Goal: Task Accomplishment & Management: Complete application form

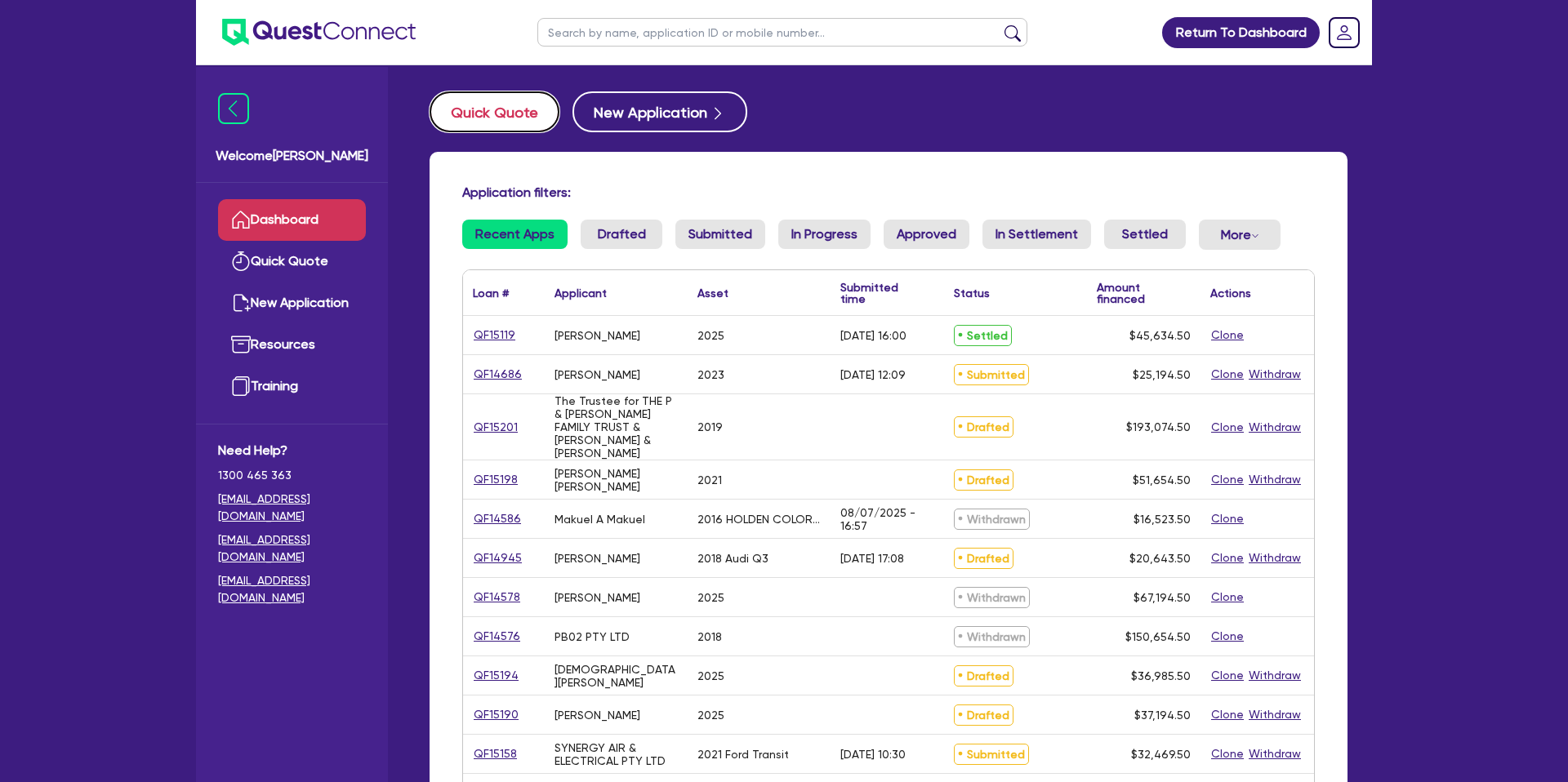
click at [517, 121] on button "Quick Quote" at bounding box center [494, 111] width 130 height 41
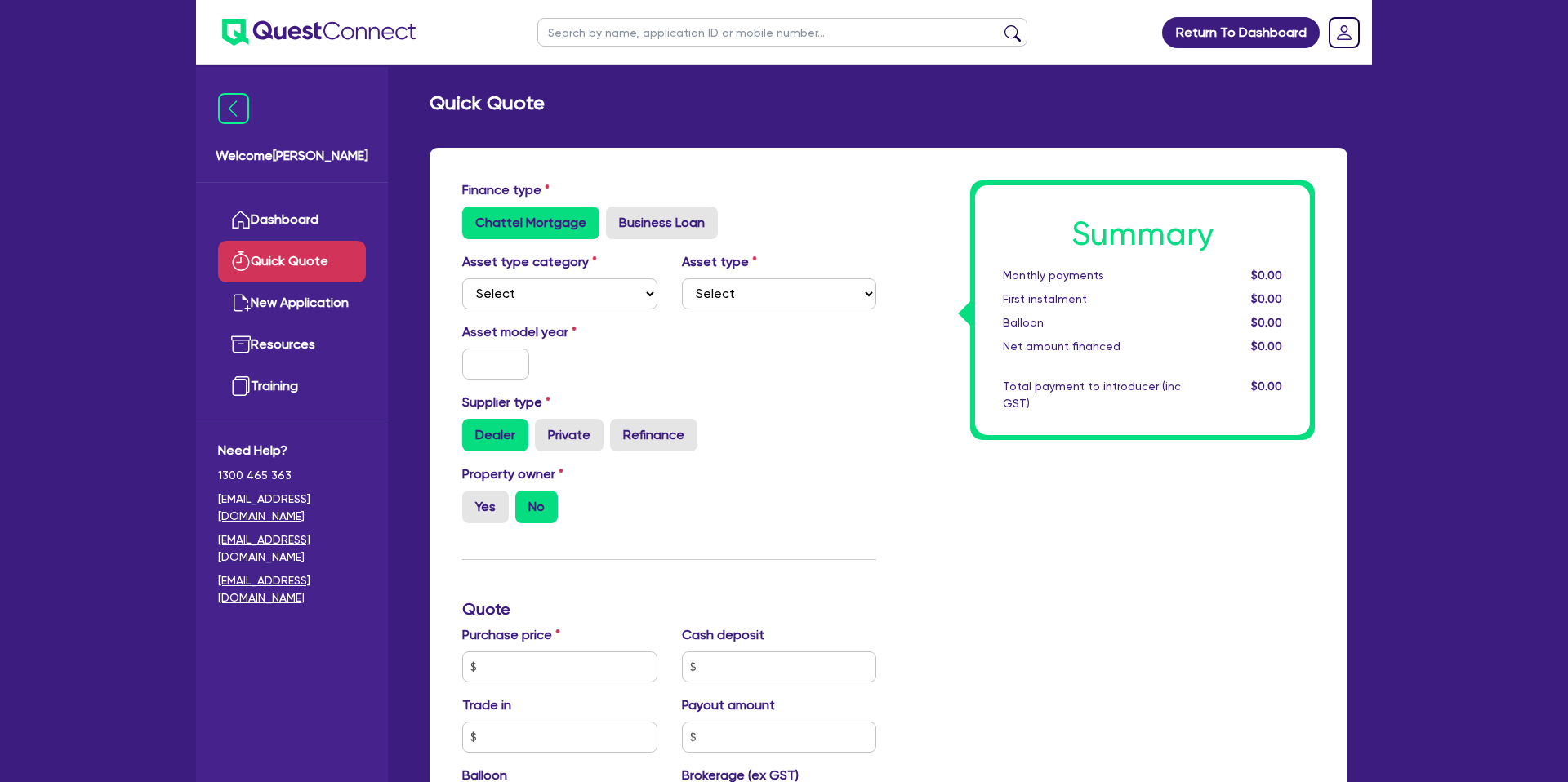
click at [875, 167] on div "Finance type Chattel Mortgage Business Loan Asset type category Select Cars and…" at bounding box center [888, 683] width 918 height 1071
click at [797, 143] on div "Quick Quote Finance type Chattel Mortgage Business Loan Asset type category Sel…" at bounding box center [889, 664] width 967 height 1146
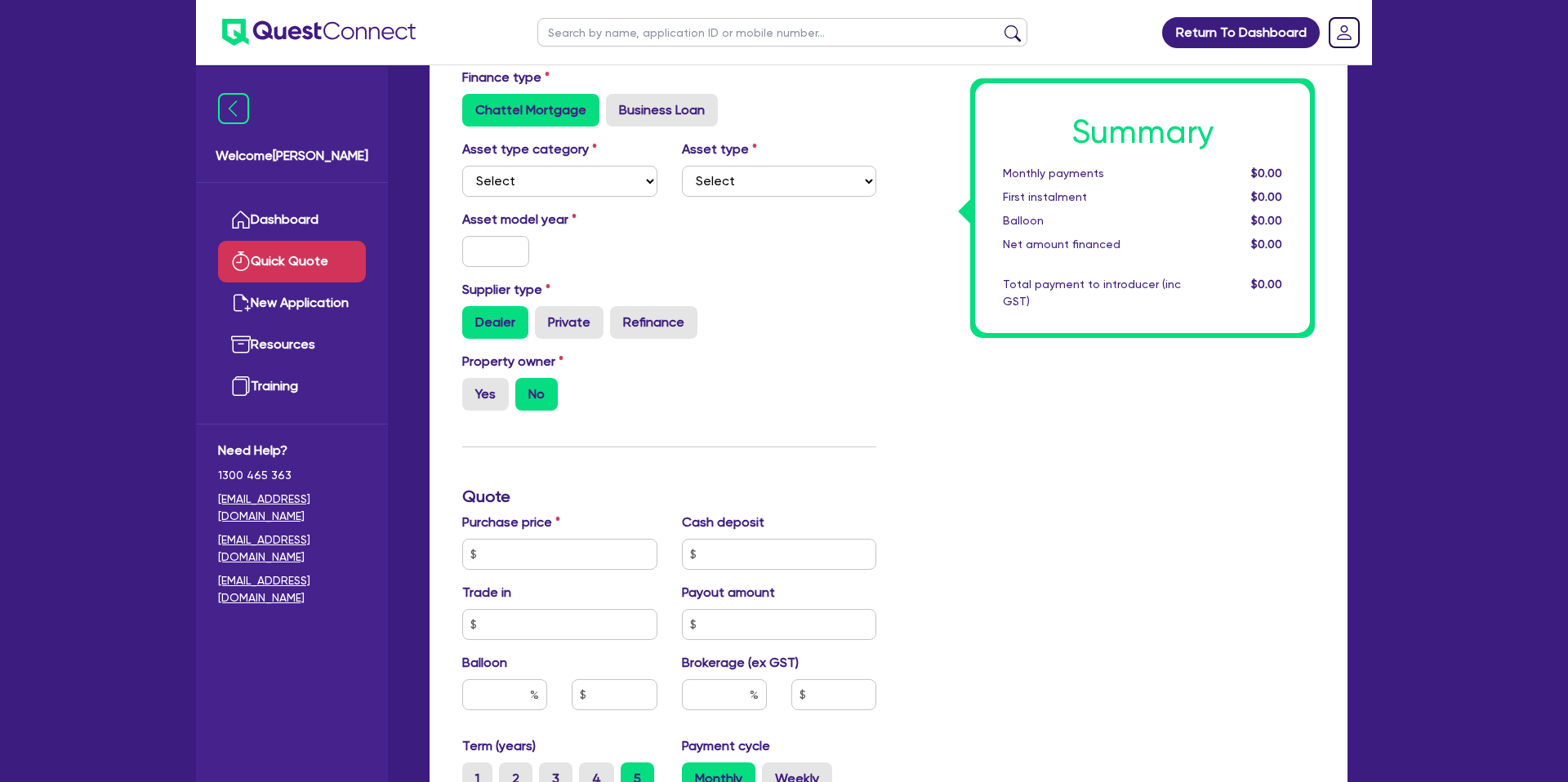
scroll to position [136, 0]
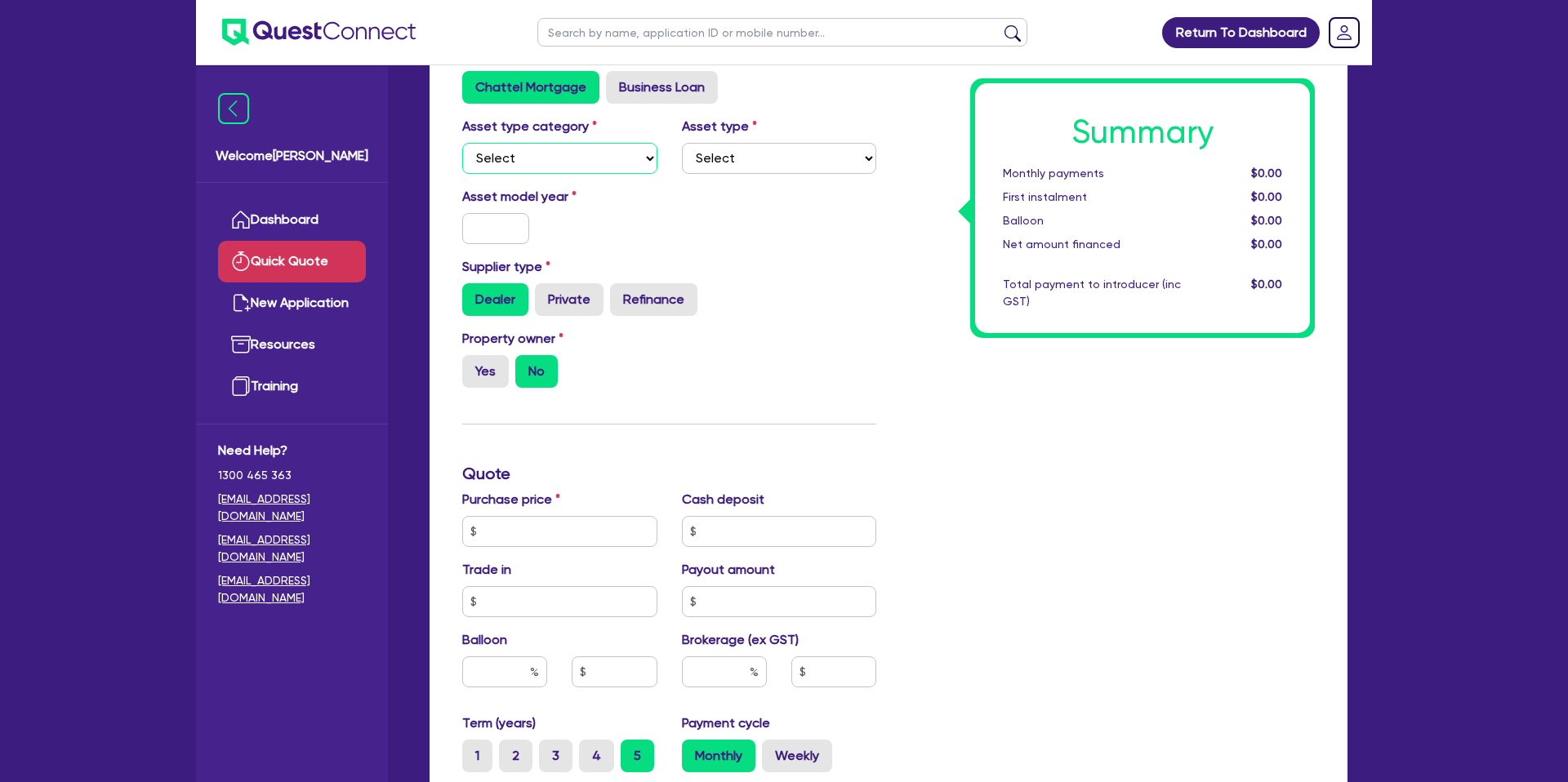
click at [556, 156] on select "Select Cars and light trucks Primary assets Secondary assets Tertiary assets" at bounding box center [559, 158] width 195 height 31
select select "CARS_AND_LIGHT_TRUCKS"
click at [462, 142] on select "Select Cars and light trucks Primary assets Secondary assets Tertiary assets" at bounding box center [559, 158] width 195 height 31
drag, startPoint x: 762, startPoint y: 187, endPoint x: 760, endPoint y: 198, distance: 11.2
click at [778, 195] on div "Finance type Chattel Mortgage Business Loan Asset type category Select Cars and…" at bounding box center [669, 521] width 439 height 954
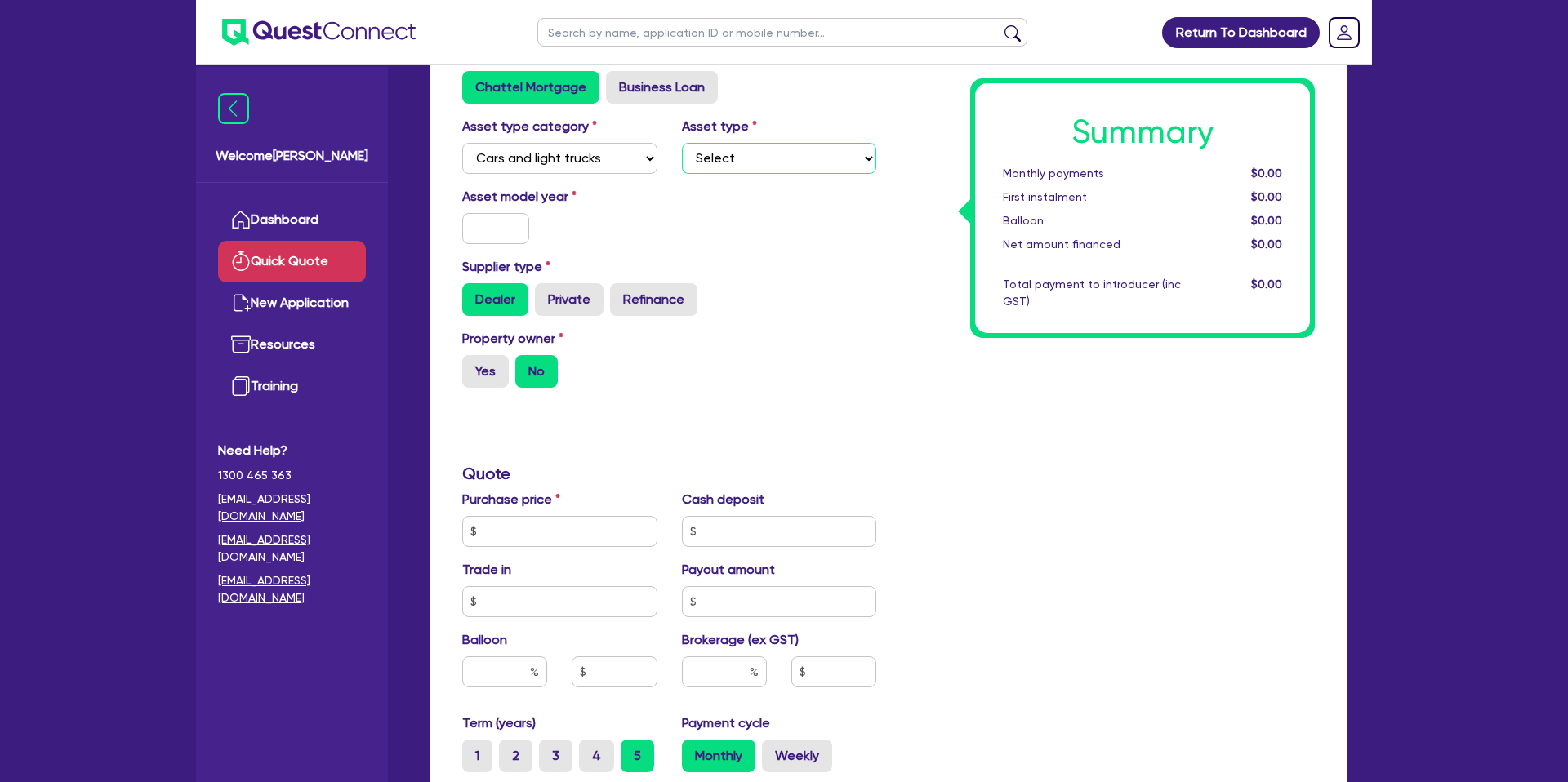
click at [724, 149] on select "Select Passenger vehicles Vans and utes Light trucks up to 4.5 tonne" at bounding box center [779, 158] width 195 height 31
select select "PASSENGER_VEHICLES"
click at [682, 142] on select "Select Passenger vehicles Vans and utes Light trucks up to 4.5 tonne" at bounding box center [779, 158] width 195 height 31
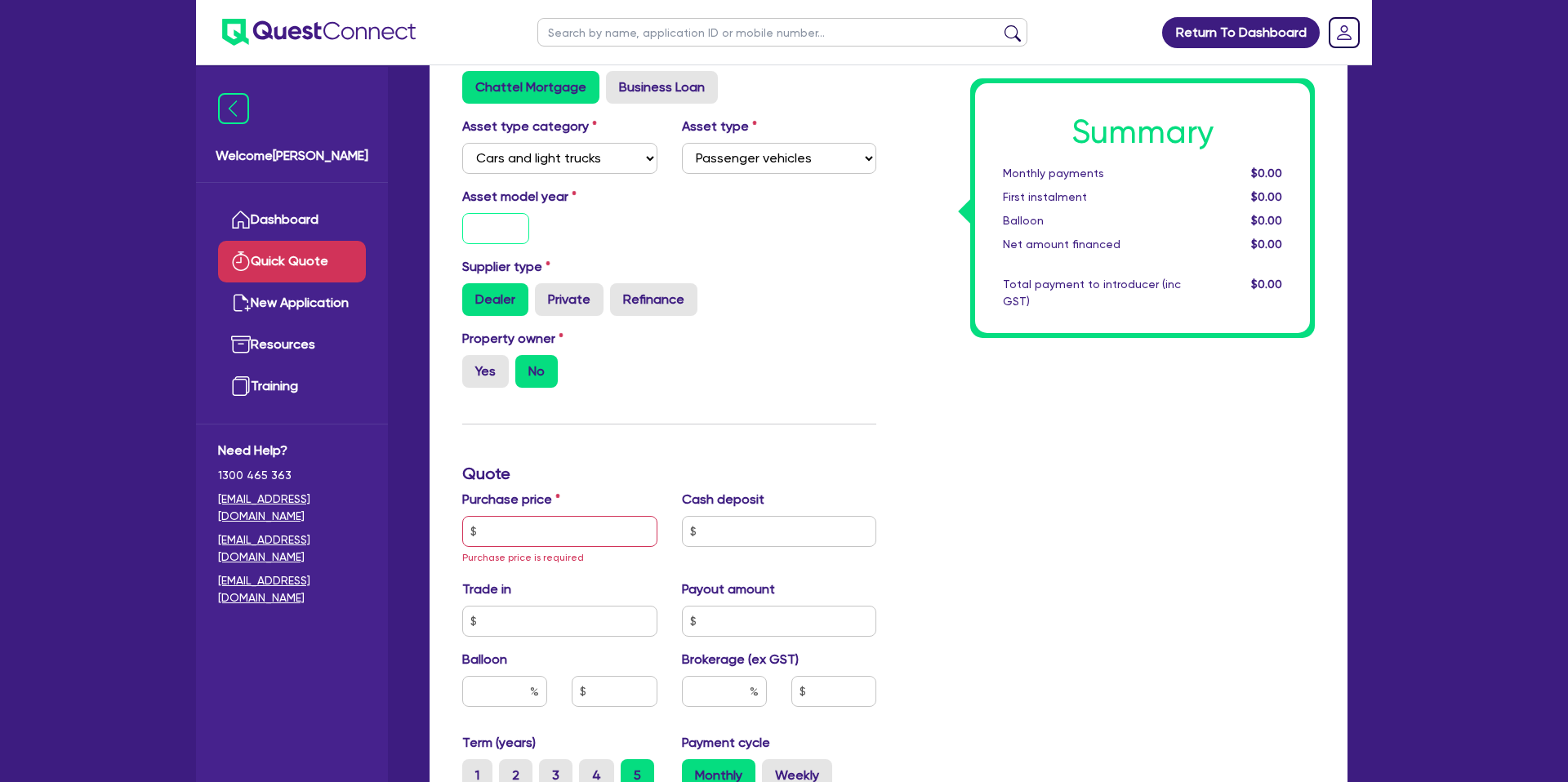
drag, startPoint x: 493, startPoint y: 221, endPoint x: 496, endPoint y: 213, distance: 8.5
click at [496, 213] on input "text" at bounding box center [495, 229] width 67 height 31
type input "2025"
click at [835, 239] on div "Asset model year [DATE]" at bounding box center [669, 222] width 439 height 70
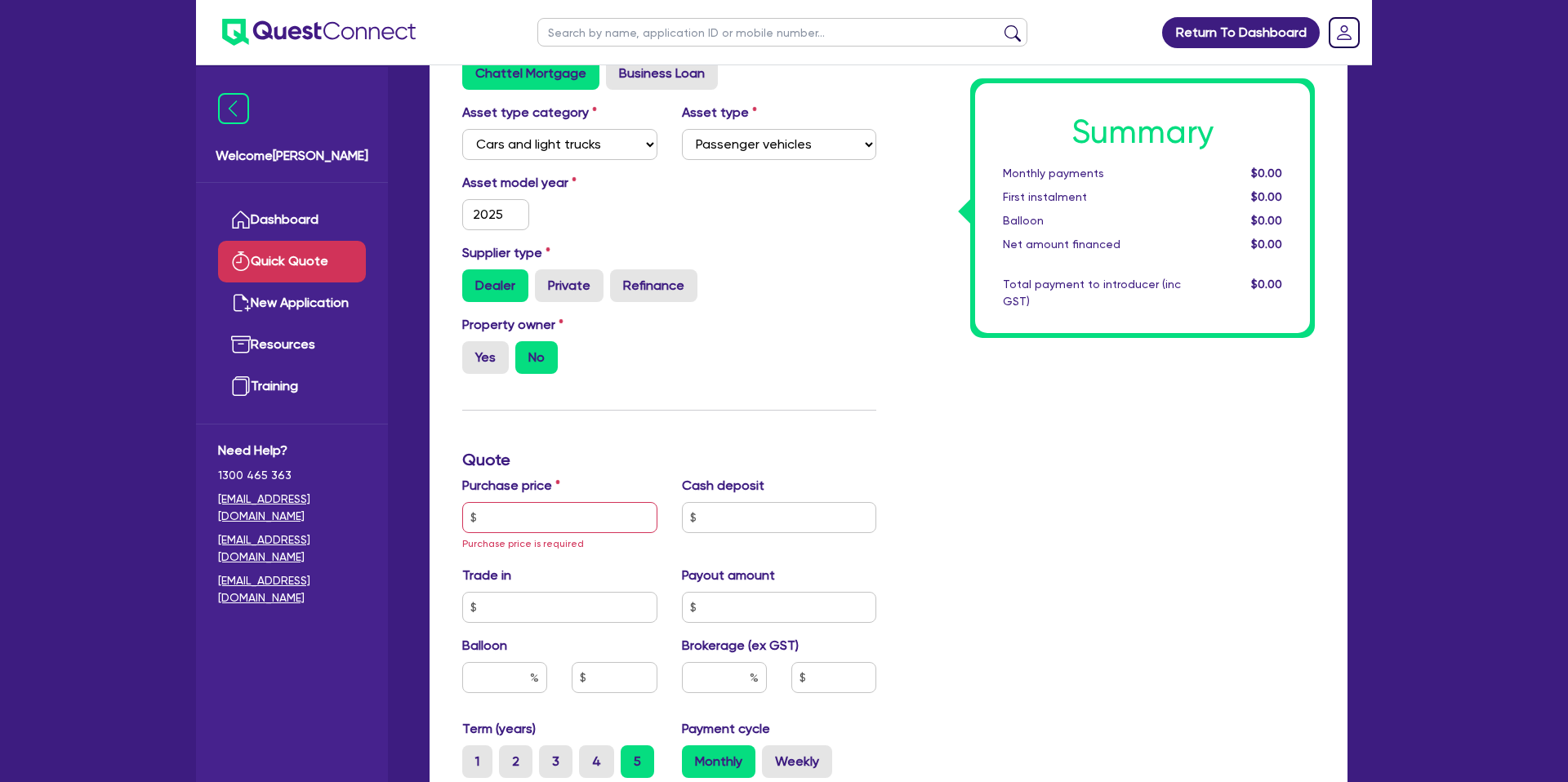
scroll to position [148, 0]
drag, startPoint x: 495, startPoint y: 360, endPoint x: 536, endPoint y: 362, distance: 41.0
click at [494, 359] on label "Yes" at bounding box center [486, 359] width 47 height 33
click at [473, 353] on input "Yes" at bounding box center [467, 347] width 11 height 11
radio input "true"
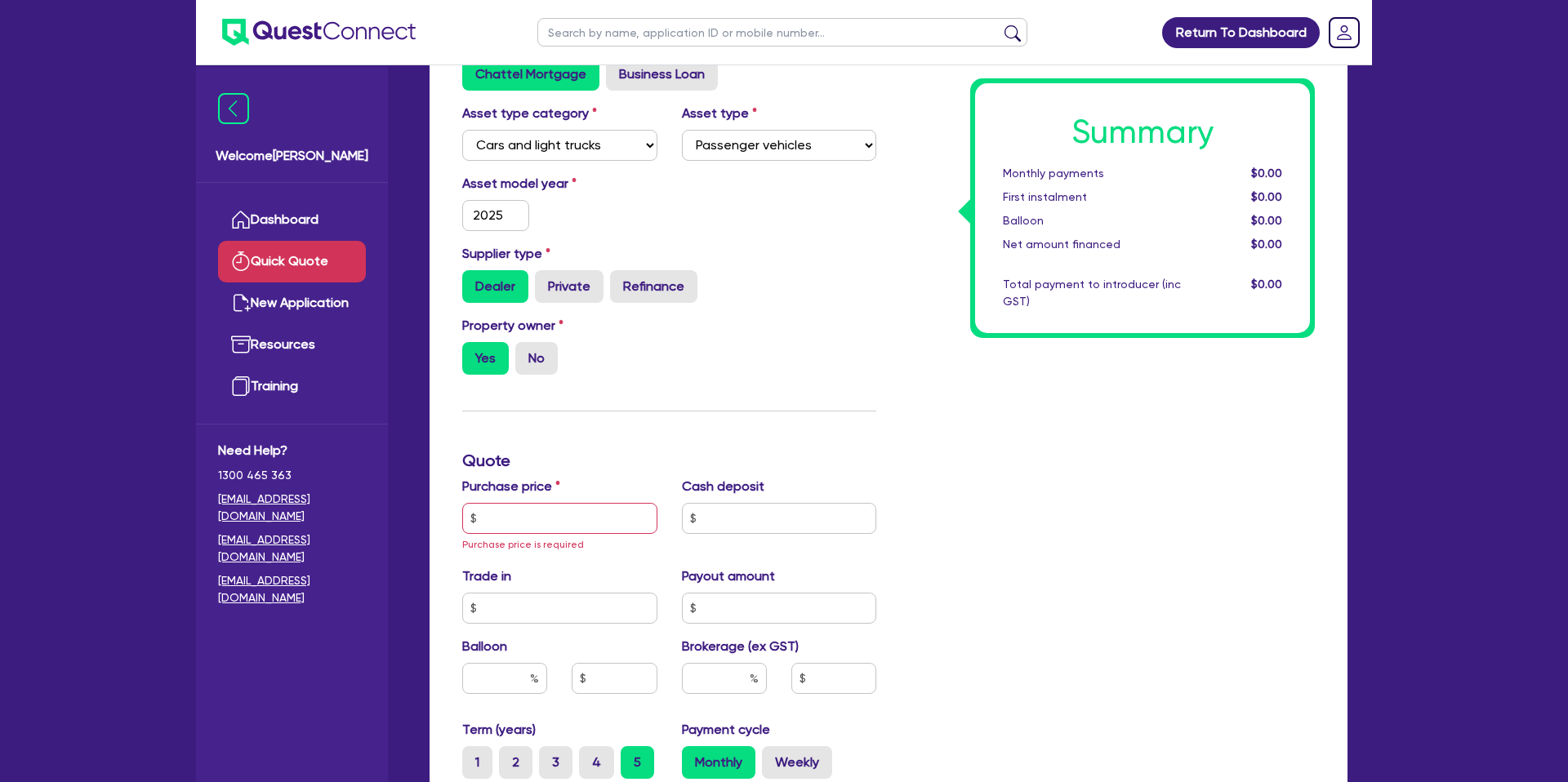
click at [796, 349] on div "Property owner Yes No" at bounding box center [669, 352] width 439 height 72
click at [540, 520] on input "text" at bounding box center [559, 518] width 195 height 31
drag, startPoint x: 519, startPoint y: 699, endPoint x: 532, endPoint y: 688, distance: 17.0
click at [527, 694] on div "Balloon" at bounding box center [559, 672] width 220 height 70
click at [531, 680] on div at bounding box center [505, 678] width 85 height 31
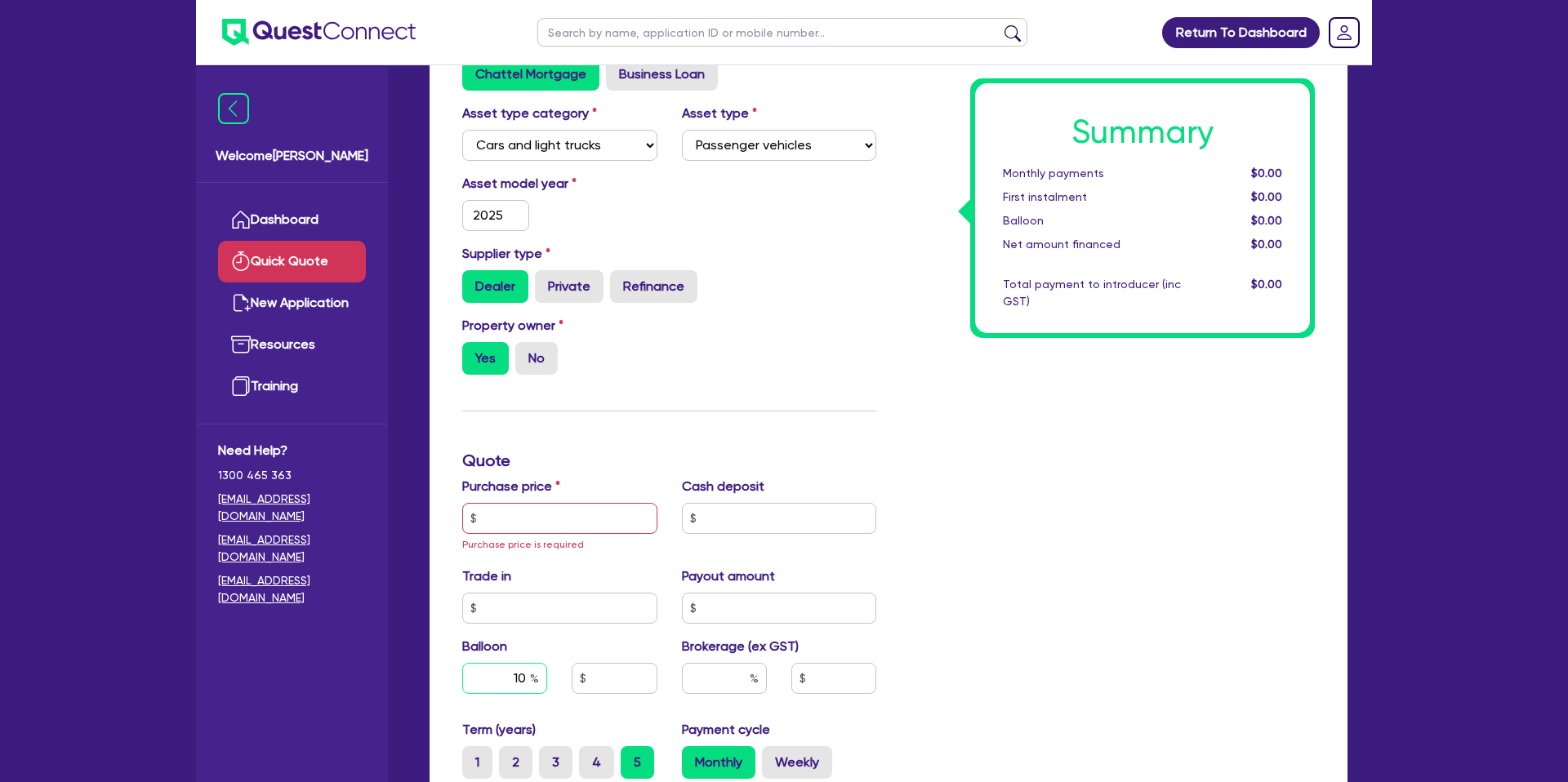
type input "1"
drag, startPoint x: 622, startPoint y: 676, endPoint x: 622, endPoint y: 667, distance: 9.0
click at [621, 670] on input "text" at bounding box center [614, 678] width 85 height 31
type input "10,000"
click at [1145, 401] on div "Summary Monthly payments $0.00 First instalment $0.00 Balloon $0.00 Net amount …" at bounding box center [1108, 528] width 439 height 992
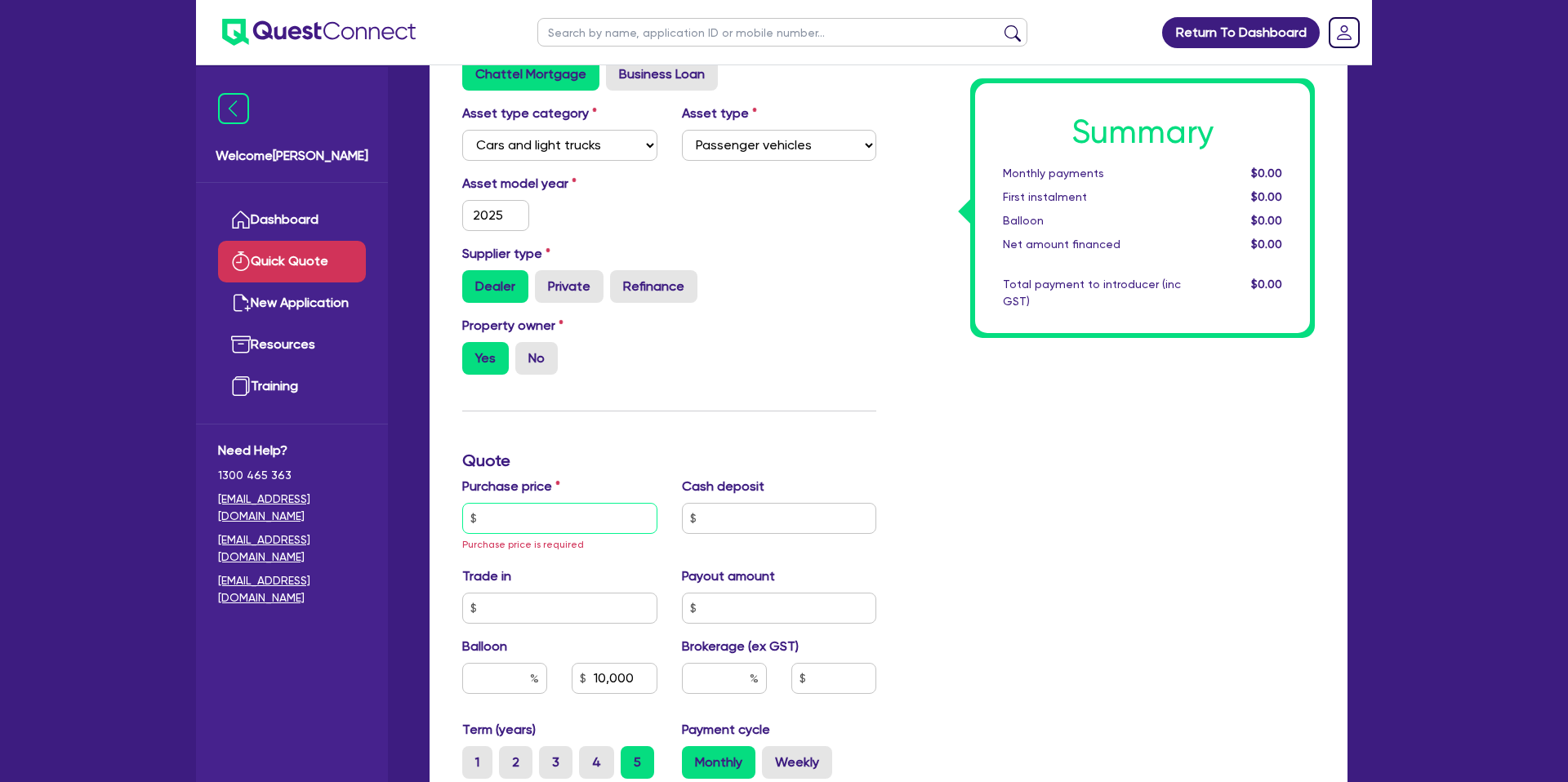
click at [578, 514] on input "text" at bounding box center [559, 518] width 195 height 31
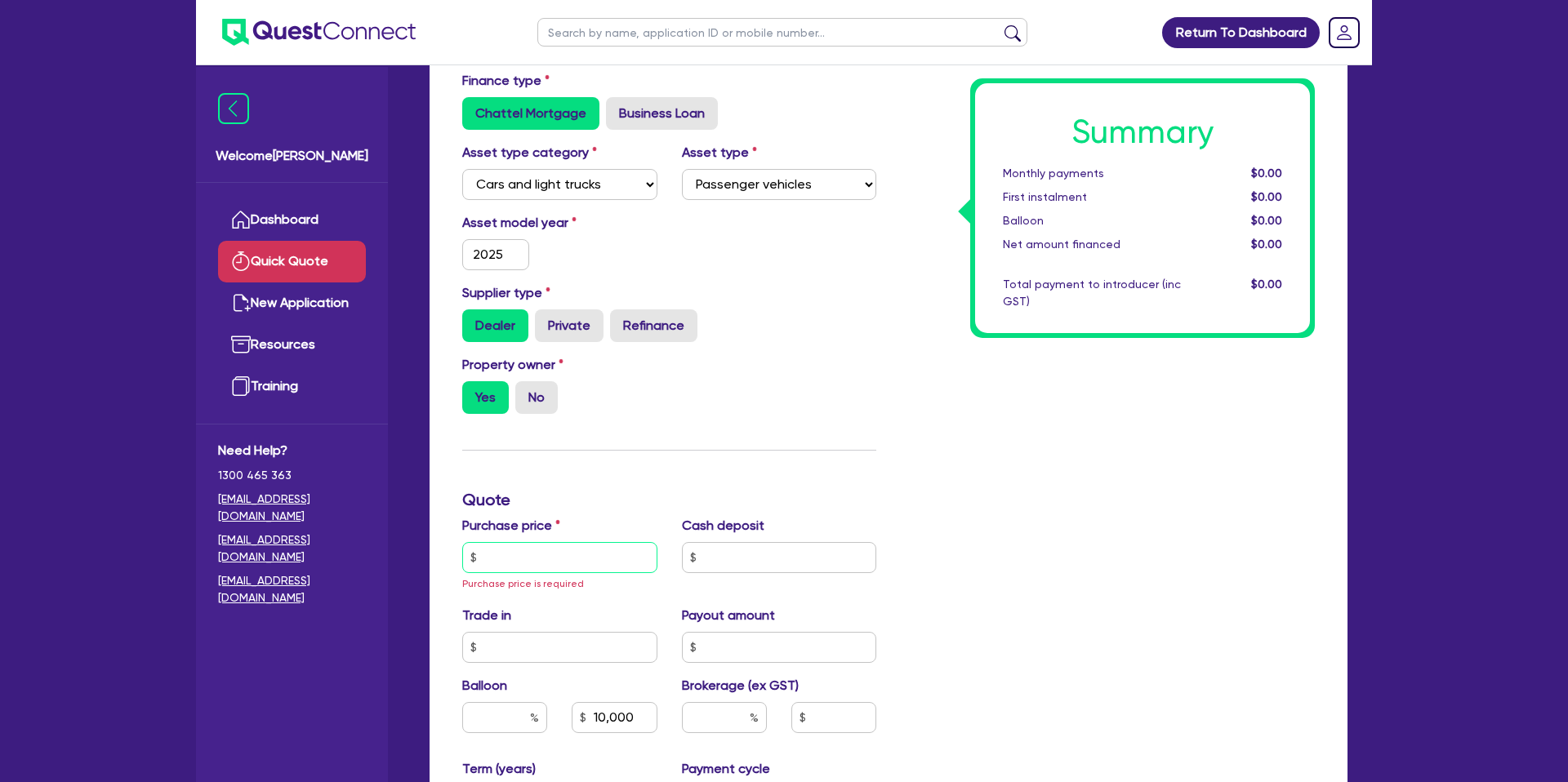
scroll to position [112, 0]
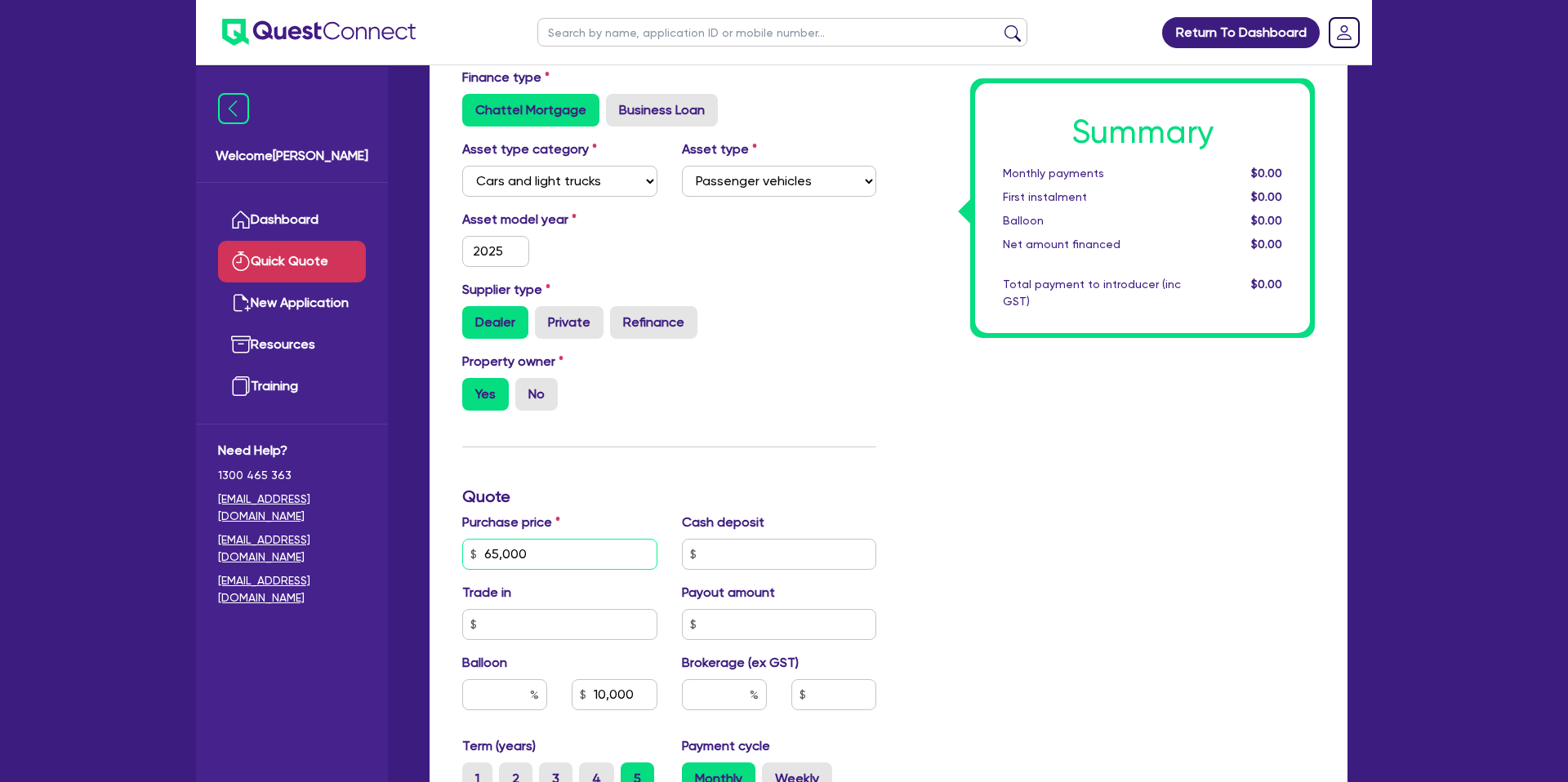
type input "65,000"
drag, startPoint x: 1069, startPoint y: 359, endPoint x: 1051, endPoint y: 357, distance: 18.1
click at [1068, 358] on div "Summary Monthly payments $0.00 First instalment $0.00 Balloon $0.00 Net amount …" at bounding box center [1108, 554] width 439 height 973
click at [1168, 287] on div "Total payment to introducer (inc GST)" at bounding box center [1091, 293] width 203 height 34
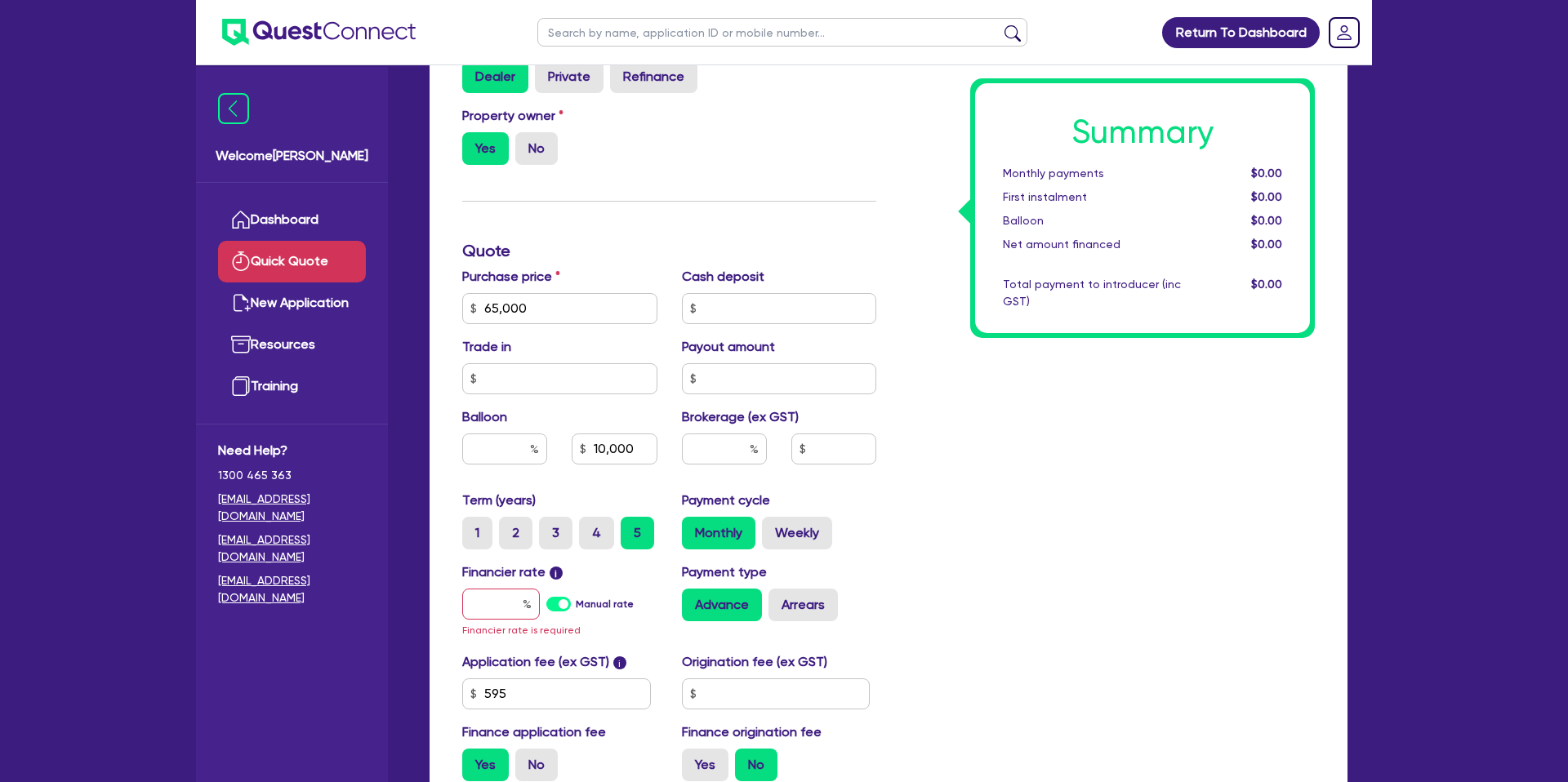
scroll to position [360, 0]
click at [735, 313] on input "text" at bounding box center [779, 308] width 195 height 31
type input "20,000"
click at [1251, 277] on div "$0.00" at bounding box center [1243, 293] width 101 height 34
click at [500, 456] on input "text" at bounding box center [505, 449] width 85 height 31
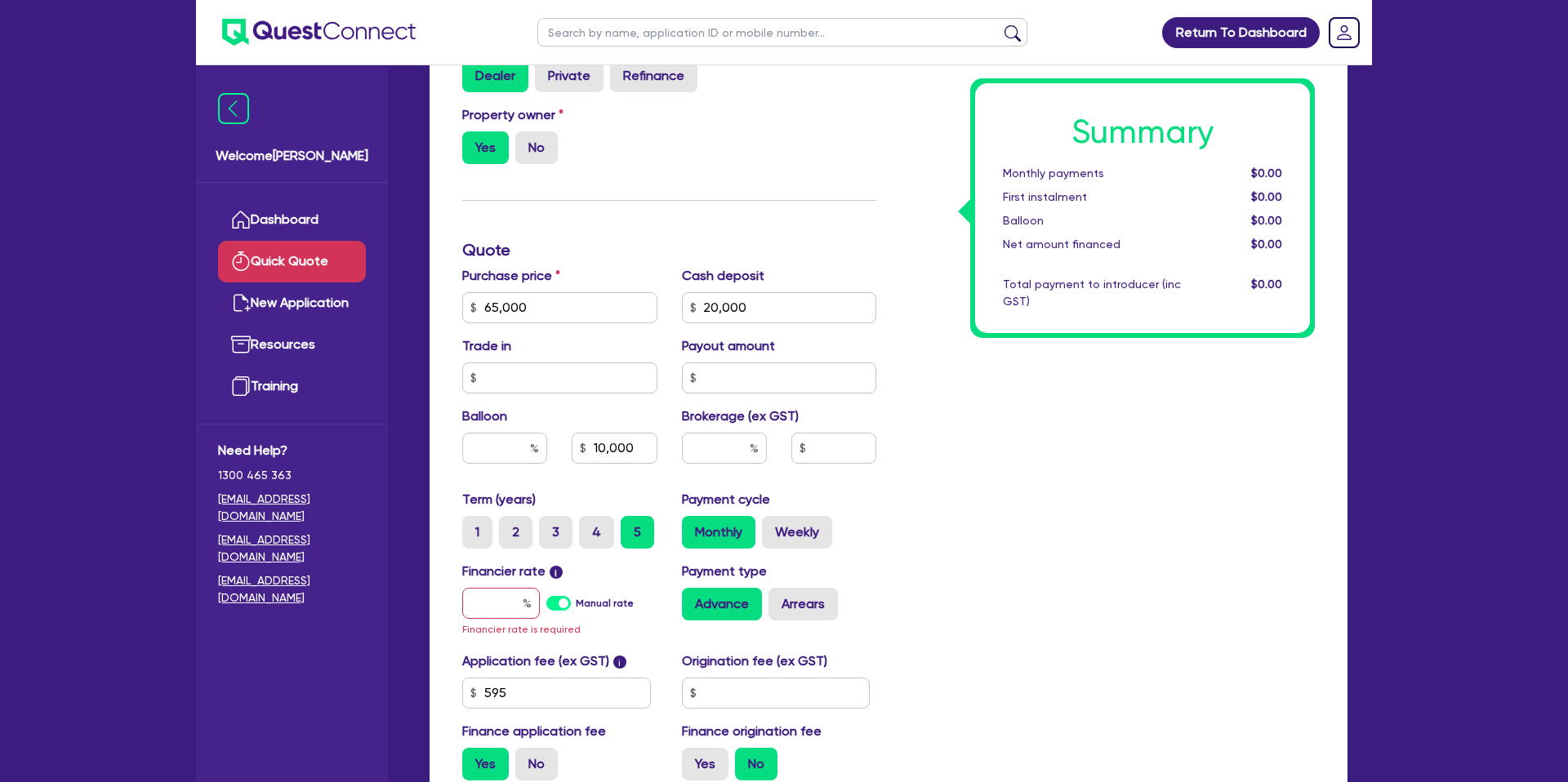
click at [1246, 474] on div "Summary Monthly payments $0.00 First instalment $0.00 Balloon $0.00 Net amount …" at bounding box center [1108, 307] width 439 height 973
drag, startPoint x: 592, startPoint y: 452, endPoint x: 1111, endPoint y: 518, distance: 523.2
click at [758, 454] on div "Purchase price 65,000 Cash deposit 20,000 Trade in Payout amount Balloon 10,000…" at bounding box center [669, 378] width 439 height 224
drag, startPoint x: 1207, startPoint y: 535, endPoint x: 1109, endPoint y: 562, distance: 101.7
click at [1207, 536] on div "Summary Monthly payments $0.00 First instalment $0.00 Balloon $0.00 Net amount …" at bounding box center [1108, 307] width 439 height 973
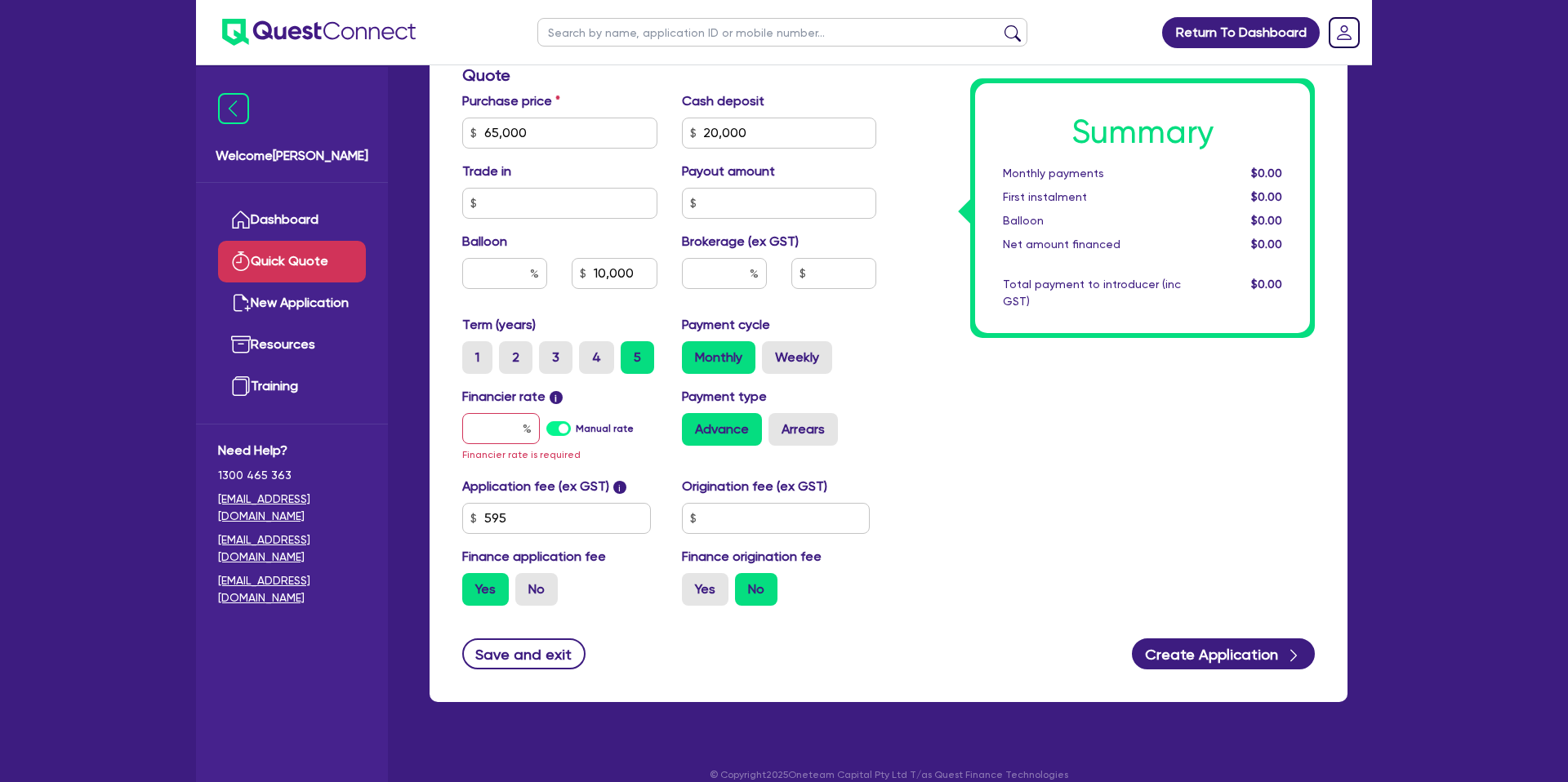
scroll to position [536, 0]
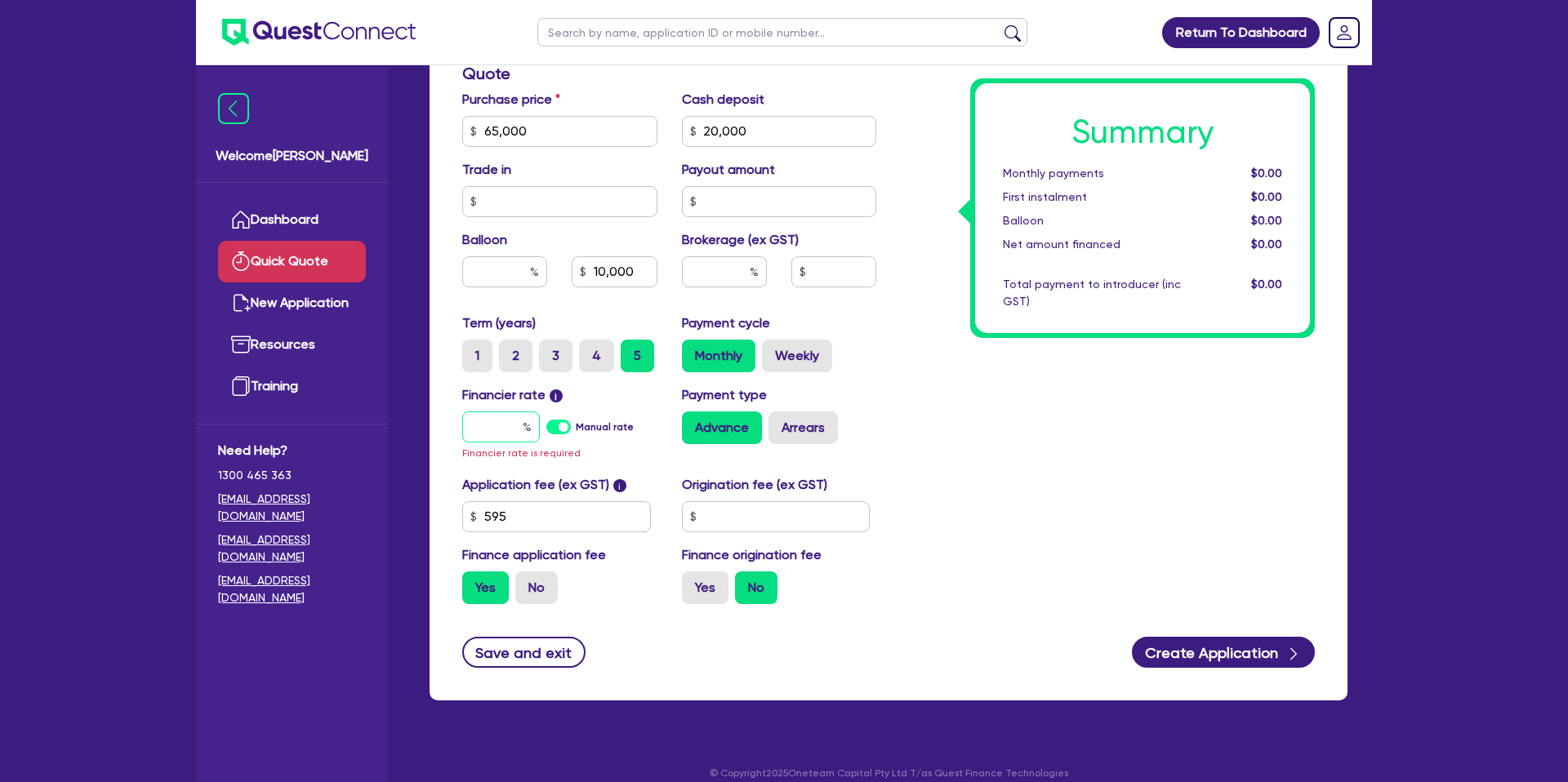
click at [506, 430] on input "text" at bounding box center [501, 427] width 78 height 31
type input "6"
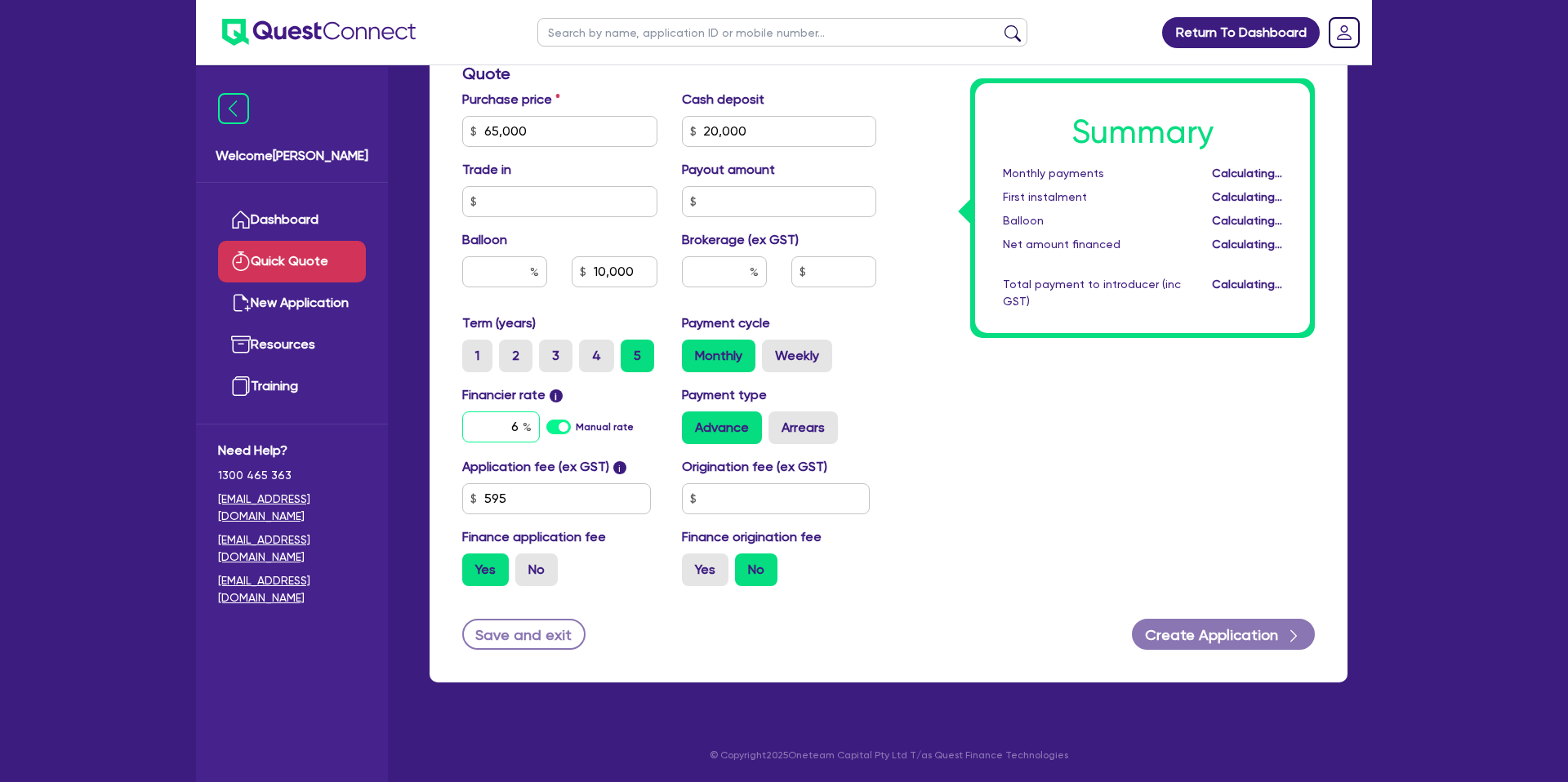
type input "15.38"
type input "10,000"
type input "6.79"
type input "15.38"
type input "10,000"
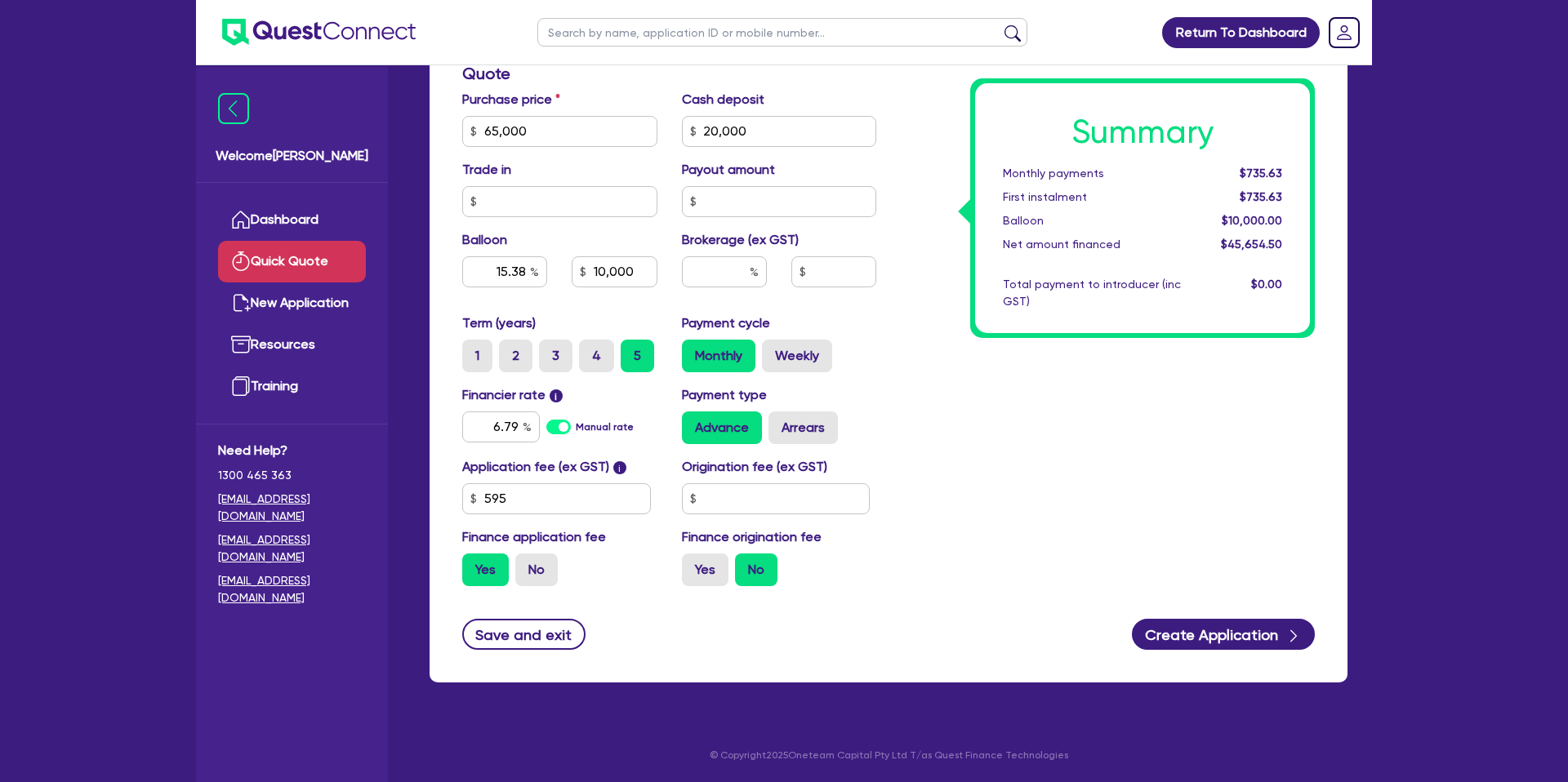
type input "15.38"
type input "10,000"
drag, startPoint x: 1031, startPoint y: 433, endPoint x: 861, endPoint y: 510, distance: 186.6
click at [1030, 433] on div "Summary Monthly payments $735.63 First instalment $735.63 Balloon $10,000.00 Ne…" at bounding box center [1108, 121] width 439 height 954
click at [755, 500] on input "text" at bounding box center [776, 499] width 189 height 31
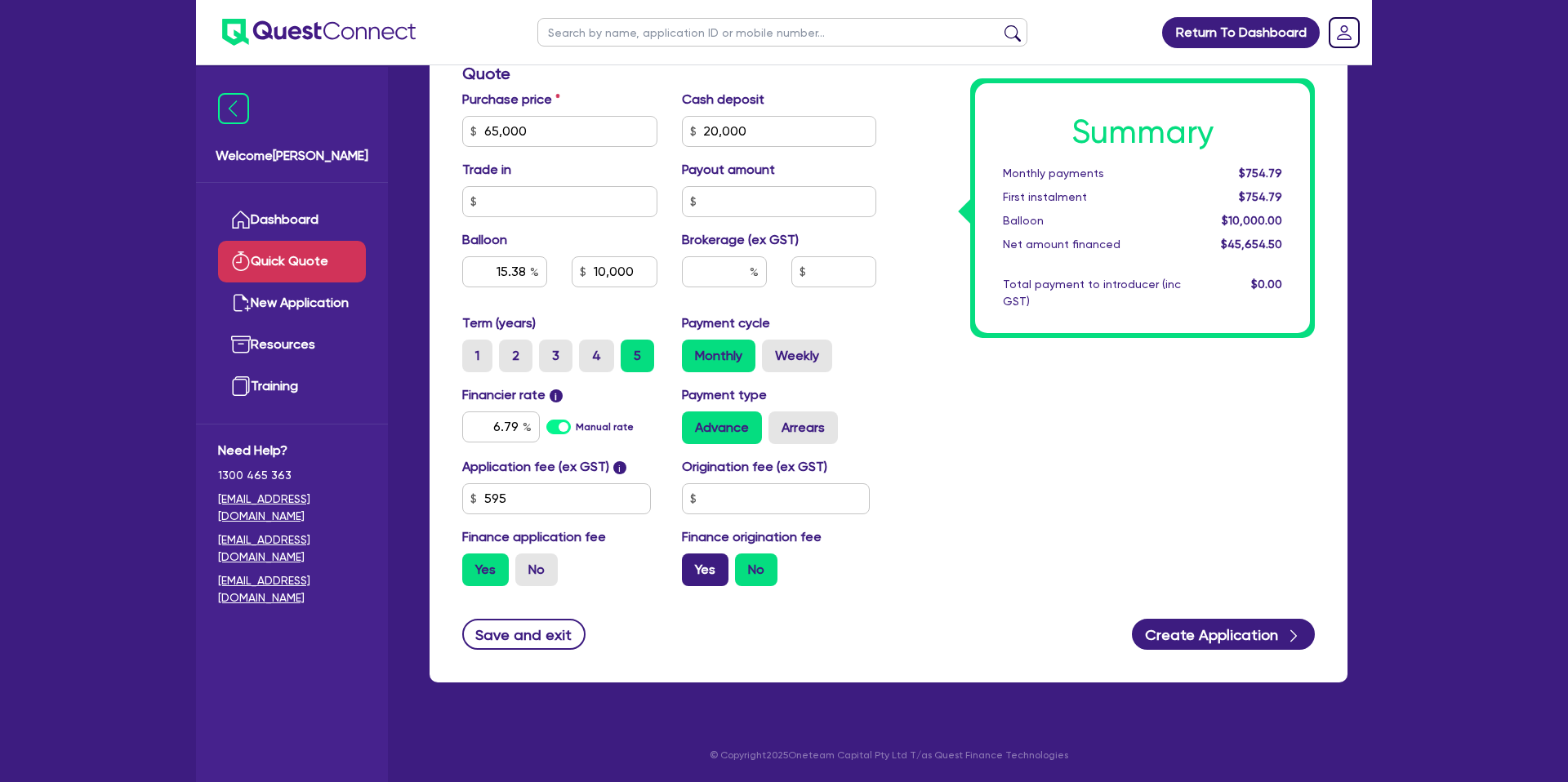
click at [696, 570] on label "Yes" at bounding box center [706, 570] width 47 height 33
click at [693, 564] on input "Yes" at bounding box center [687, 558] width 11 height 11
radio input "true"
type input "15.38"
type input "10,000"
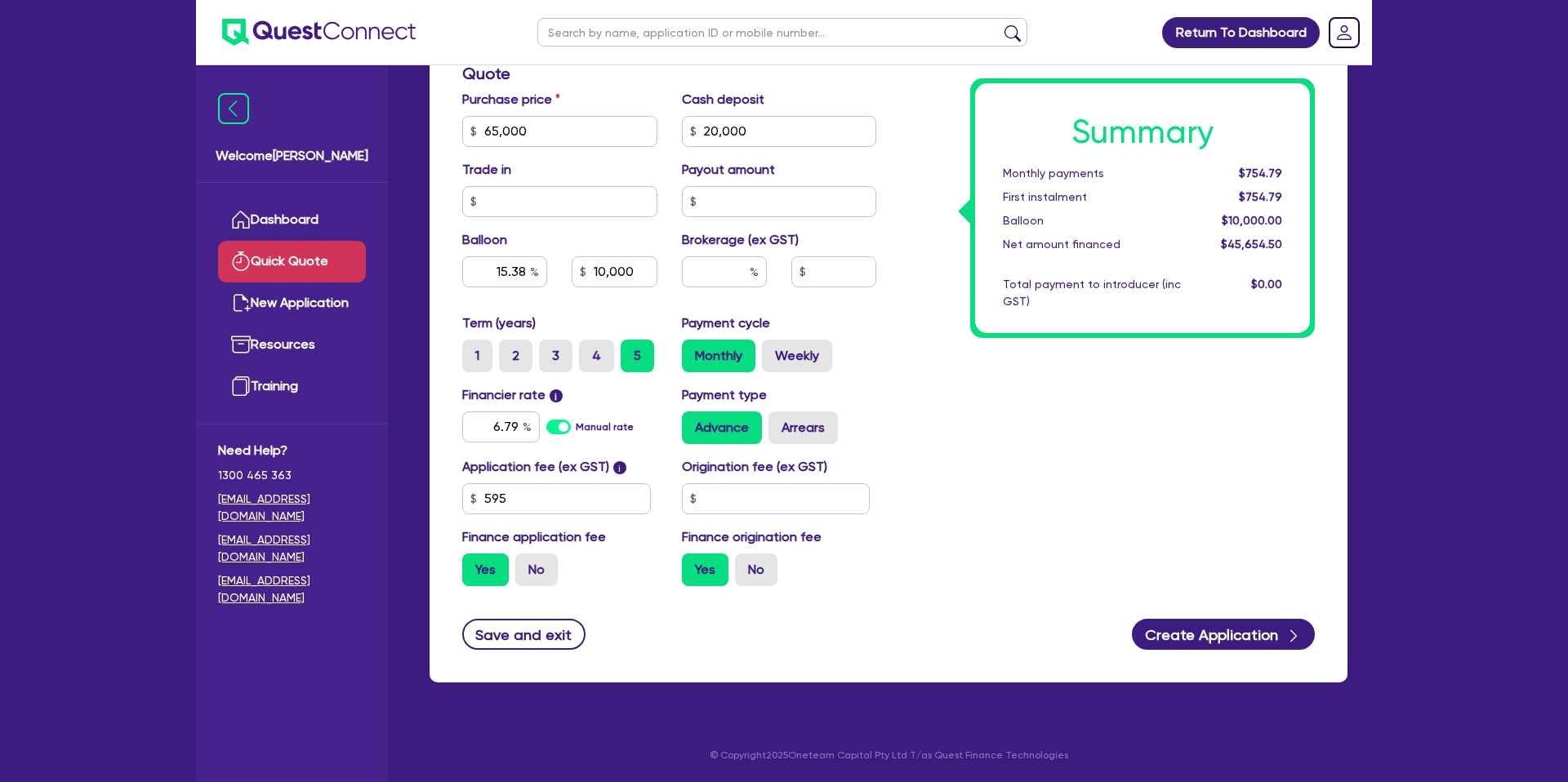
type input "15.38"
type input "10,000"
click at [807, 422] on label "Arrears" at bounding box center [803, 428] width 70 height 33
click at [779, 422] on input "Arrears" at bounding box center [773, 417] width 11 height 11
radio input "true"
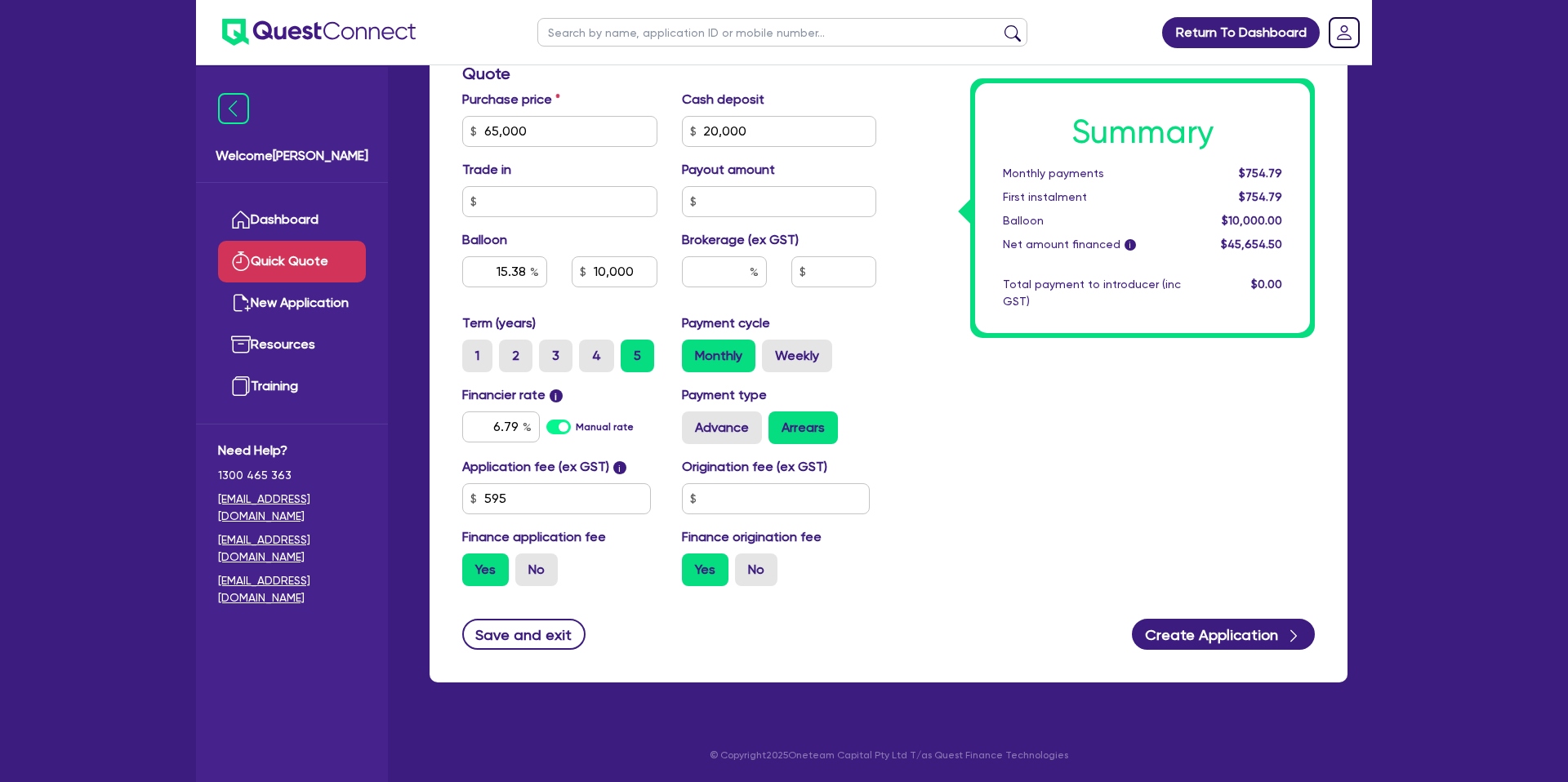
type input "15.38"
type input "10,000"
type input "15.38"
type input "10,000"
click at [733, 273] on input "text" at bounding box center [725, 272] width 85 height 31
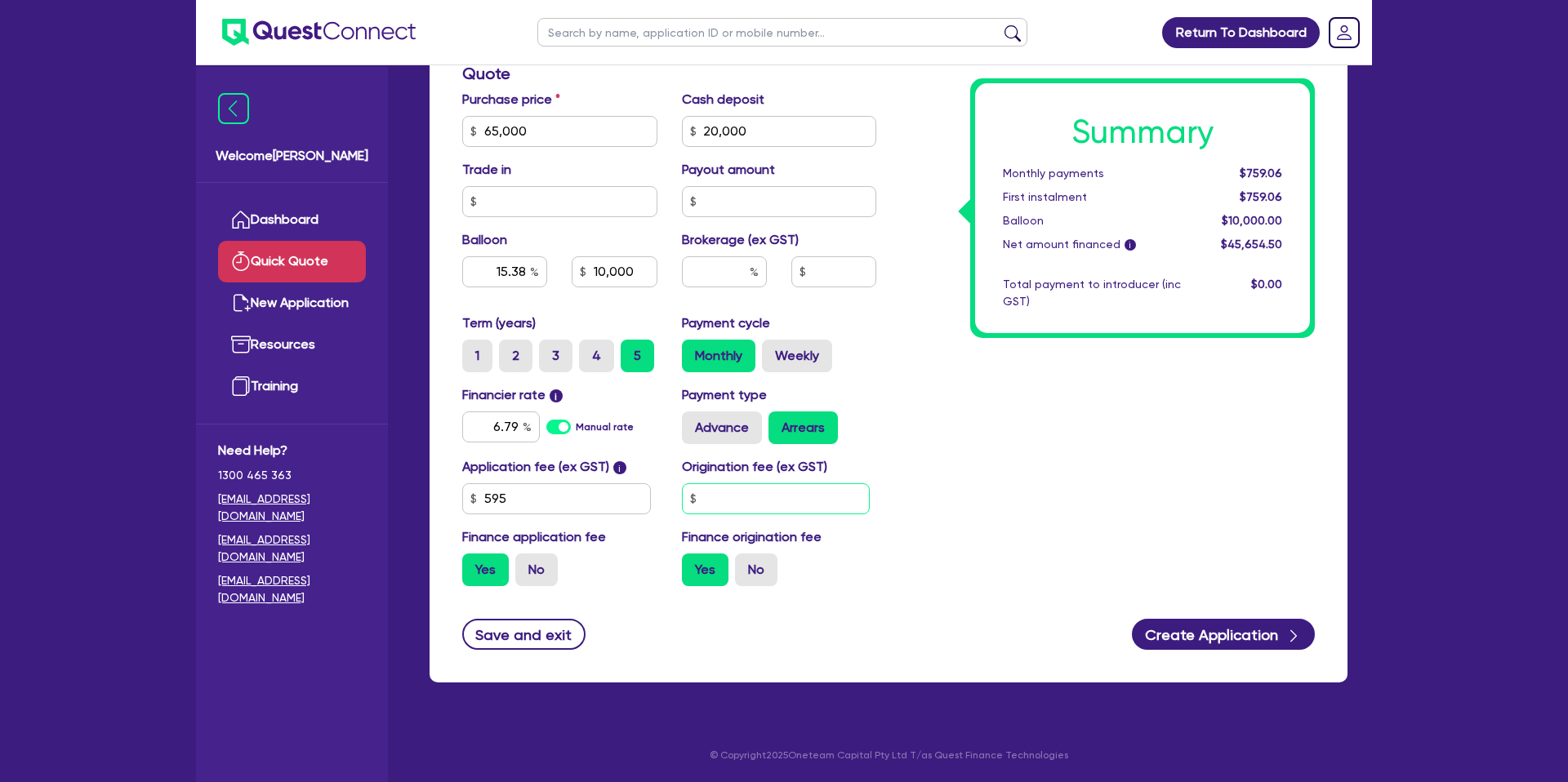
click at [737, 491] on input "text" at bounding box center [776, 499] width 189 height 31
type input "15.38"
type input "10,000"
type input "2"
type input "15.38"
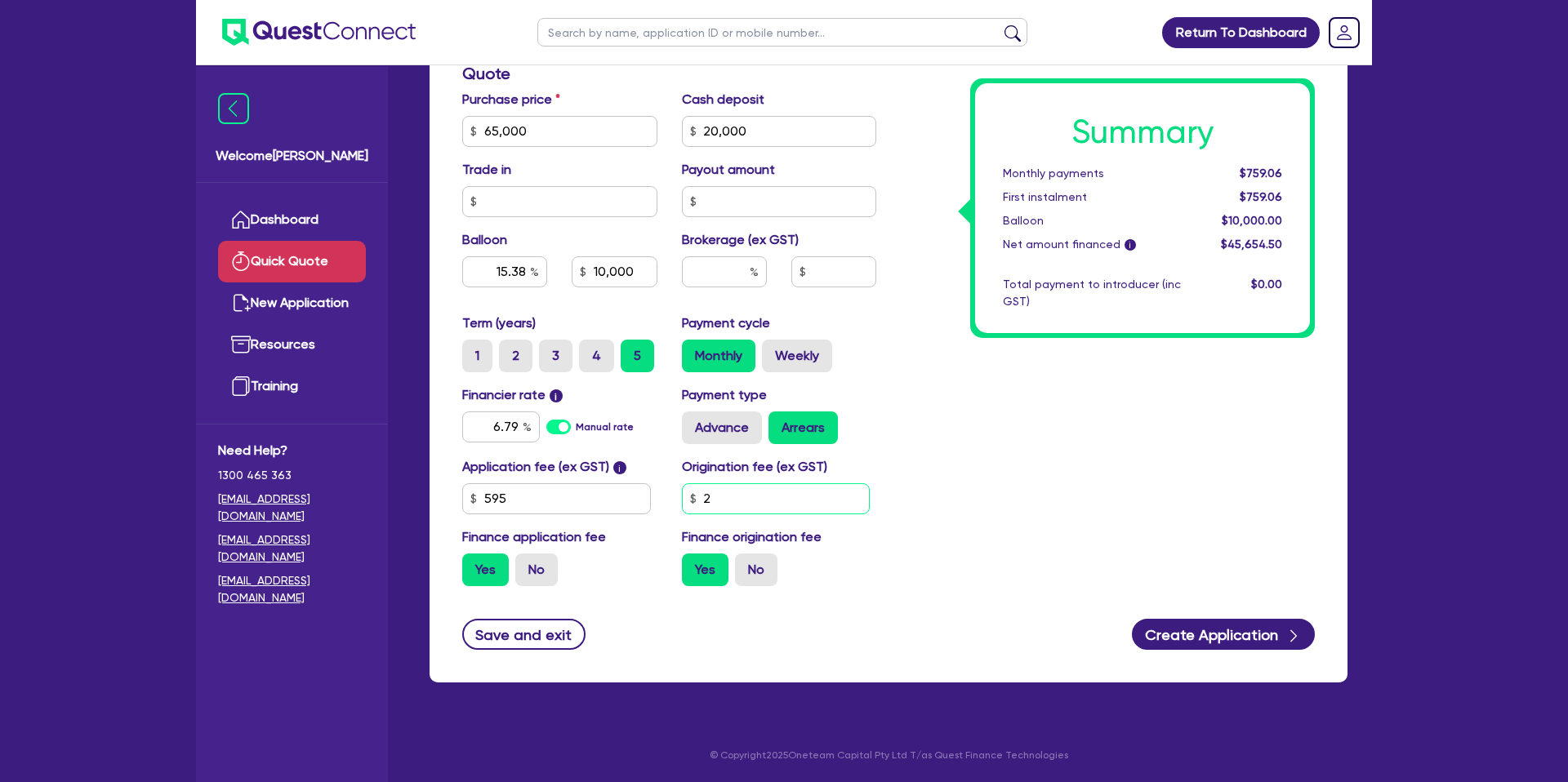
type input "10,000"
type input "2,200"
type input "15.38"
type input "10,000"
type input "15.38"
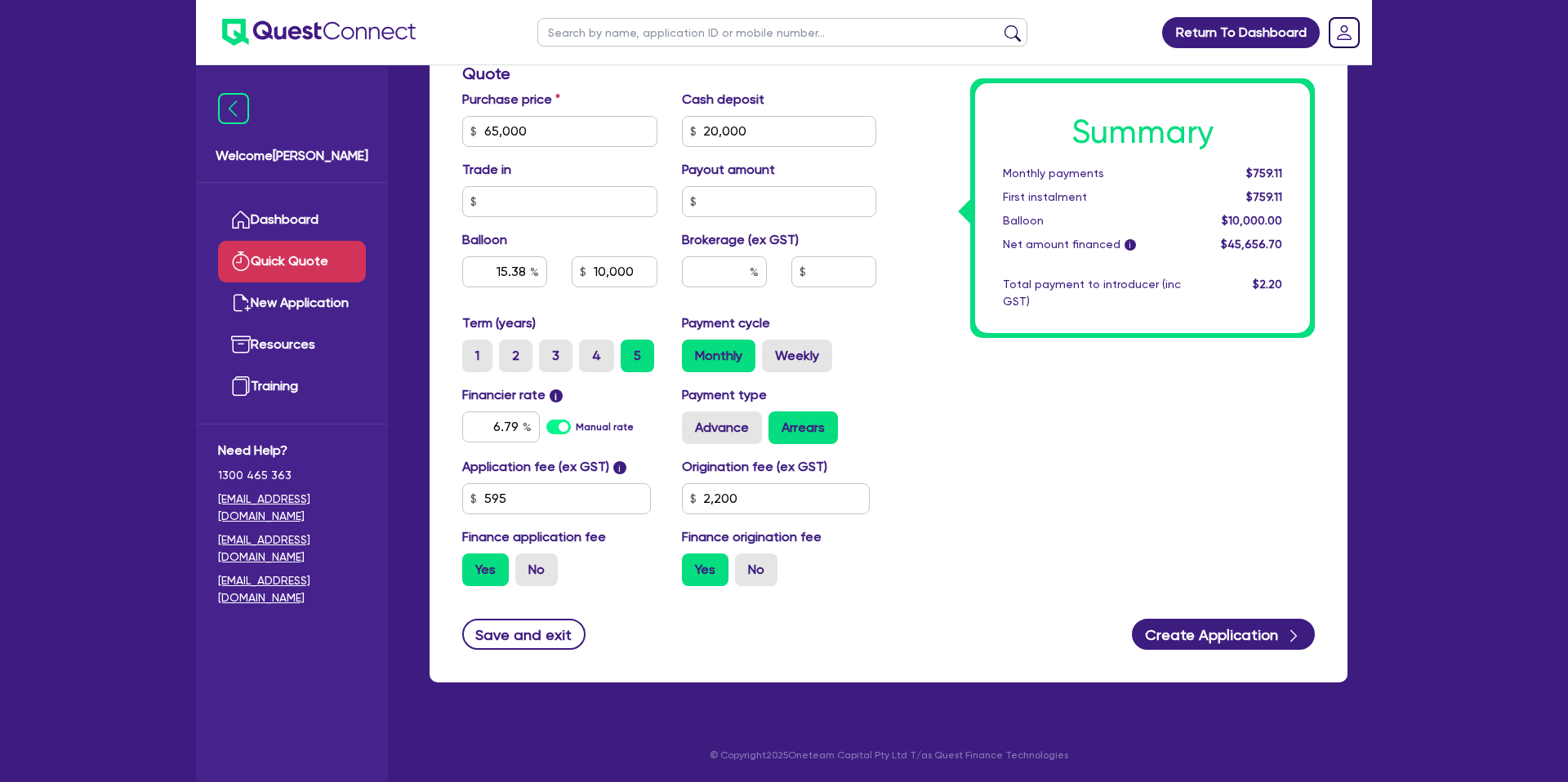
type input "10,000"
click at [1151, 491] on div "Summary Monthly payments $759.11 First instalment $759.11 Balloon $10,000.00 Ne…" at bounding box center [1108, 121] width 439 height 954
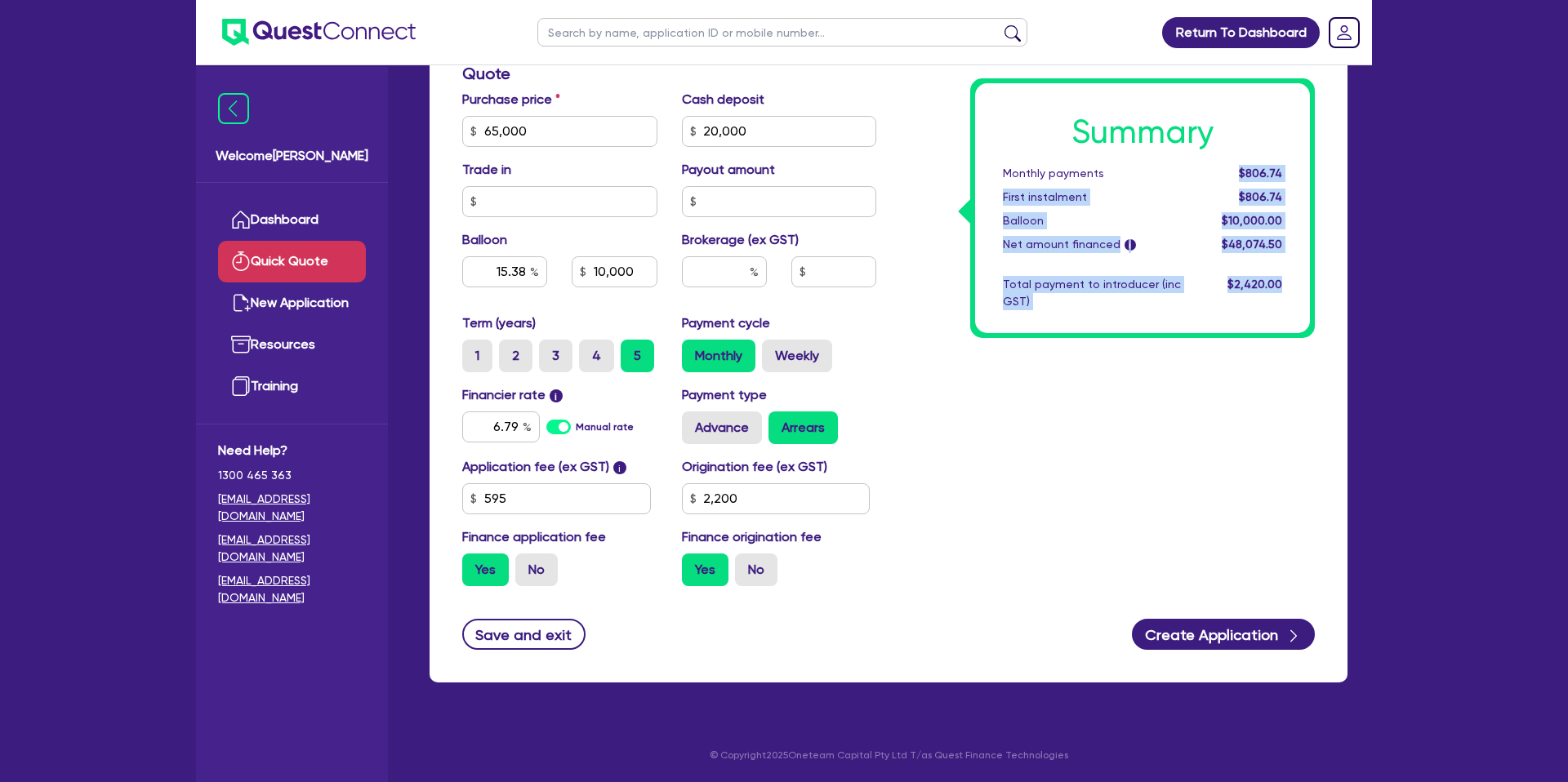
drag, startPoint x: 1245, startPoint y: 172, endPoint x: 1304, endPoint y: 287, distance: 129.3
click at [1304, 287] on div "Summary Monthly payments $806.74 First instalment $806.74 Balloon $10,000.00 Ne…" at bounding box center [1143, 208] width 335 height 250
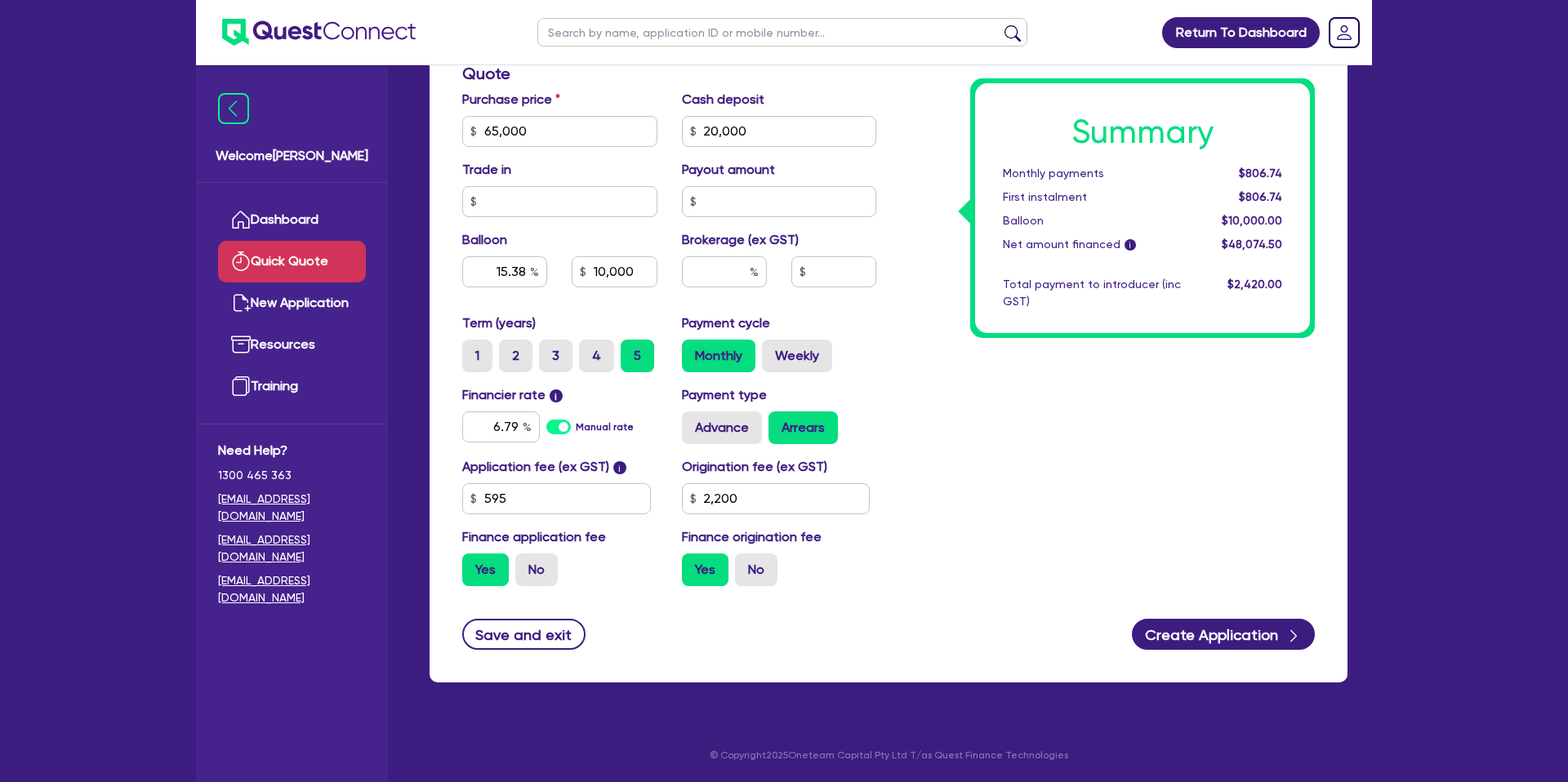
click at [1283, 284] on div "$2,420.00" at bounding box center [1243, 293] width 101 height 34
drag, startPoint x: 709, startPoint y: 439, endPoint x: 816, endPoint y: 456, distance: 108.3
click at [709, 439] on label "Advance" at bounding box center [722, 428] width 80 height 33
click at [693, 422] on input "Advance" at bounding box center [687, 417] width 11 height 11
radio input "true"
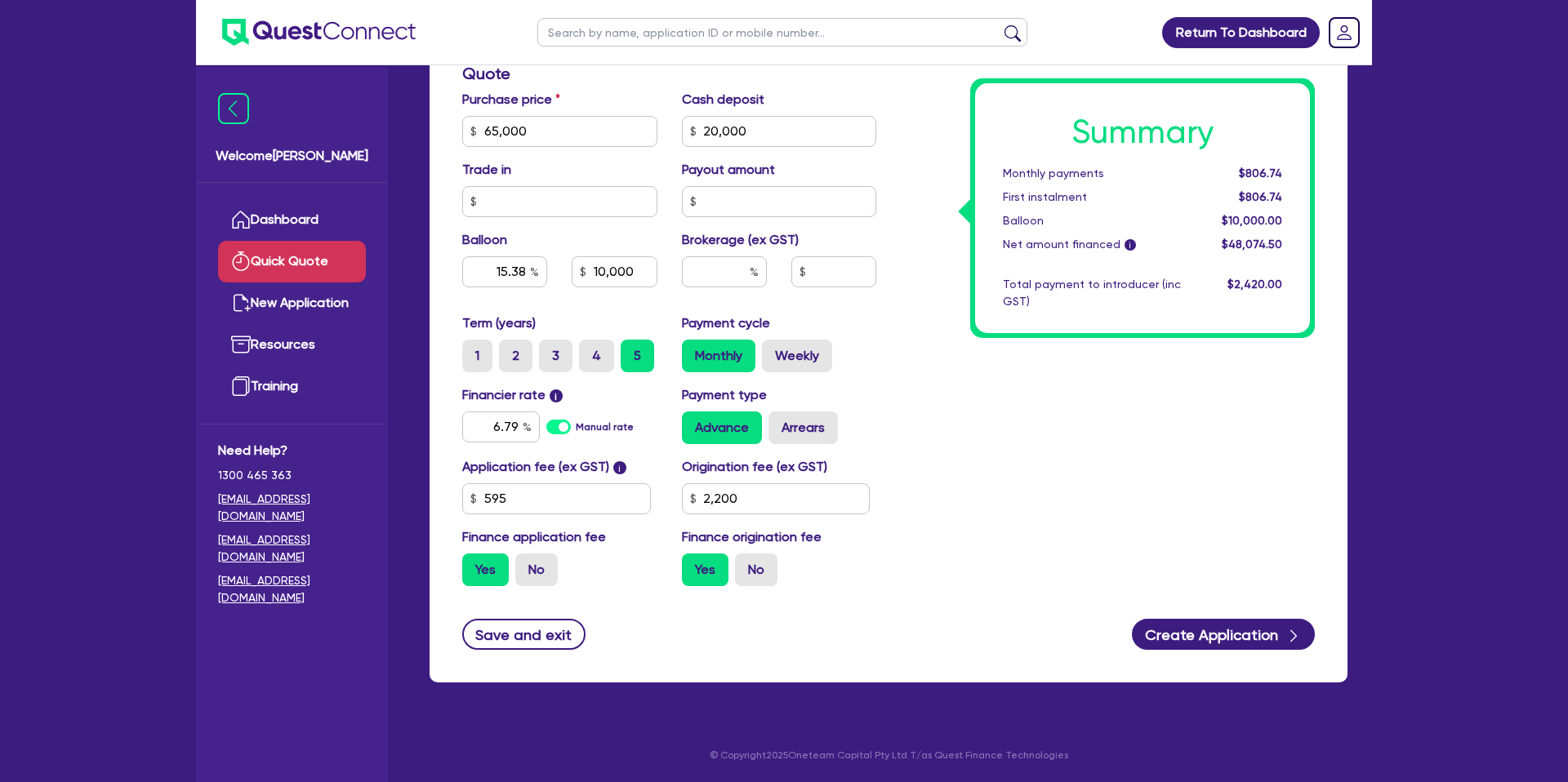
type input "15.38"
type input "10,000"
type input "15.38"
type input "10,000"
drag, startPoint x: 806, startPoint y: 431, endPoint x: 839, endPoint y: 441, distance: 34.5
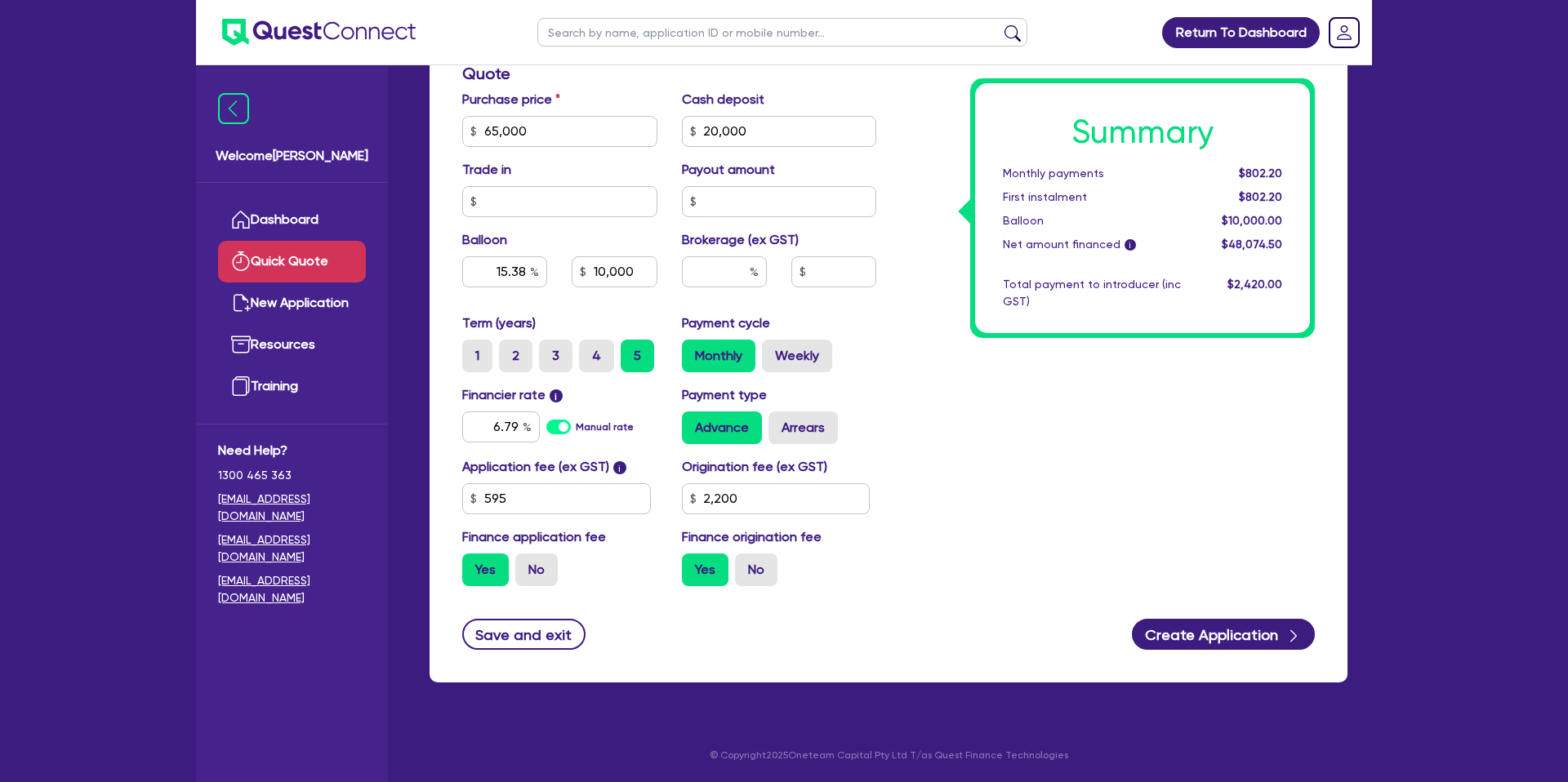
click at [806, 430] on label "Arrears" at bounding box center [803, 428] width 70 height 33
click at [779, 422] on input "Arrears" at bounding box center [773, 417] width 11 height 11
radio input "true"
type input "15.38"
type input "10,000"
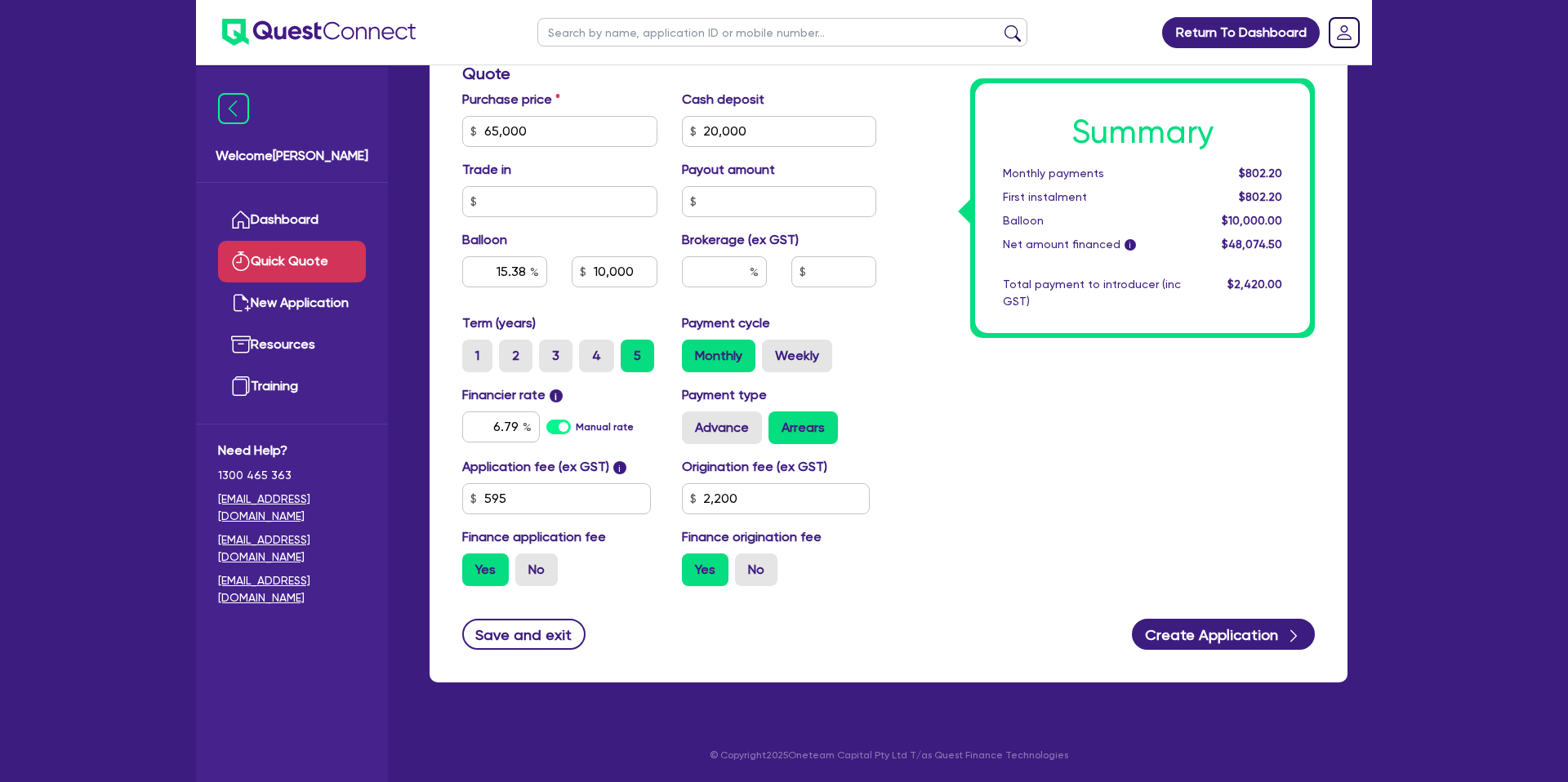
type input "15.38"
type input "10,000"
click at [814, 356] on label "Weekly" at bounding box center [797, 357] width 70 height 33
click at [772, 351] on input "Weekly" at bounding box center [767, 345] width 11 height 11
radio input "true"
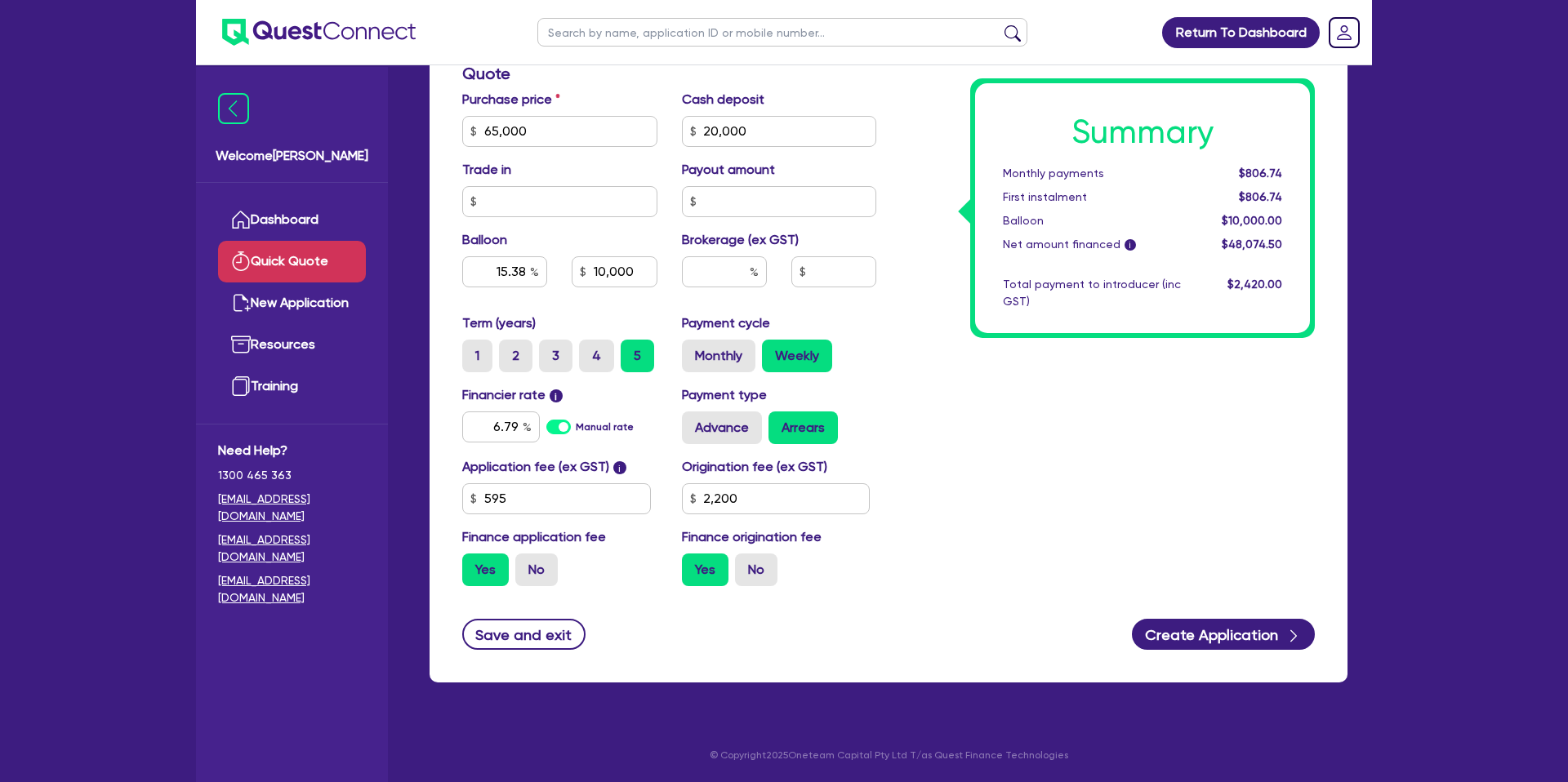
type input "15.38"
type input "10,000"
type input "15.38"
type input "10,000"
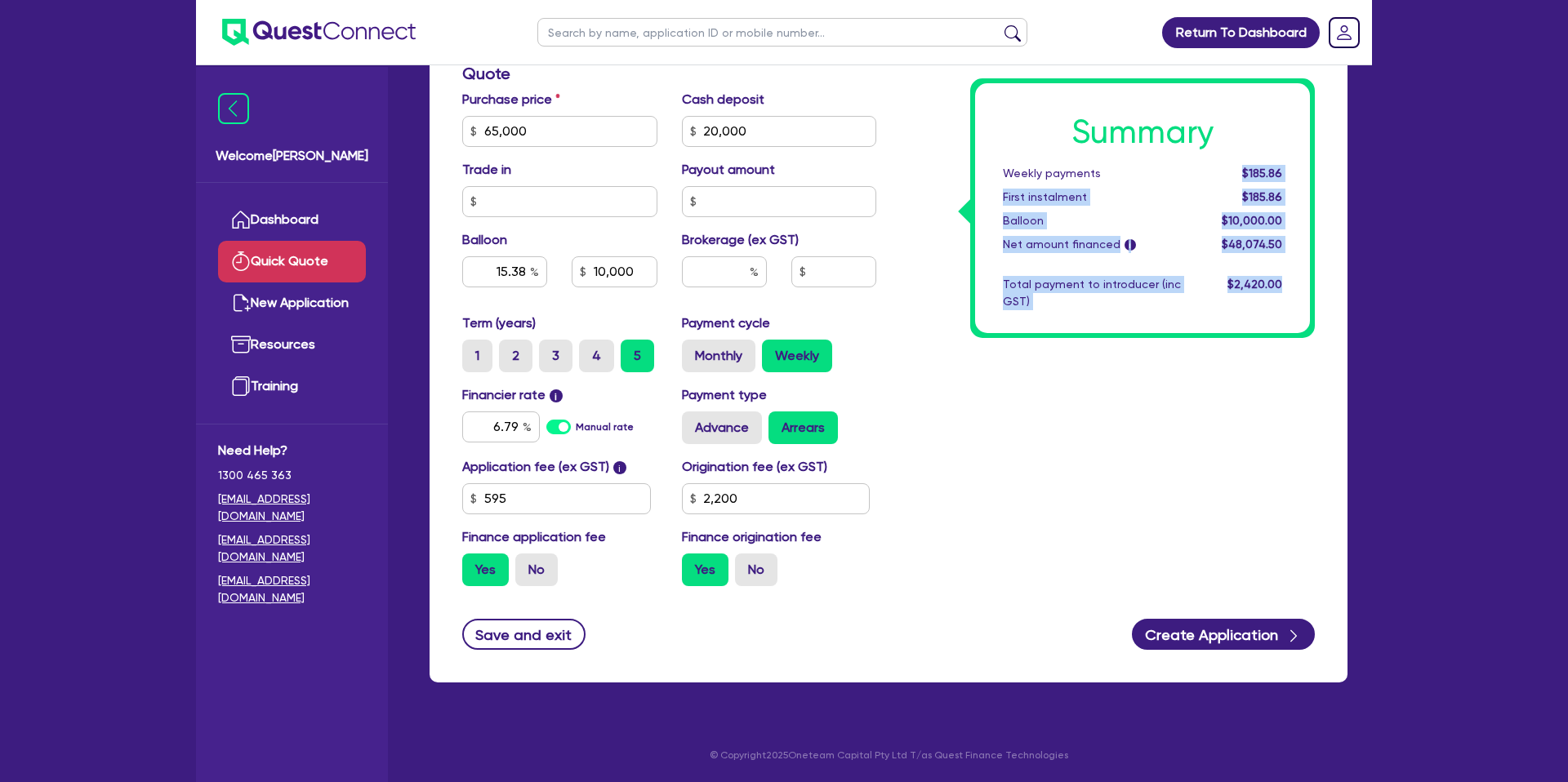
drag, startPoint x: 1242, startPoint y: 173, endPoint x: 1304, endPoint y: 181, distance: 62.5
click at [1319, 179] on div "Summary Weekly payments $185.86 First instalment $185.86 Balloon $10,000.00 Net…" at bounding box center [1108, 121] width 439 height 954
click at [1285, 174] on div "$185.86" at bounding box center [1243, 173] width 101 height 17
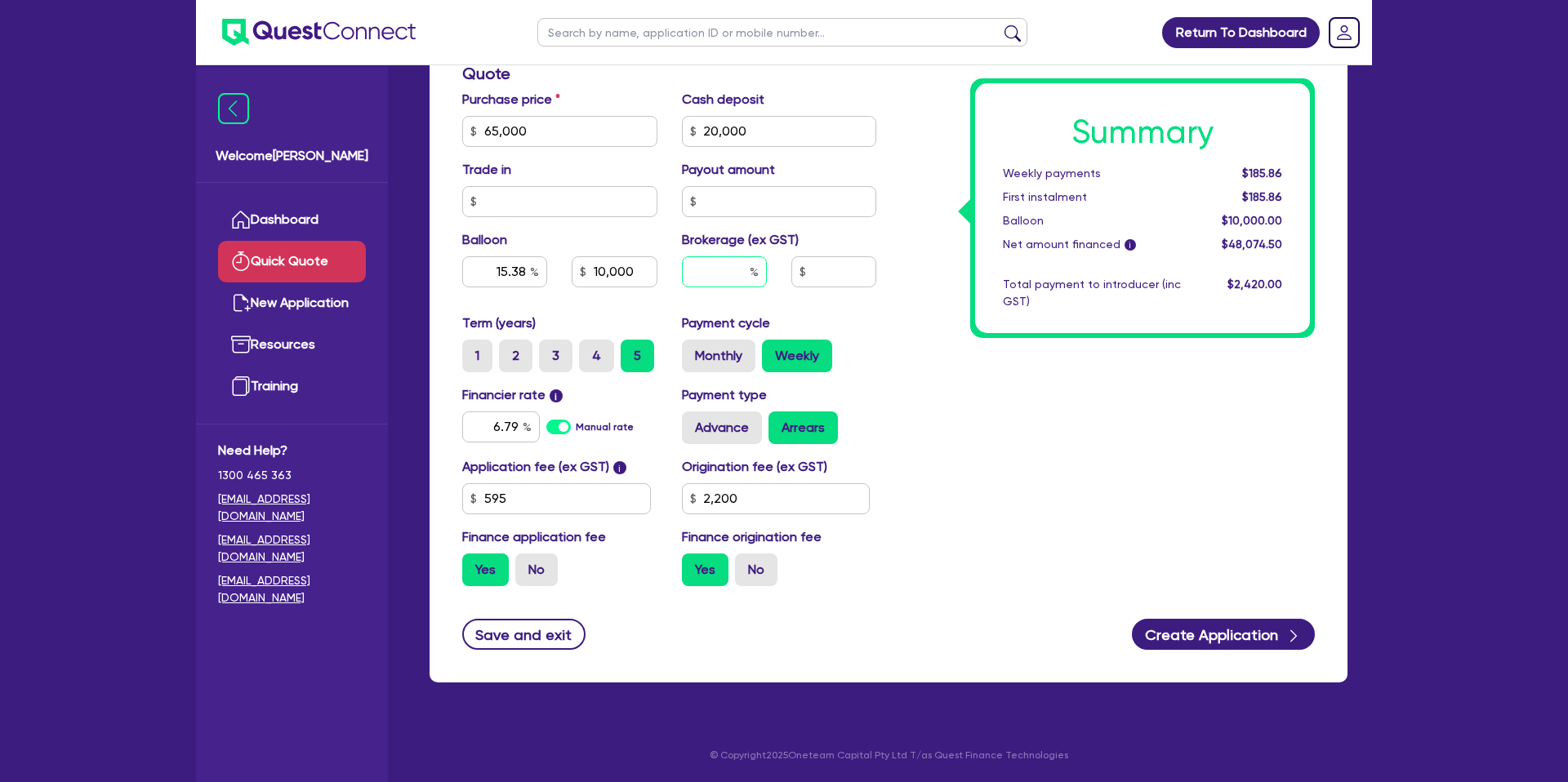
drag, startPoint x: 744, startPoint y: 270, endPoint x: 787, endPoint y: 262, distance: 43.7
click at [745, 270] on input "text" at bounding box center [725, 272] width 85 height 31
click at [729, 342] on label "Monthly" at bounding box center [719, 357] width 74 height 33
click at [693, 342] on input "Monthly" at bounding box center [687, 345] width 11 height 11
radio input "true"
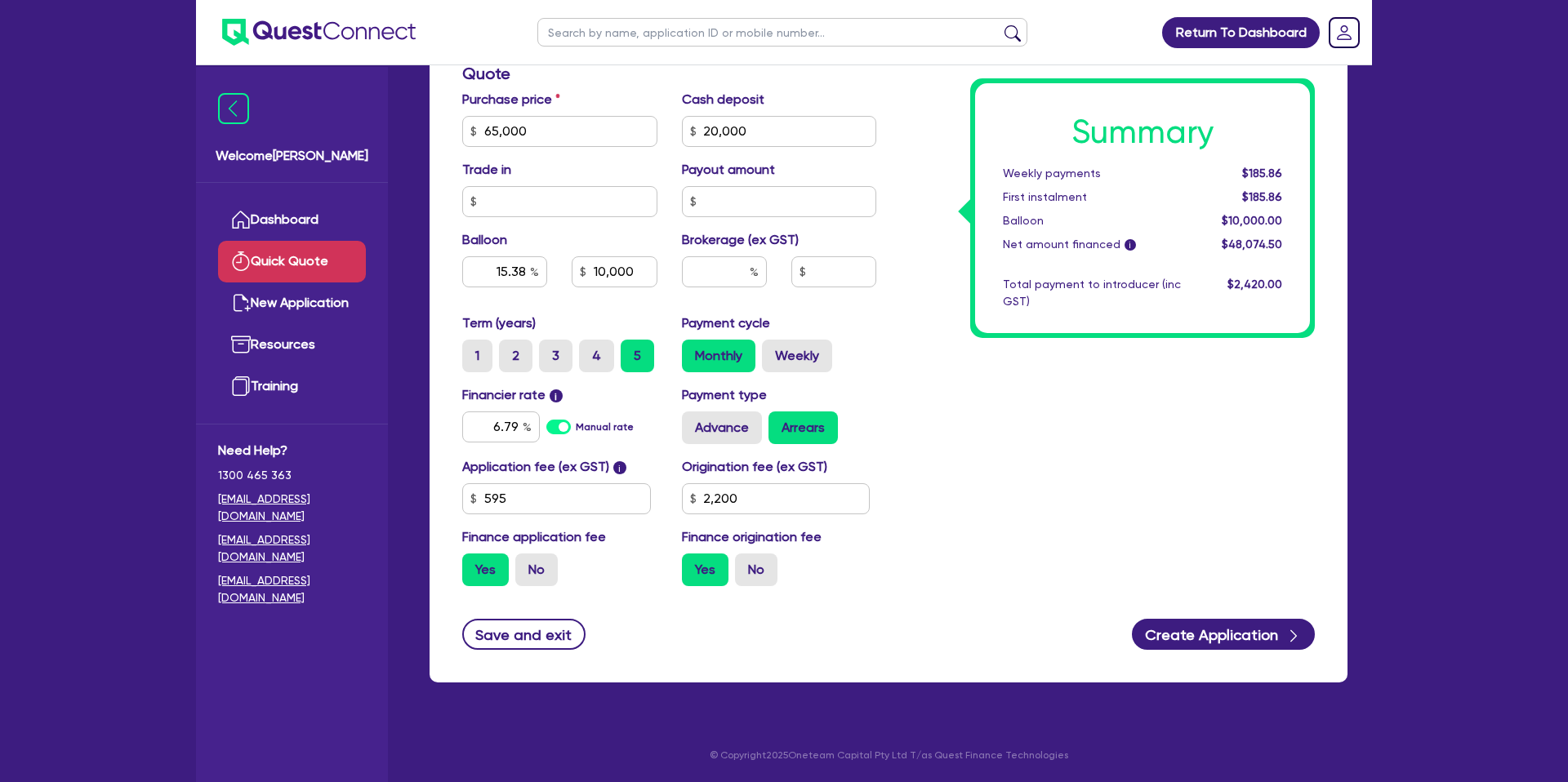
type input "15.38"
type input "10,000"
type input "15.38"
type input "10,000"
drag, startPoint x: 1240, startPoint y: 171, endPoint x: 1295, endPoint y: 206, distance: 65.2
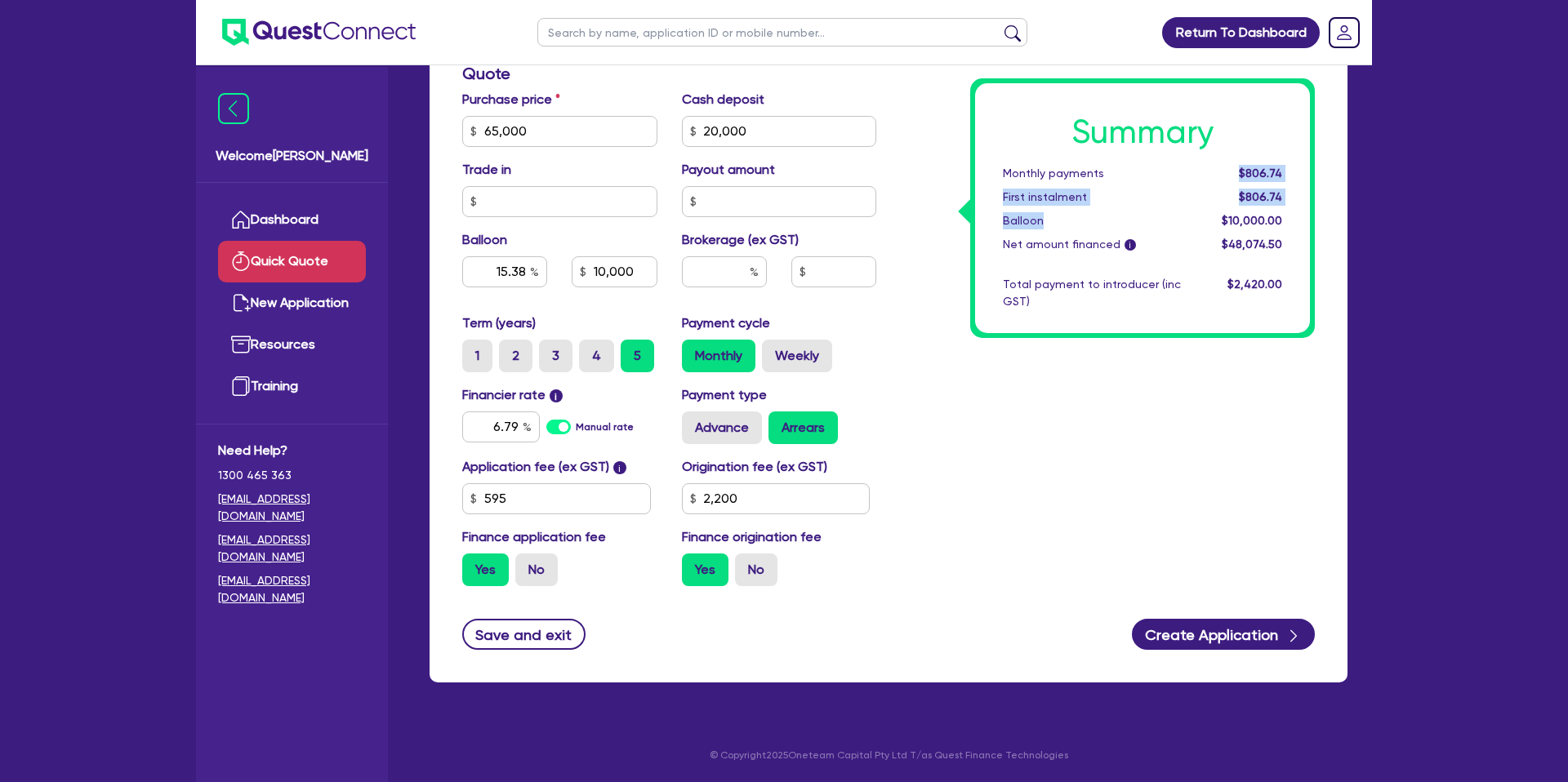
click at [1295, 206] on div "Summary Monthly payments $806.74 First instalment $806.74 Balloon $10,000.00 Ne…" at bounding box center [1143, 208] width 335 height 250
drag, startPoint x: 1296, startPoint y: 223, endPoint x: 1290, endPoint y: 235, distance: 13.4
click at [1296, 225] on div "Summary Monthly payments $806.74 First instalment $806.74 Balloon $10,000.00 Ne…" at bounding box center [1143, 208] width 335 height 250
click at [1192, 638] on button "Create Application" at bounding box center [1223, 635] width 183 height 31
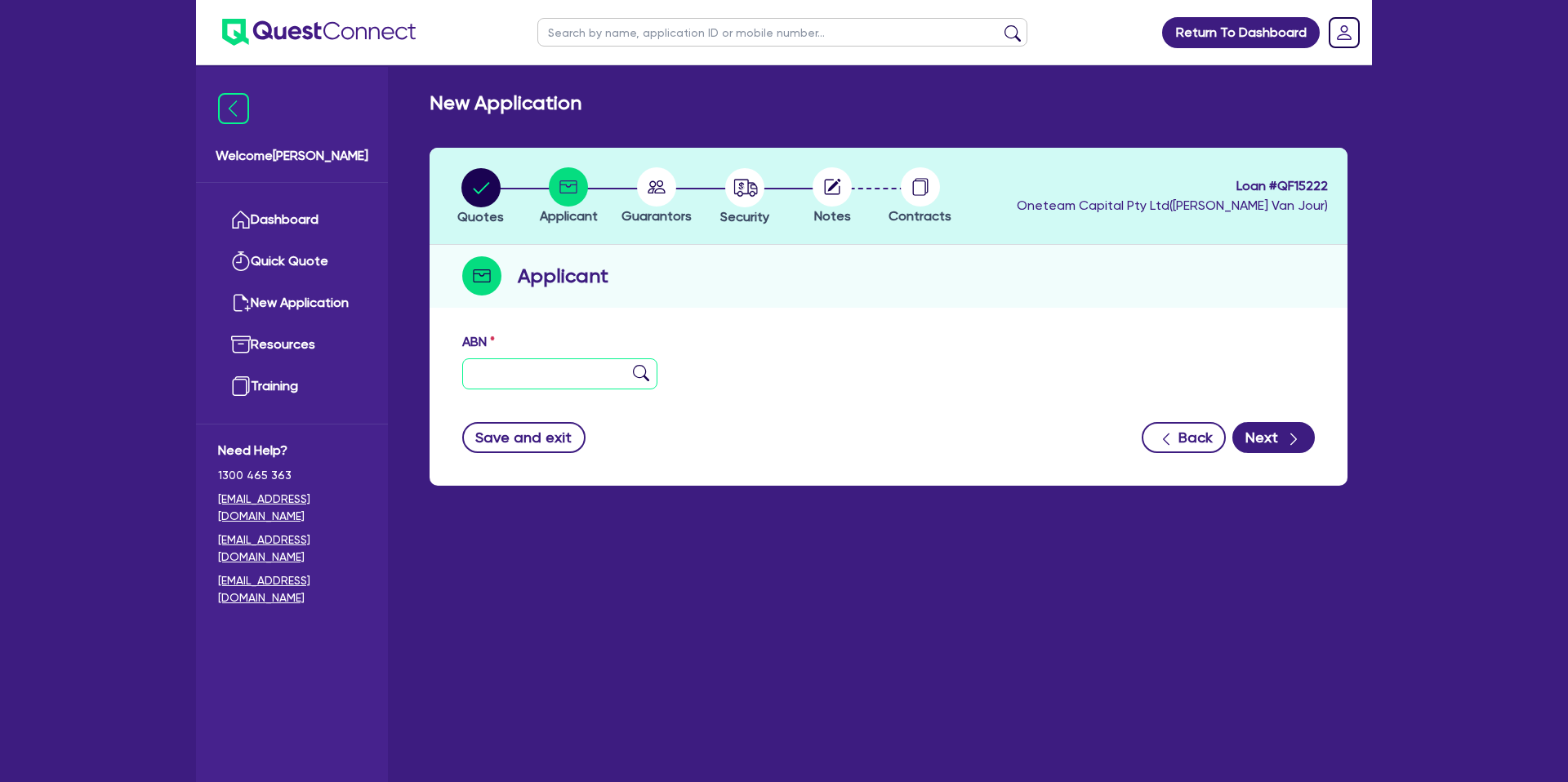
click at [542, 372] on input "text" at bounding box center [559, 374] width 195 height 31
click at [740, 336] on div "ABN" at bounding box center [888, 367] width 877 height 70
click at [517, 382] on input "text" at bounding box center [559, 374] width 195 height 31
type input "11 087 320 698"
drag, startPoint x: 936, startPoint y: 332, endPoint x: 925, endPoint y: 336, distance: 11.7
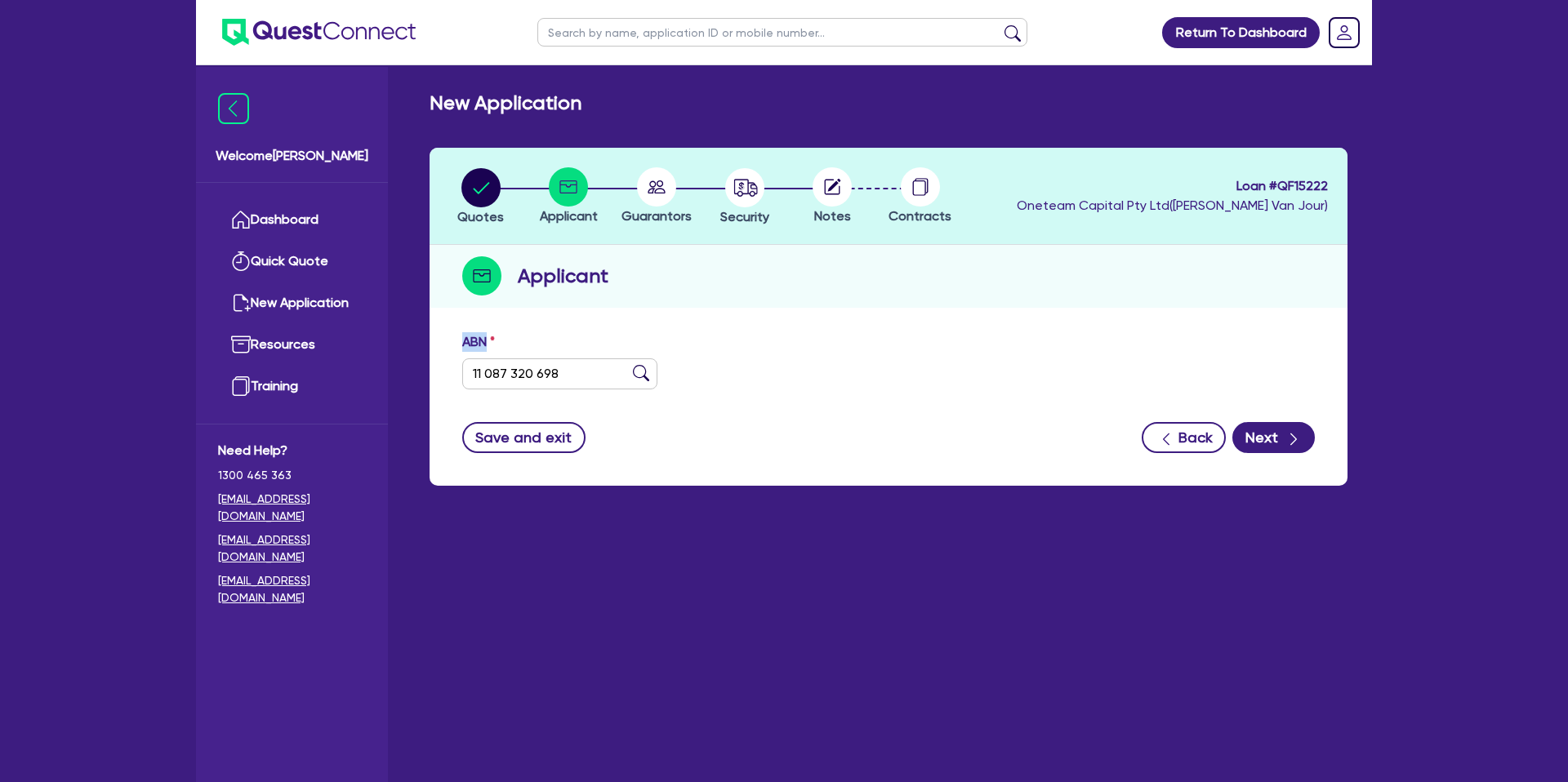
click at [932, 333] on div "ABN 11 087 320 698" at bounding box center [888, 367] width 877 height 70
type input "DW & KB [PERSON_NAME] PTY LTD"
type input "[PERSON_NAME][GEOGRAPHIC_DATA]"
select select "COMPANY"
type input "[DATE]"
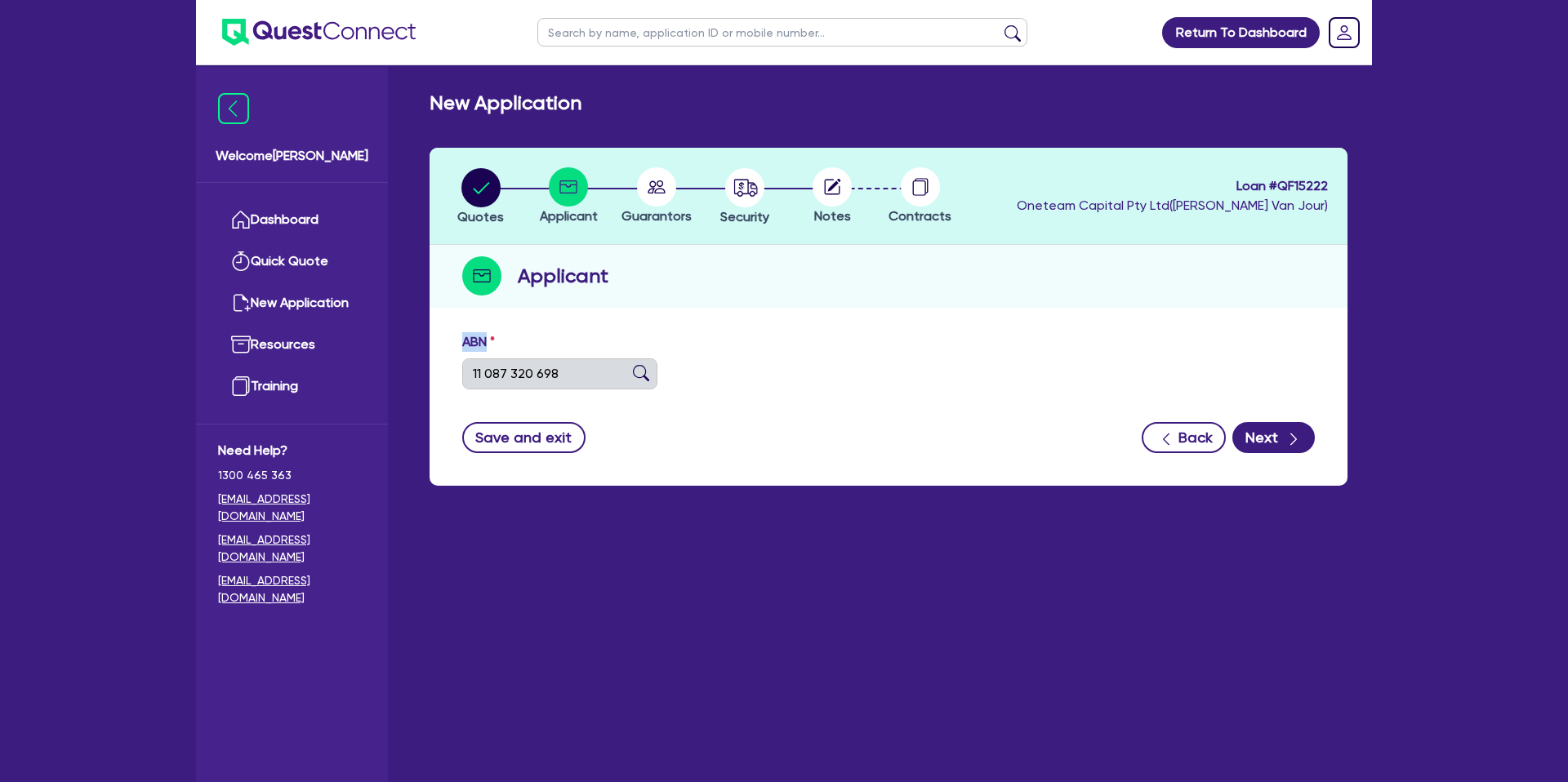
type input "[DATE]"
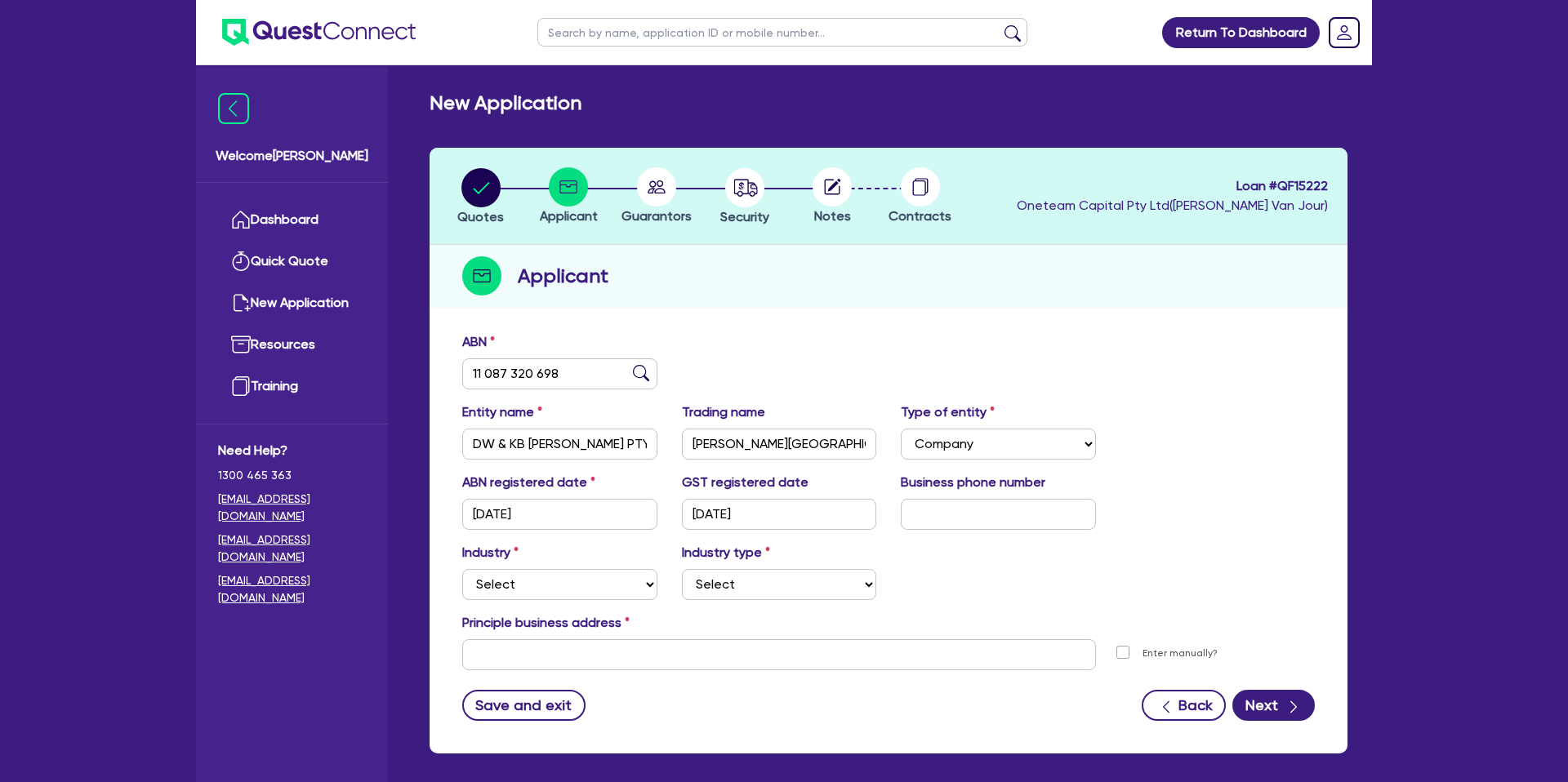
click at [1260, 323] on div "Quotes Applicant [GEOGRAPHIC_DATA] Security Notes Contracts Loan # QF15222 Onet…" at bounding box center [888, 451] width 918 height 606
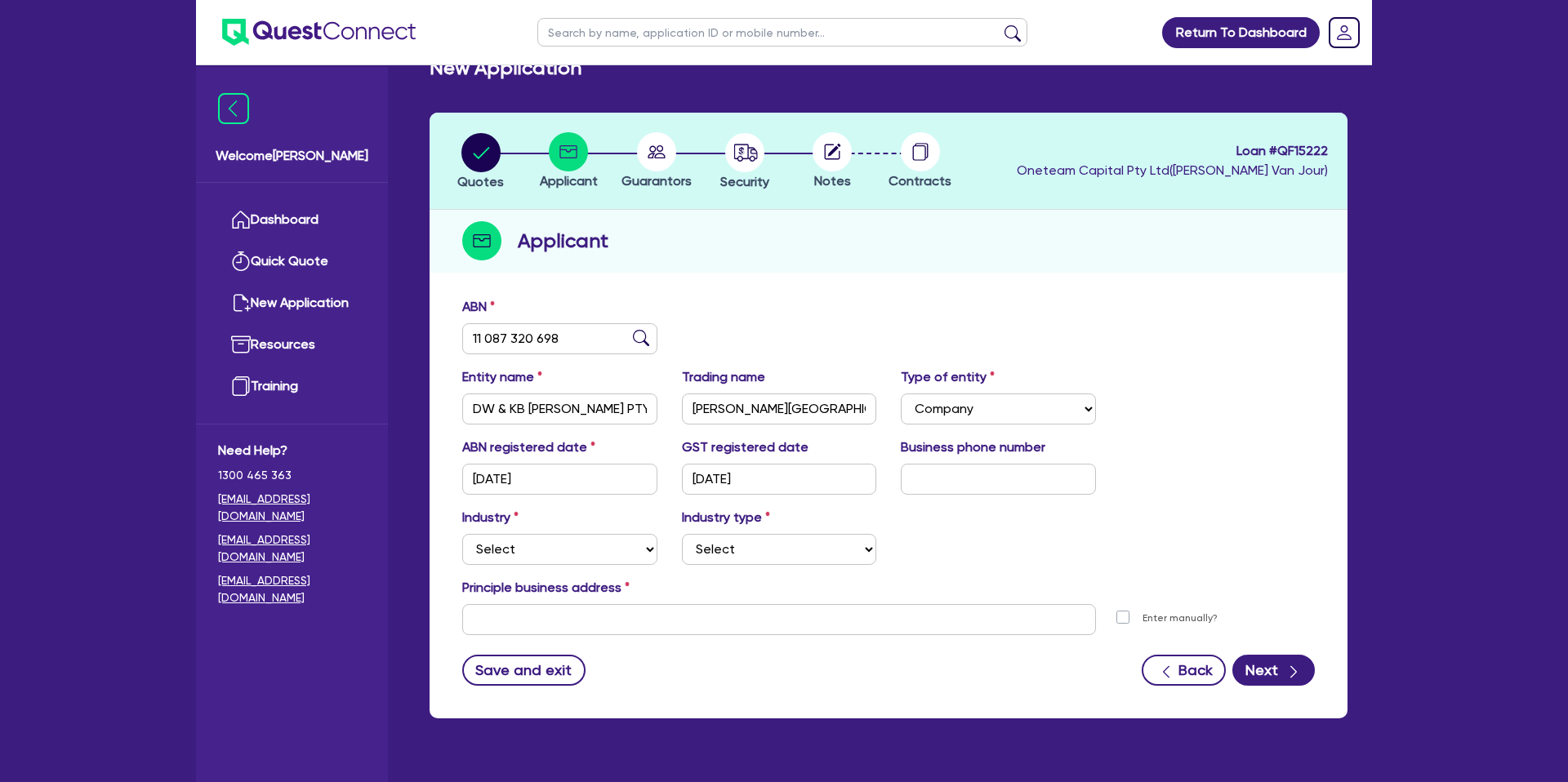
scroll to position [58, 0]
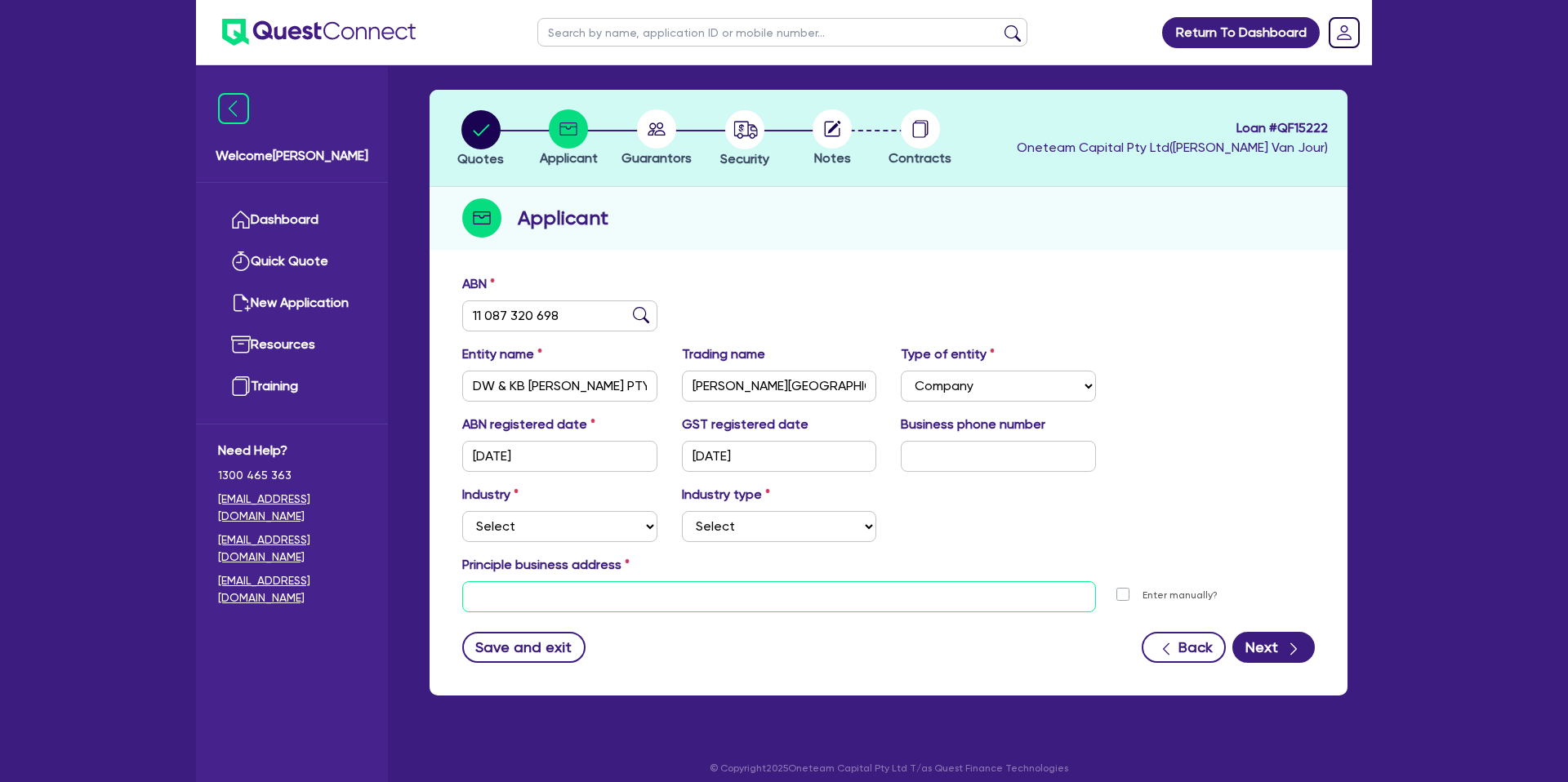
click at [487, 601] on input "text" at bounding box center [779, 597] width 634 height 31
paste input "[STREET_ADDRESS]"
type input "[STREET_ADDRESS]"
click at [517, 521] on select "Select Accomodation & Food Services Administrative & Support Services Agricultu…" at bounding box center [559, 527] width 195 height 31
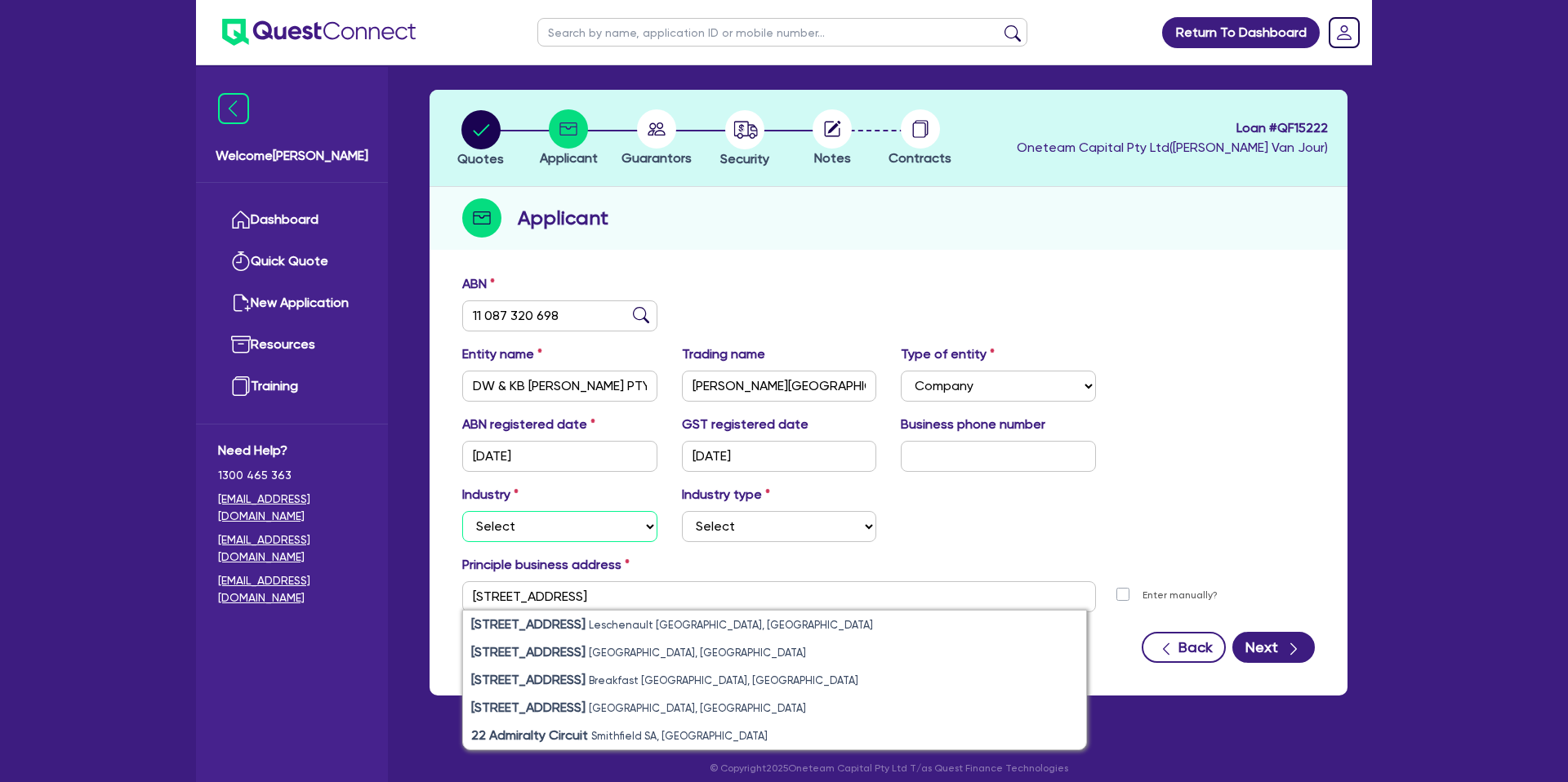
select select "ACCOMODATION_FOOD"
click at [462, 512] on select "Select Accomodation & Food Services Administrative & Support Services Agricultu…" at bounding box center [559, 527] width 195 height 31
click at [714, 530] on select "Select Hotels Motels Serviced Apartments Other Short-term Accomodation Cafes Re…" at bounding box center [779, 527] width 195 height 31
select select "OTHER_ACCOMODATION"
click at [682, 512] on select "Select Hotels Motels Serviced Apartments Other Short-term Accomodation Cafes Re…" at bounding box center [779, 527] width 195 height 31
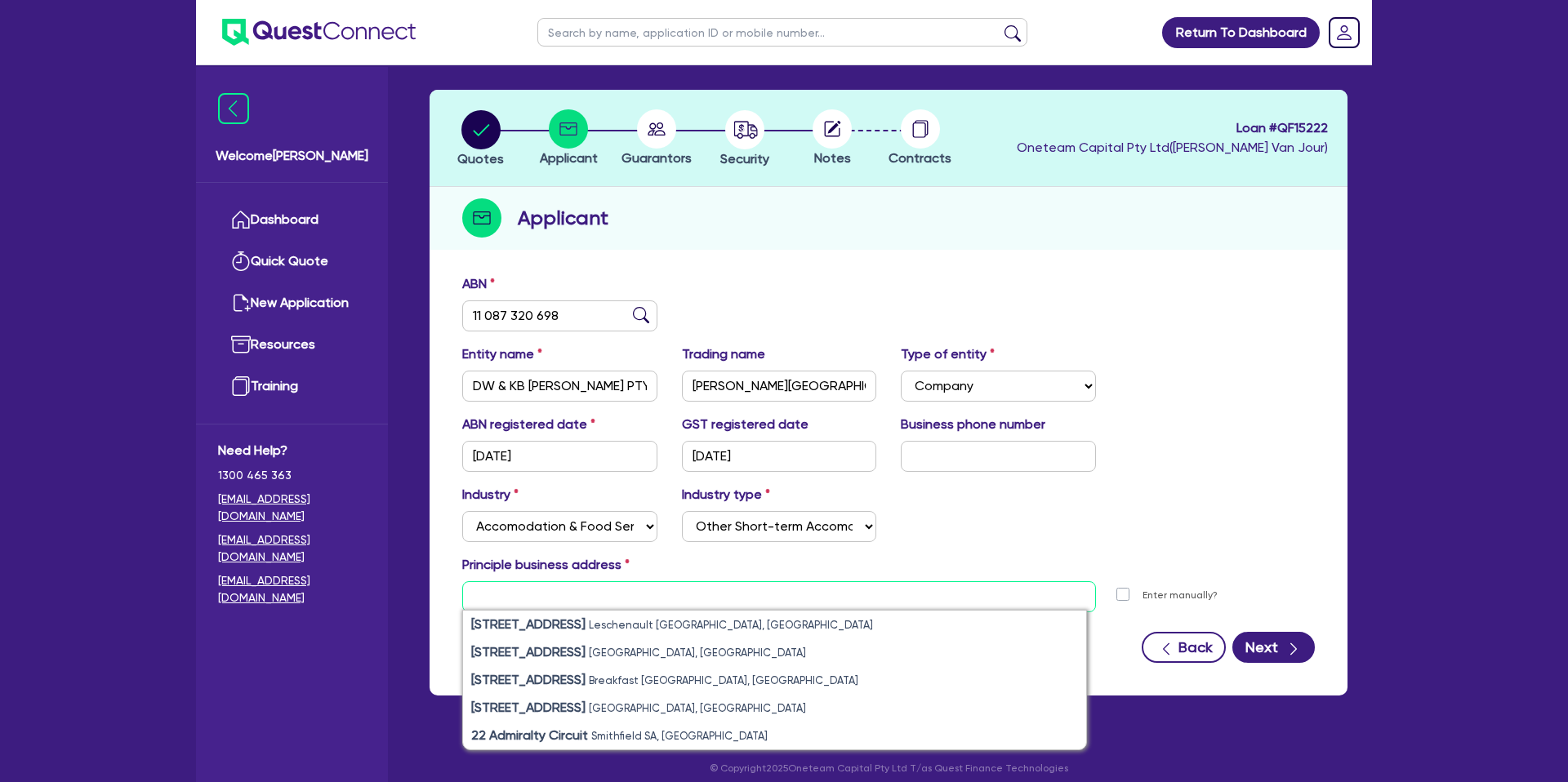
click at [514, 593] on input "text" at bounding box center [779, 597] width 634 height 31
paste input "[STREET_ADDRESS]"
type input "[STREET_ADDRESS]"
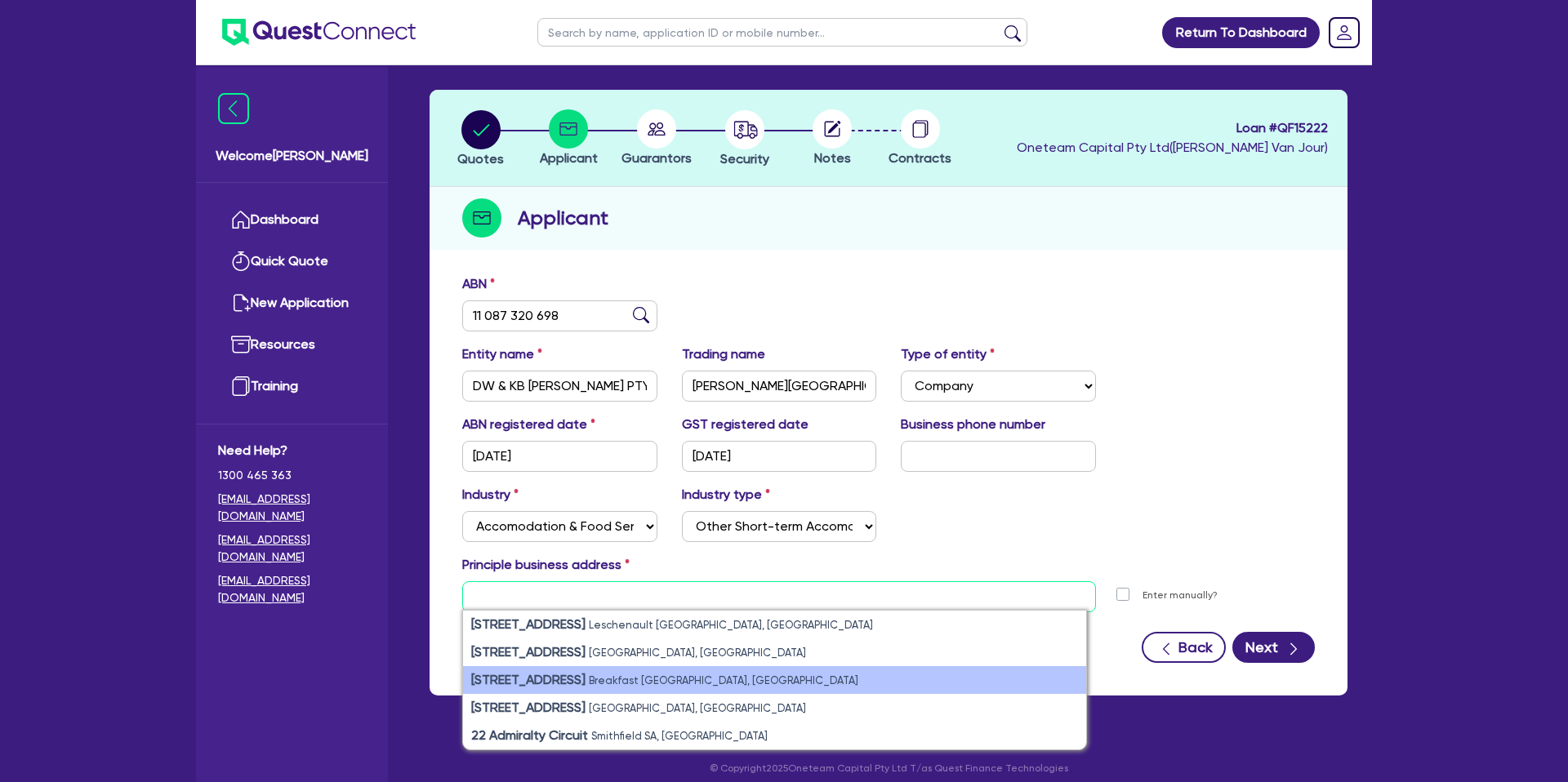
scroll to position [71, 0]
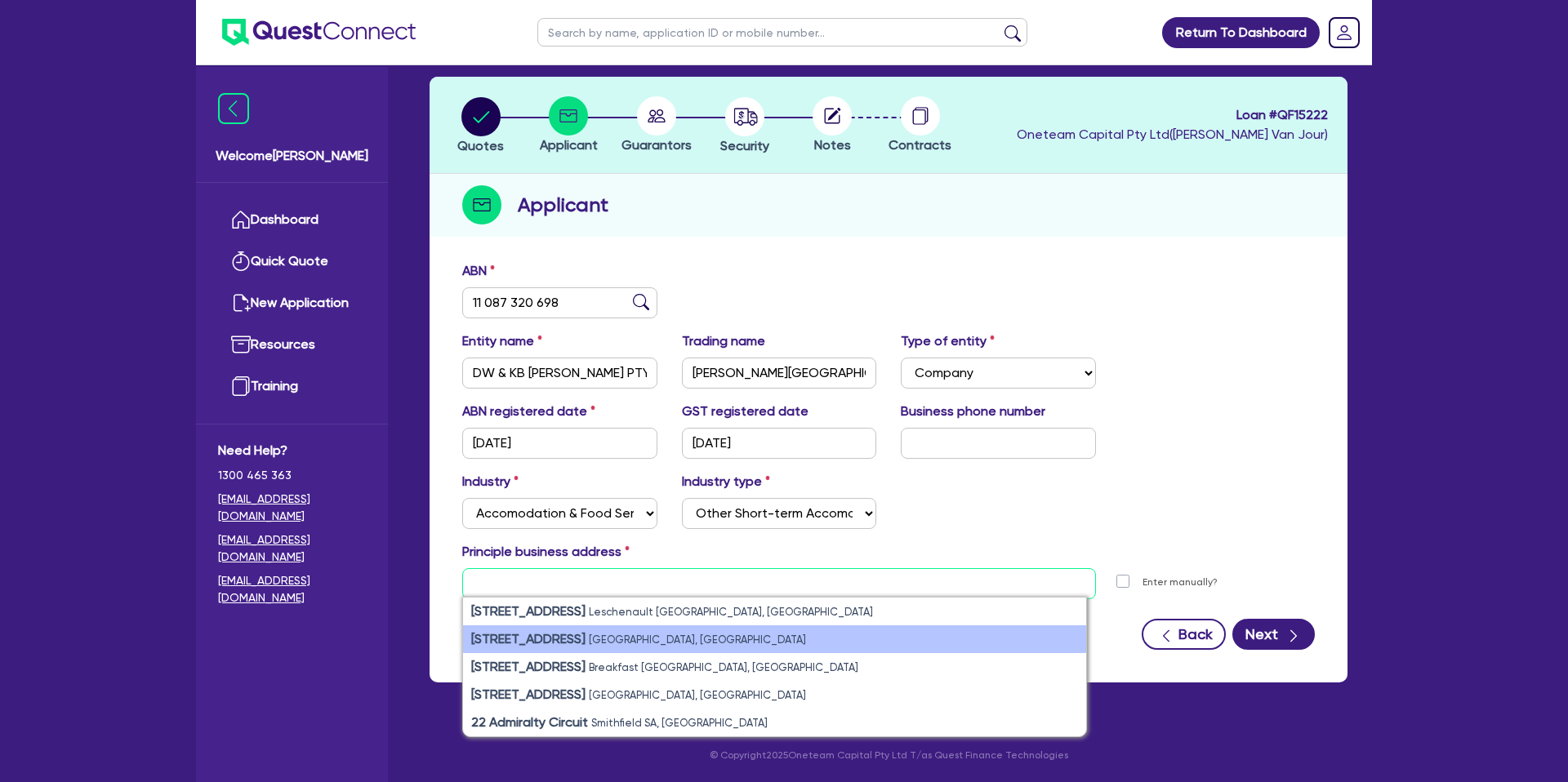
paste input "[STREET_ADDRESS]"
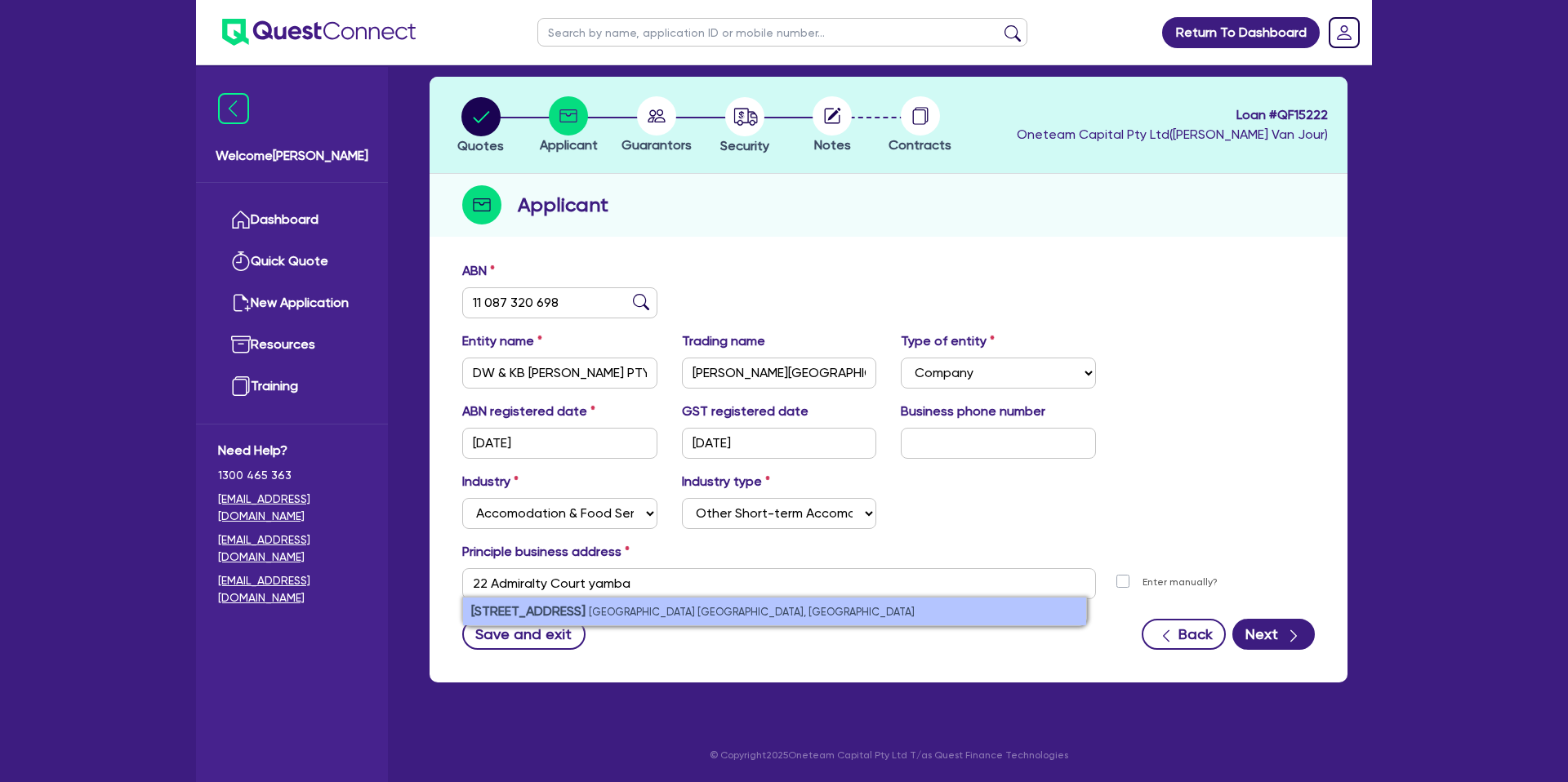
drag, startPoint x: 629, startPoint y: 607, endPoint x: 620, endPoint y: 608, distance: 9.1
click at [626, 607] on small "[GEOGRAPHIC_DATA] [GEOGRAPHIC_DATA], [GEOGRAPHIC_DATA]" at bounding box center [752, 611] width 326 height 13
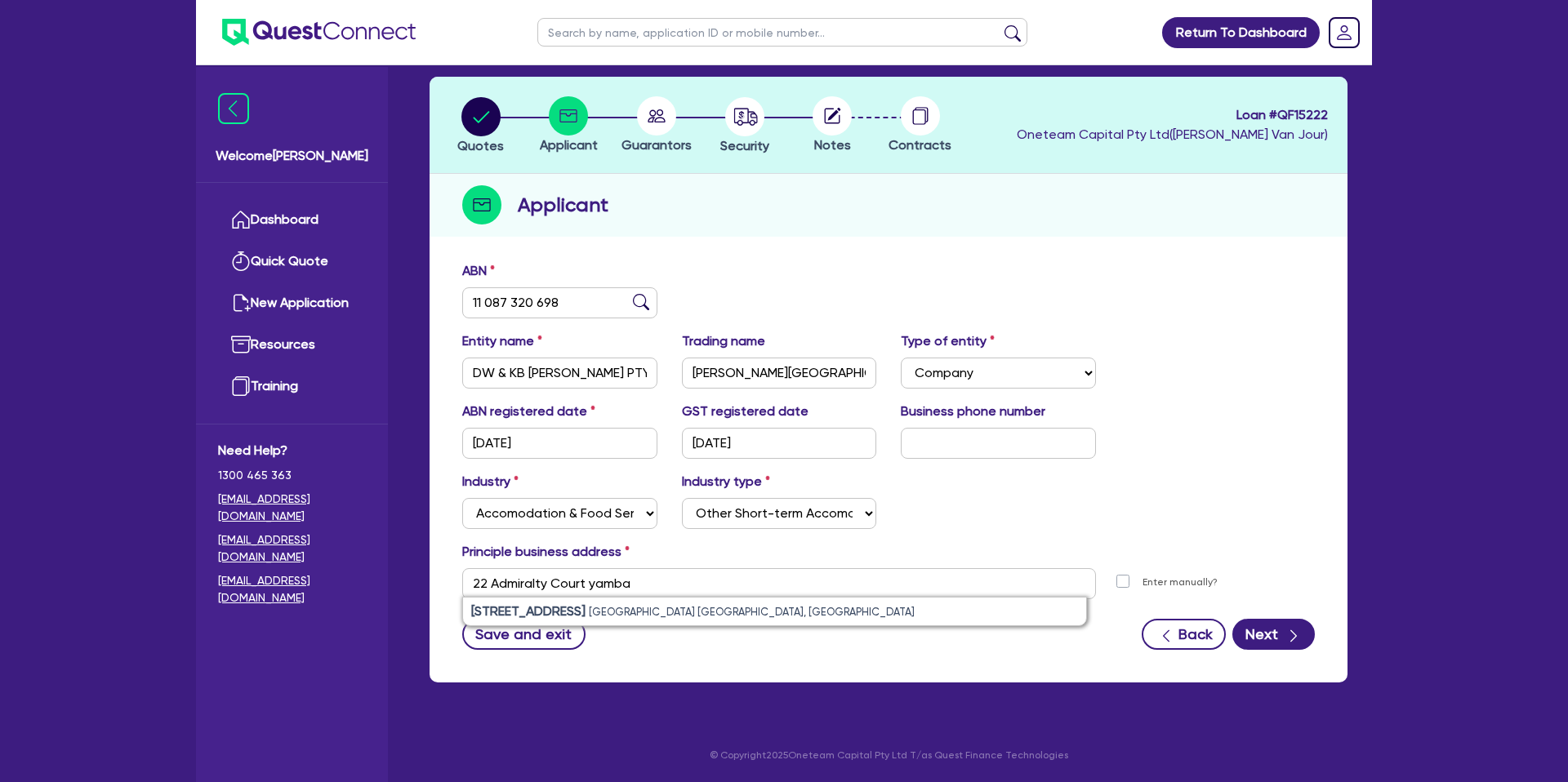
type input "[STREET_ADDRESS]"
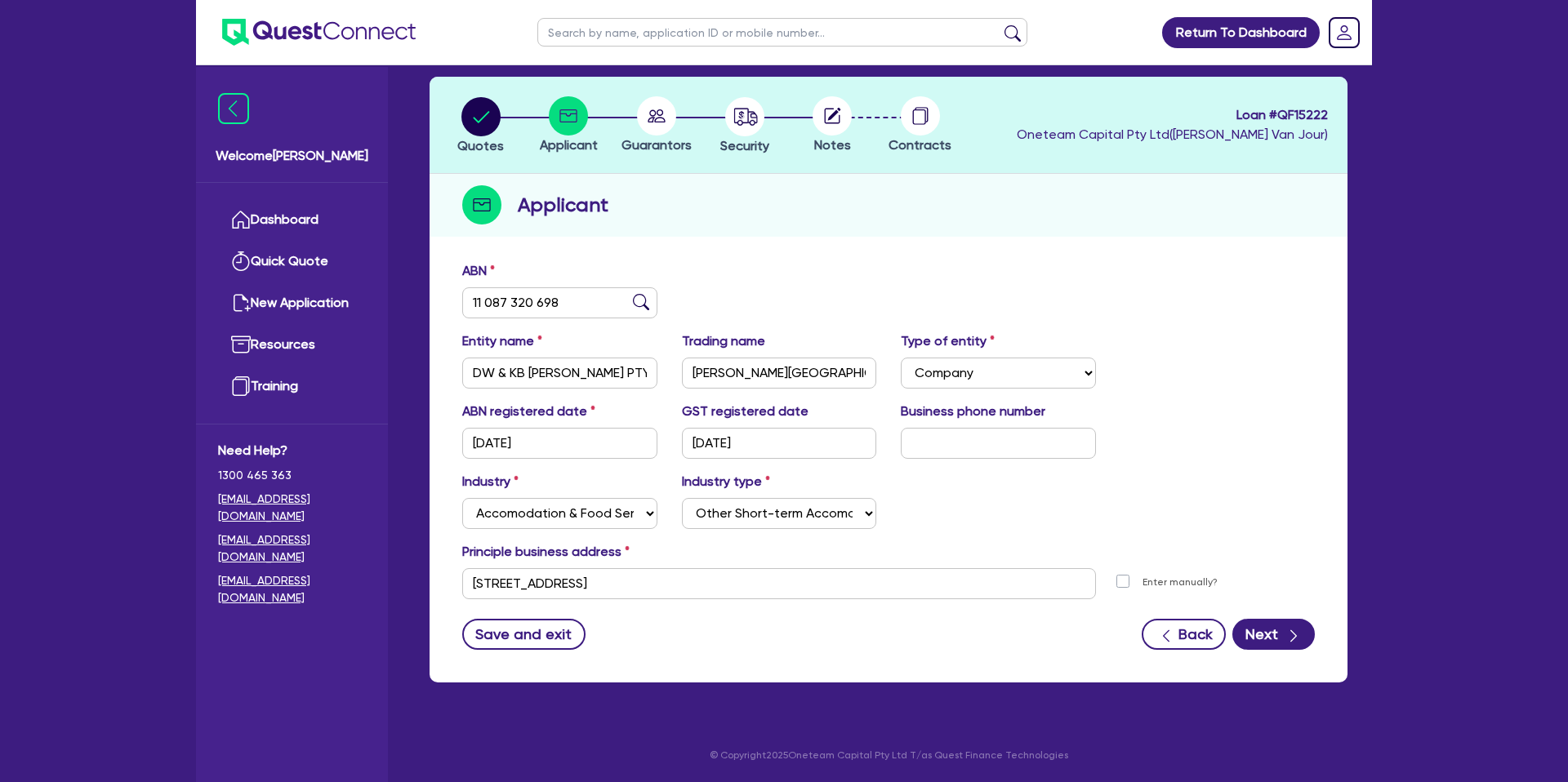
click at [1113, 511] on div "Industry Select Accomodation & Food Services Administrative & Support Services …" at bounding box center [888, 507] width 877 height 70
click at [1288, 624] on div "button" at bounding box center [1293, 634] width 16 height 20
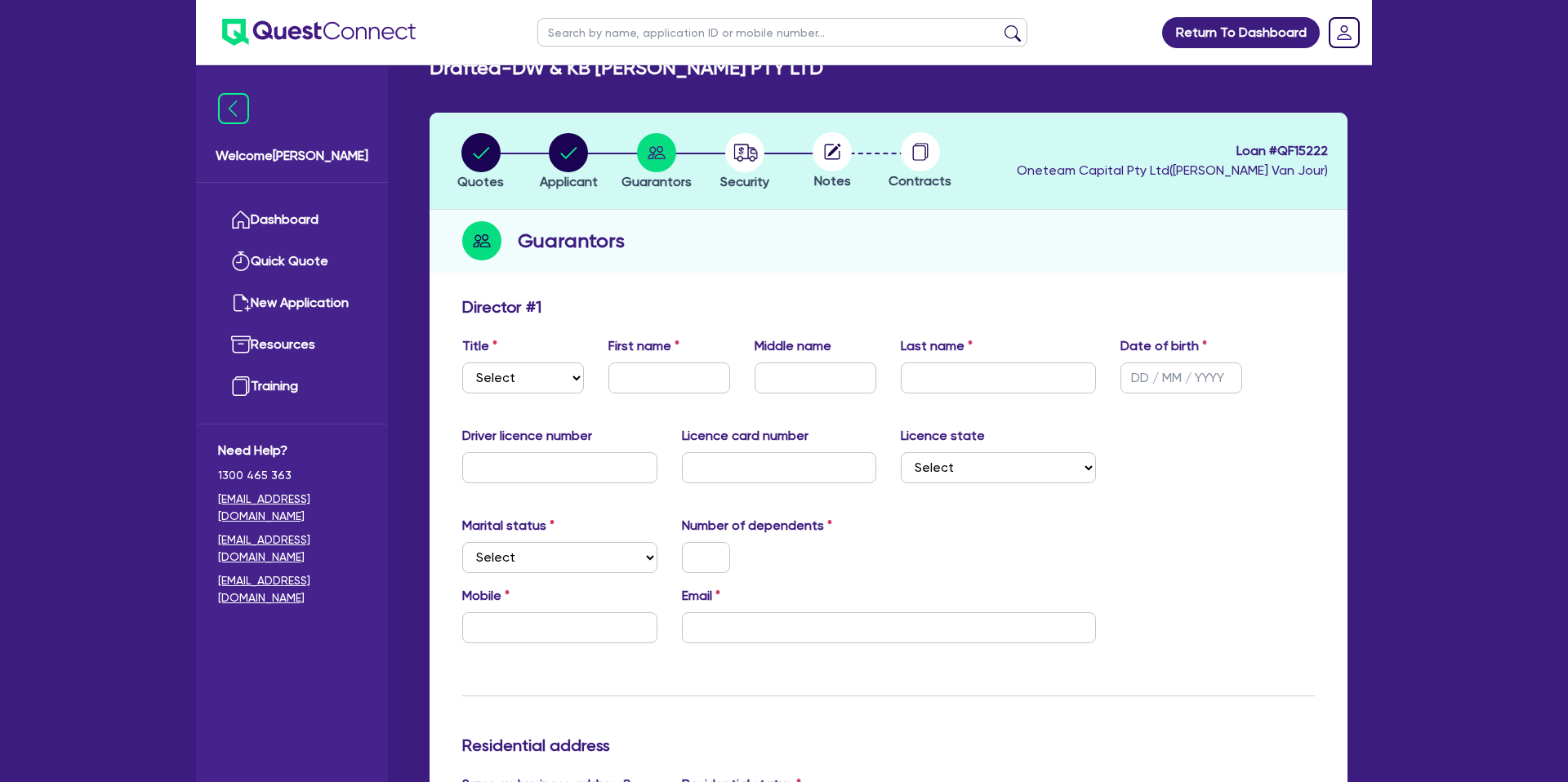
scroll to position [49, 0]
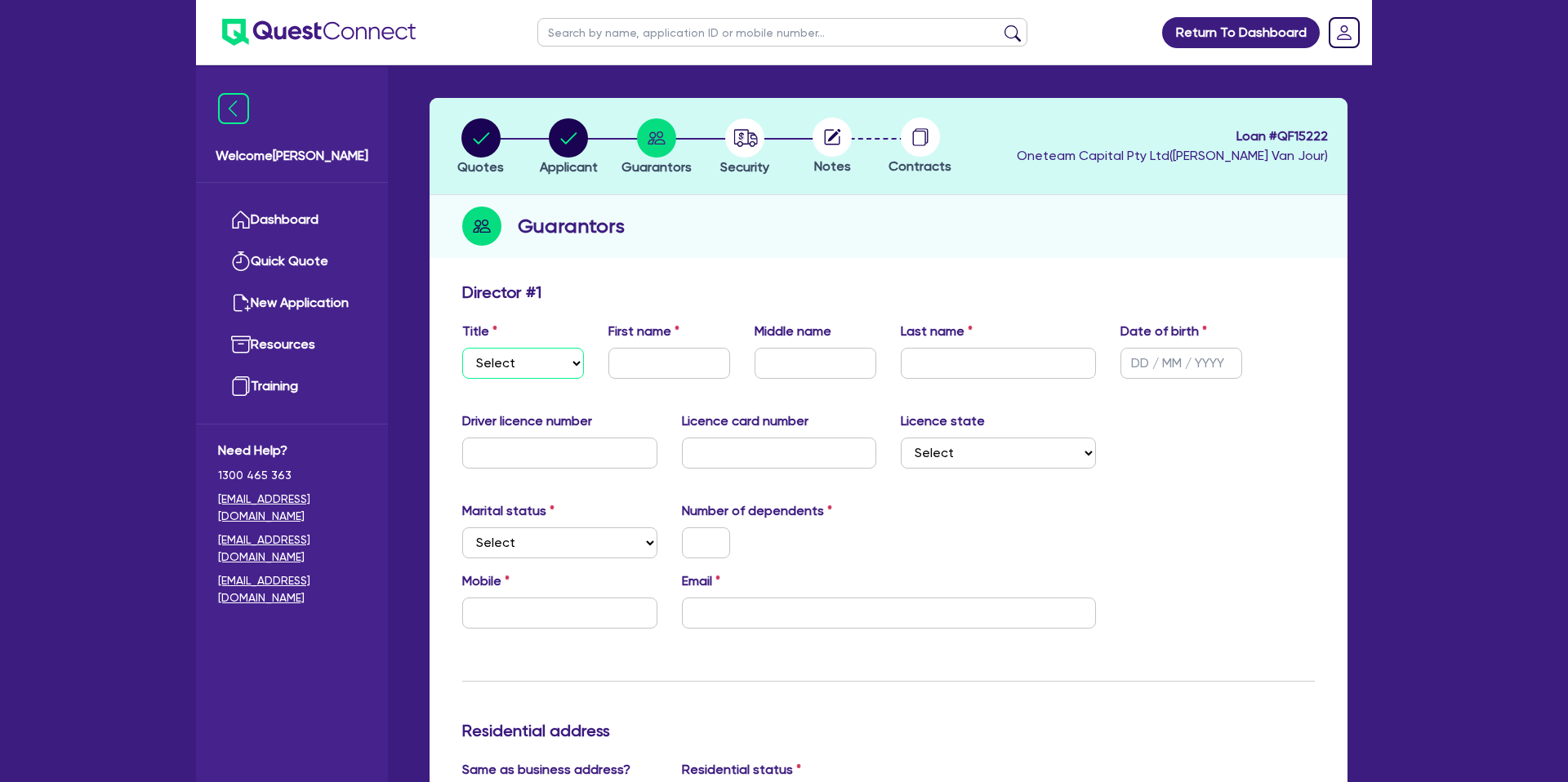
click at [512, 371] on select "Select Mr Mrs Ms Miss Dr" at bounding box center [523, 363] width 122 height 31
click at [462, 348] on select "Select Mr Mrs Ms Miss Dr" at bounding box center [523, 363] width 122 height 31
click at [520, 372] on select "Select Mr Mrs Ms Miss Dr" at bounding box center [523, 363] width 122 height 31
select select "MRS"
click at [462, 348] on select "Select Mr Mrs Ms Miss Dr" at bounding box center [523, 363] width 122 height 31
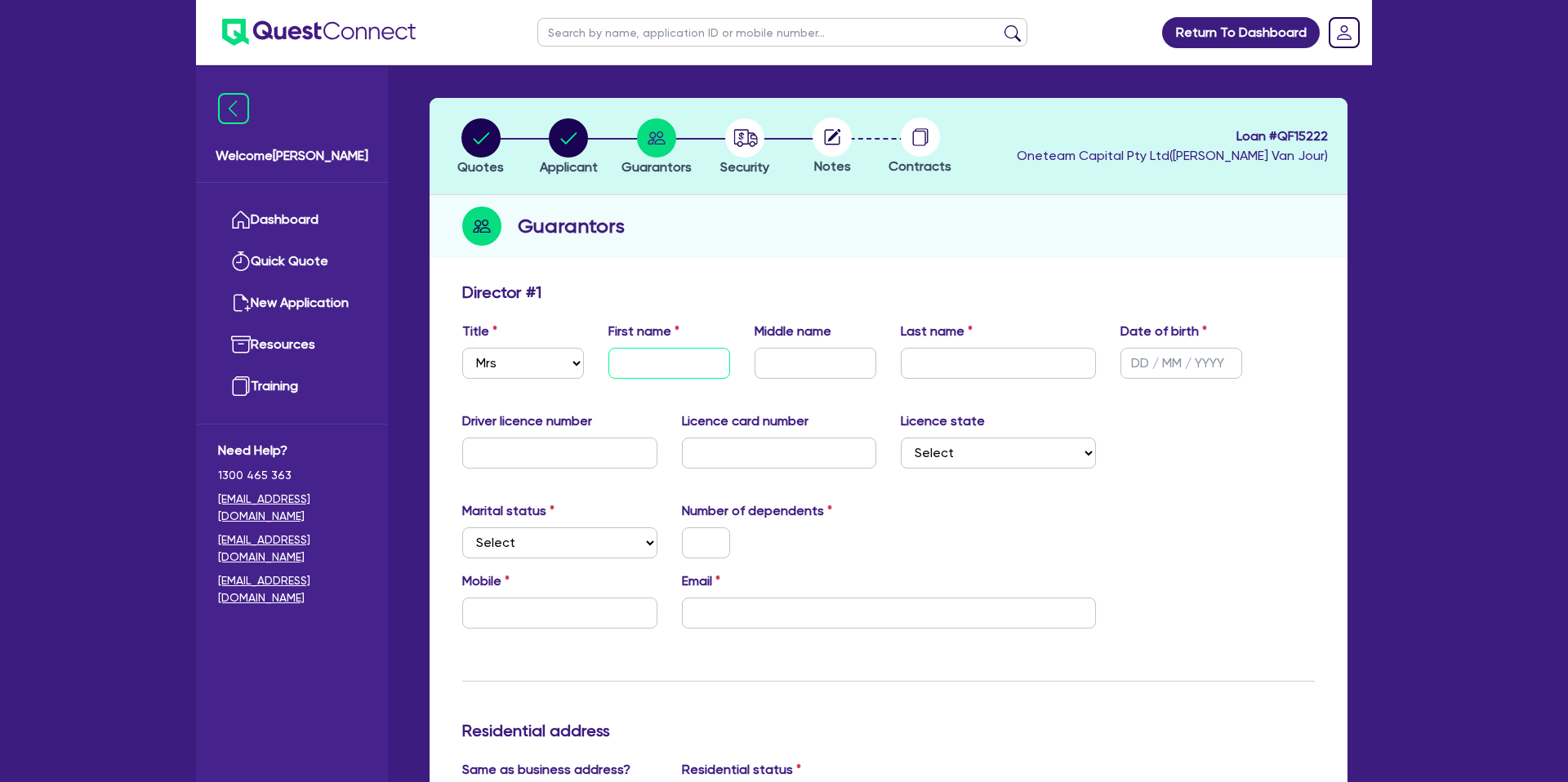
click at [651, 366] on input "text" at bounding box center [670, 363] width 122 height 31
type input "[PERSON_NAME]"
click at [807, 371] on input "text" at bounding box center [816, 363] width 122 height 31
click at [864, 361] on input "Beradette" at bounding box center [816, 363] width 122 height 31
type input "Beradette M"
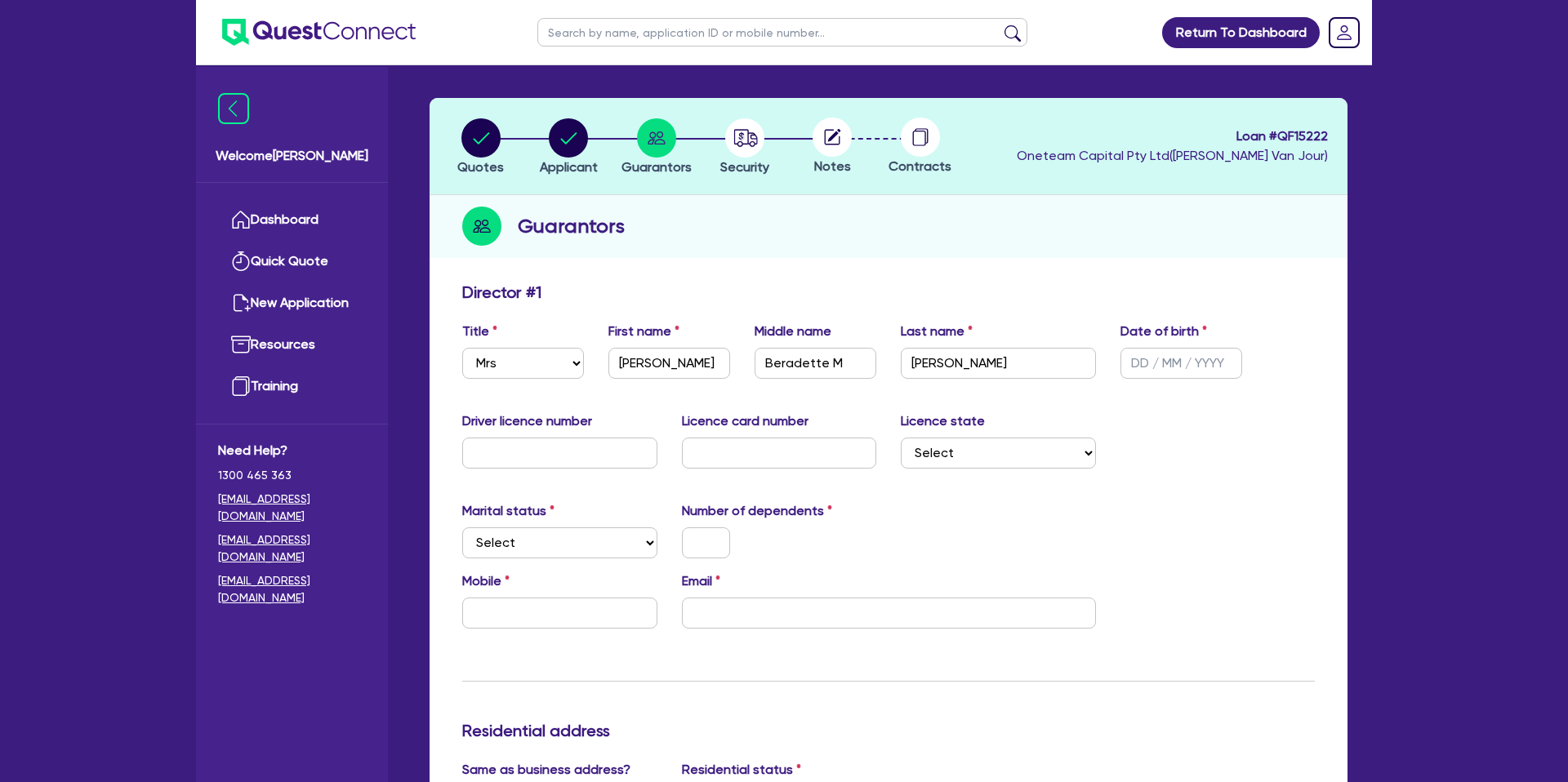
click at [1235, 453] on div "Driver licence number Licence card number Licence state Select [GEOGRAPHIC_DATA…" at bounding box center [888, 447] width 877 height 70
click at [928, 360] on input "[PERSON_NAME]" at bounding box center [998, 363] width 195 height 31
click at [934, 362] on input "[PERSON_NAME]" at bounding box center [998, 363] width 195 height 31
type input "[PERSON_NAME]"
click at [1141, 360] on input "text" at bounding box center [1181, 363] width 122 height 31
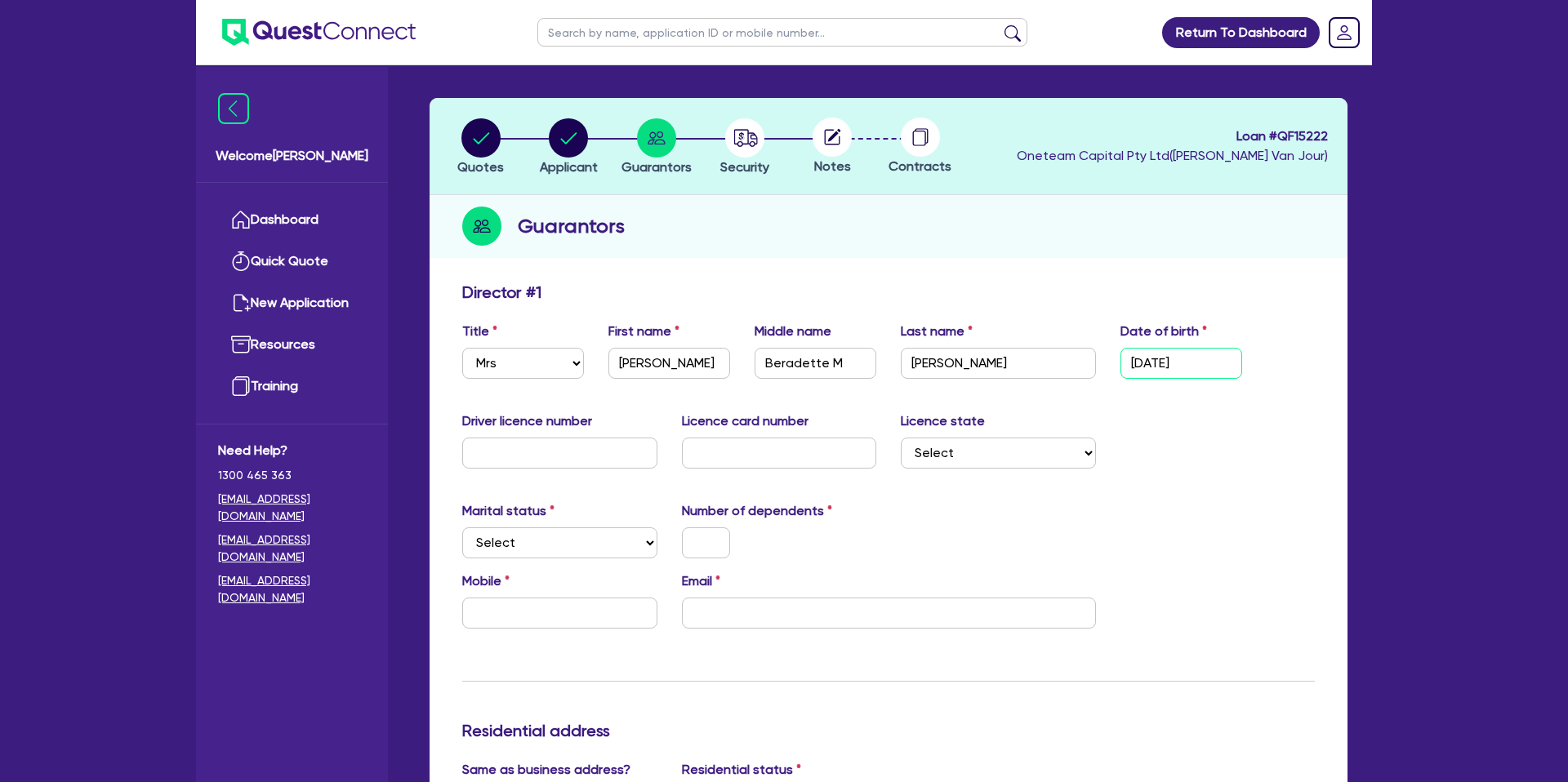
type input "[DATE]"
click at [1282, 527] on div "Marital status Select [DEMOGRAPHIC_DATA] Married De Facto / Partner Number of d…" at bounding box center [888, 536] width 877 height 70
click at [521, 453] on input "text" at bounding box center [559, 454] width 195 height 31
type input "3688wh"
click at [707, 449] on input "text" at bounding box center [779, 454] width 195 height 31
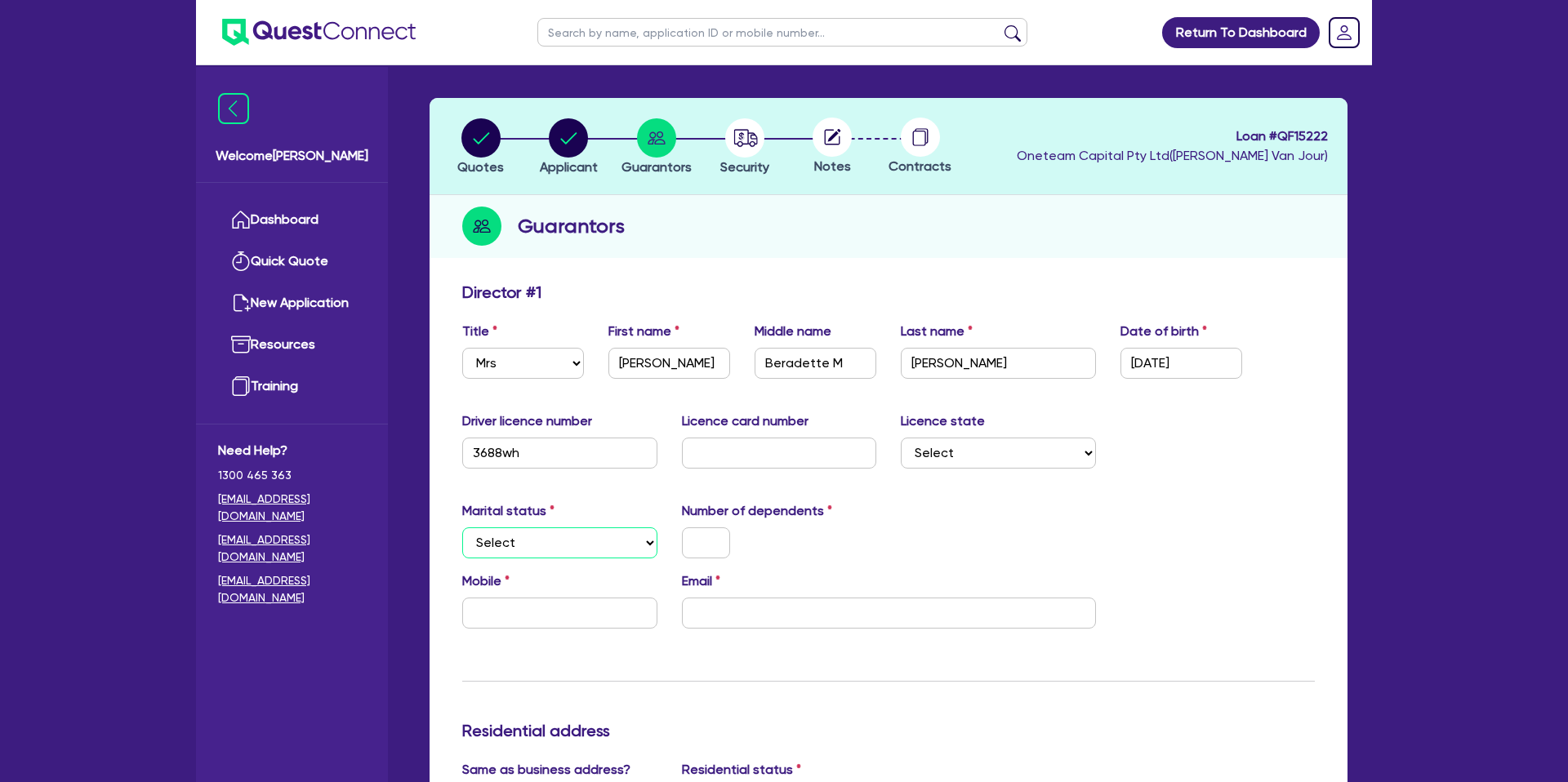
click at [534, 540] on select "Select Single Married De Facto / Partner" at bounding box center [559, 543] width 195 height 31
select select "MARRIED"
click at [462, 527] on select "Select Single Married De Facto / Partner" at bounding box center [559, 543] width 195 height 31
click at [721, 541] on input "text" at bounding box center [706, 543] width 48 height 31
click at [768, 444] on input "text" at bounding box center [779, 454] width 195 height 31
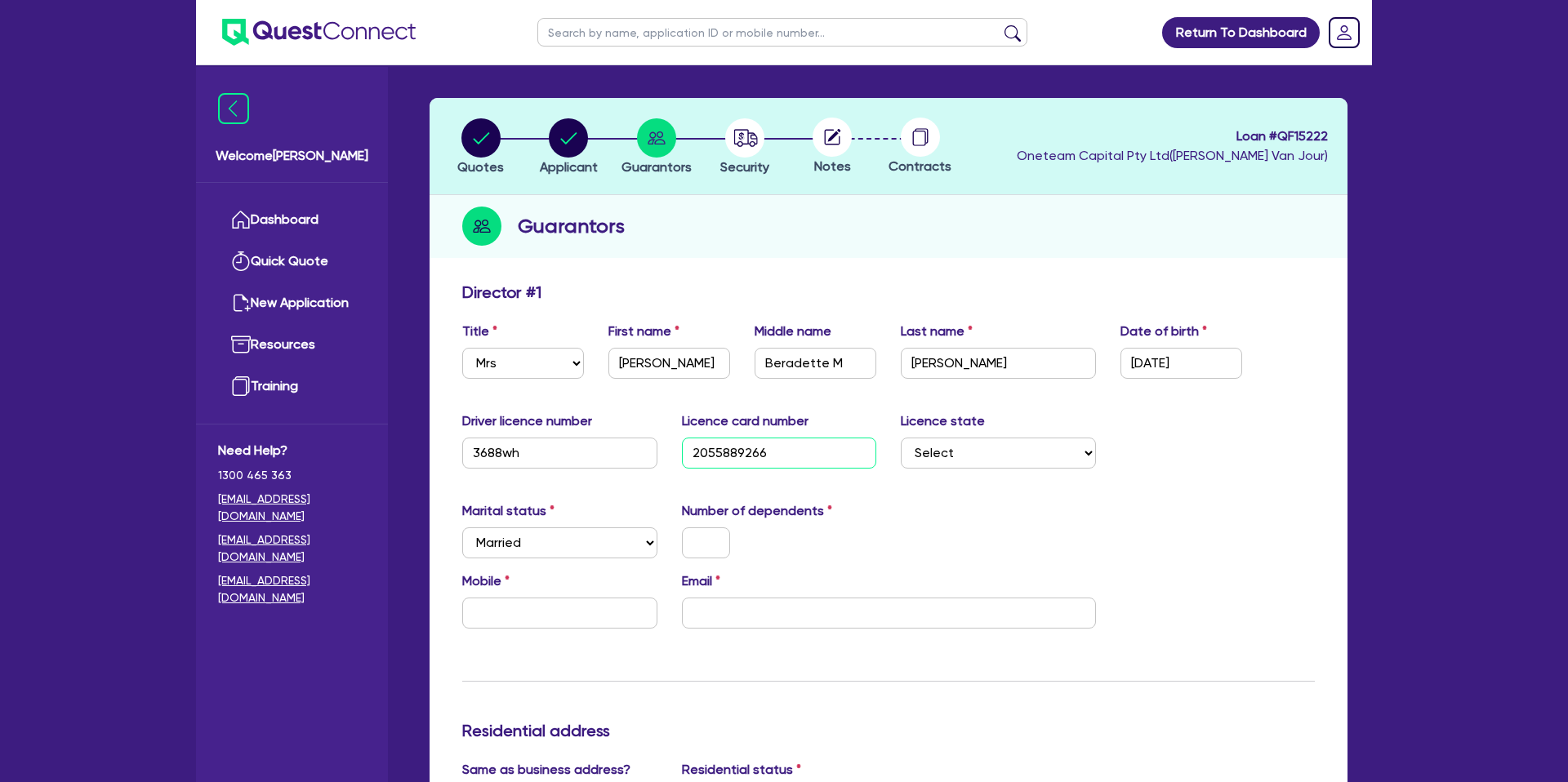
type input "2055889266"
click at [1084, 479] on div "Driver licence number 3688wh Licence card number [DRIVERS_LICENSE_NUMBER] Licen…" at bounding box center [888, 447] width 877 height 70
click at [987, 454] on select "Select [GEOGRAPHIC_DATA] [GEOGRAPHIC_DATA] [GEOGRAPHIC_DATA] [GEOGRAPHIC_DATA] …" at bounding box center [998, 454] width 195 height 31
select select "[GEOGRAPHIC_DATA]"
click at [901, 438] on select "Select [GEOGRAPHIC_DATA] [GEOGRAPHIC_DATA] [GEOGRAPHIC_DATA] [GEOGRAPHIC_DATA] …" at bounding box center [998, 454] width 195 height 31
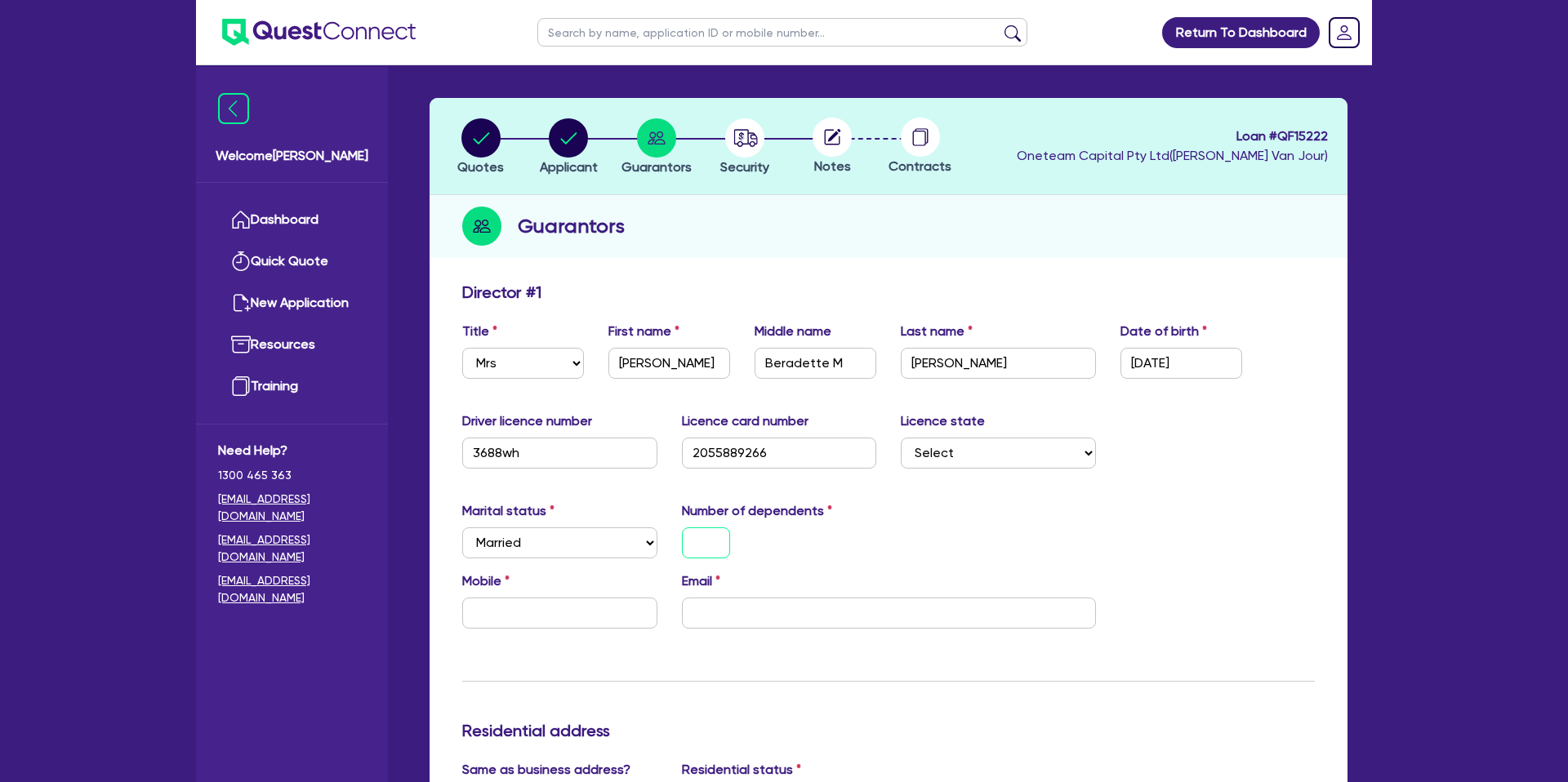
click at [721, 533] on input "text" at bounding box center [706, 543] width 48 height 31
click at [902, 526] on div "Marital status Select [DEMOGRAPHIC_DATA] Married De Facto / Partner Number of d…" at bounding box center [888, 536] width 877 height 70
click at [566, 622] on input "text" at bounding box center [559, 613] width 195 height 31
type input "0"
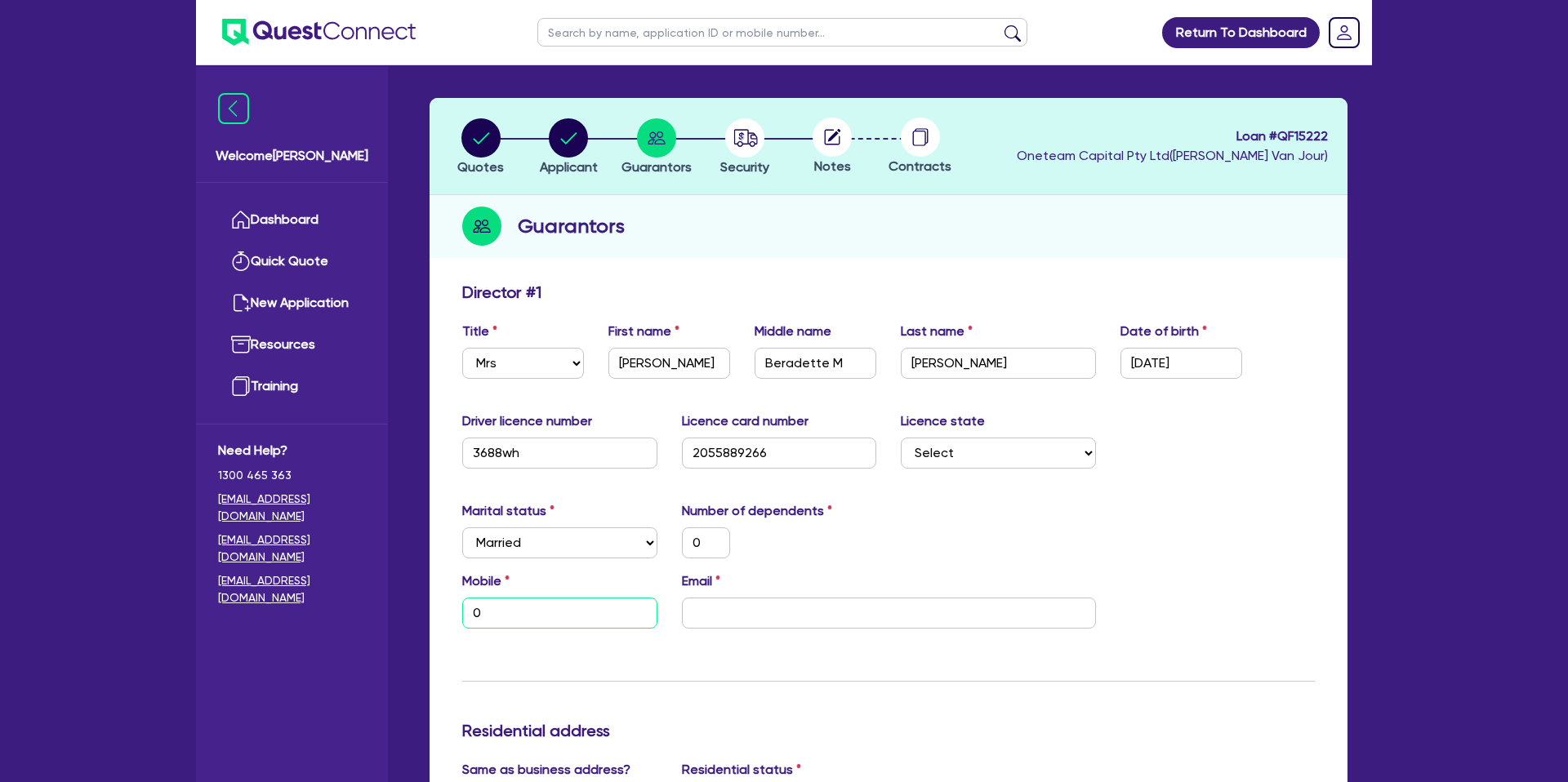
type input "0"
type input "04"
type input "0"
type input "042"
type input "0"
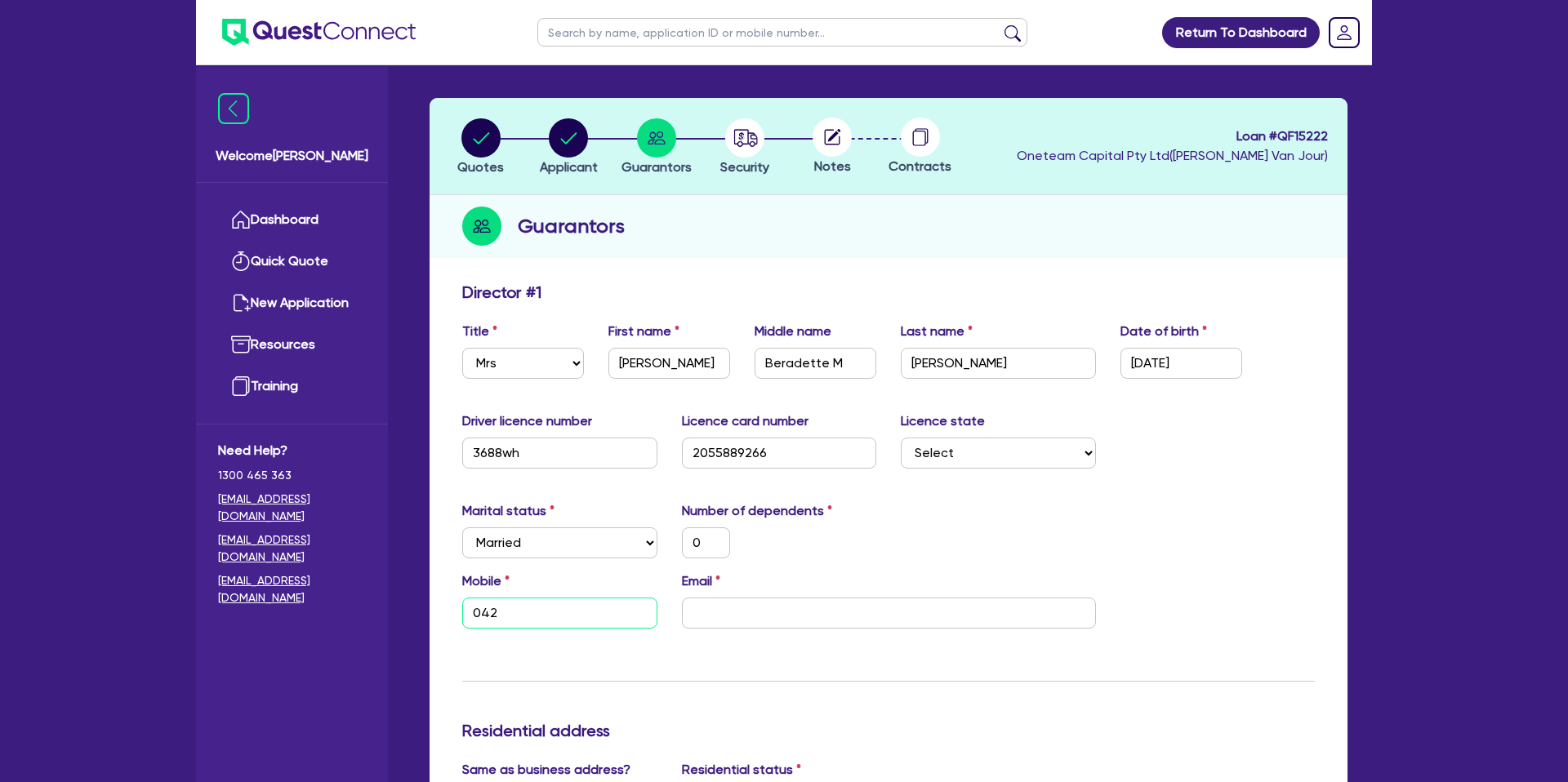
type input "0428"
type input "0"
type input "0428 0"
type input "0"
type input "0428 04"
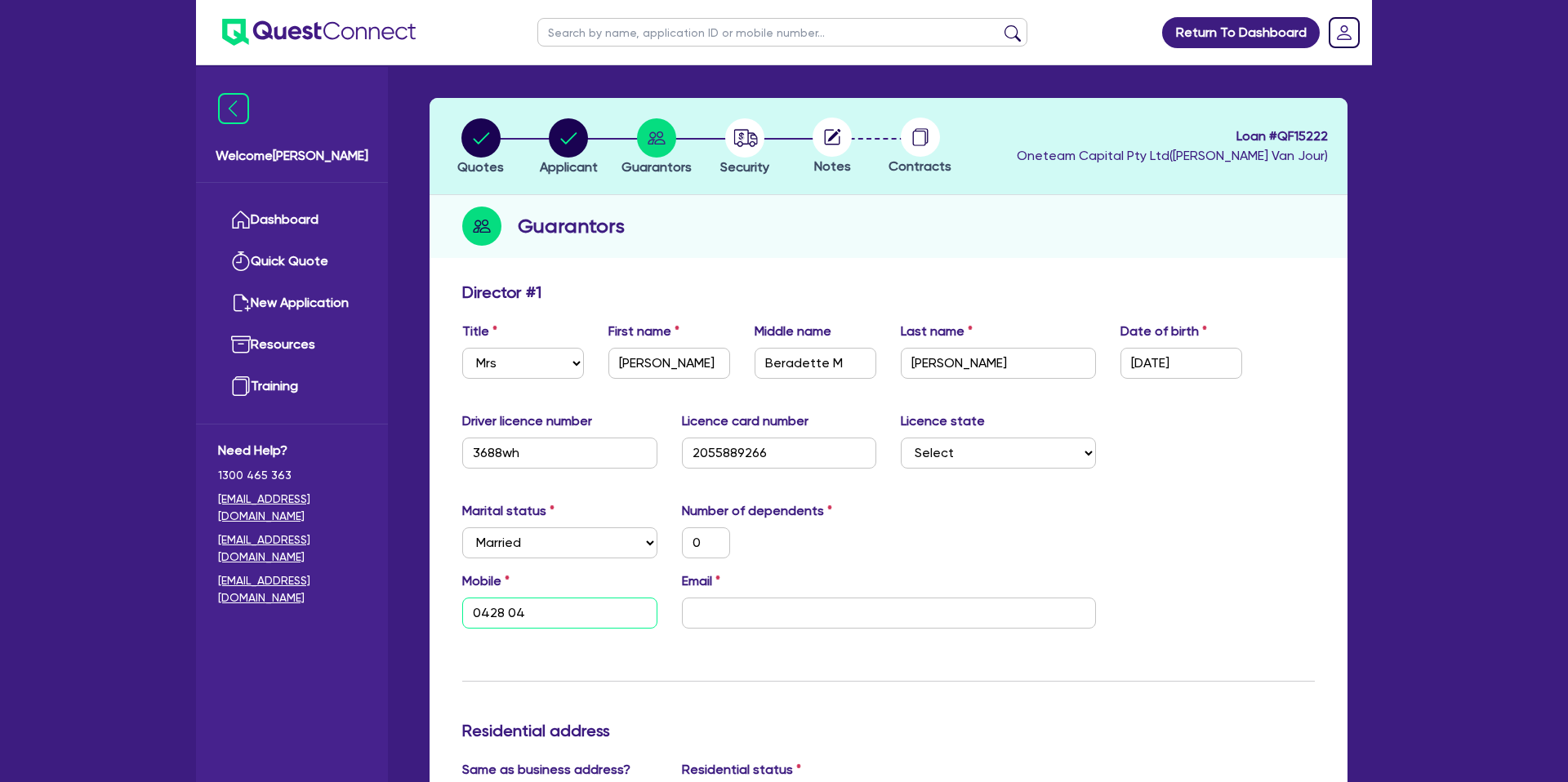
type input "0"
type input "0428 046"
type input "0"
type input "0428 046 3"
type input "0"
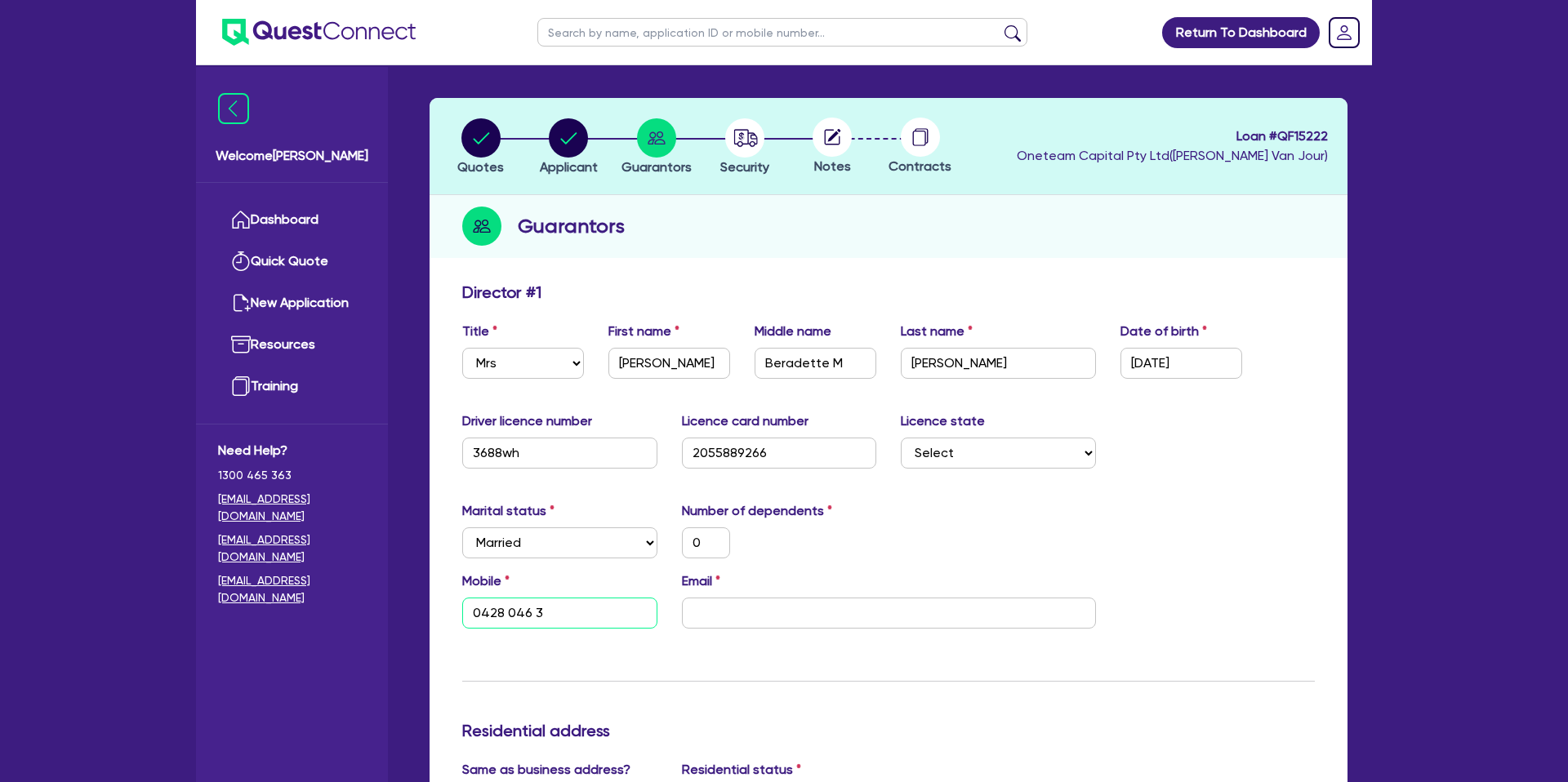
type input "0428 046 32"
type input "0"
type input "0428 046 322"
click at [508, 617] on input "0428 046 322" at bounding box center [559, 613] width 195 height 31
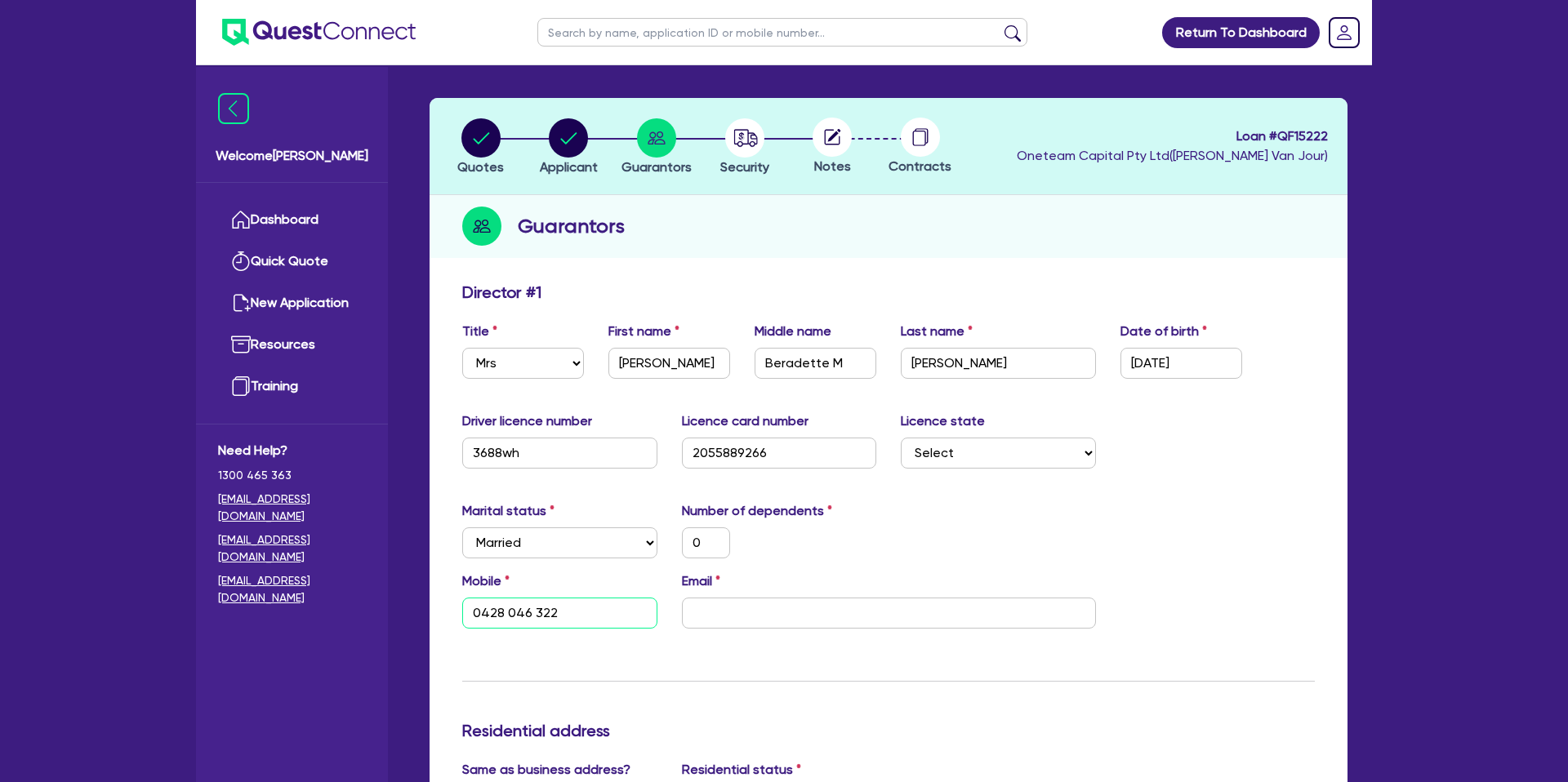
click at [507, 617] on input "0428 046 322" at bounding box center [559, 613] width 195 height 31
type input "0"
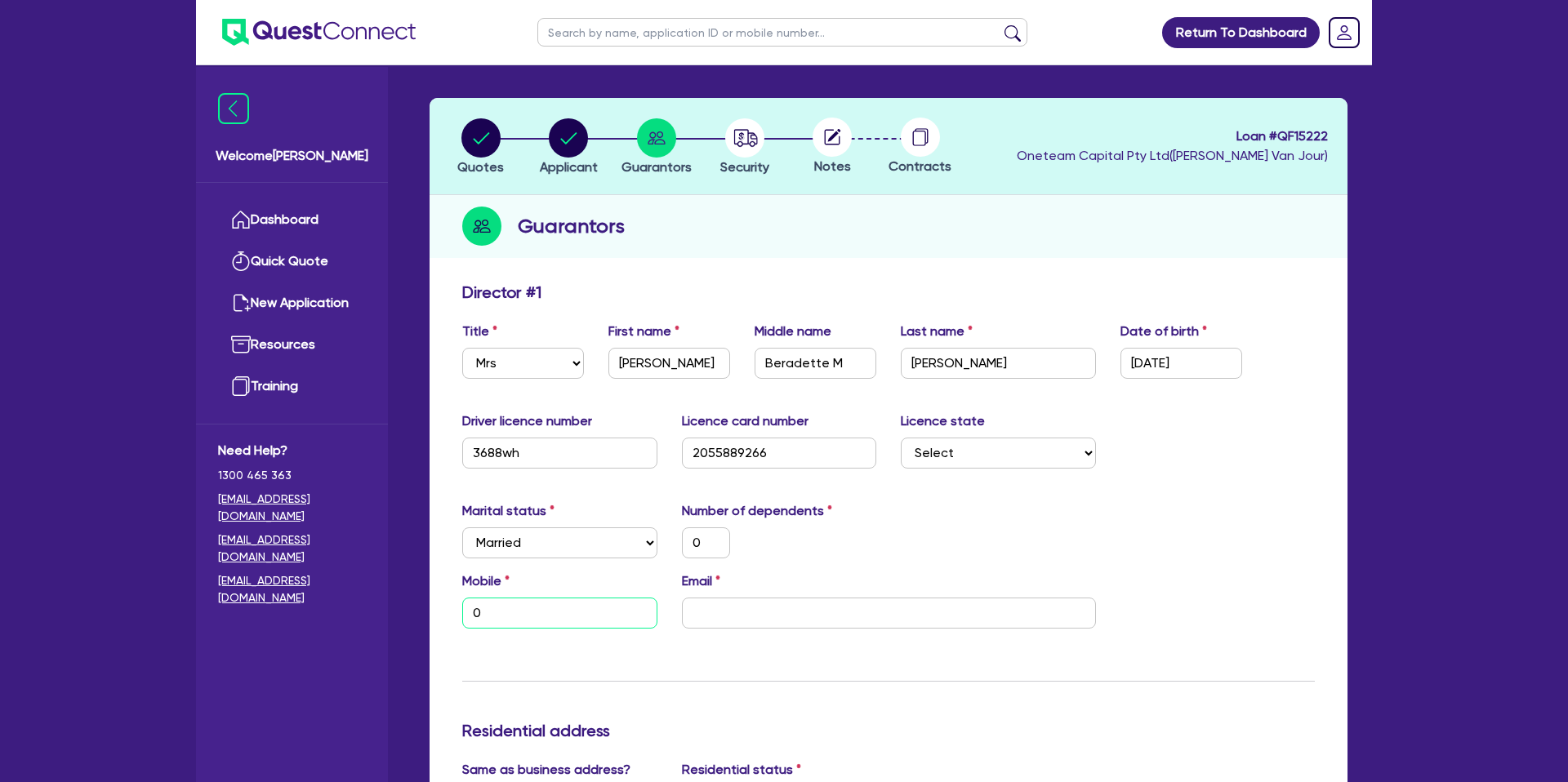
type input "04"
type input "0"
type input "041"
type input "0"
type input "0412"
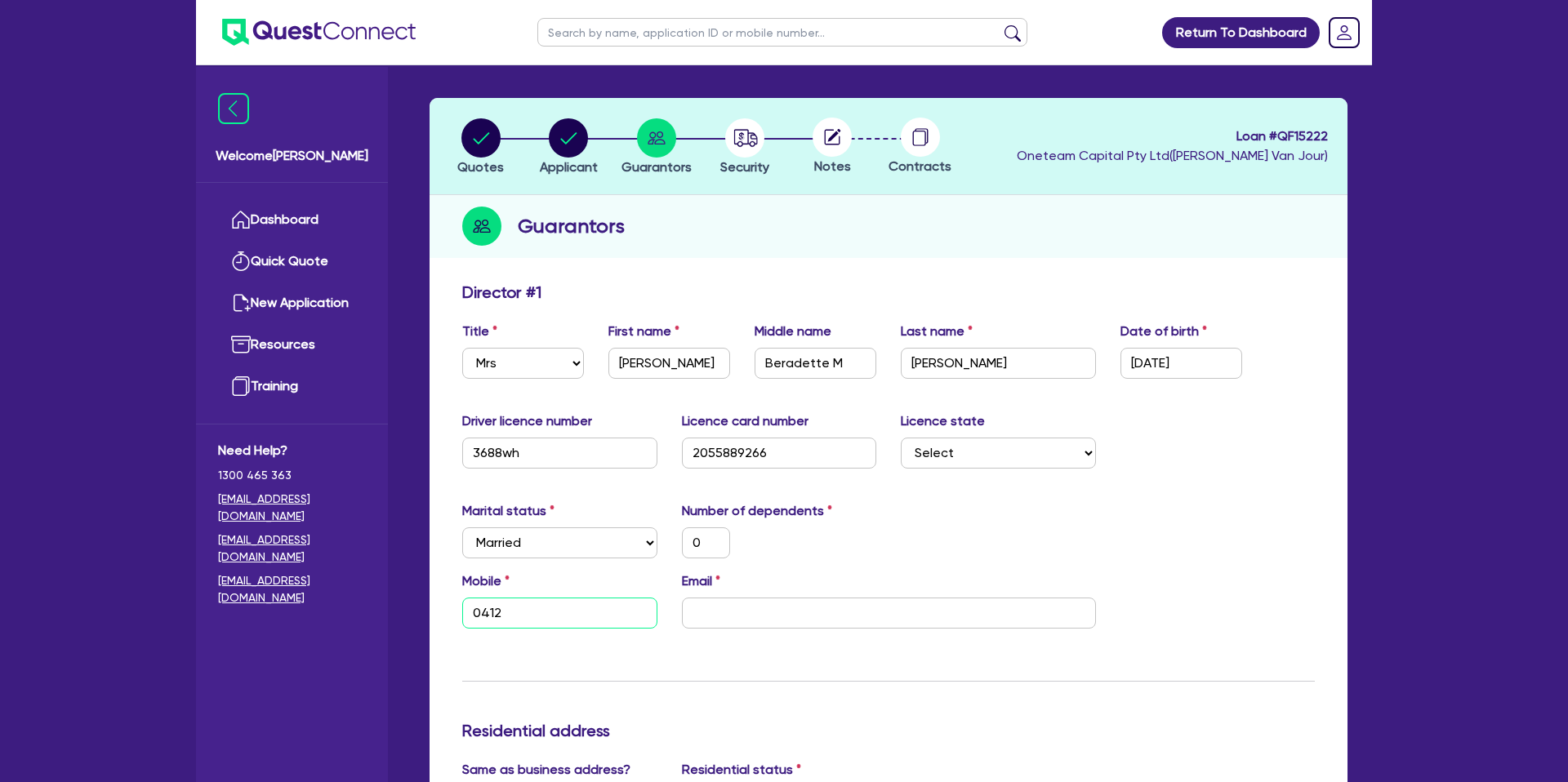
type input "0"
type input "0412 2"
type input "0"
type input "0412 26"
type input "0"
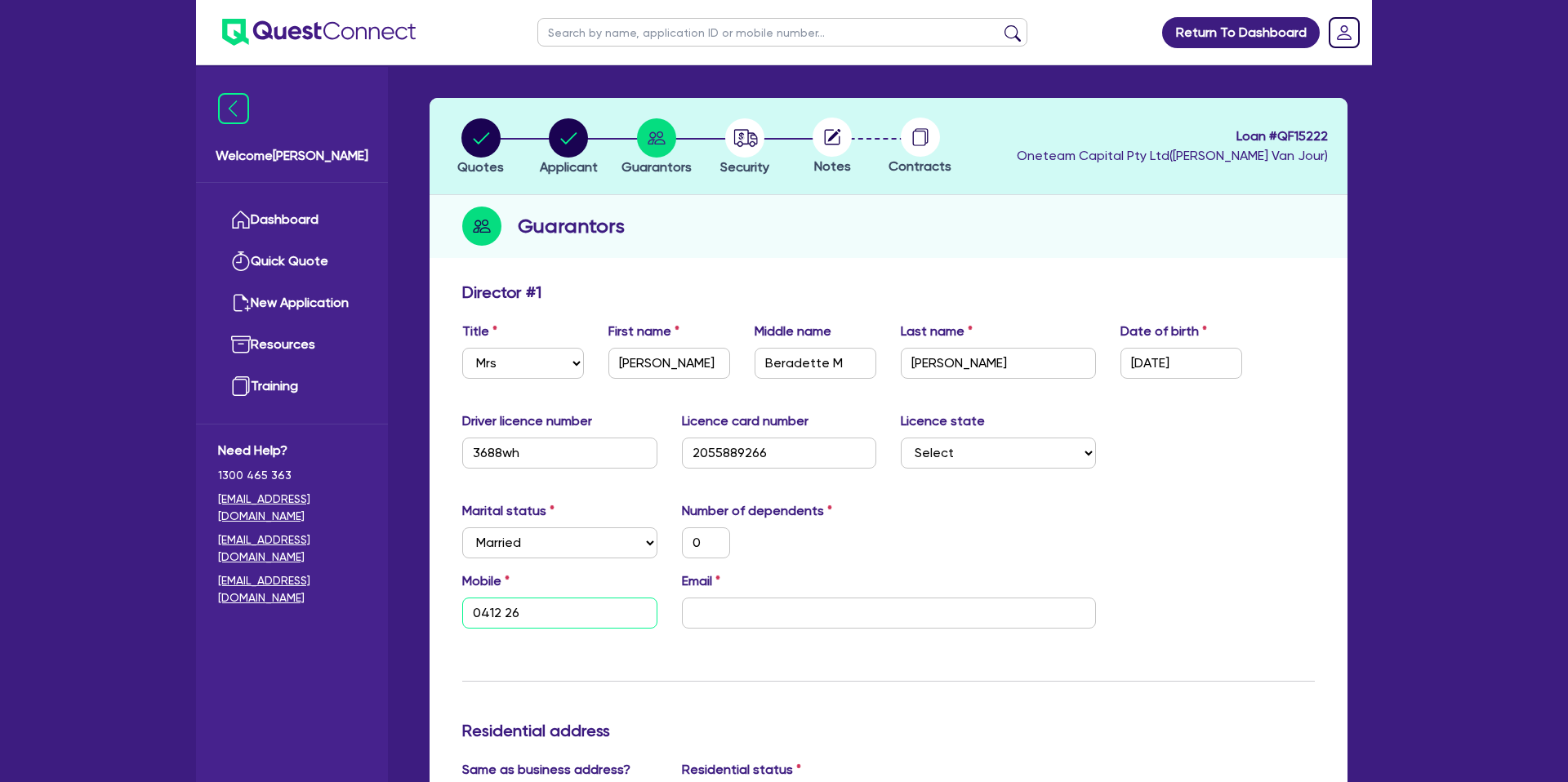
type input "0412 267"
type input "0"
type input "0412 267 3"
type input "0"
type input "0412 267 36"
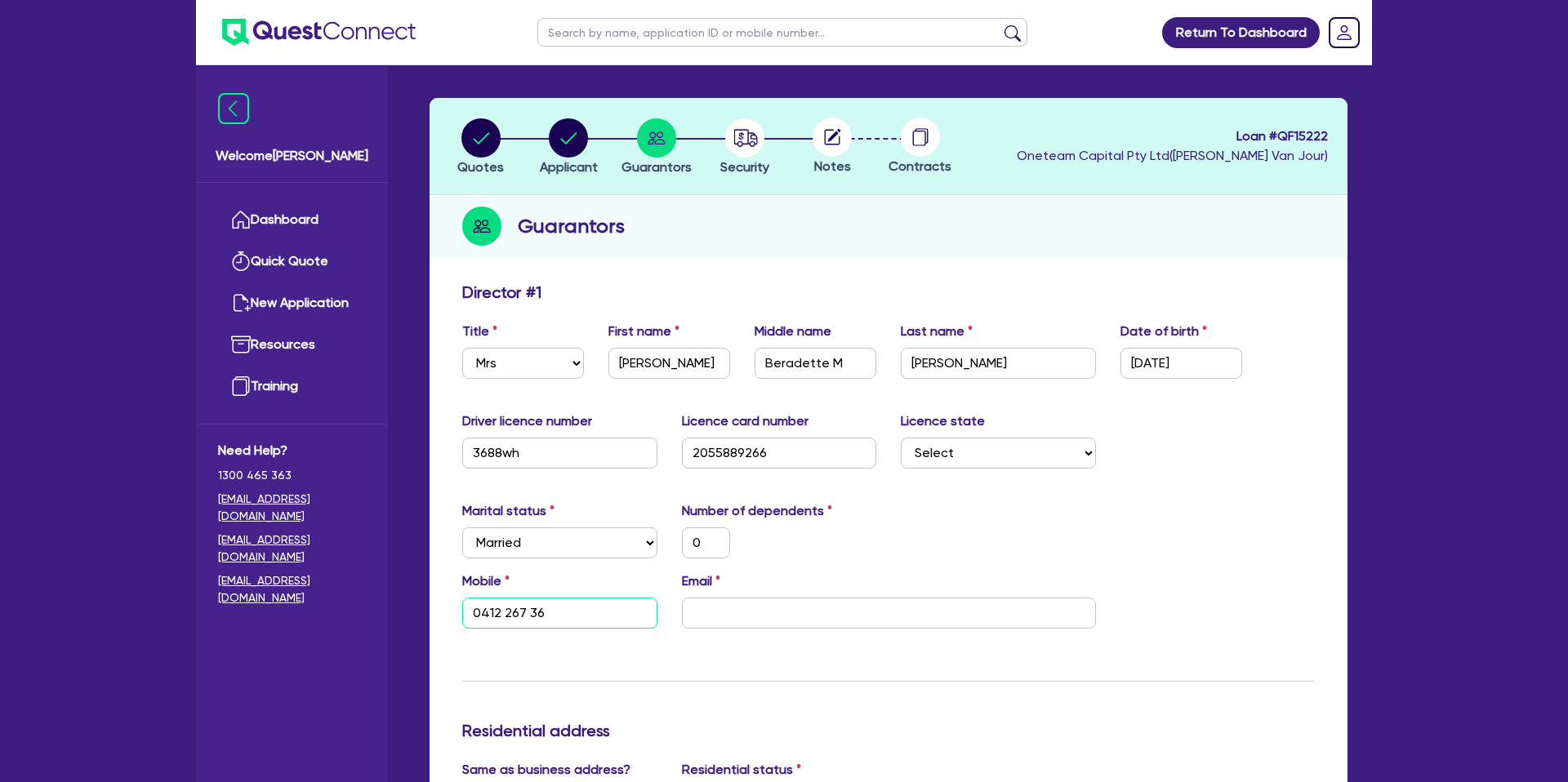
type input "0"
type input "0412 267 361"
click at [753, 610] on input "email" at bounding box center [889, 613] width 414 height 31
type input "0"
type input "0412 267 361"
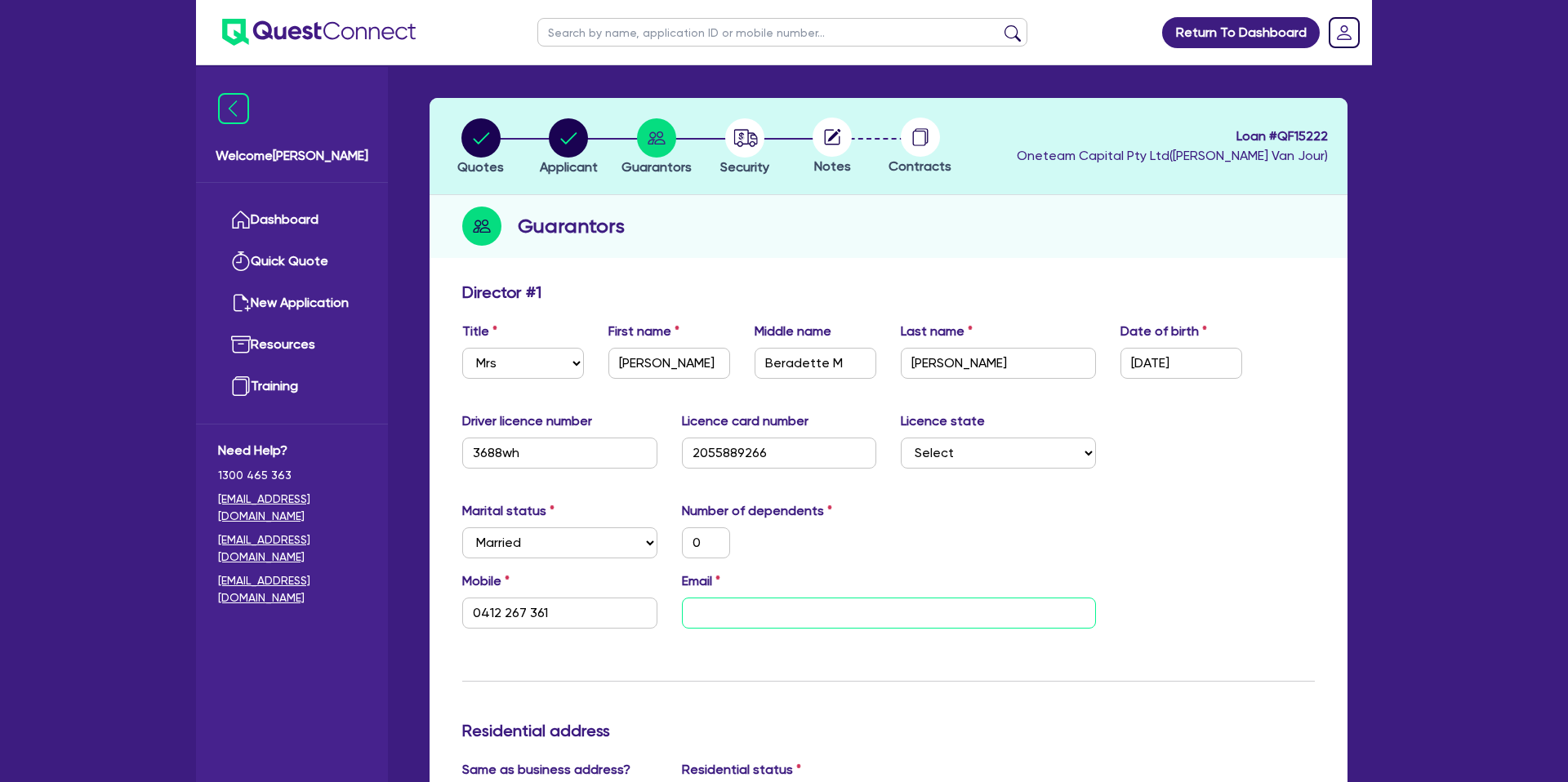
type input "s"
type input "0"
type input "0412 267 361"
type input "st"
type input "0"
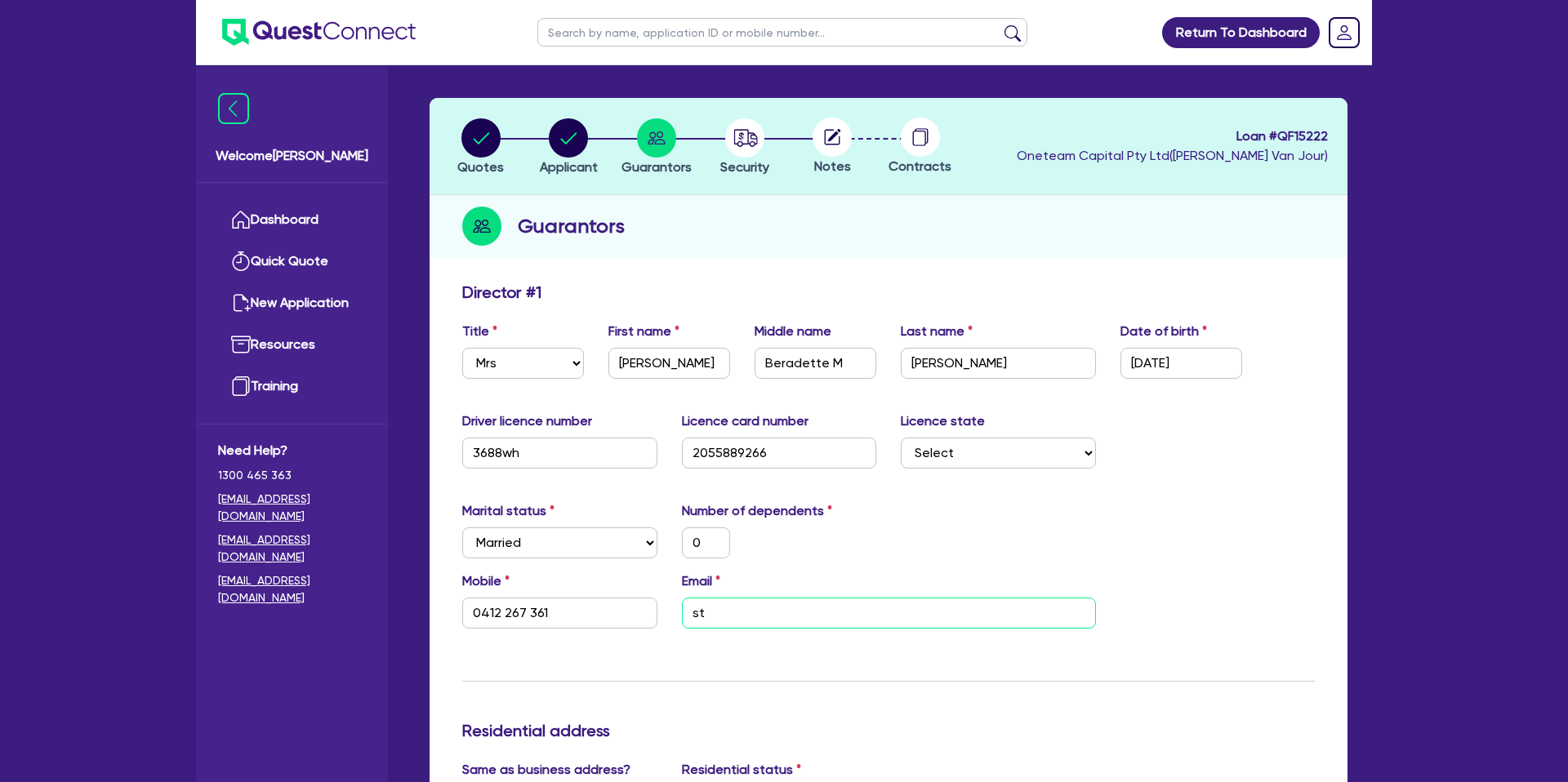
type input "0412 267 361"
type input "ste"
type input "0"
type input "0412 267 361"
type input "ster"
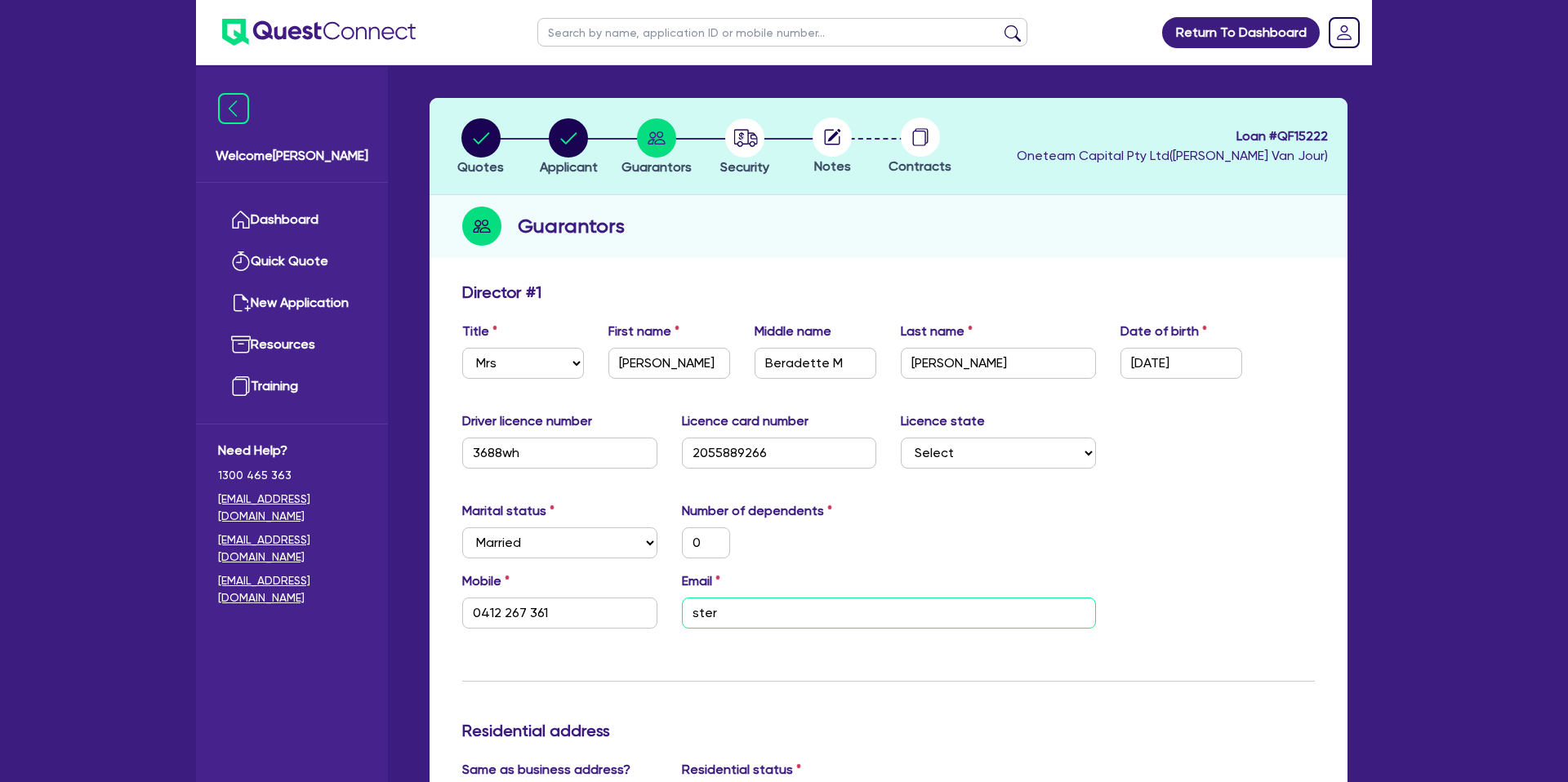
type input "0"
type input "0412 267 361"
type input "sterl"
type input "0"
type input "0412 267 361"
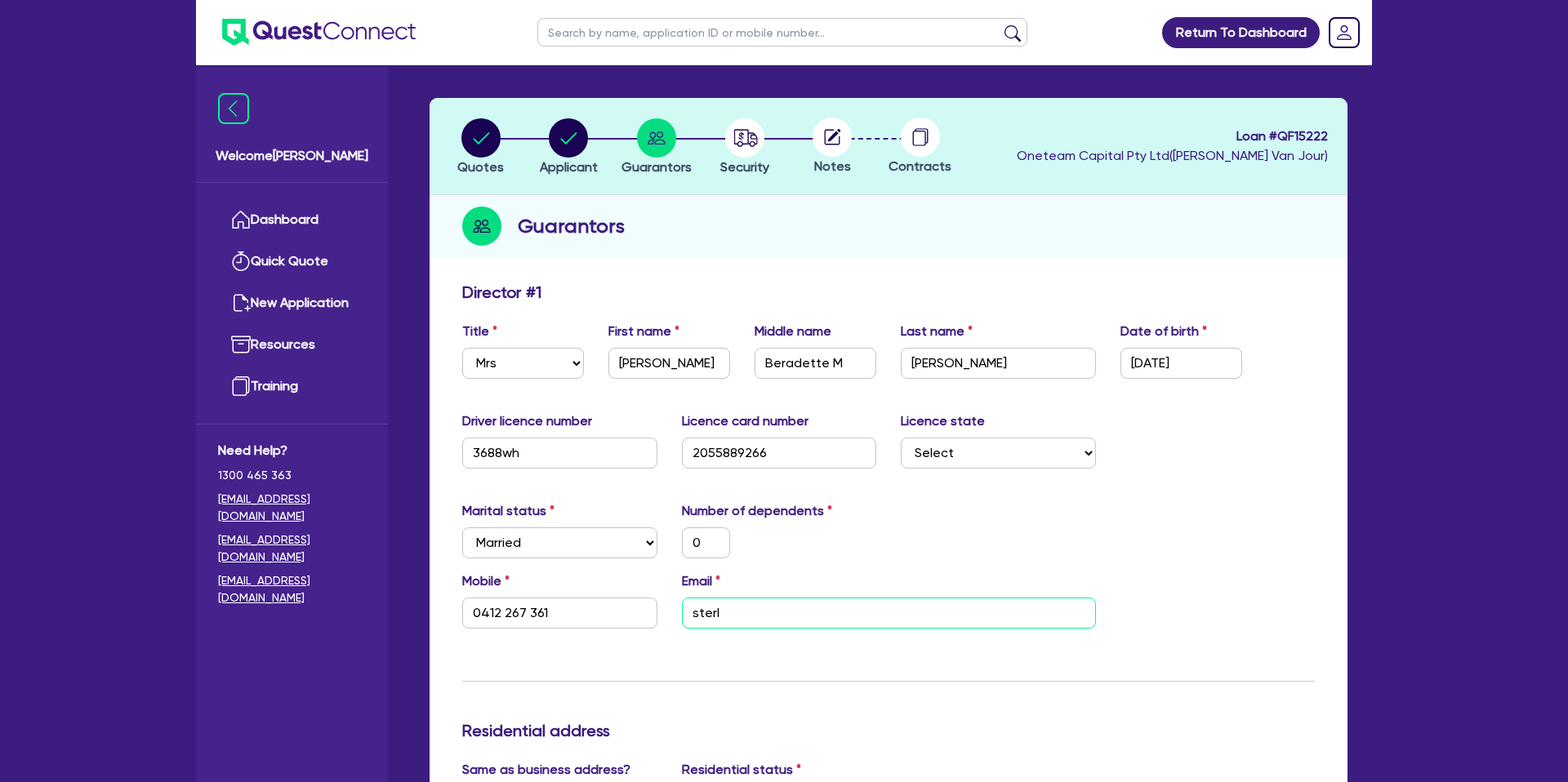
type input "sterli"
type input "0"
type input "0412 267 361"
type input "[PERSON_NAME]"
type input "0"
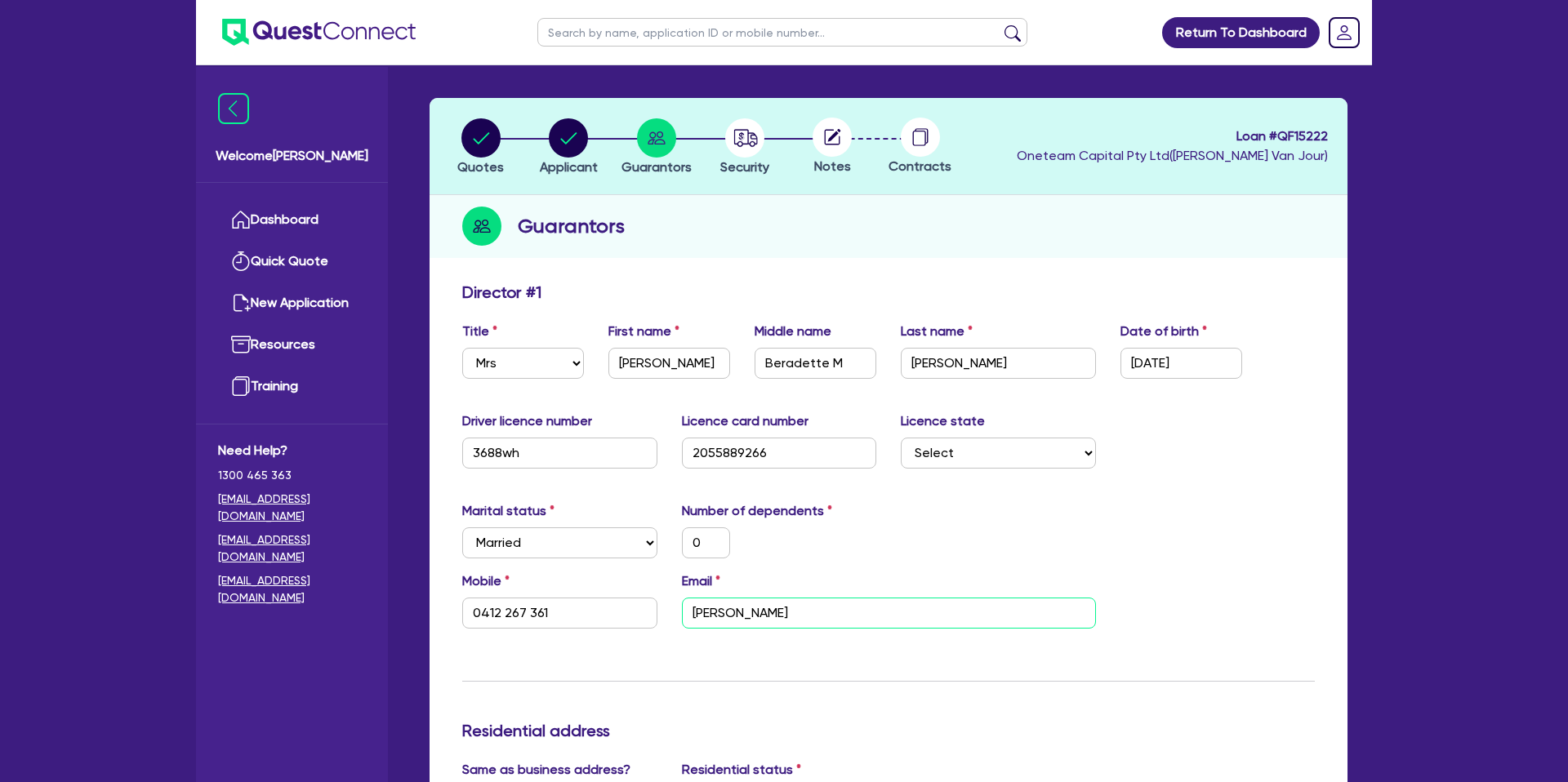
type input "0412 267 361"
type input "sterling"
type input "0"
type input "0412 267 361"
type input "sterling."
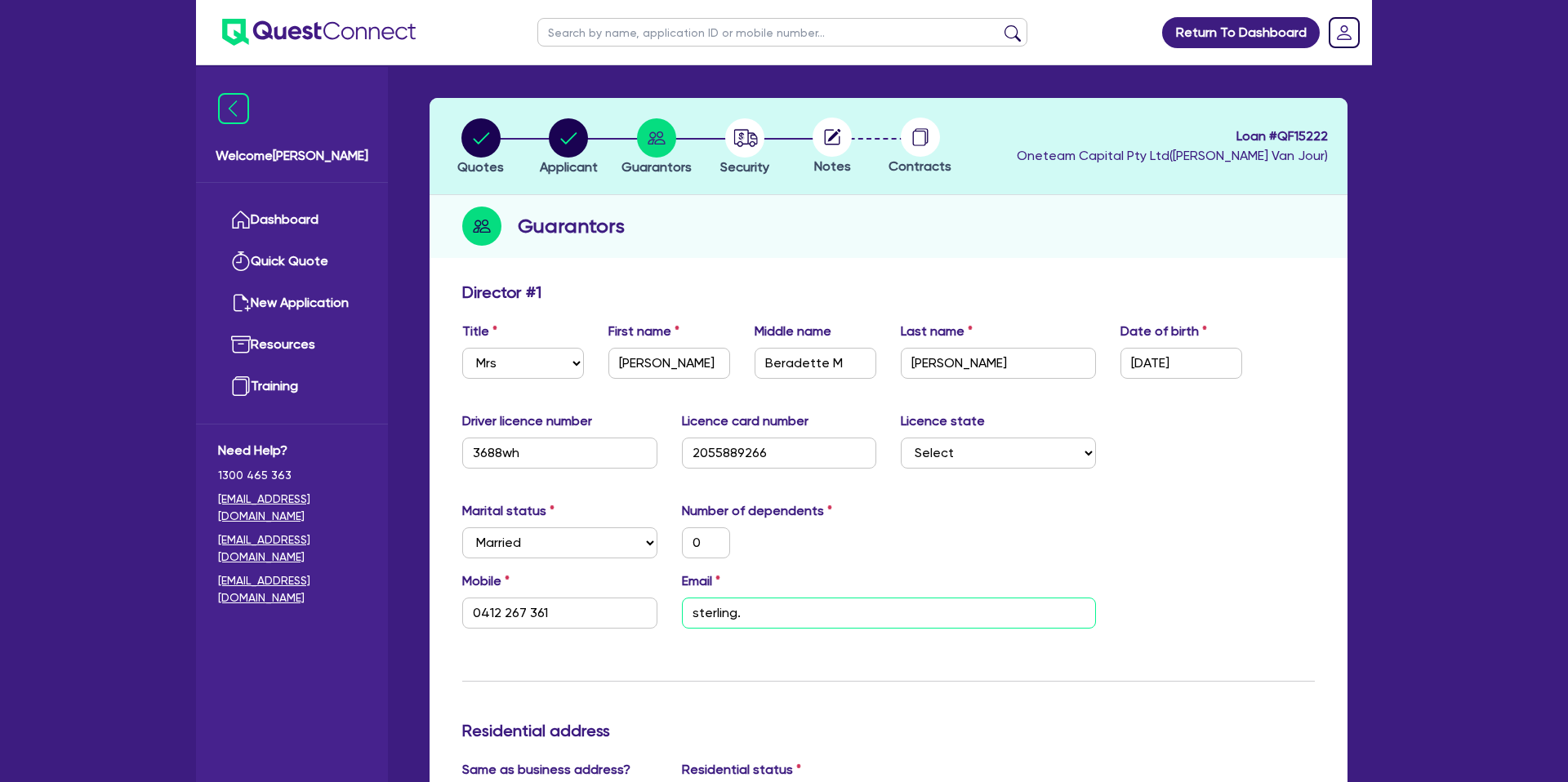
type input "0"
type input "0412 267 361"
type input "sterling.p"
type input "0"
type input "0412 267 361"
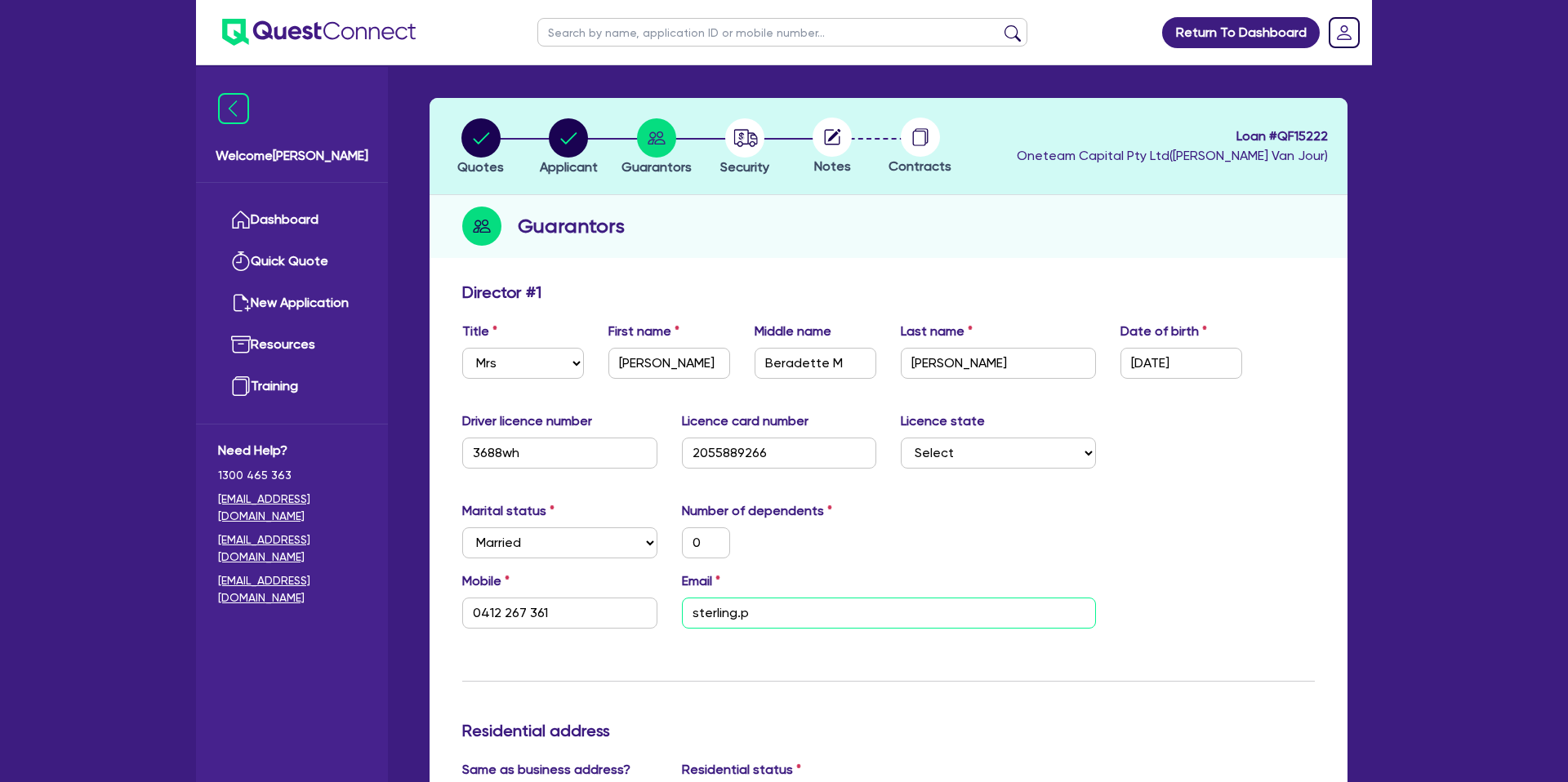
type input "[DOMAIN_NAME]"
type input "0"
type input "0412 267 361"
type input "sterling.p"
type input "0"
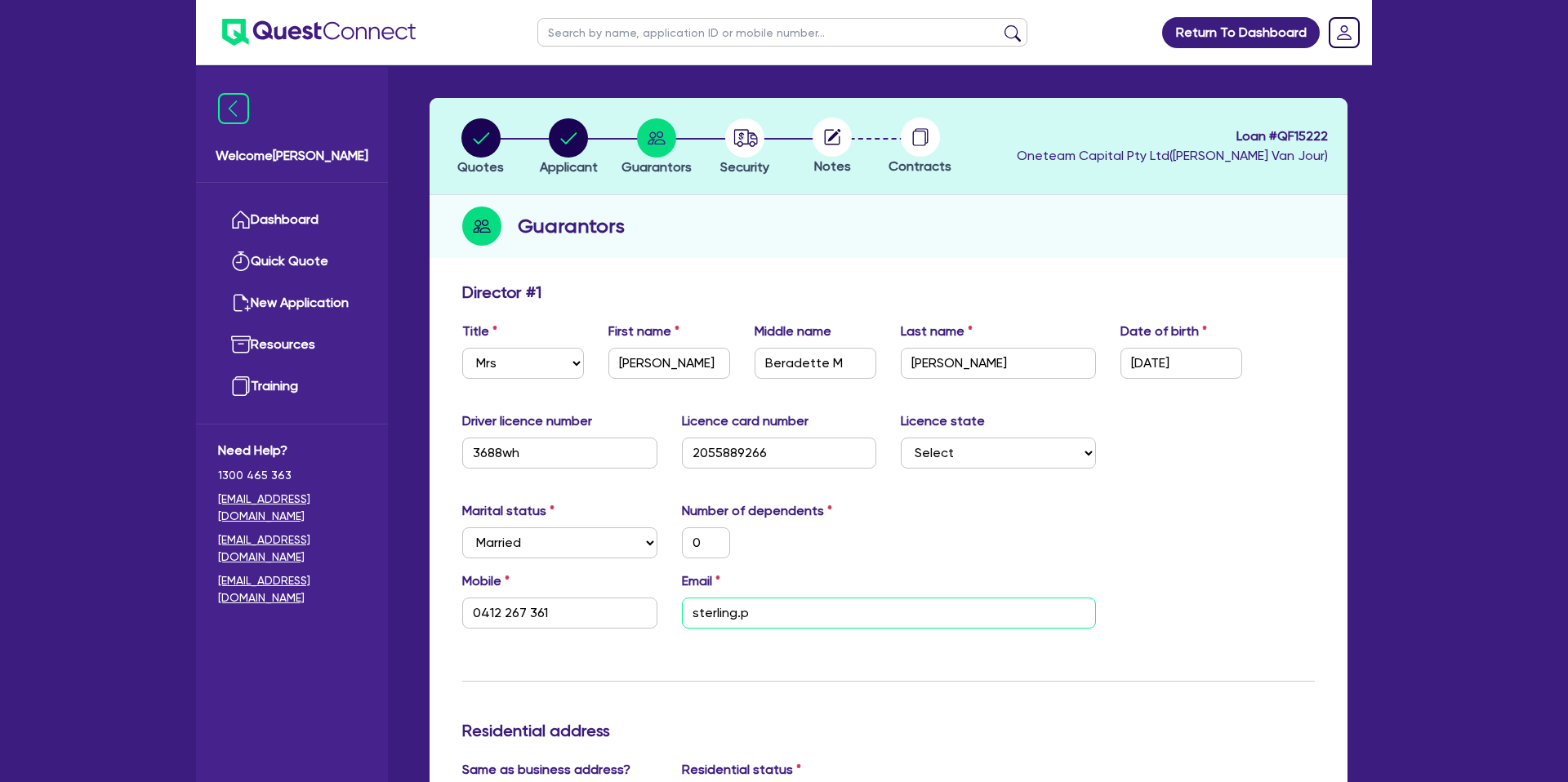
type input "0412 267 361"
type input "[DOMAIN_NAME]"
type input "0"
type input "0412 267 361"
type input "sterling.pre"
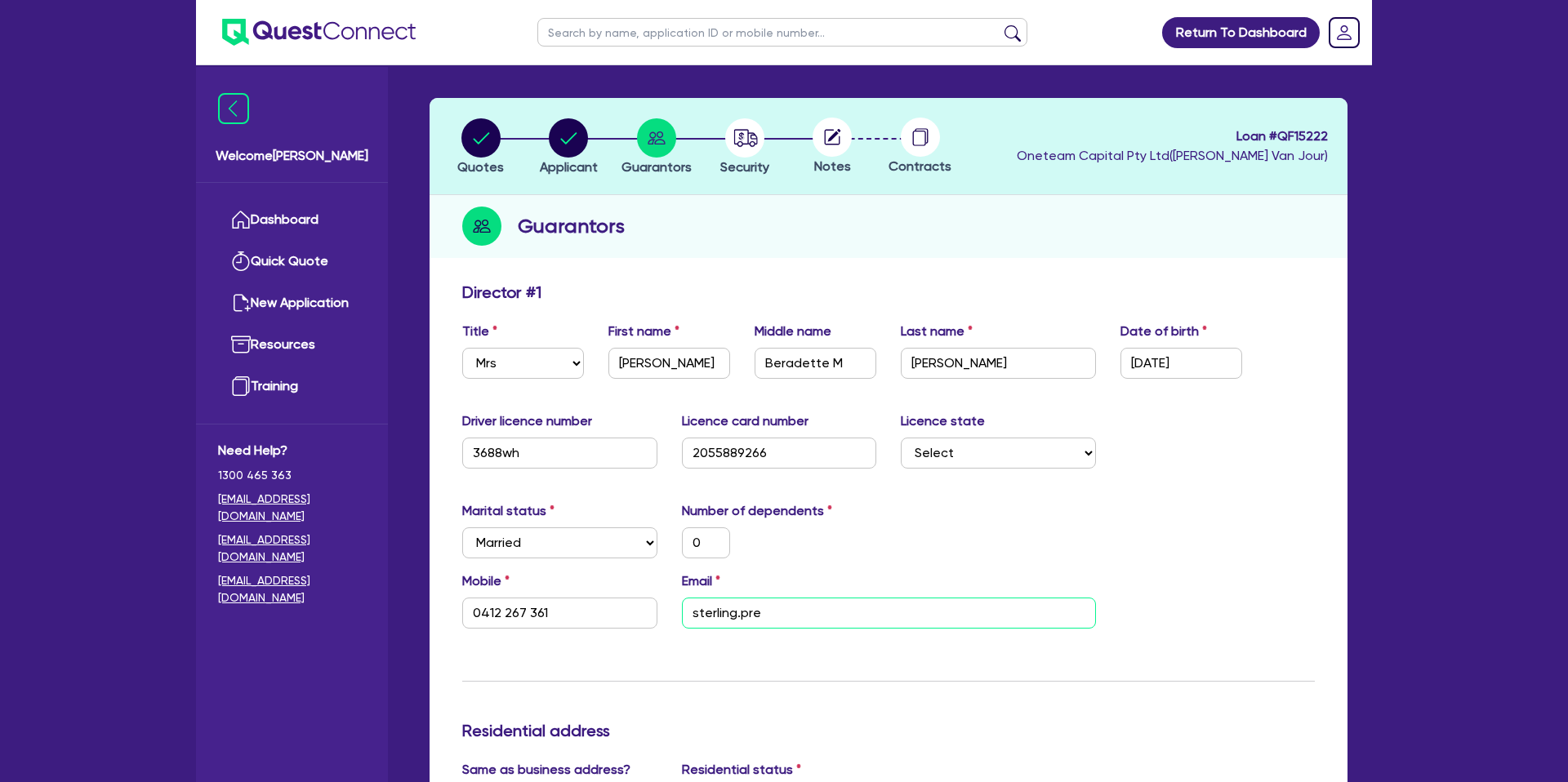
type input "0"
type input "0412 267 361"
type input "sterling.prep"
type input "0"
type input "0412 267 361"
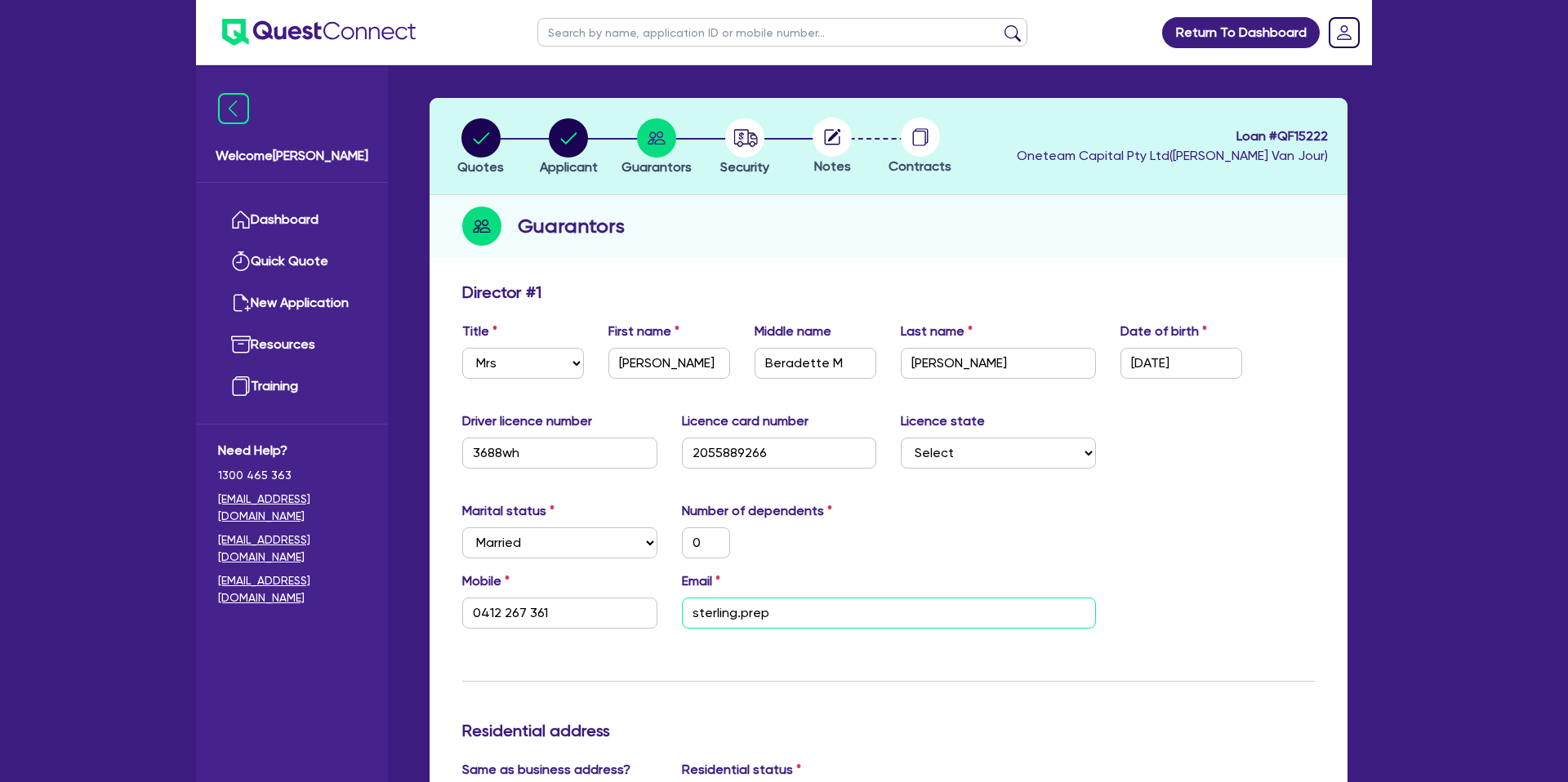
type input "sterling.prepe"
type input "0"
type input "0412 267 361"
type input "sterling.preper"
type input "0"
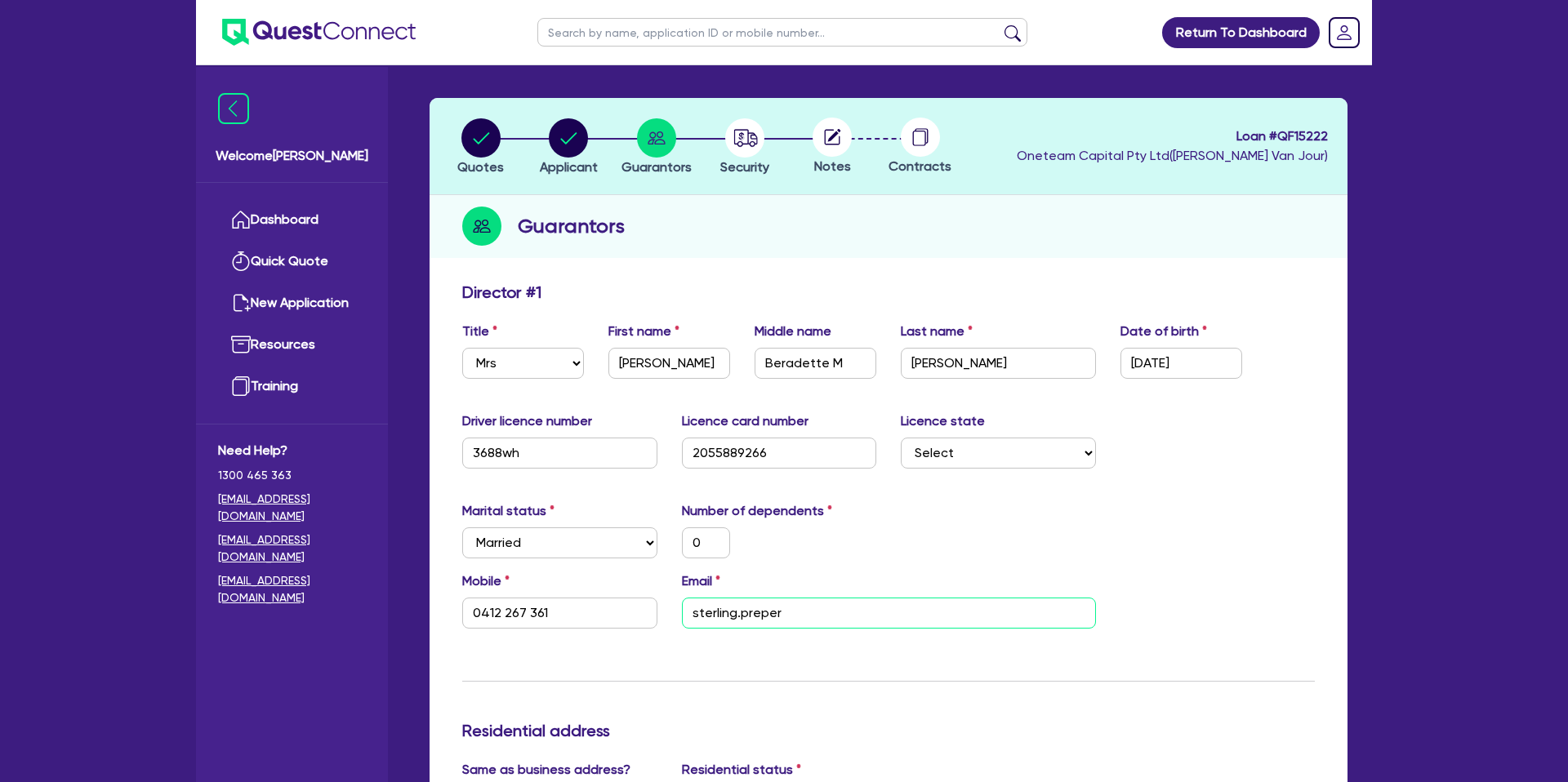
type input "0412 267 361"
type input "sterling.prepert"
type input "0"
type input "0412 267 361"
type input "sterling.preperty"
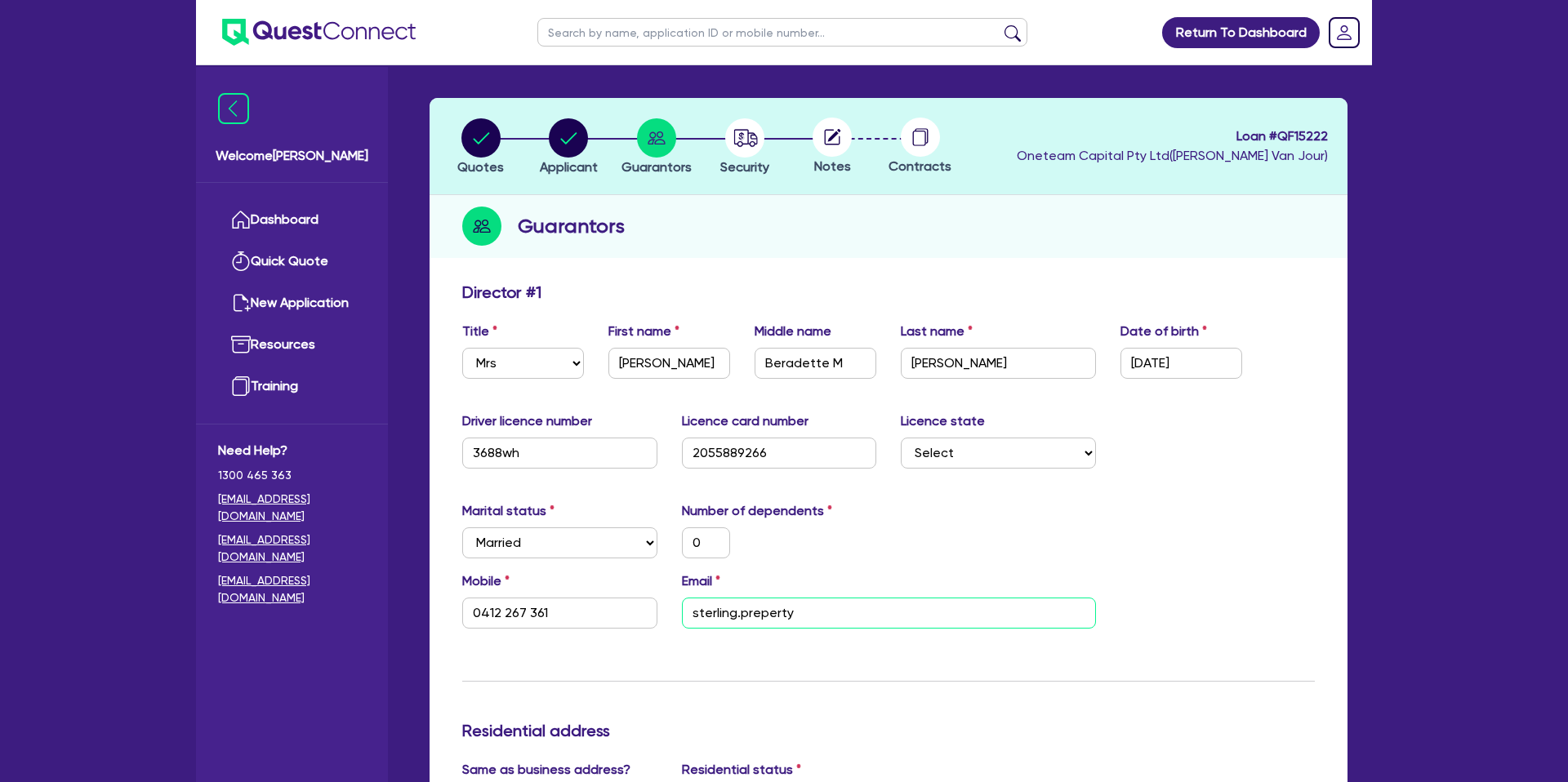
type input "0"
type input "0412 267 361"
type input "sterling.preperty."
type input "0"
type input "0412 267 361"
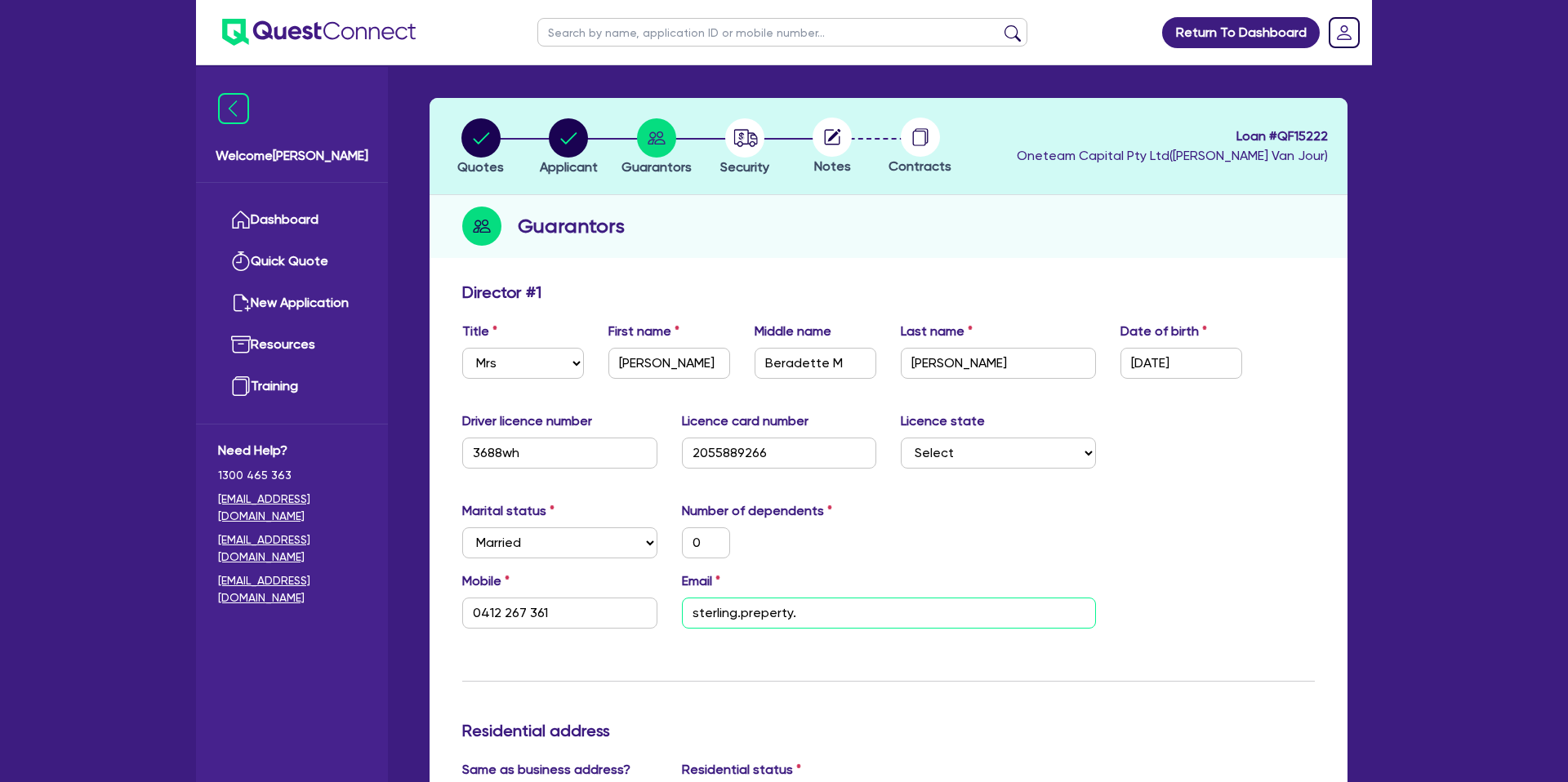
type input "sterling.preperty"
type input "0"
type input "0412 267 361"
type input "sterling.preperty@"
type input "0"
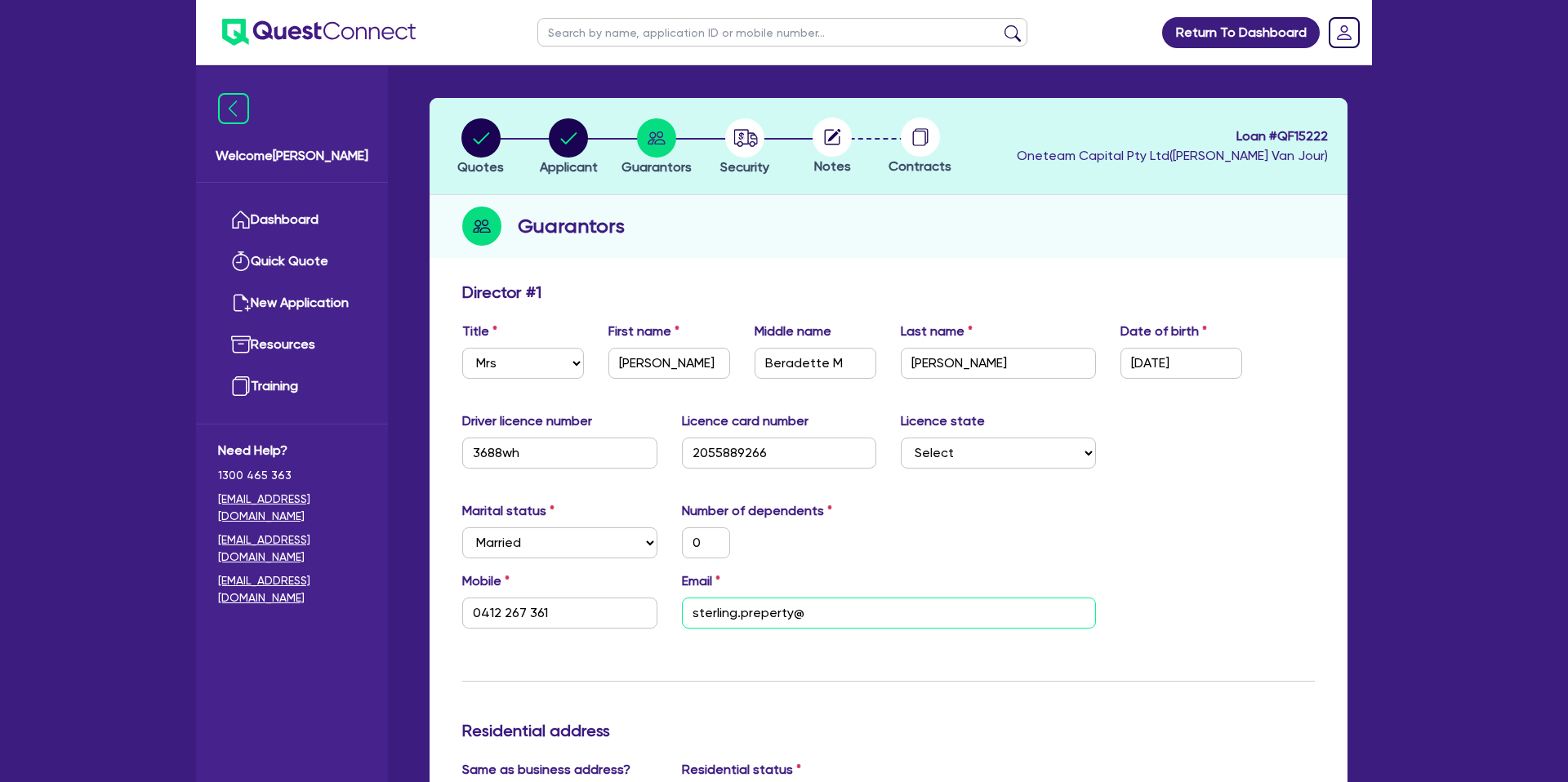
type input "0412 267 361"
type input "sterling.preperty@o"
type input "0"
type input "0412 267 361"
type input "sterling.preperty@ou"
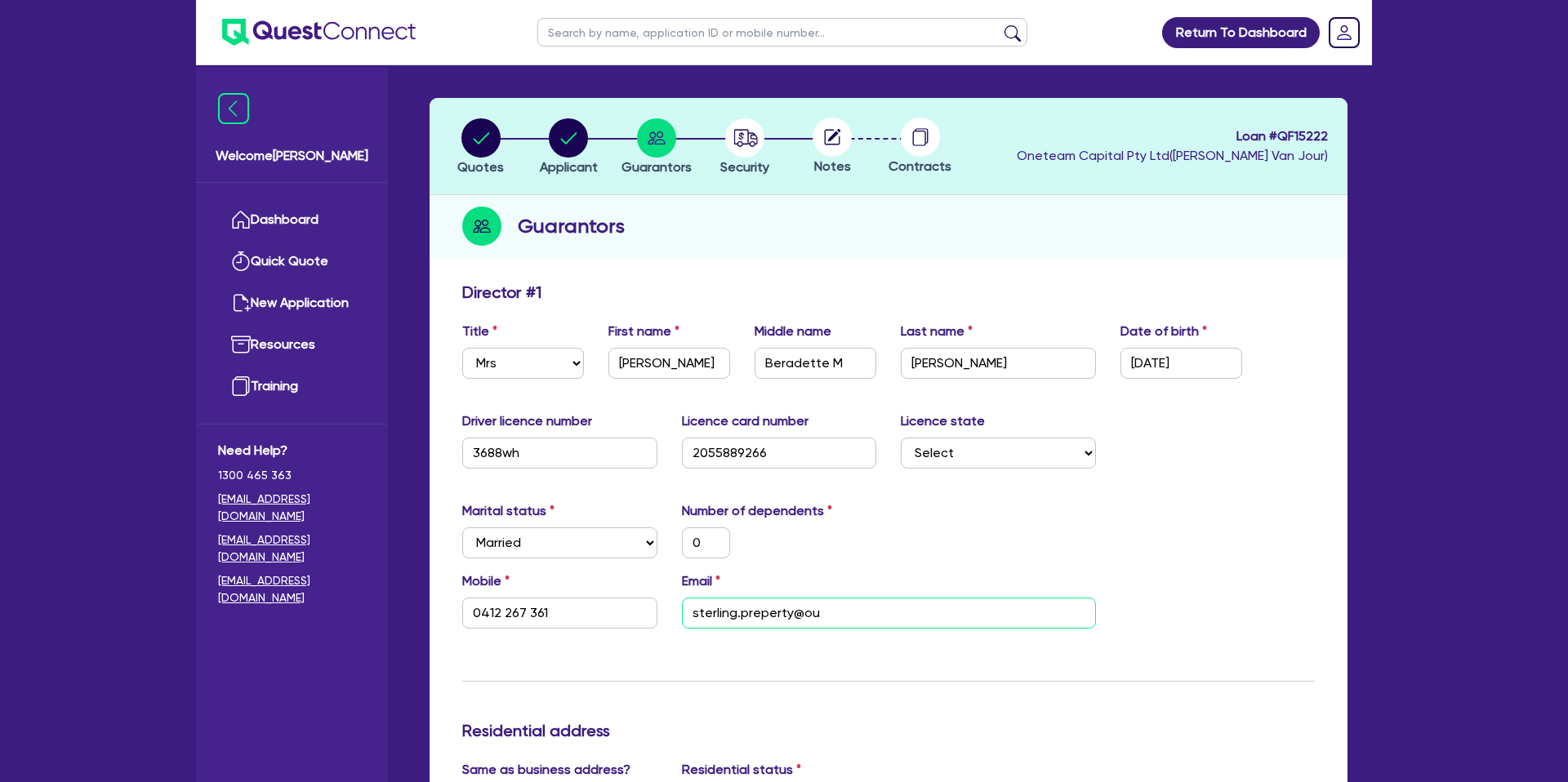
type input "0"
type input "0412 267 361"
type input "sterling.preperty@out"
type input "0"
type input "0412 267 361"
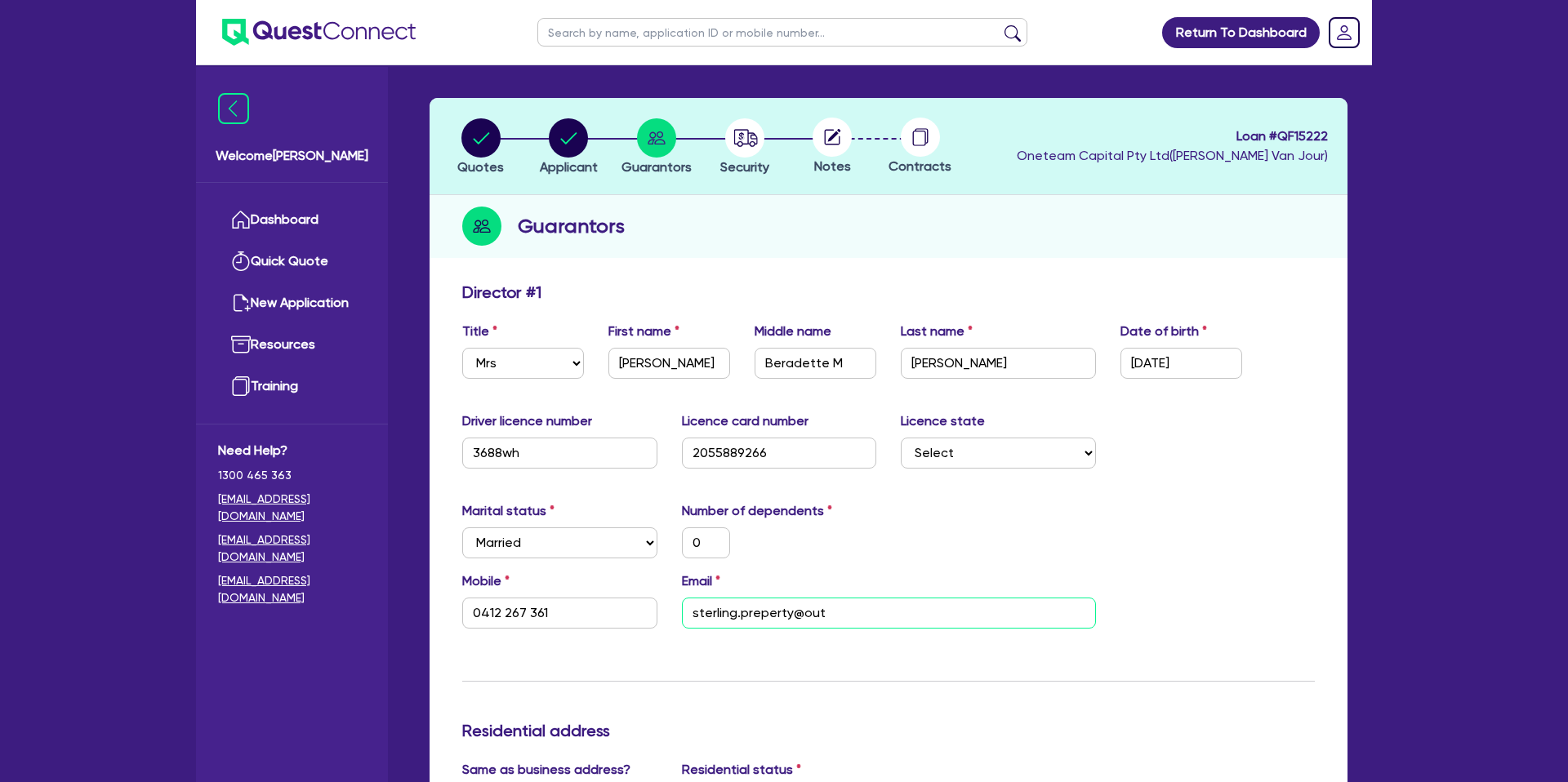
type input "sterling.preperty@outl"
type input "0"
type input "0412 267 361"
click at [872, 551] on div "0" at bounding box center [779, 543] width 220 height 31
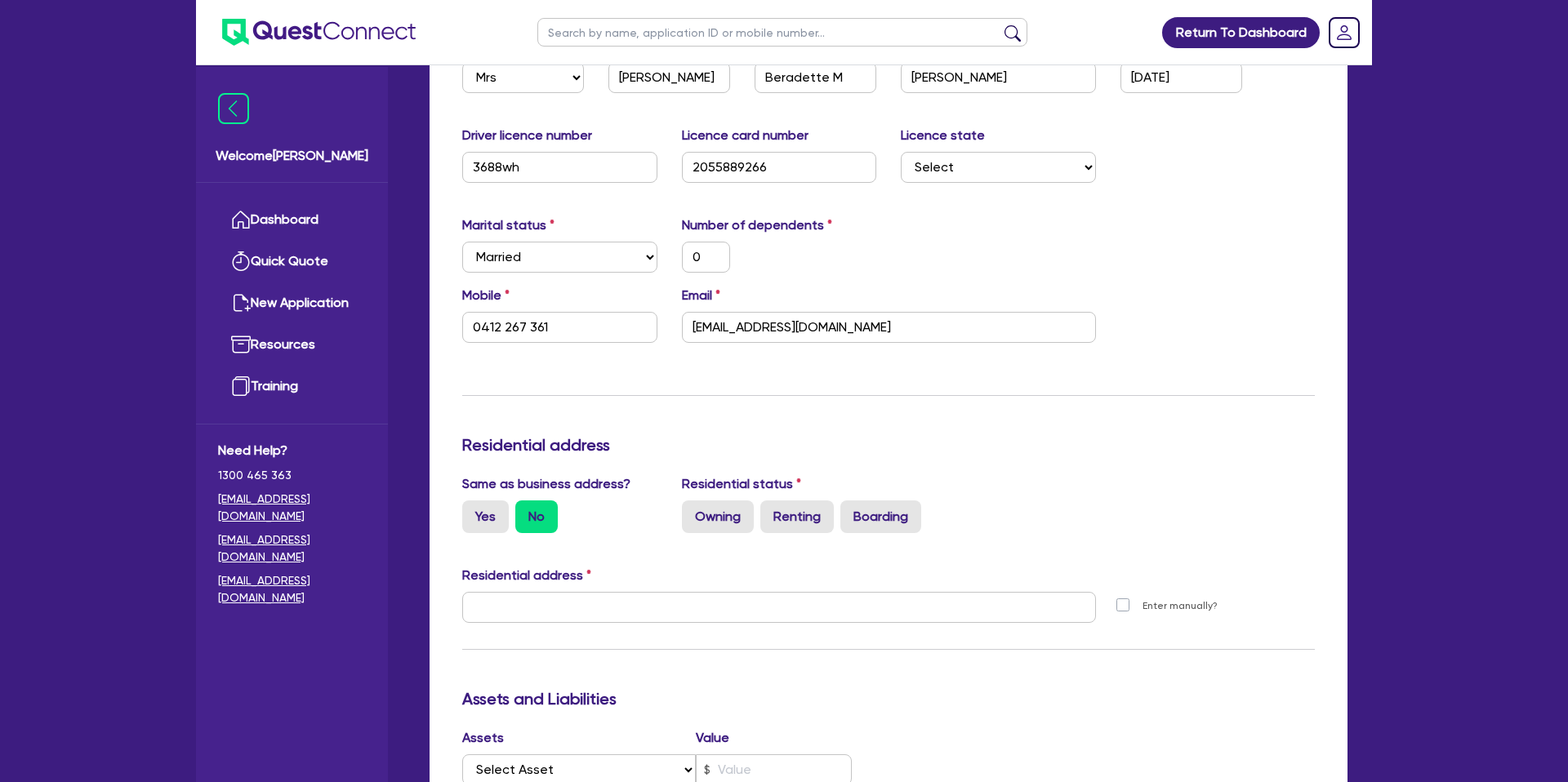
scroll to position [362, 0]
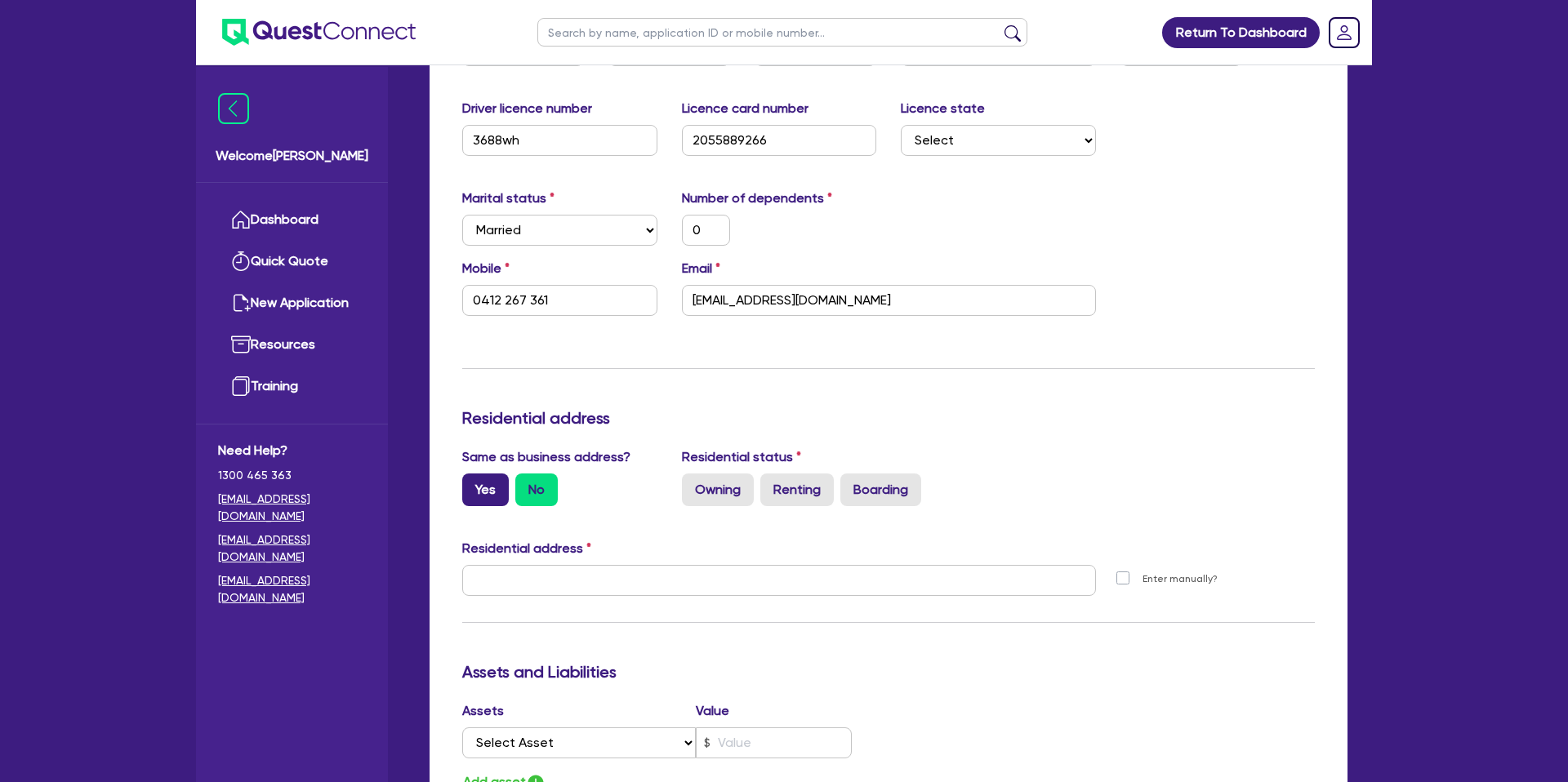
click at [494, 481] on label "Yes" at bounding box center [486, 490] width 47 height 33
click at [473, 481] on input "Yes" at bounding box center [467, 479] width 11 height 11
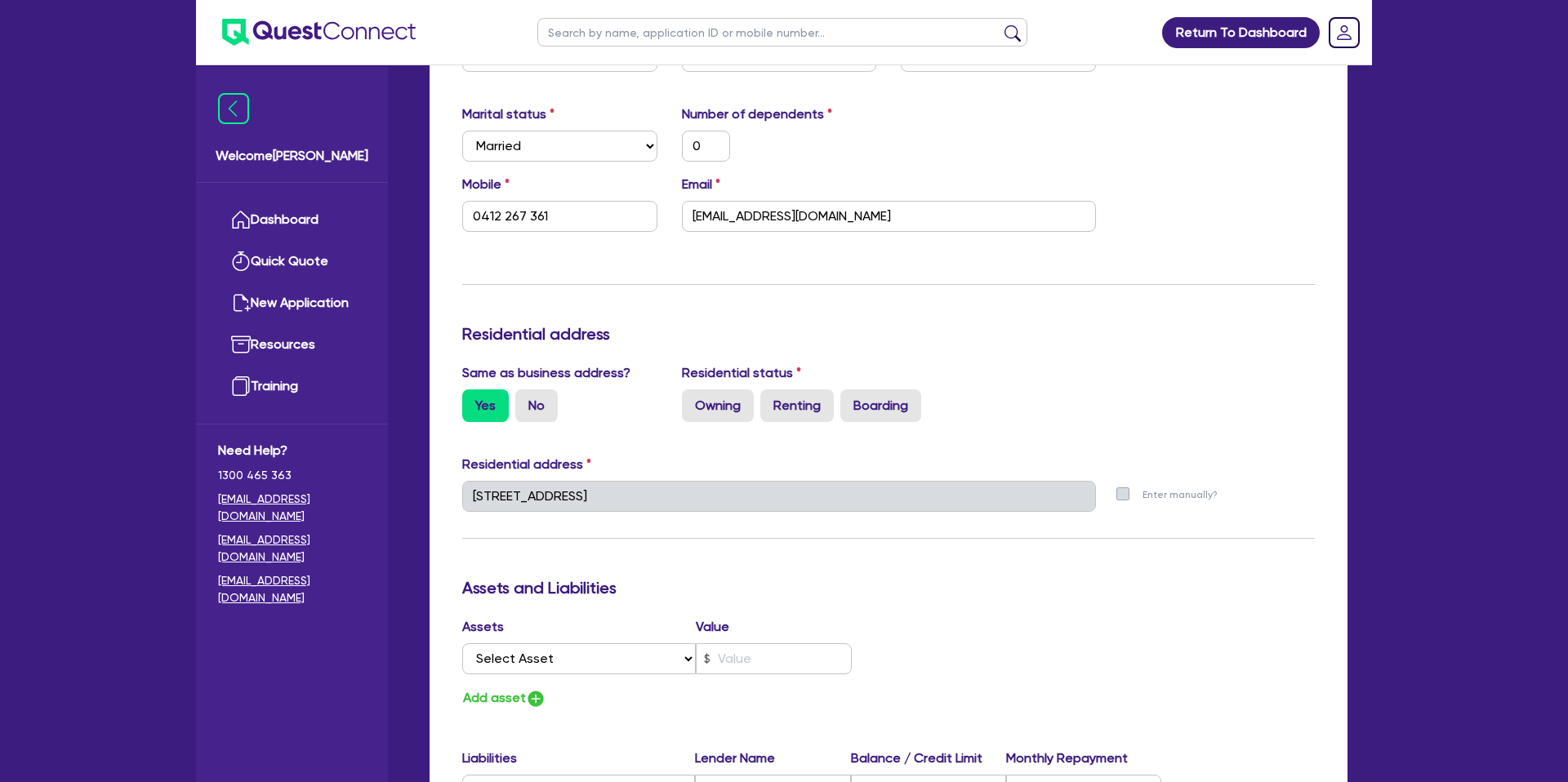
scroll to position [469, 0]
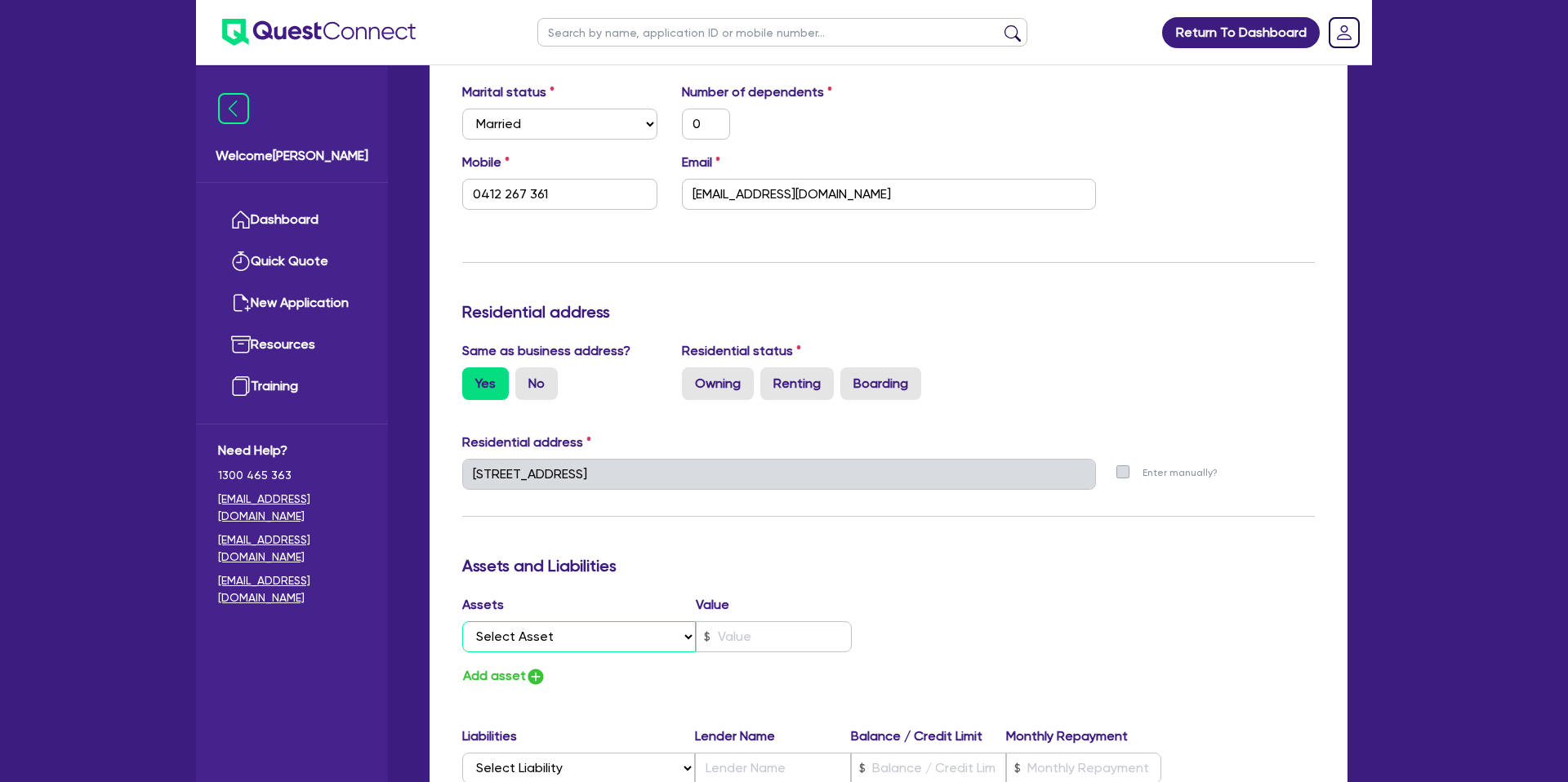
click at [532, 631] on select "Select Asset Cash Property Investment property Vehicle Truck Trailer Equipment …" at bounding box center [579, 637] width 234 height 31
click at [462, 621] on select "Select Asset Cash Property Investment property Vehicle Truck Trailer Equipment …" at bounding box center [579, 637] width 234 height 31
click at [758, 625] on input "text" at bounding box center [773, 637] width 156 height 31
drag, startPoint x: 945, startPoint y: 548, endPoint x: 996, endPoint y: 602, distance: 74.3
click at [948, 547] on div "Update residential status for Director #1 Boarding is only acceptable when the …" at bounding box center [889, 467] width 853 height 1207
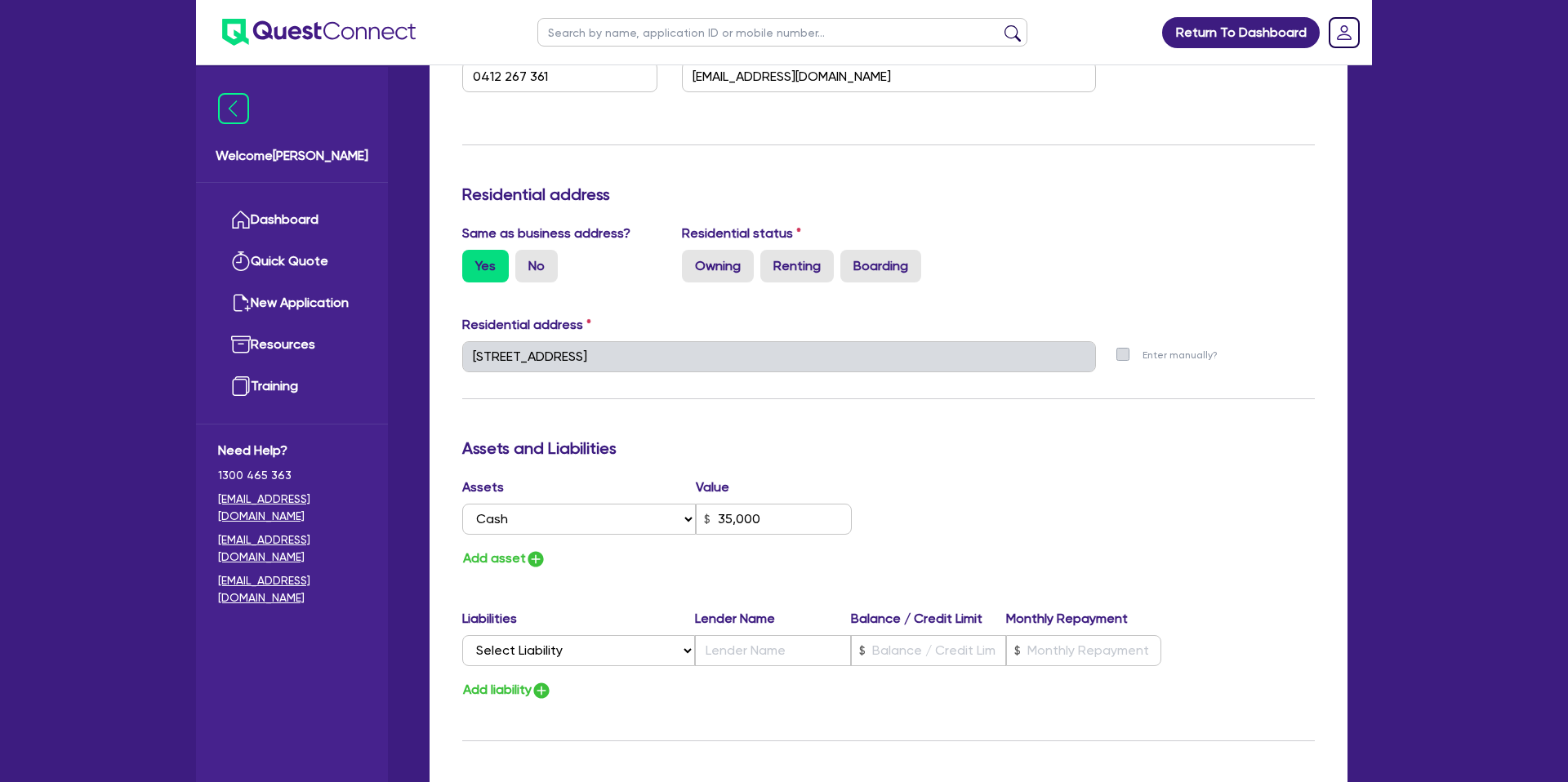
scroll to position [593, 0]
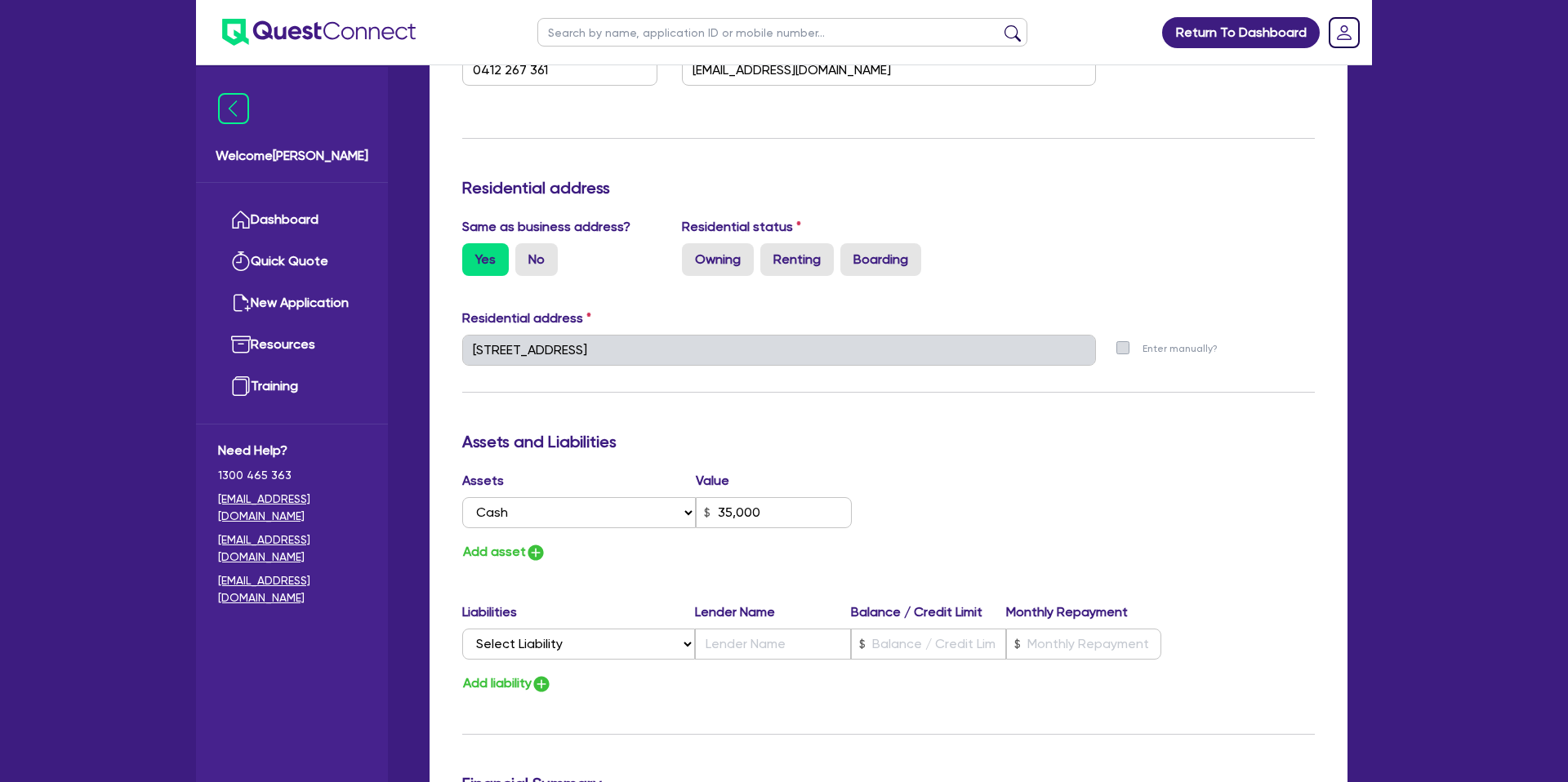
click at [484, 539] on div "Assets Value Select Asset Cash Property Investment property Vehicle Truck Trail…" at bounding box center [669, 516] width 439 height 92
click at [497, 553] on button "Add asset" at bounding box center [504, 552] width 84 height 22
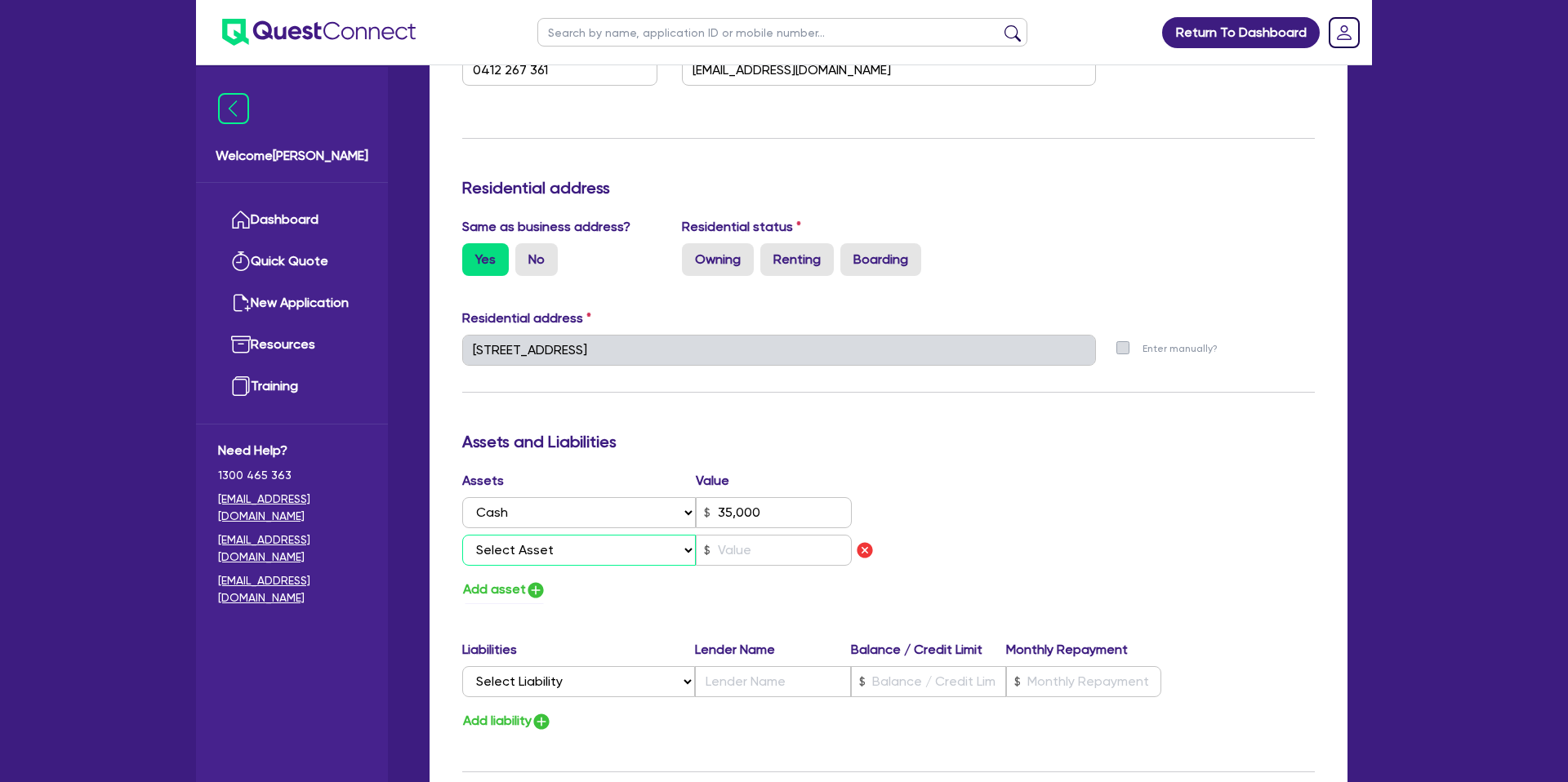
click at [538, 537] on select "Select Asset Cash Property Investment property Vehicle Truck Trailer Equipment …" at bounding box center [579, 550] width 234 height 31
click at [462, 535] on select "Select Asset Cash Property Investment property Vehicle Truck Trailer Equipment …" at bounding box center [579, 550] width 234 height 31
drag, startPoint x: 730, startPoint y: 555, endPoint x: 746, endPoint y: 551, distance: 16.5
click at [734, 554] on input "text" at bounding box center [773, 550] width 156 height 31
click at [1095, 461] on div "Update residential status for Director #1 Boarding is only acceptable when the …" at bounding box center [889, 361] width 853 height 1245
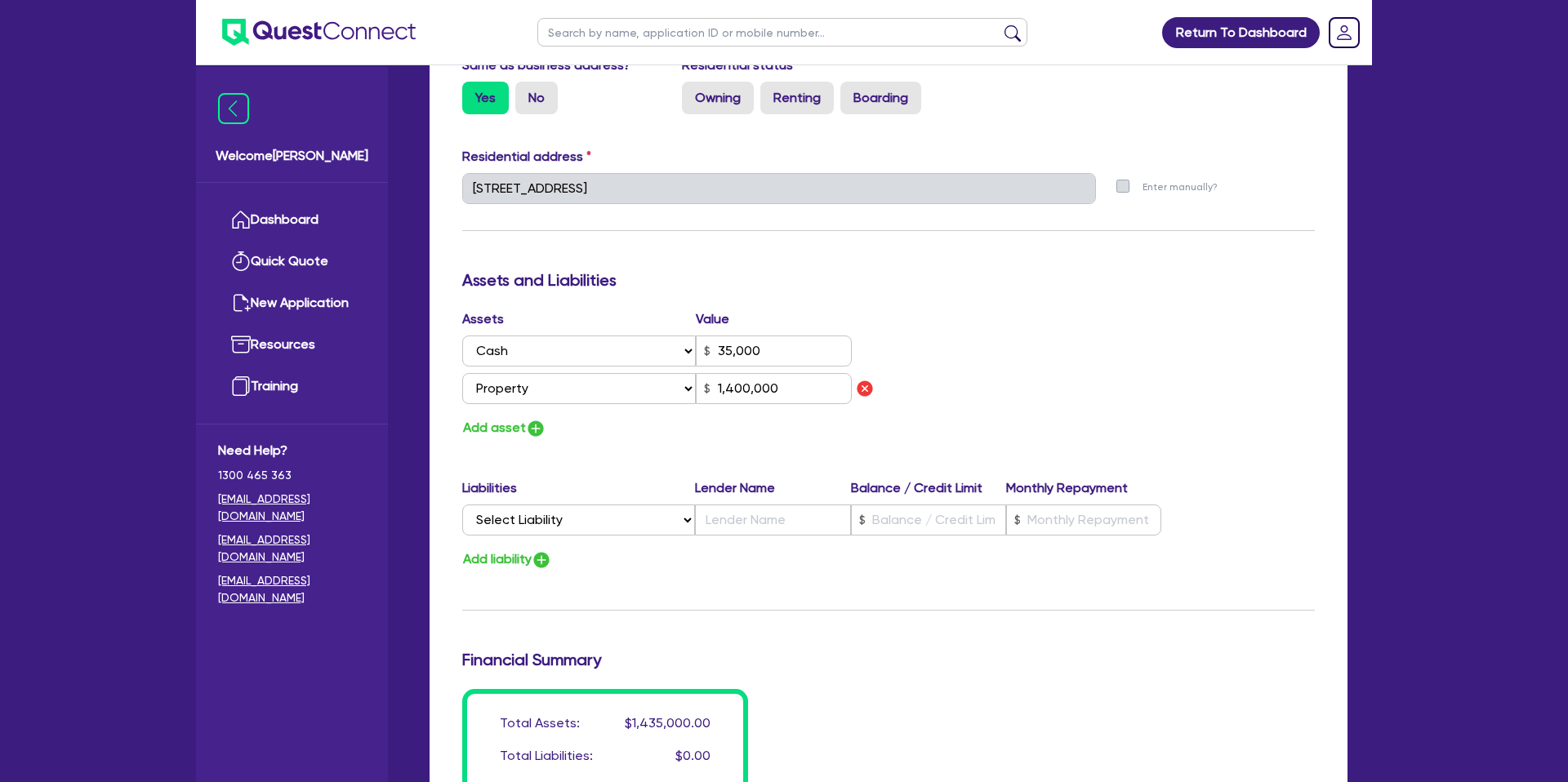
scroll to position [756, 0]
click at [509, 420] on button "Add asset" at bounding box center [504, 426] width 84 height 22
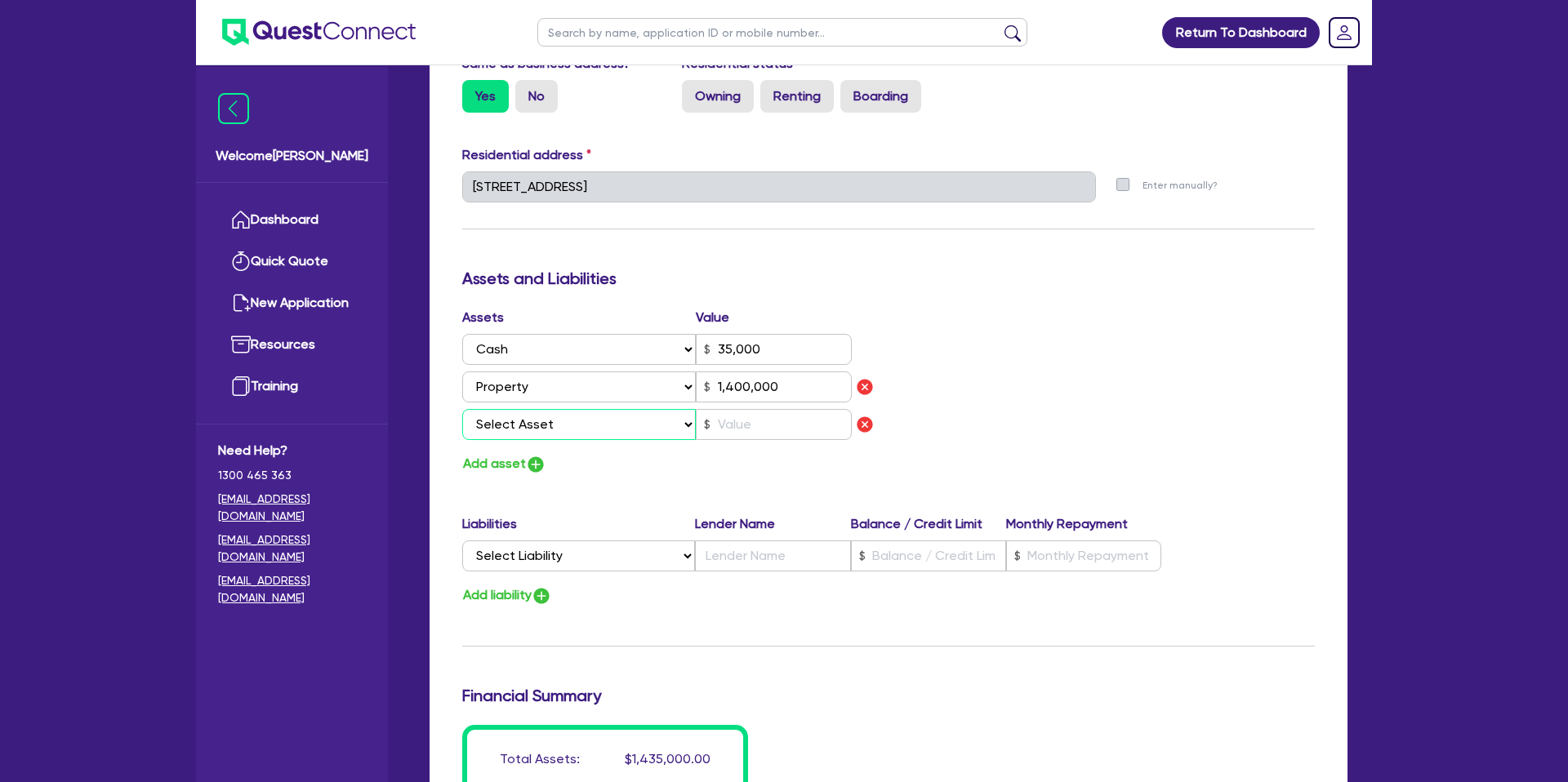
click at [548, 424] on select "Select Asset Cash Property Investment property Vehicle Truck Trailer Equipment …" at bounding box center [579, 424] width 234 height 31
click at [462, 409] on select "Select Asset Cash Property Investment property Vehicle Truck Trailer Equipment …" at bounding box center [579, 424] width 234 height 31
click at [737, 428] on input "text" at bounding box center [773, 424] width 156 height 31
click at [667, 637] on div "Update residential status for Director #1 Boarding is only acceptable when the …" at bounding box center [889, 218] width 853 height 1283
click at [600, 552] on select "Select Liability Credit card Mortgage Investment property loan Vehicle loan Tru…" at bounding box center [579, 556] width 233 height 31
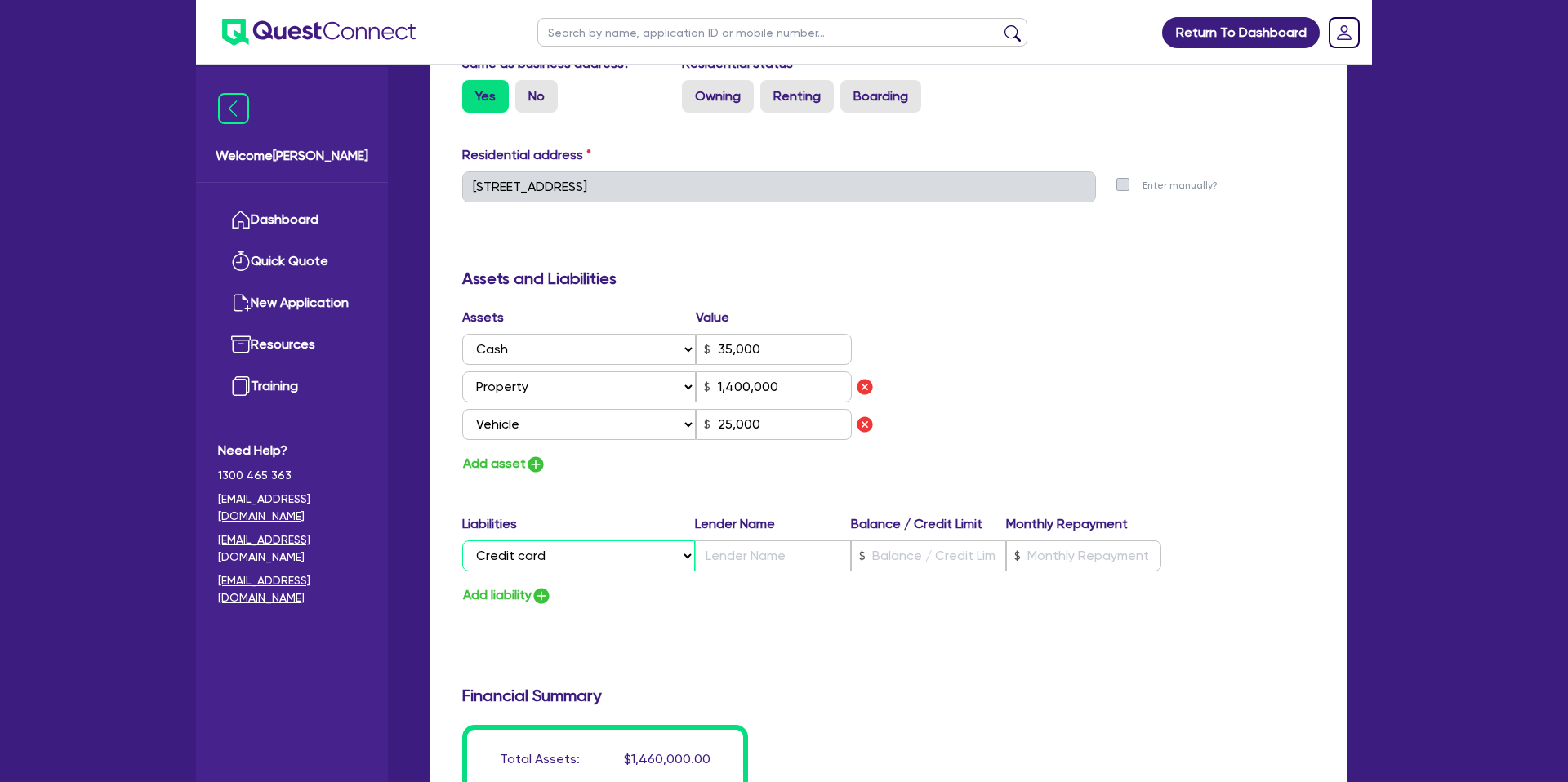
click at [462, 541] on select "Select Liability Credit card Mortgage Investment property loan Vehicle loan Tru…" at bounding box center [579, 556] width 233 height 31
click at [911, 558] on input "text" at bounding box center [928, 556] width 155 height 31
click at [517, 587] on button "Add liability" at bounding box center [507, 595] width 90 height 22
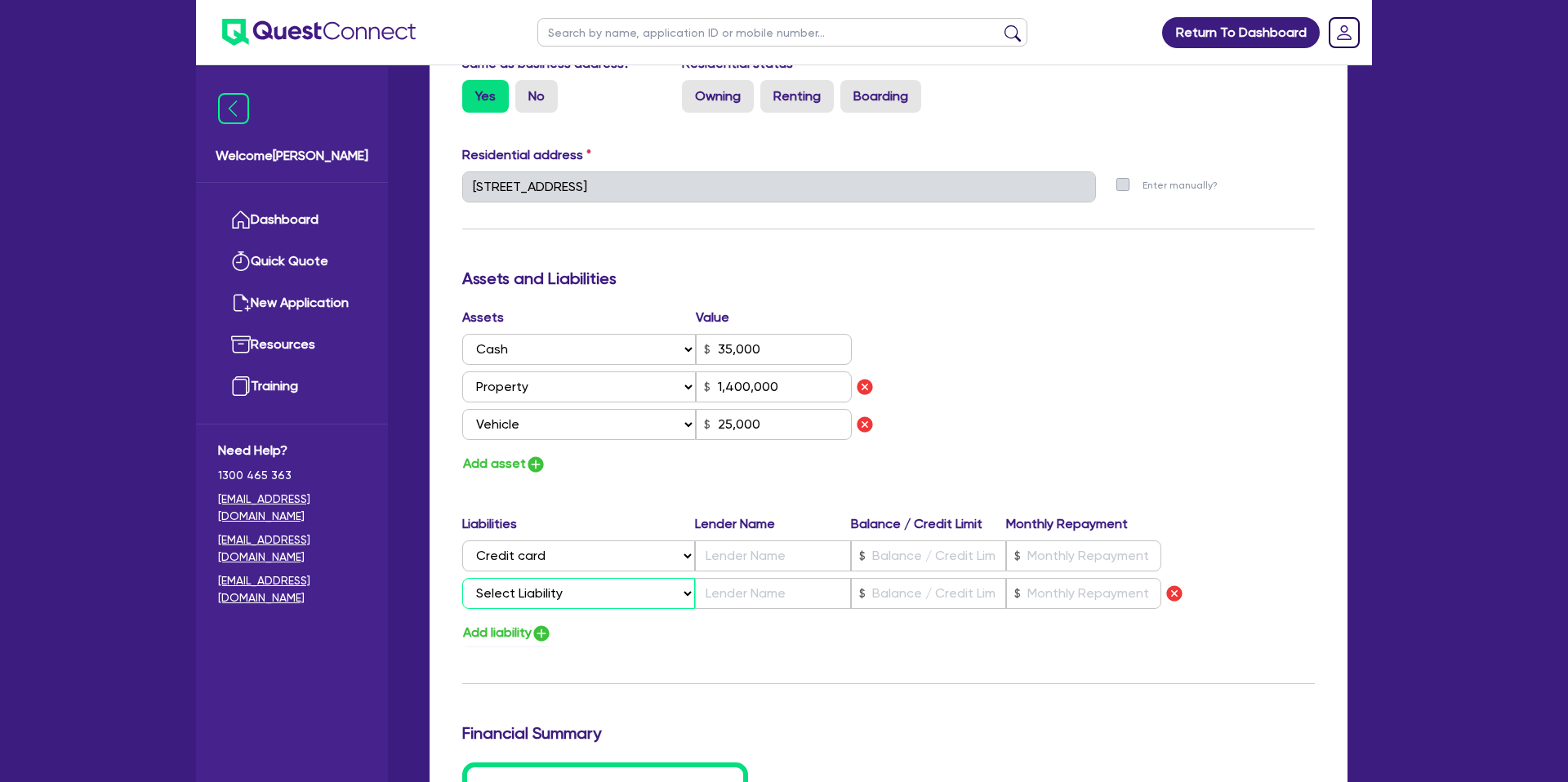
click at [538, 591] on select "Select Liability Credit card Mortgage Investment property loan Vehicle loan Tru…" at bounding box center [579, 594] width 233 height 31
click at [462, 579] on select "Select Liability Credit card Mortgage Investment property loan Vehicle loan Tru…" at bounding box center [579, 594] width 233 height 31
click at [747, 559] on input "text" at bounding box center [772, 556] width 155 height 31
click at [755, 590] on input "text" at bounding box center [772, 594] width 155 height 31
click at [924, 550] on input "text" at bounding box center [928, 556] width 155 height 31
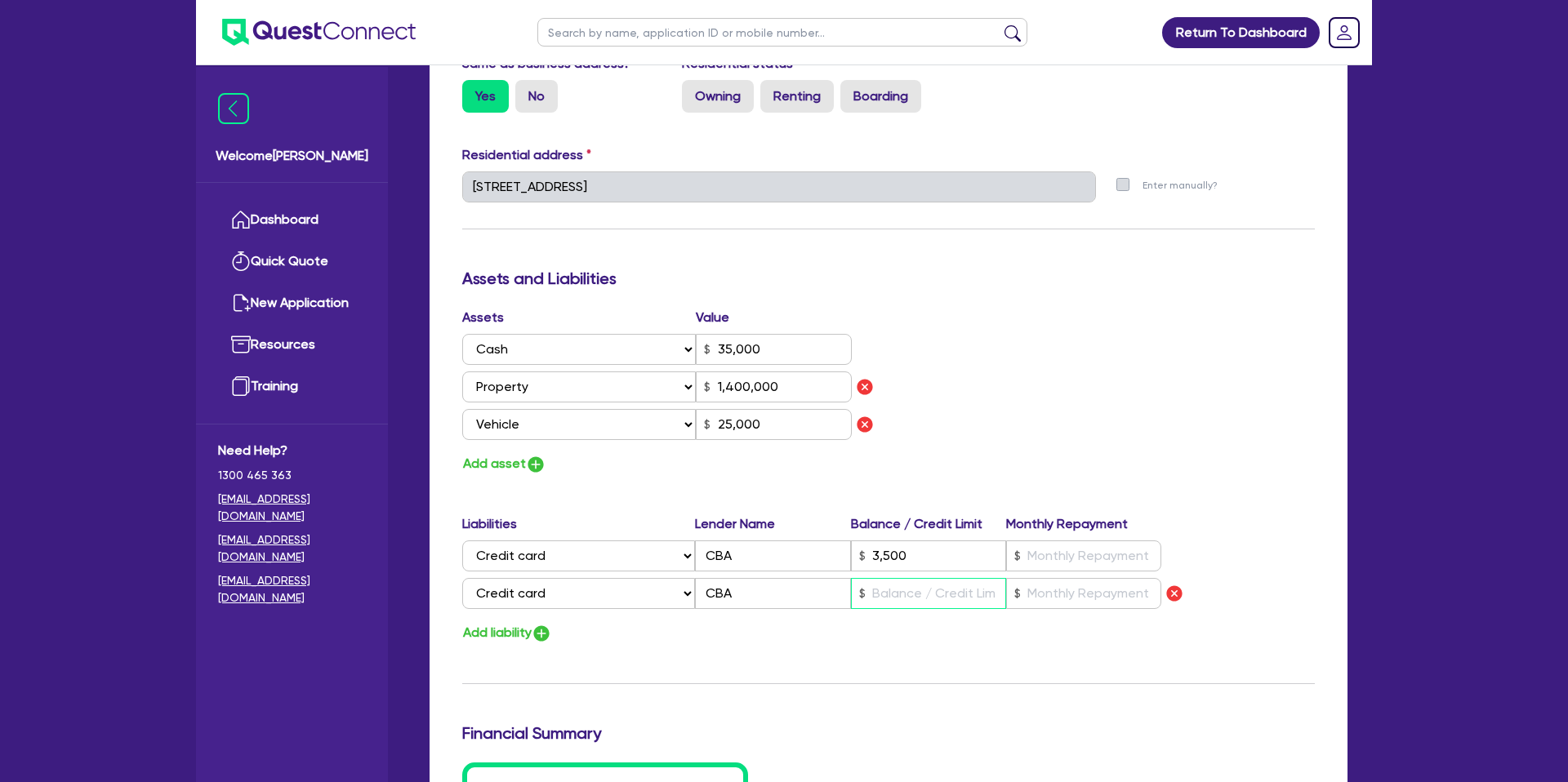
drag, startPoint x: 885, startPoint y: 596, endPoint x: 867, endPoint y: 585, distance: 21.1
click at [885, 595] on input "text" at bounding box center [928, 594] width 155 height 31
click at [1063, 560] on input "text" at bounding box center [1083, 556] width 155 height 31
drag, startPoint x: 1020, startPoint y: 584, endPoint x: 1035, endPoint y: 592, distance: 17.0
click at [1030, 589] on div at bounding box center [1083, 594] width 155 height 31
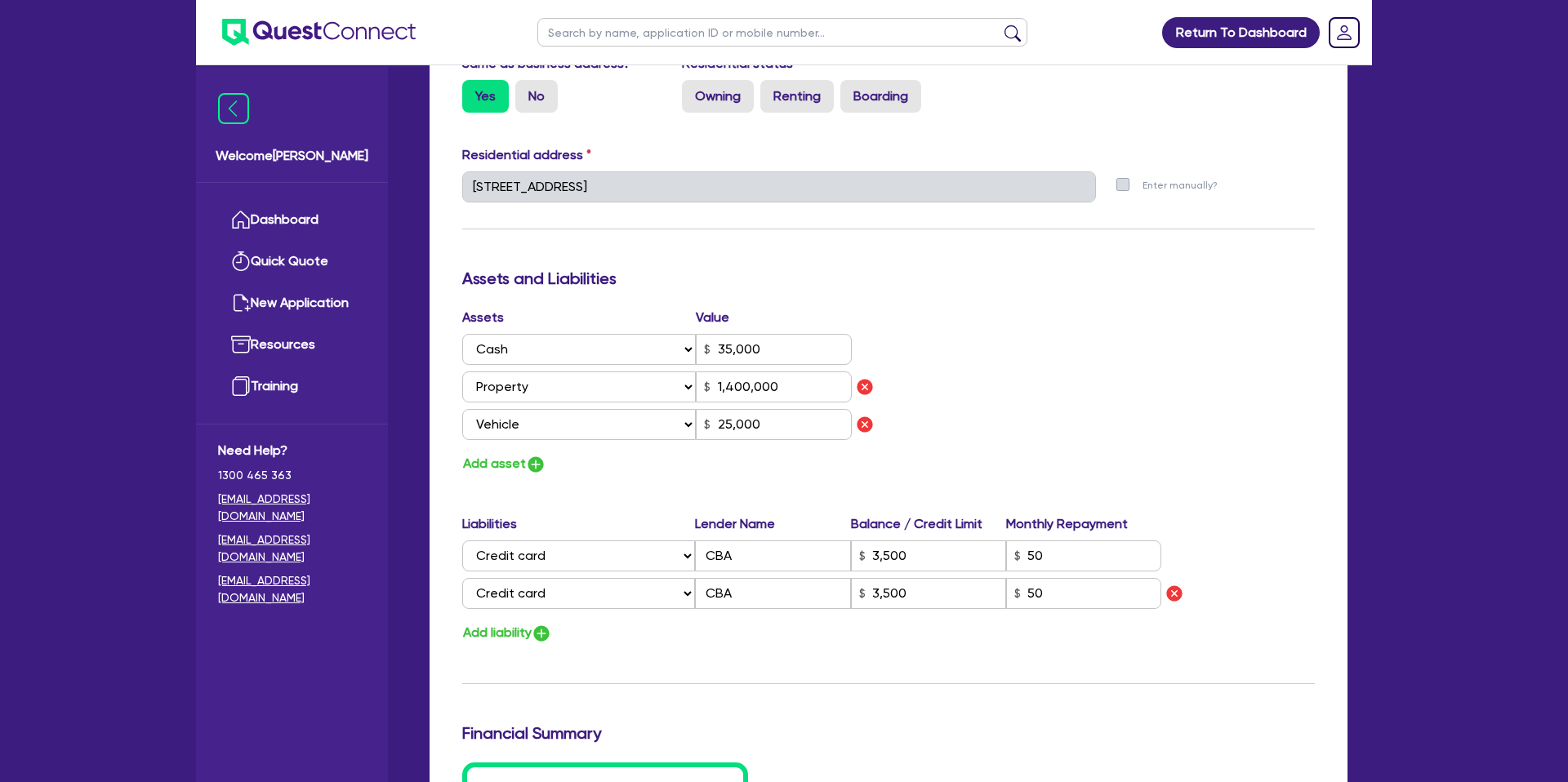
drag, startPoint x: 1185, startPoint y: 249, endPoint x: 1158, endPoint y: 279, distance: 40.4
click at [1185, 249] on div "Update residential status for Director #1 Boarding is only acceptable when the …" at bounding box center [889, 236] width 853 height 1321
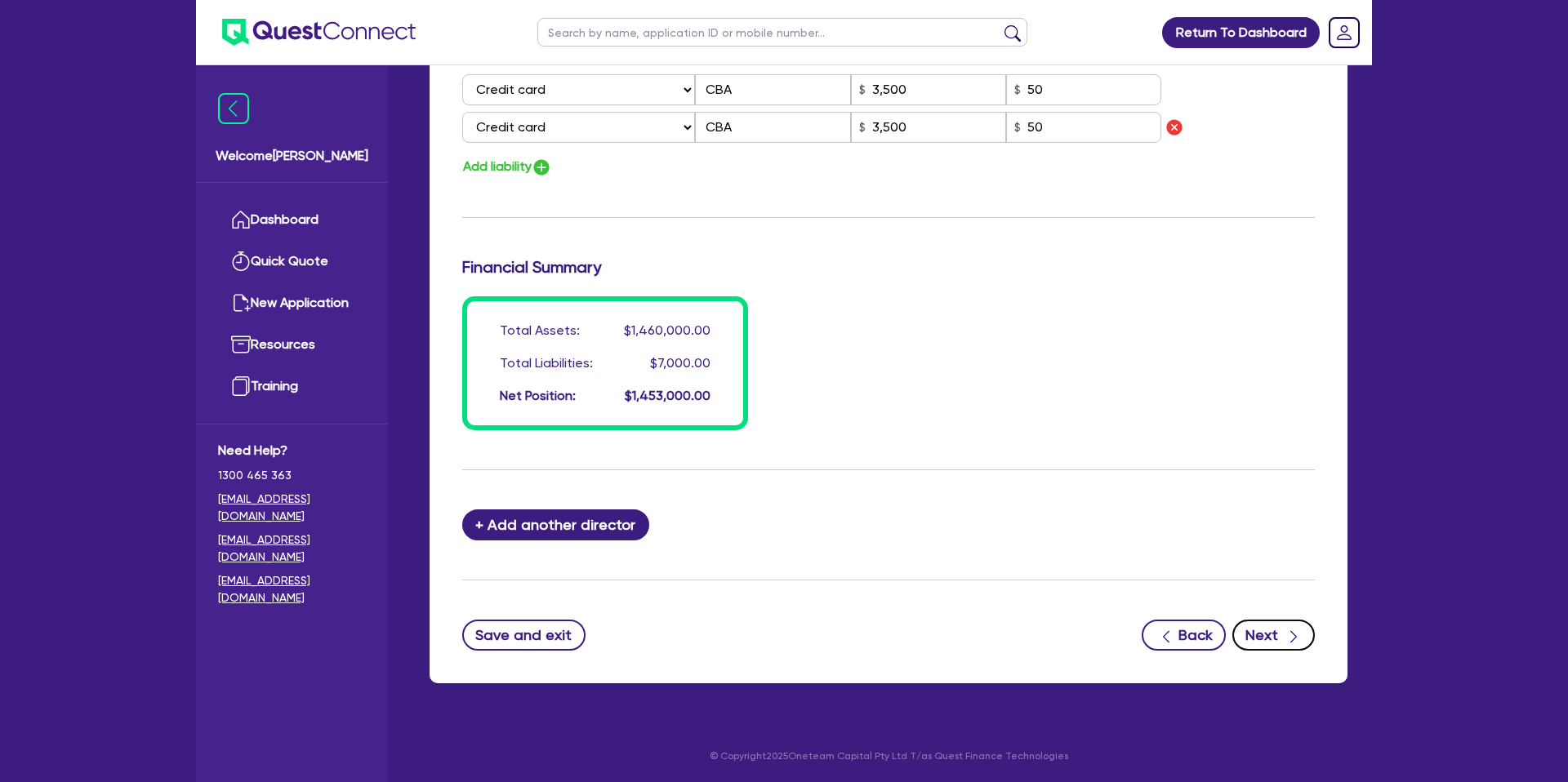
click at [1276, 630] on button "Next" at bounding box center [1273, 636] width 82 height 31
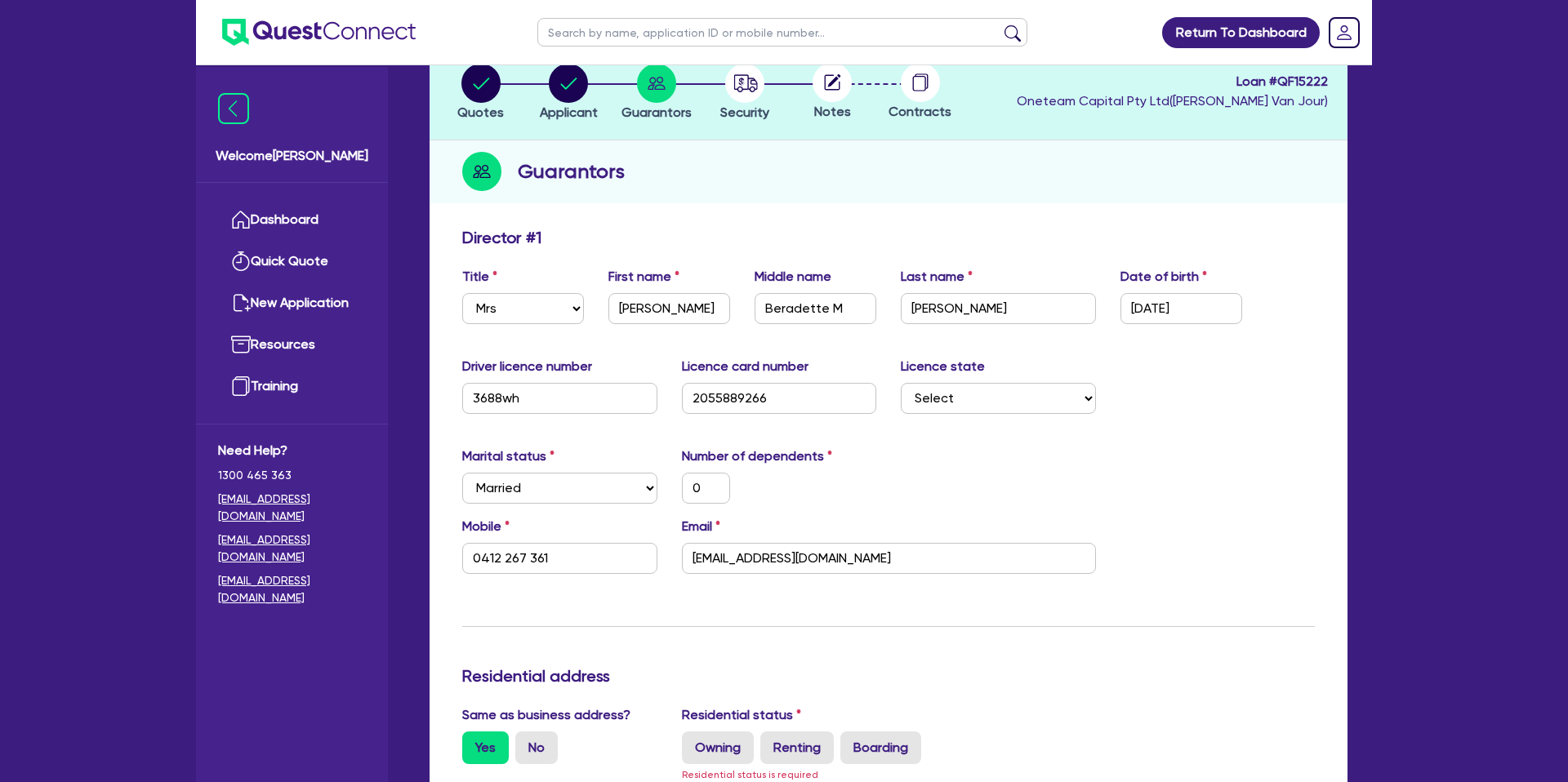
scroll to position [0, 0]
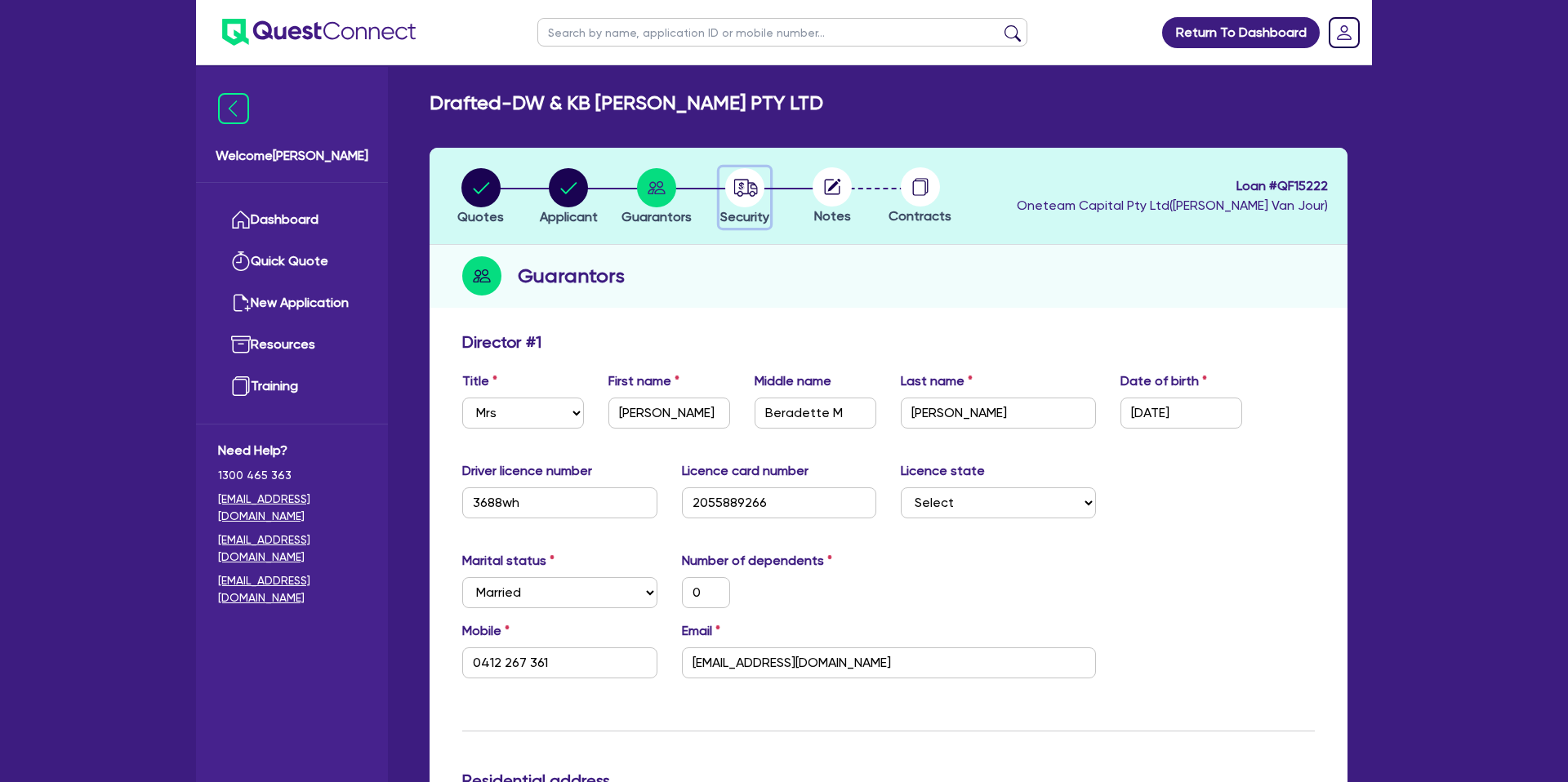
click at [756, 197] on circle "button" at bounding box center [744, 188] width 39 height 39
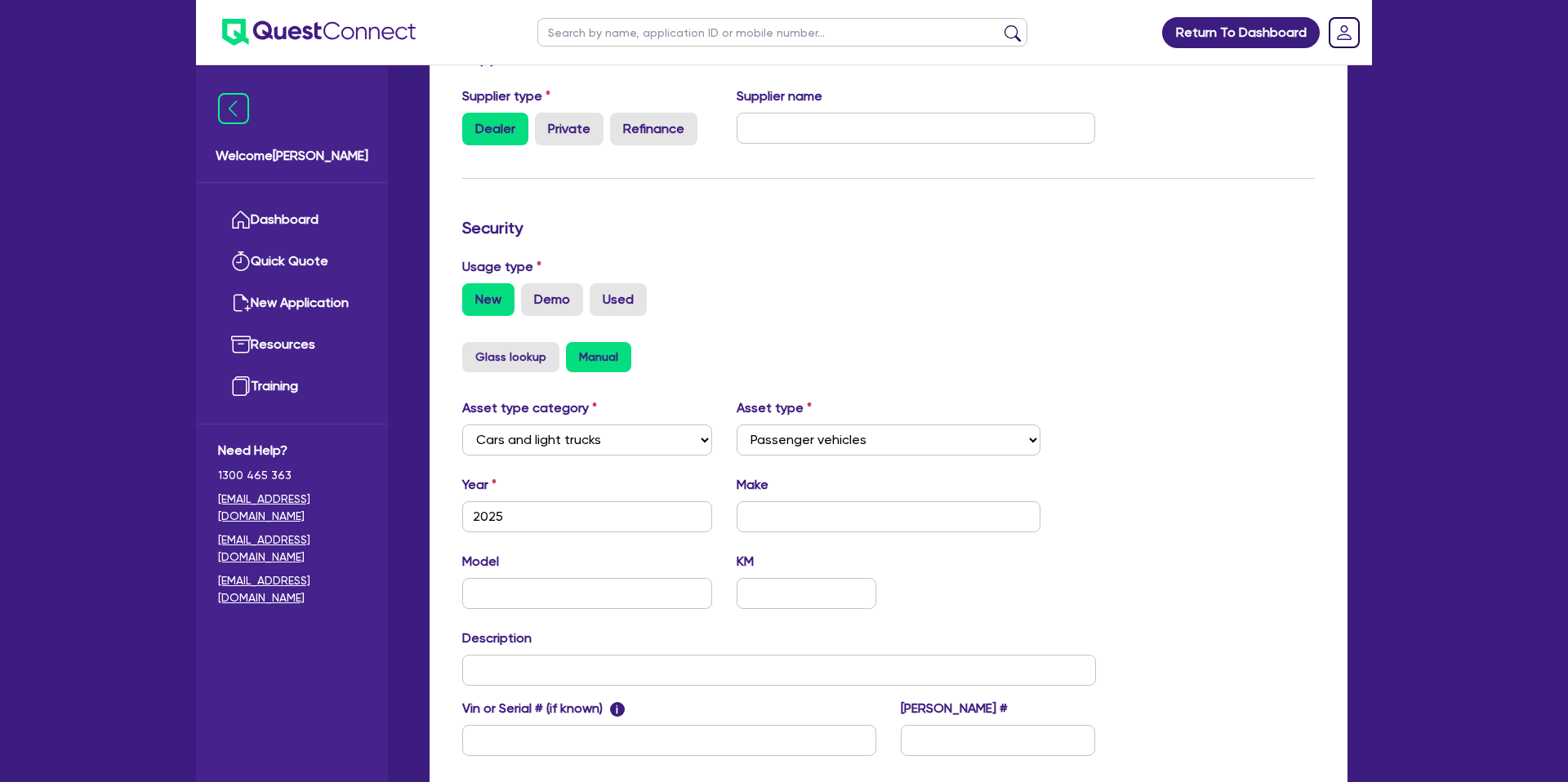
scroll to position [461, 0]
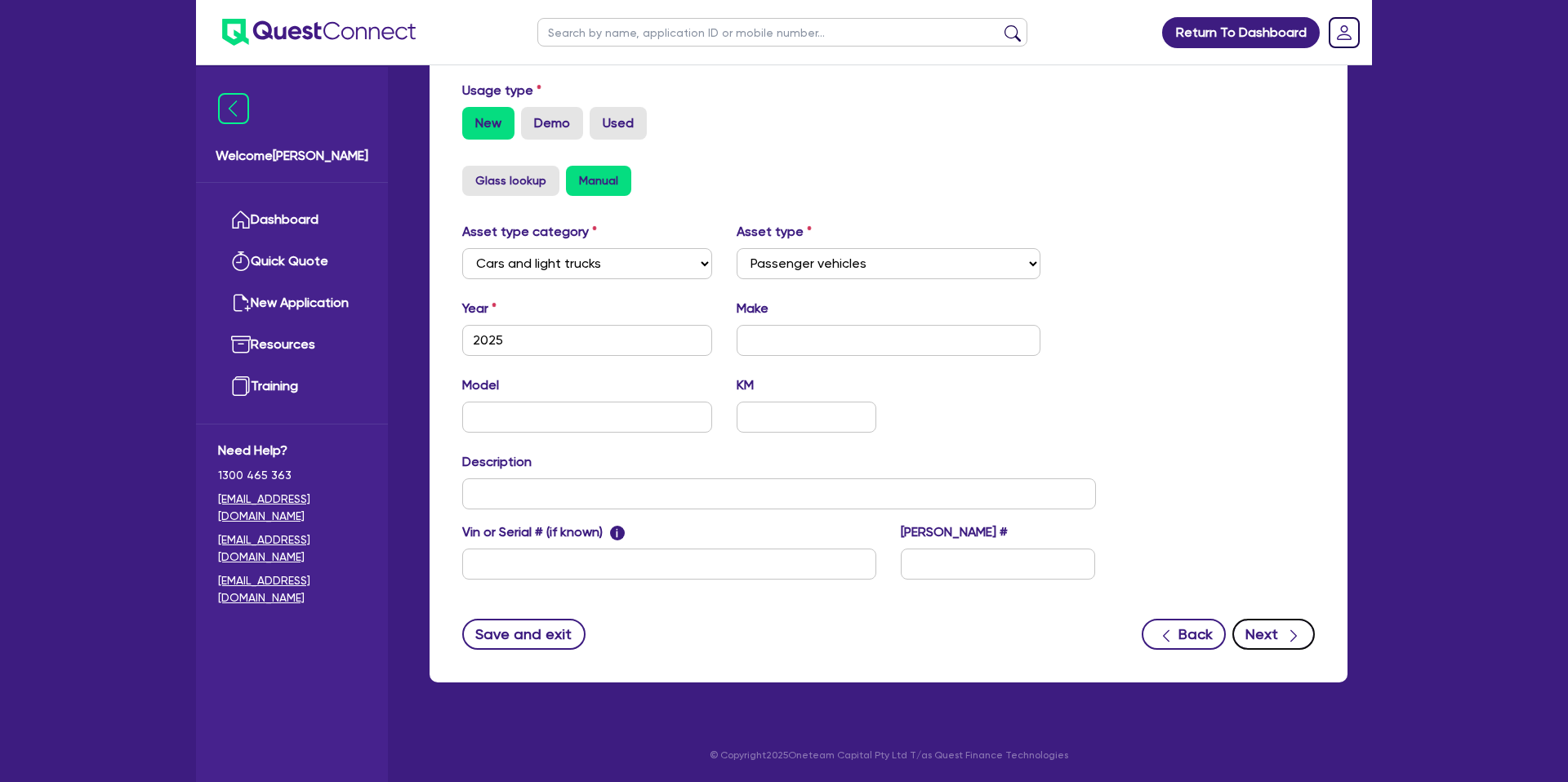
click at [1277, 635] on button "Next" at bounding box center [1273, 635] width 82 height 31
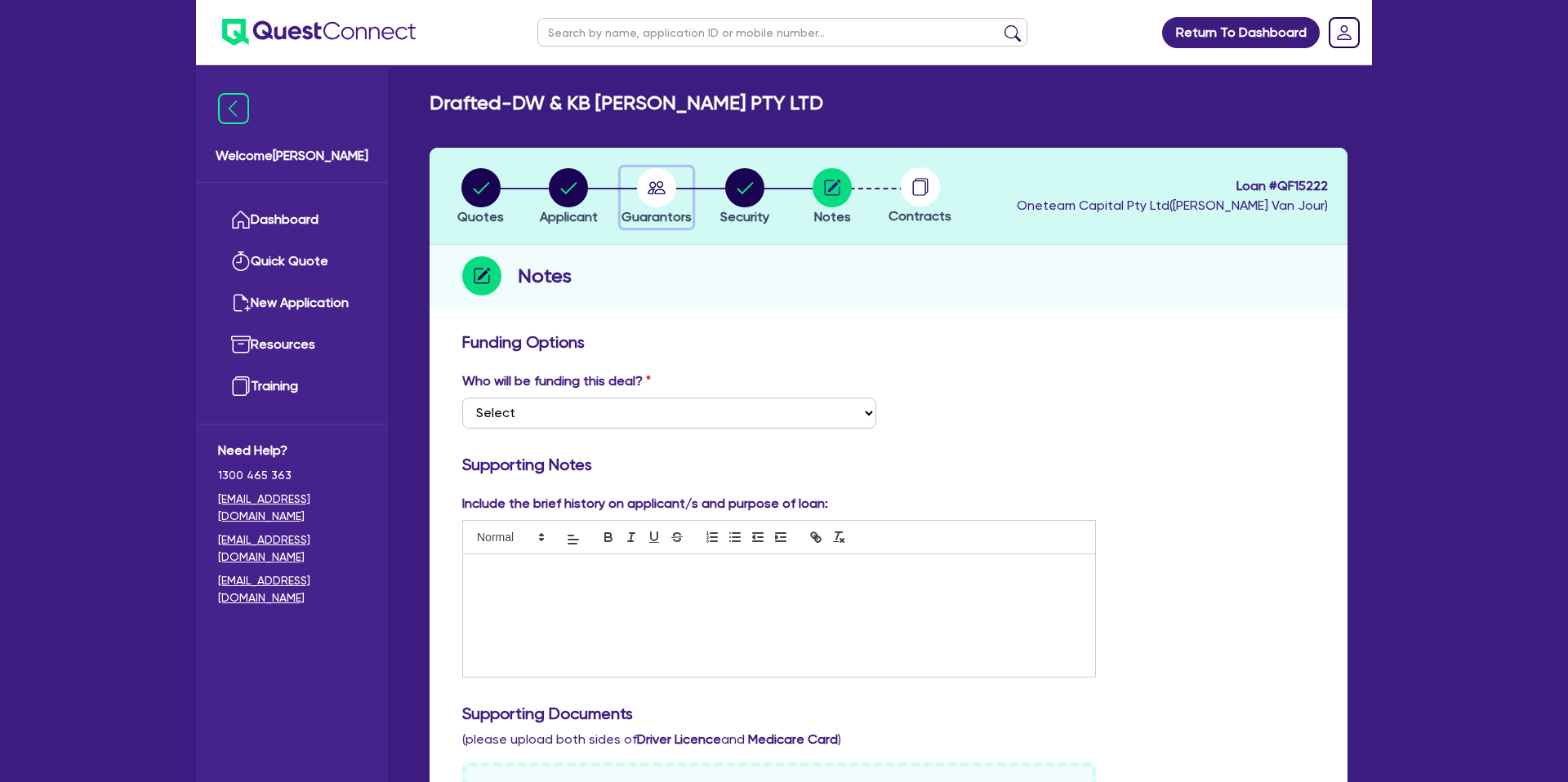
click at [658, 186] on icon "button" at bounding box center [656, 188] width 39 height 39
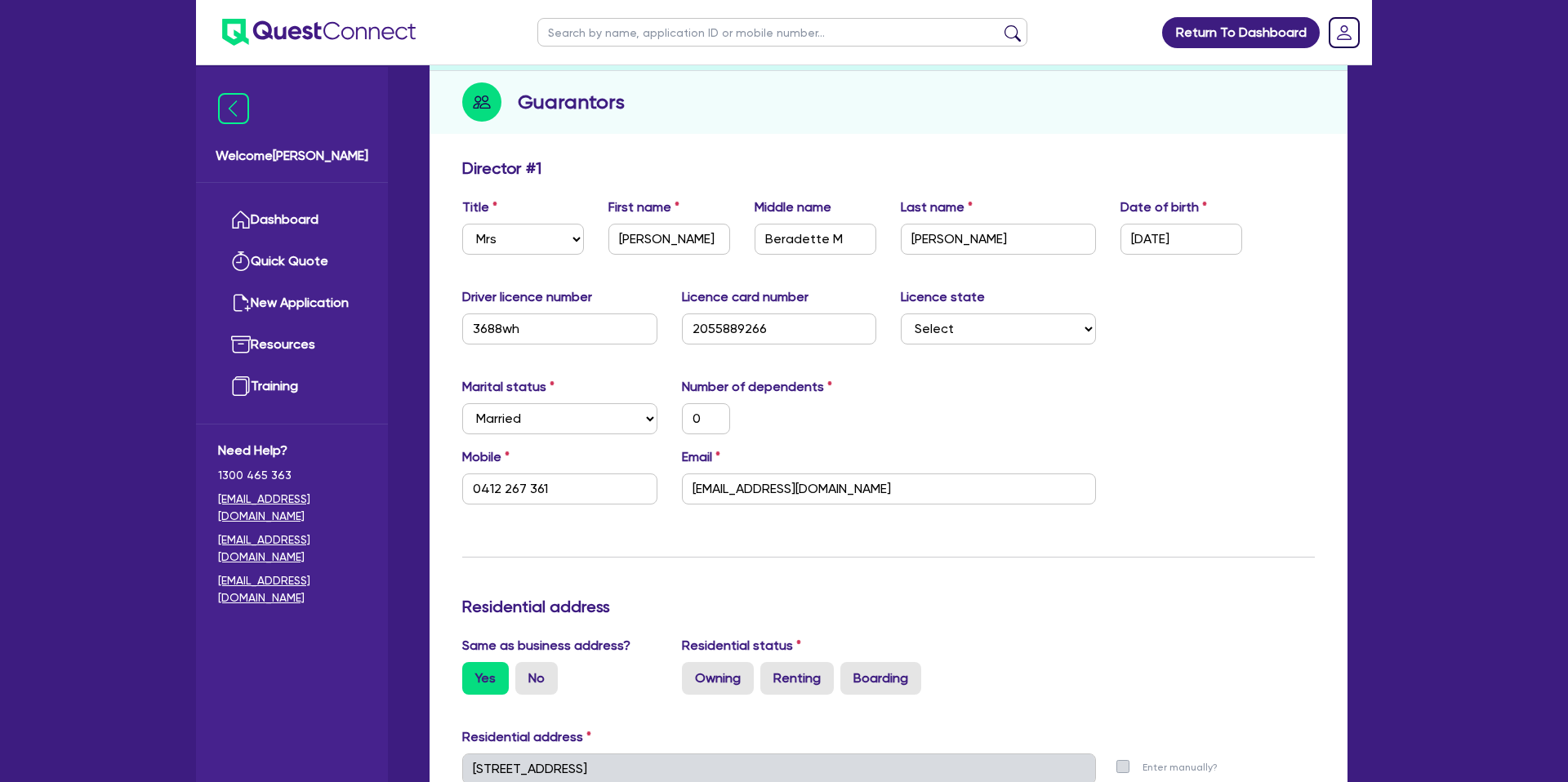
scroll to position [179, 0]
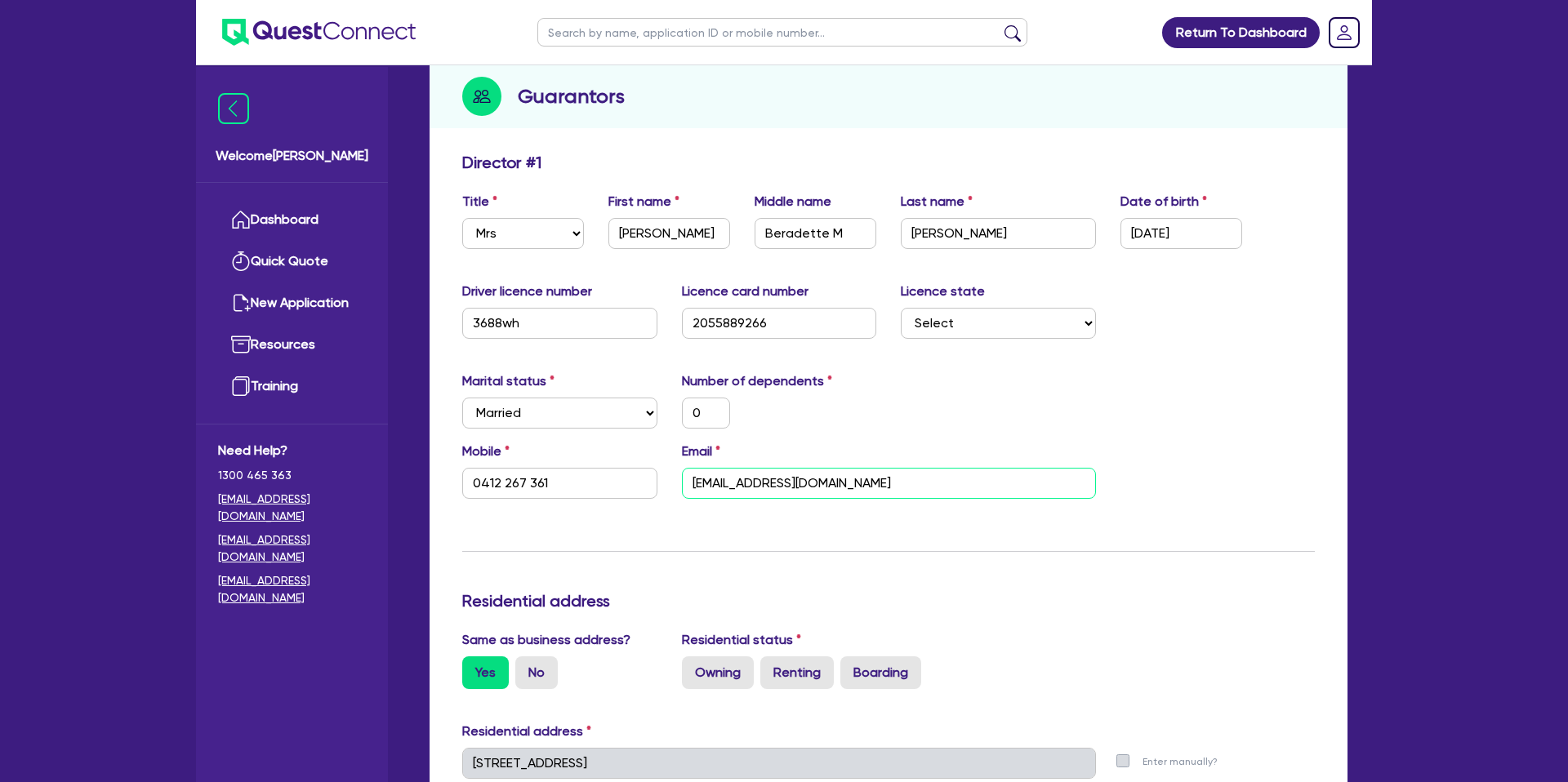
click at [747, 485] on input "[EMAIL_ADDRESS][DOMAIN_NAME]" at bounding box center [889, 484] width 414 height 31
paste input "[DOMAIN_NAME][EMAIL_ADDRESS][DOMAIN_NAME]"
click at [906, 442] on div "Email [DOMAIN_NAME][EMAIL_ADDRESS][DOMAIN_NAME]" at bounding box center [889, 470] width 439 height 57
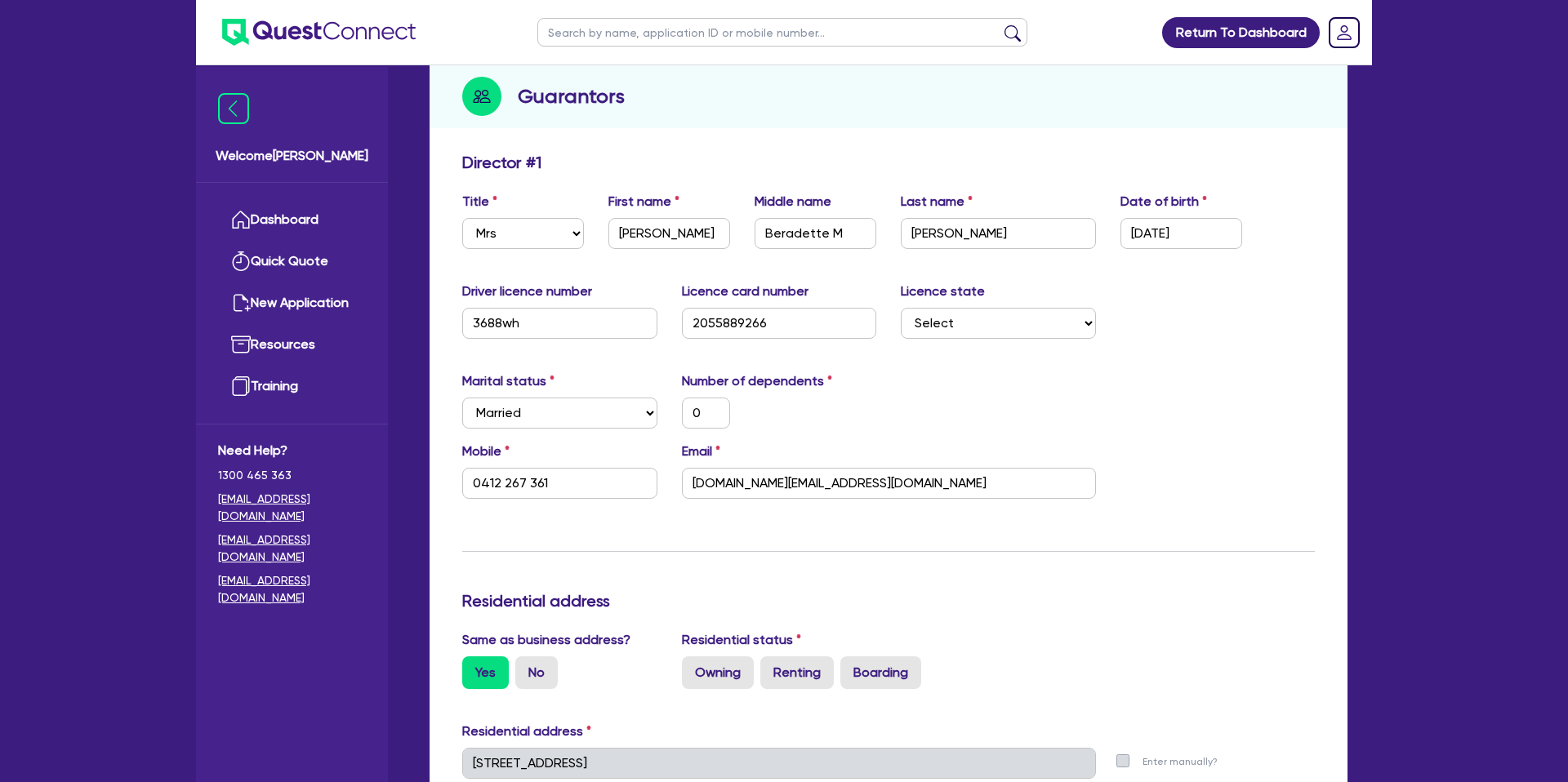
scroll to position [0, 0]
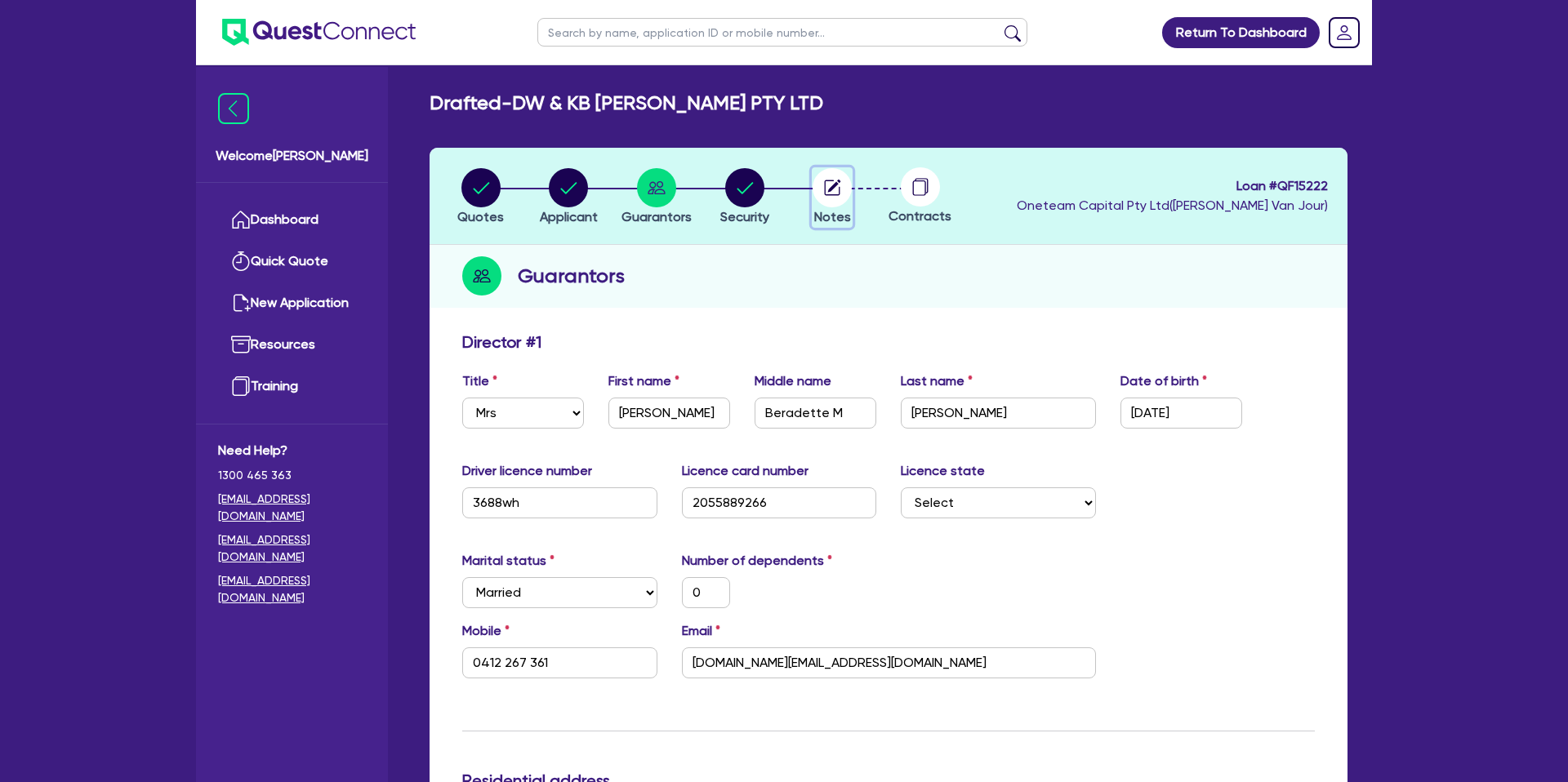
click at [834, 188] on circle "button" at bounding box center [831, 188] width 39 height 39
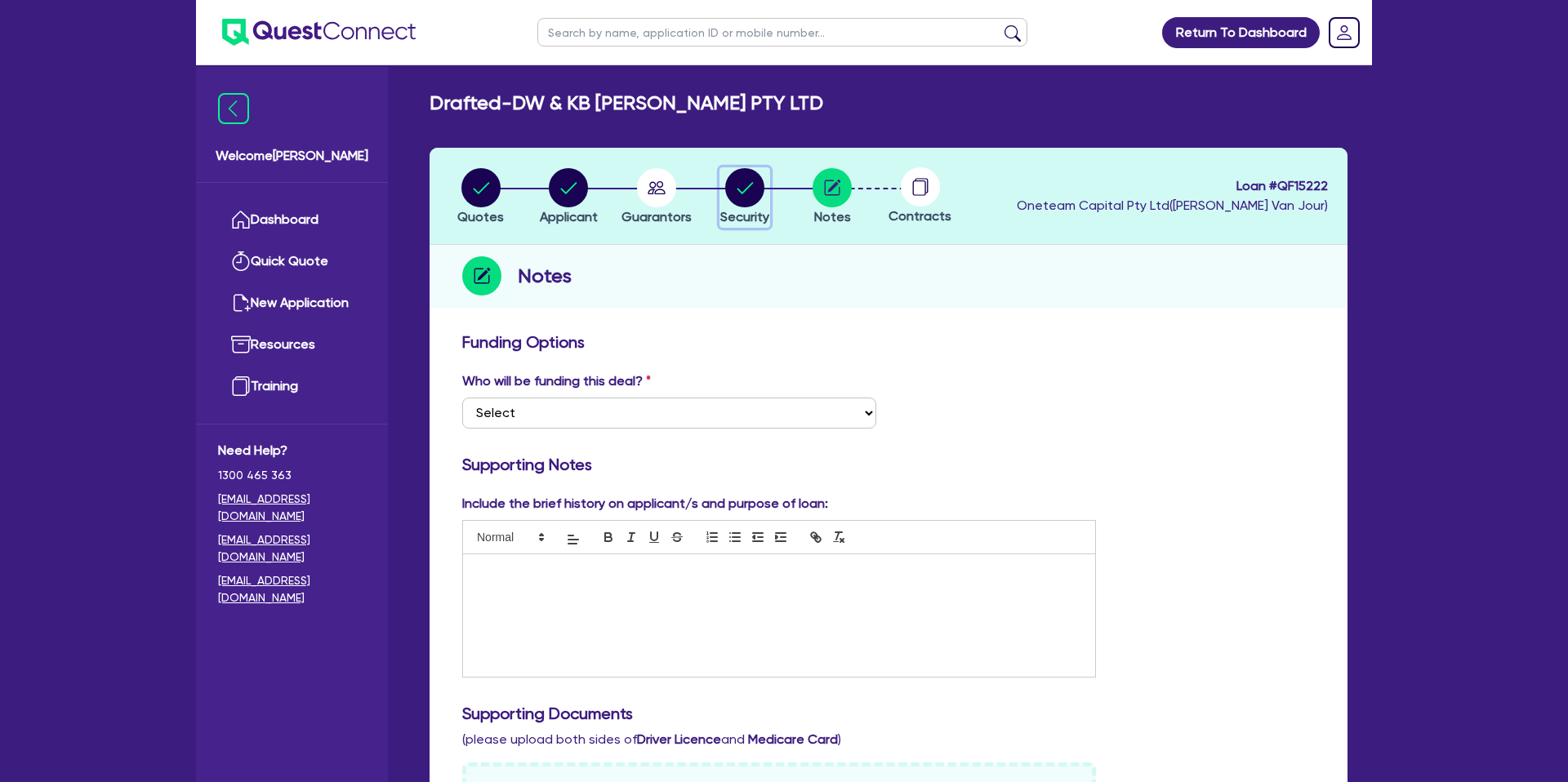
click at [755, 184] on circle "button" at bounding box center [744, 188] width 39 height 39
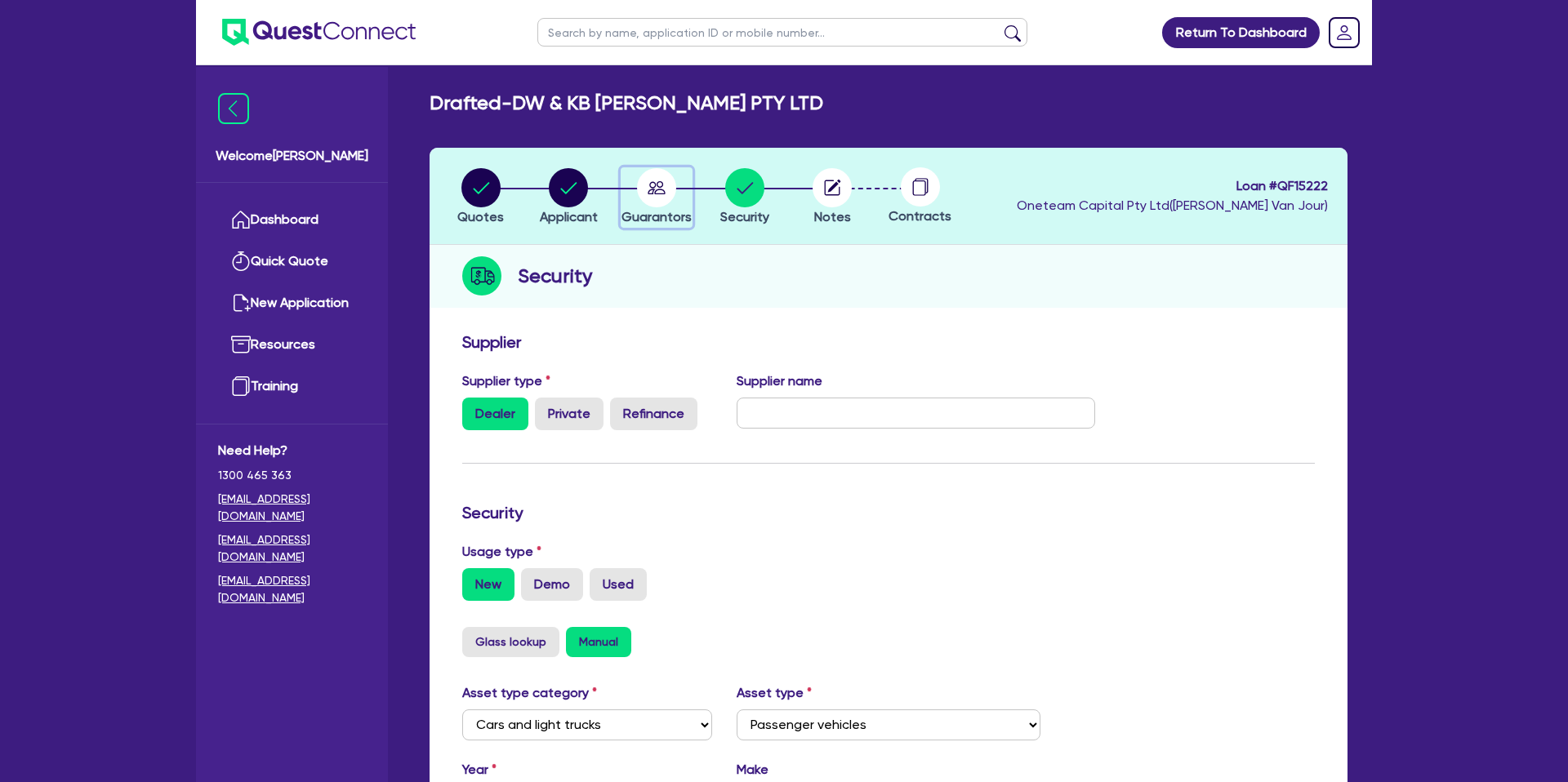
click at [670, 184] on circle "button" at bounding box center [656, 188] width 39 height 39
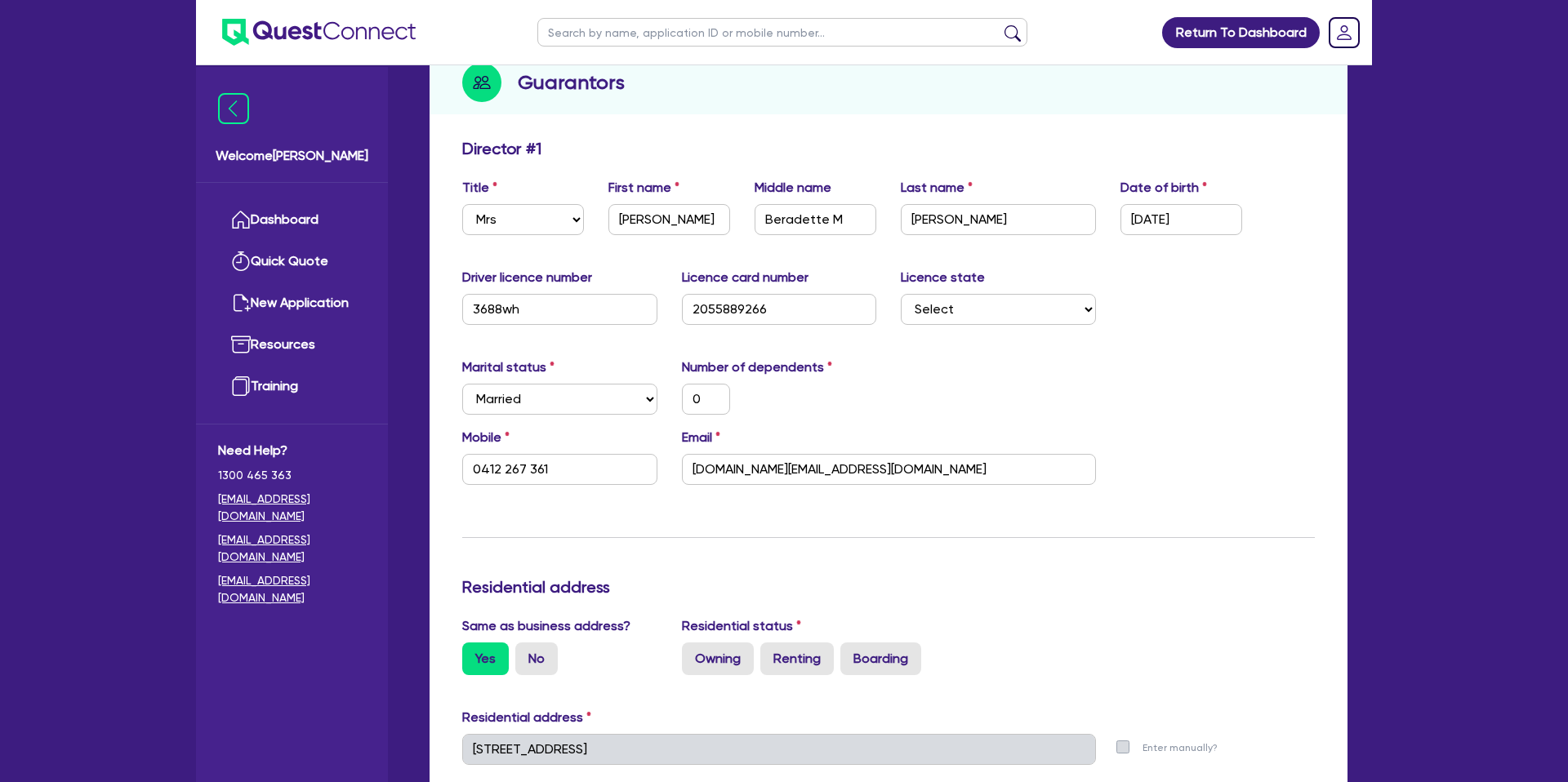
click at [1206, 424] on div "Marital status Select [DEMOGRAPHIC_DATA] Married De Facto / Partner Number of d…" at bounding box center [888, 392] width 877 height 70
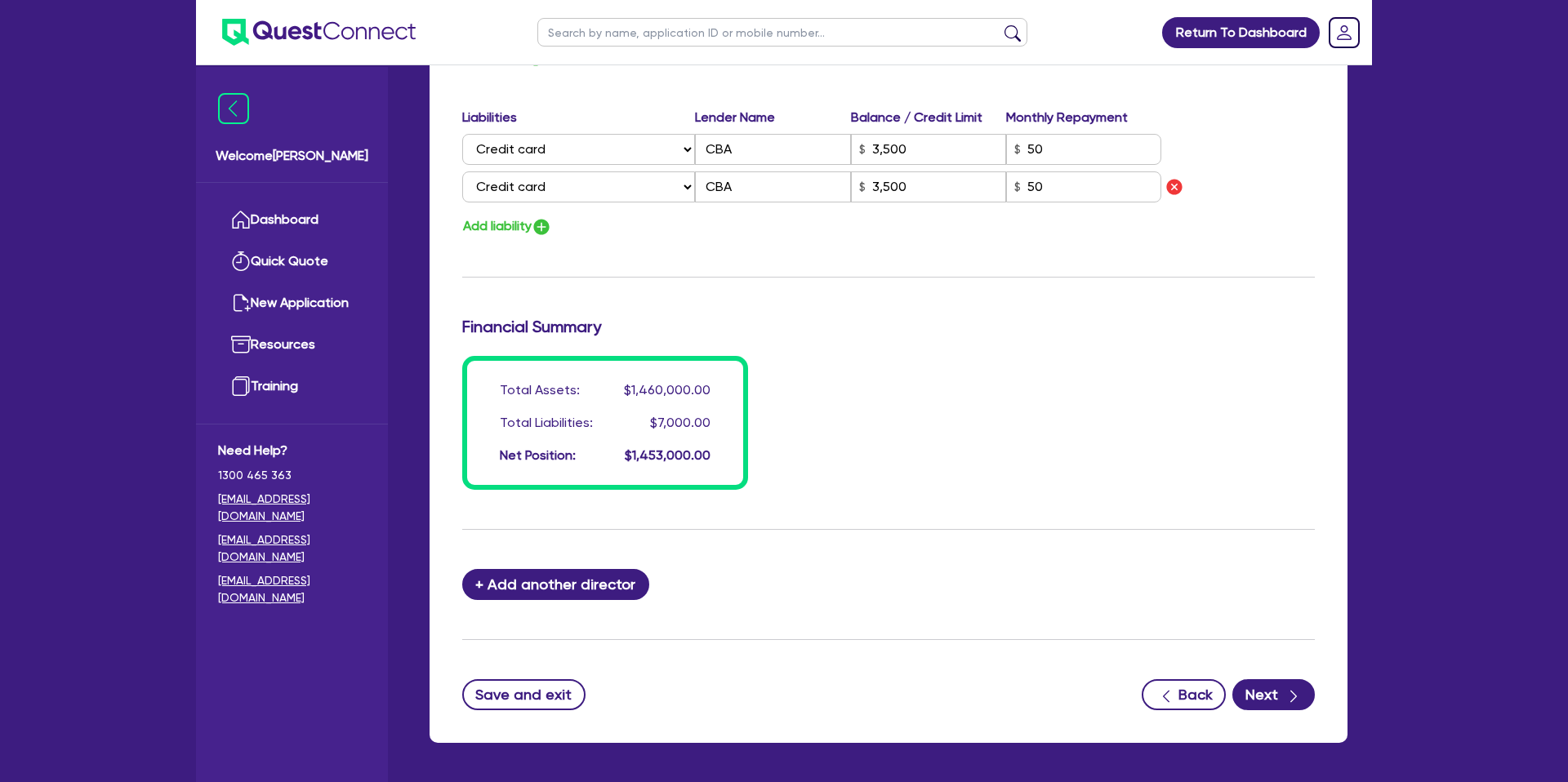
scroll to position [1223, 0]
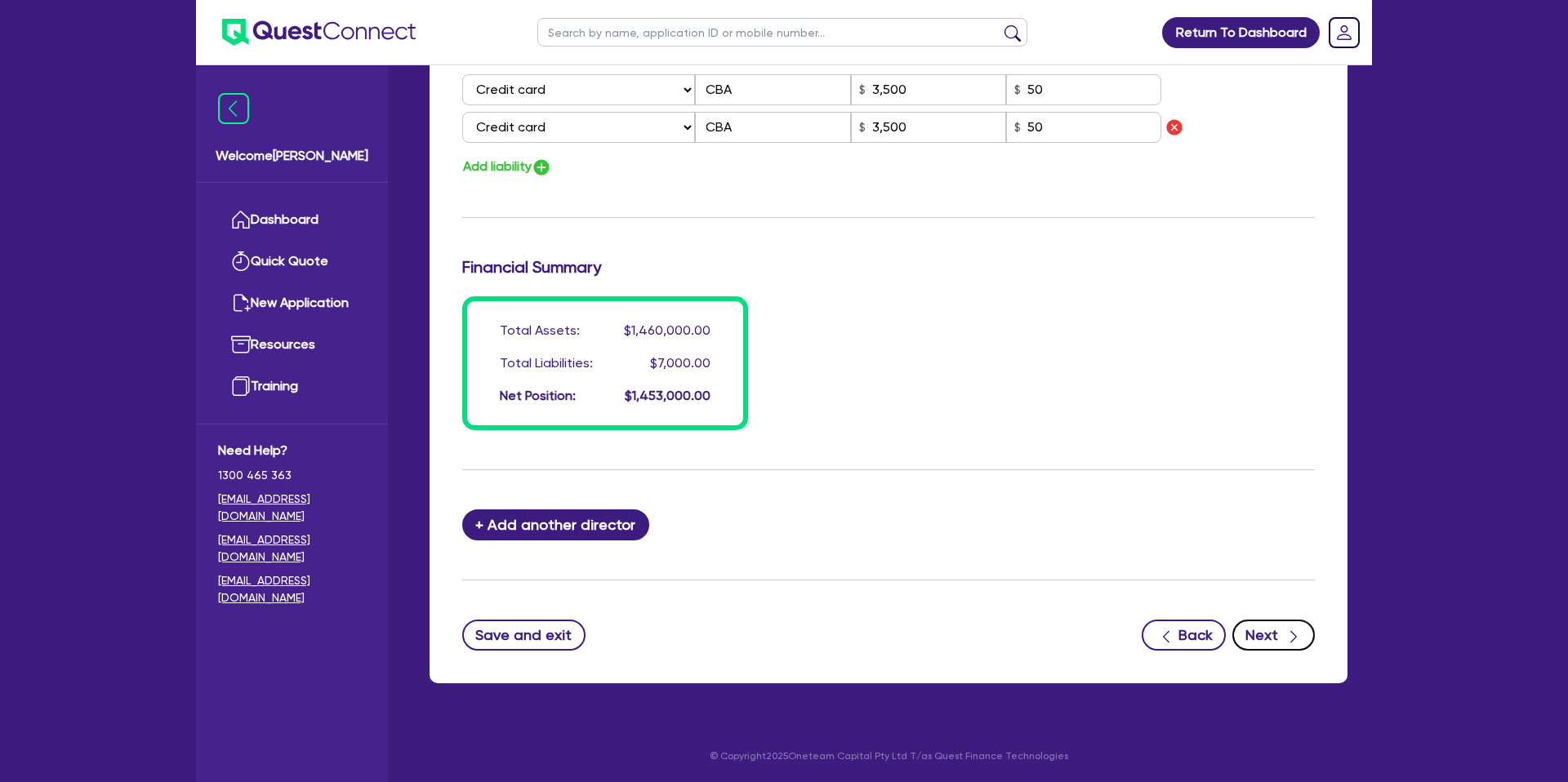
click at [1292, 634] on icon "button" at bounding box center [1293, 637] width 16 height 16
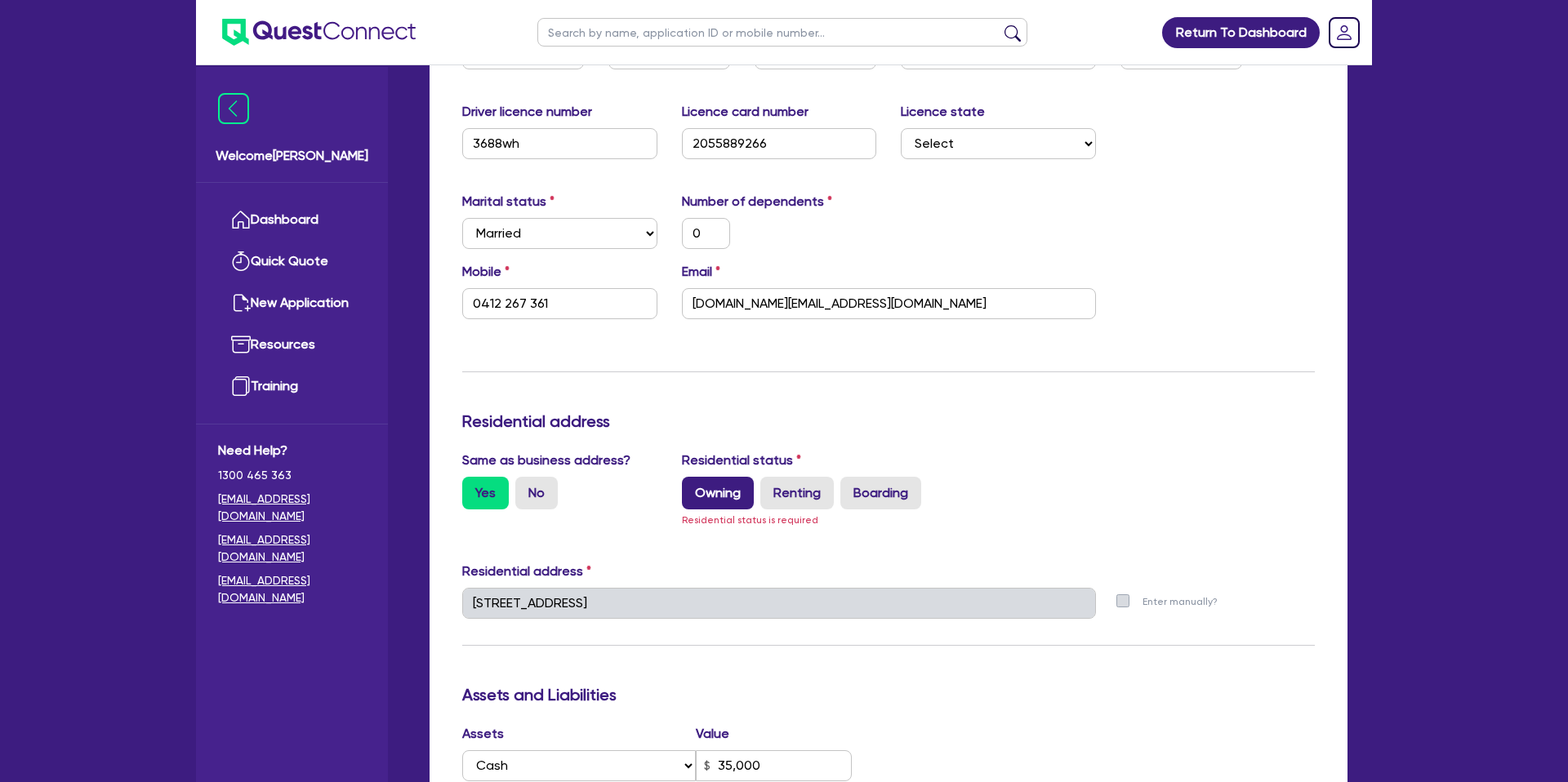
click at [718, 490] on label "Owning" at bounding box center [718, 493] width 72 height 33
click at [693, 487] on input "Owning" at bounding box center [687, 482] width 11 height 11
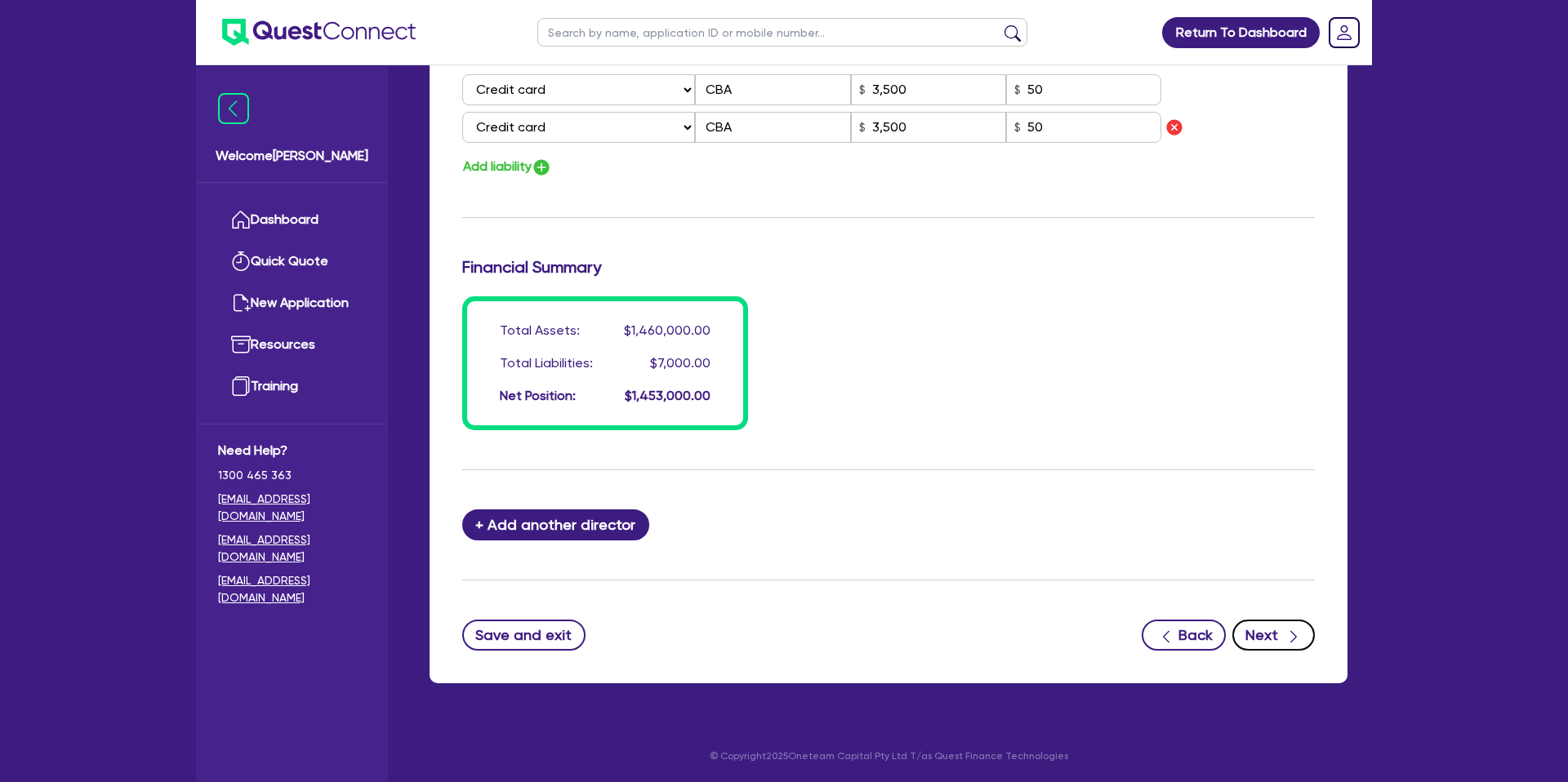
click at [1285, 630] on icon "button" at bounding box center [1293, 637] width 16 height 16
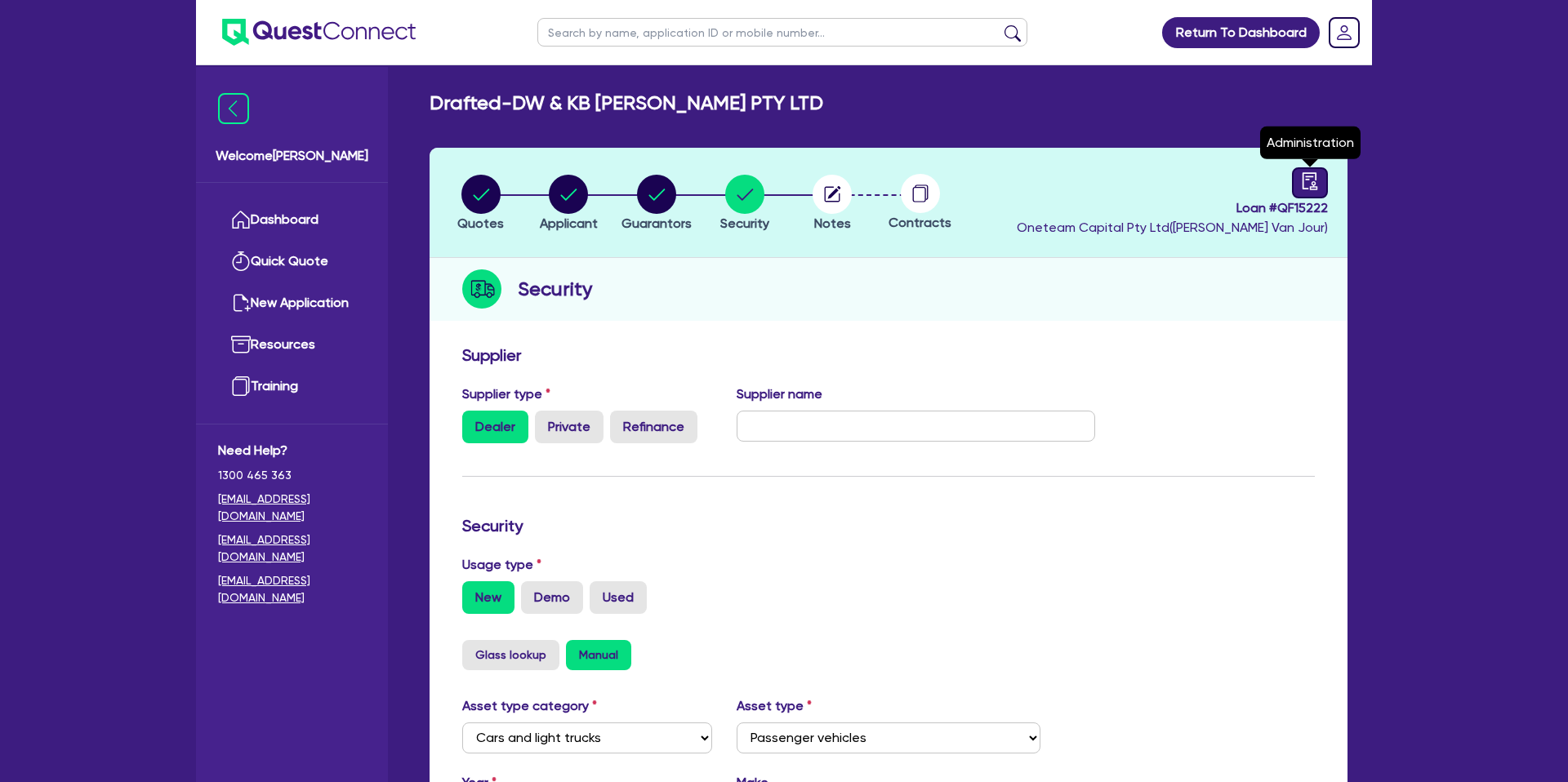
click at [1325, 173] on link at bounding box center [1309, 183] width 36 height 31
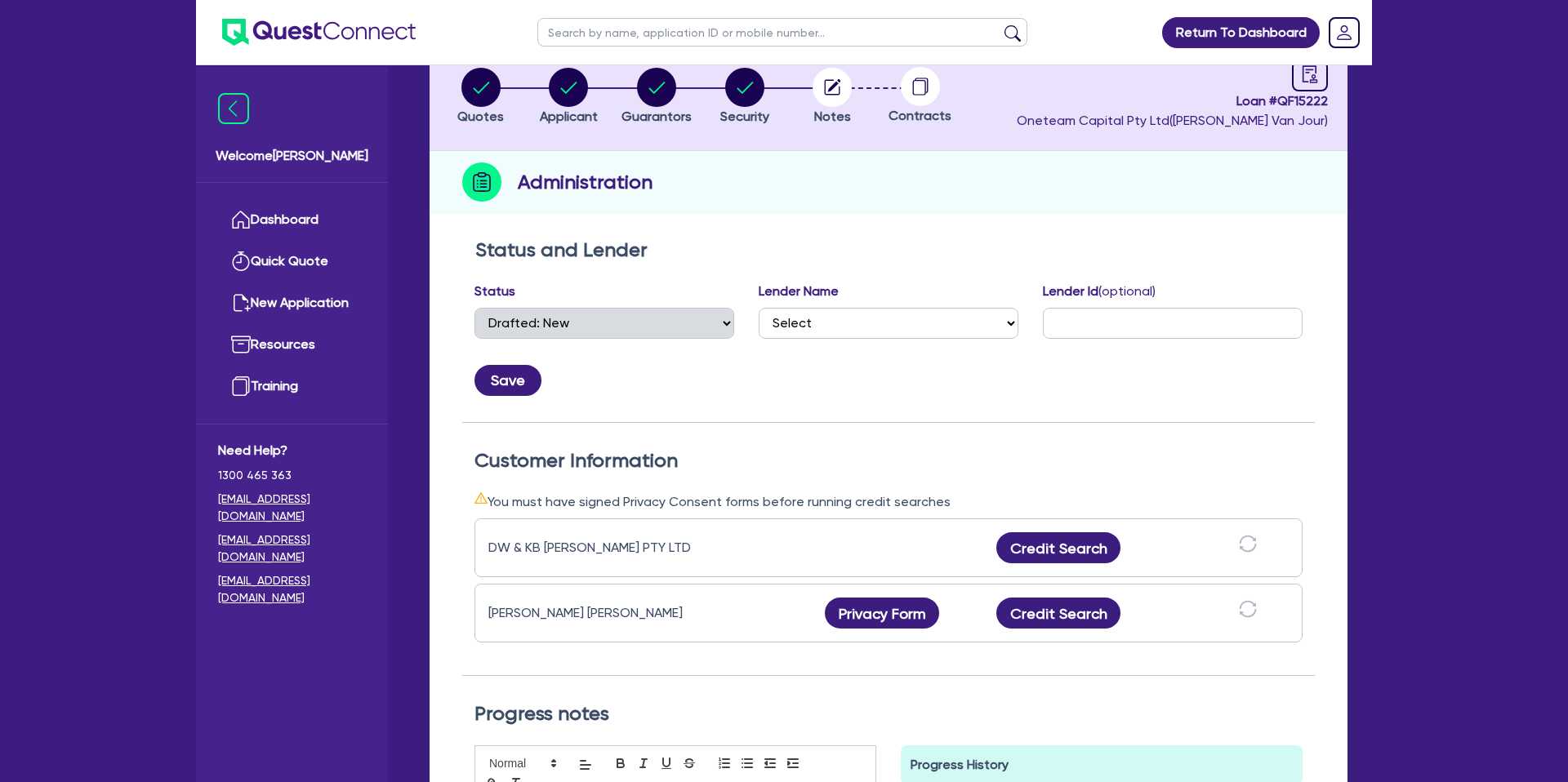
scroll to position [152, 0]
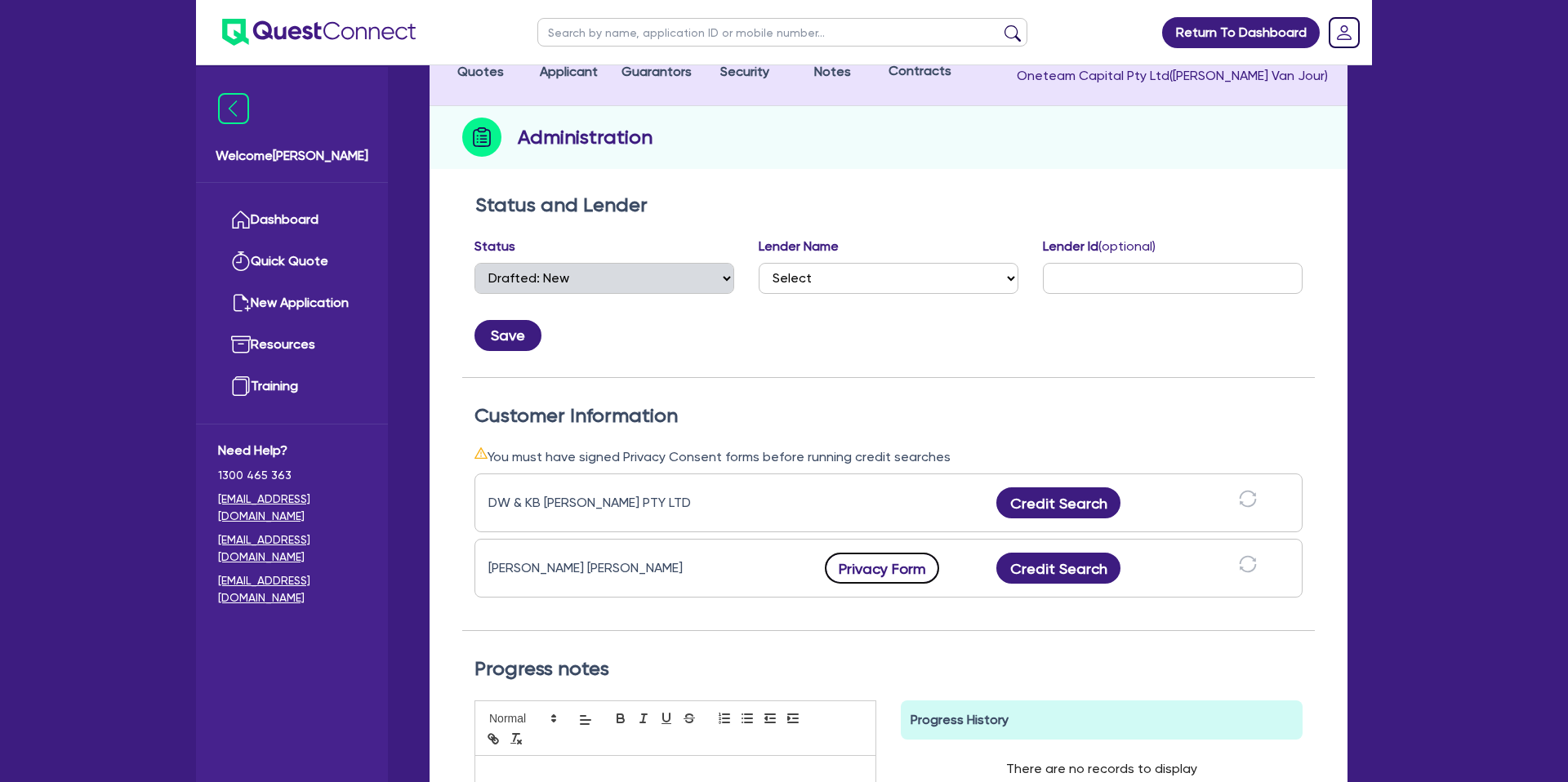
click at [886, 563] on button "Privacy Form" at bounding box center [882, 569] width 114 height 31
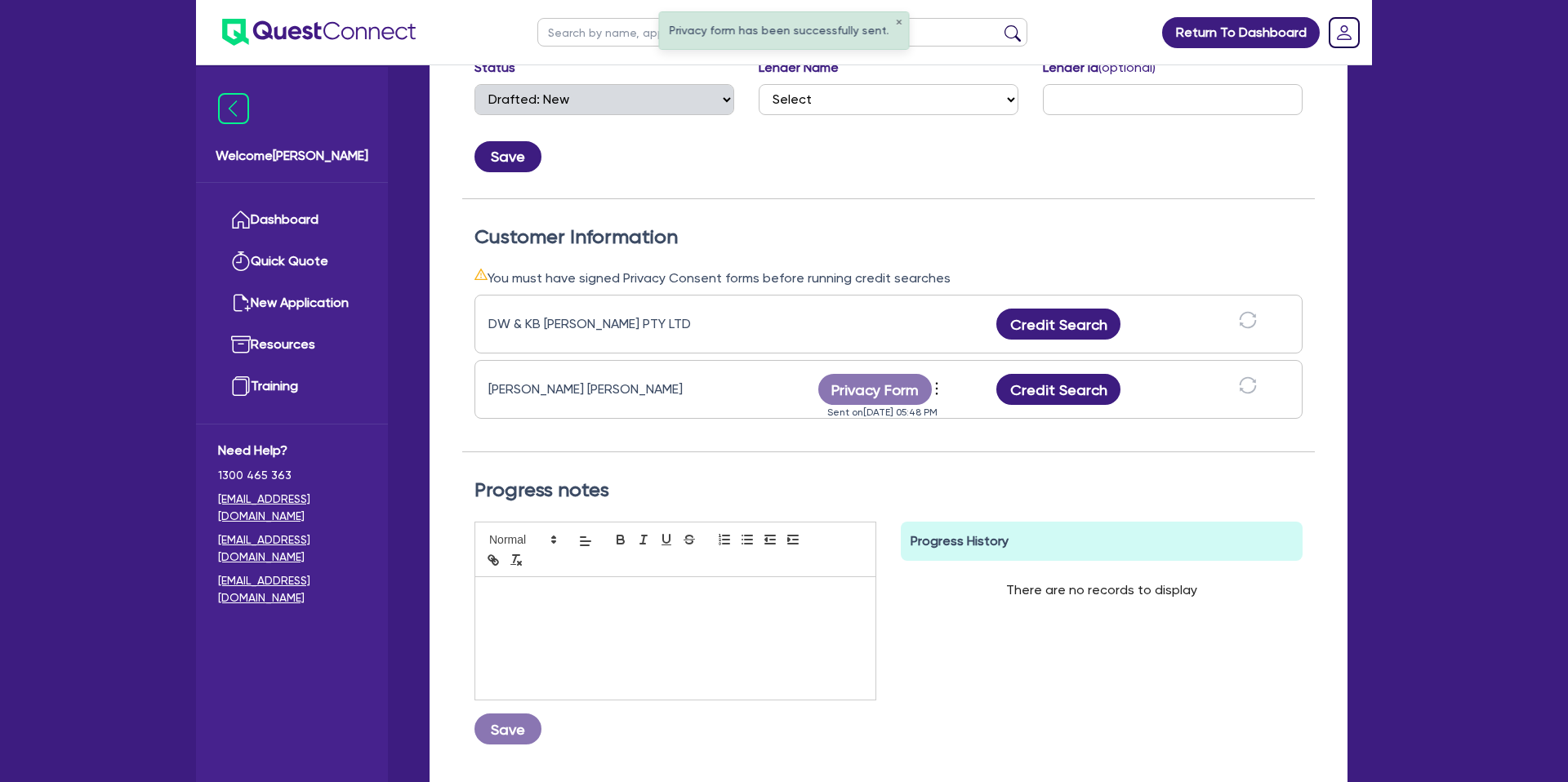
scroll to position [0, 0]
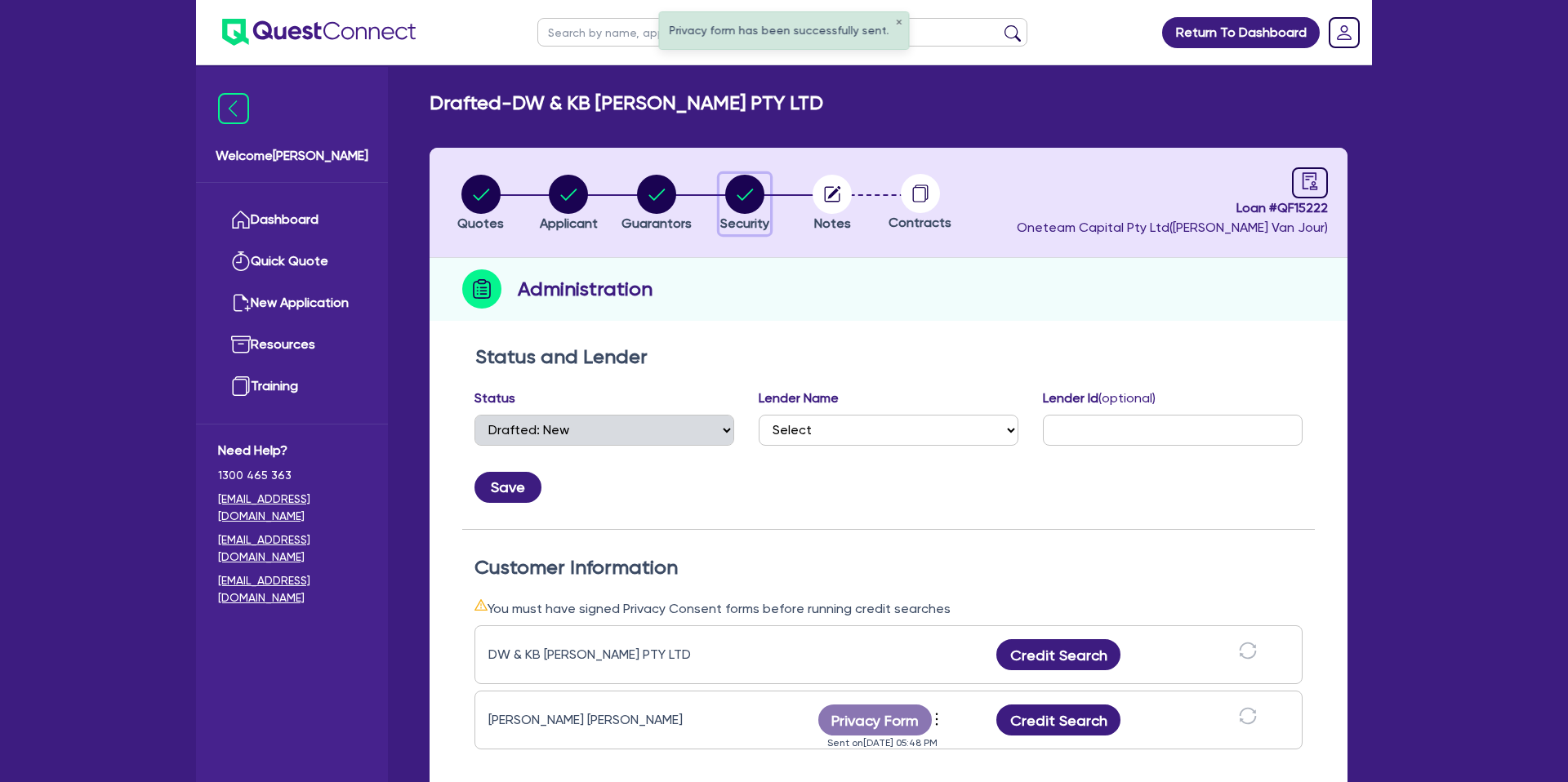
click at [749, 202] on circle "button" at bounding box center [744, 194] width 39 height 39
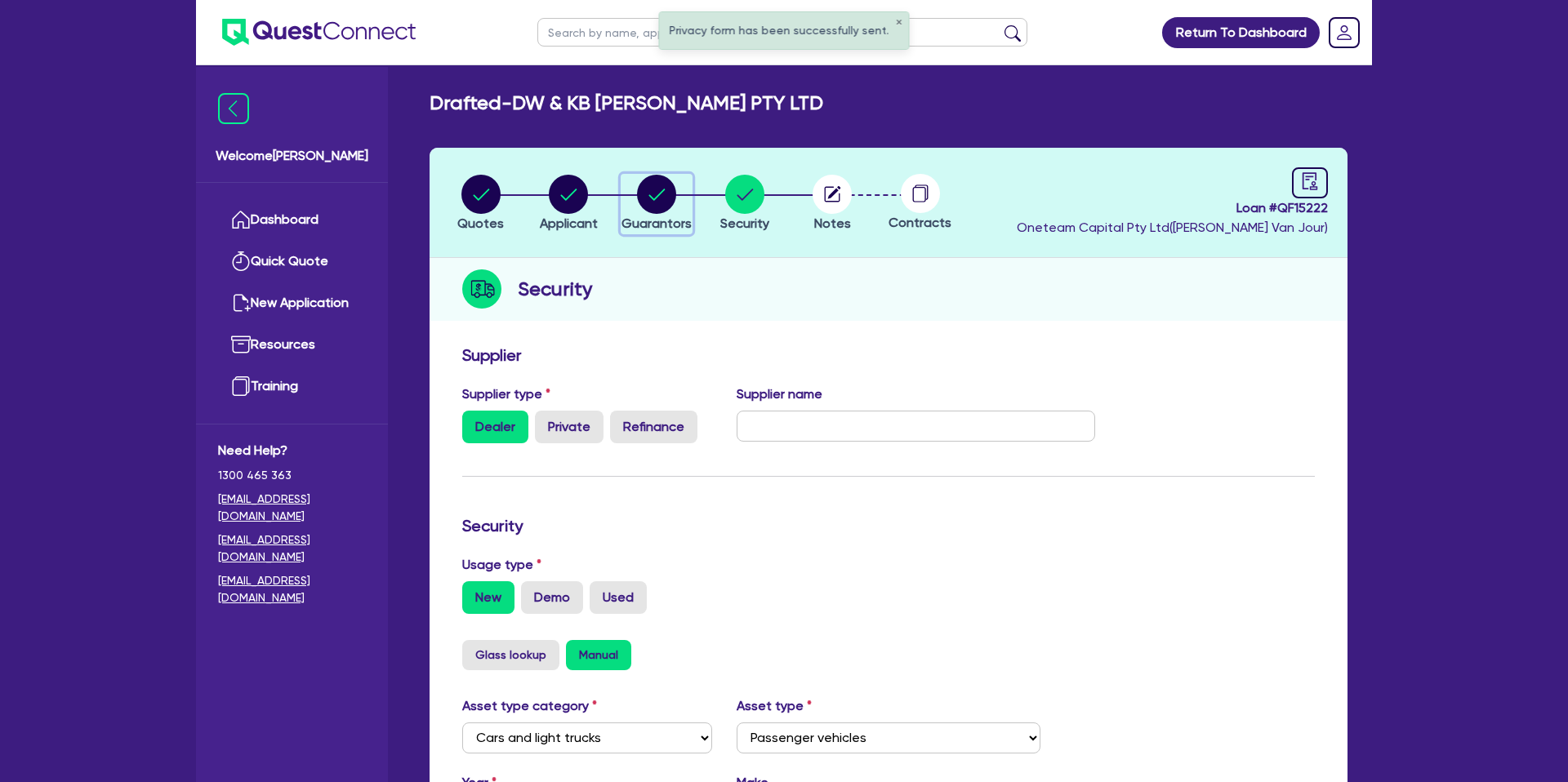
drag, startPoint x: 683, startPoint y: 198, endPoint x: 663, endPoint y: 199, distance: 20.0
click at [683, 198] on div "button" at bounding box center [656, 194] width 70 height 39
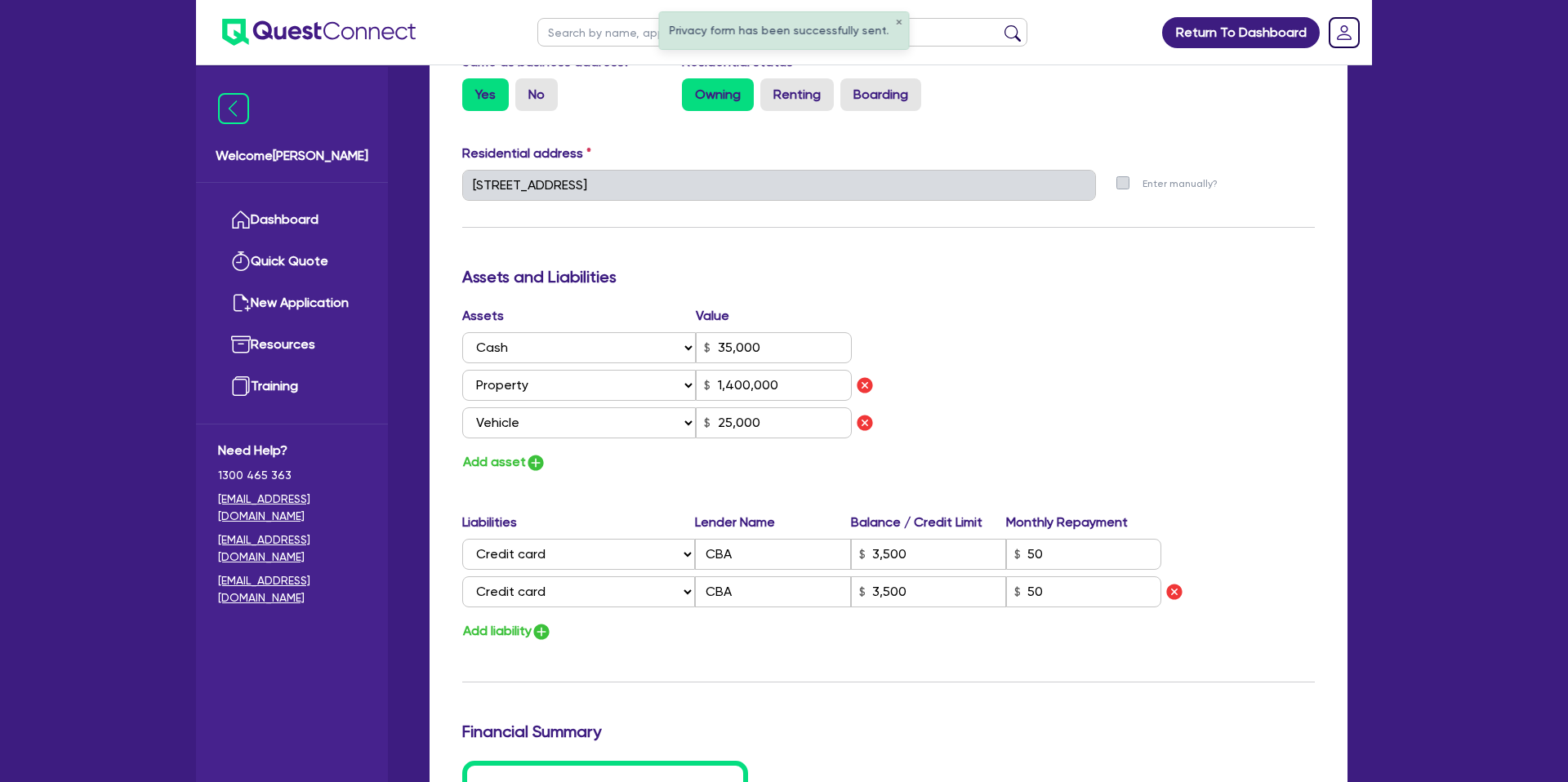
scroll to position [774, 0]
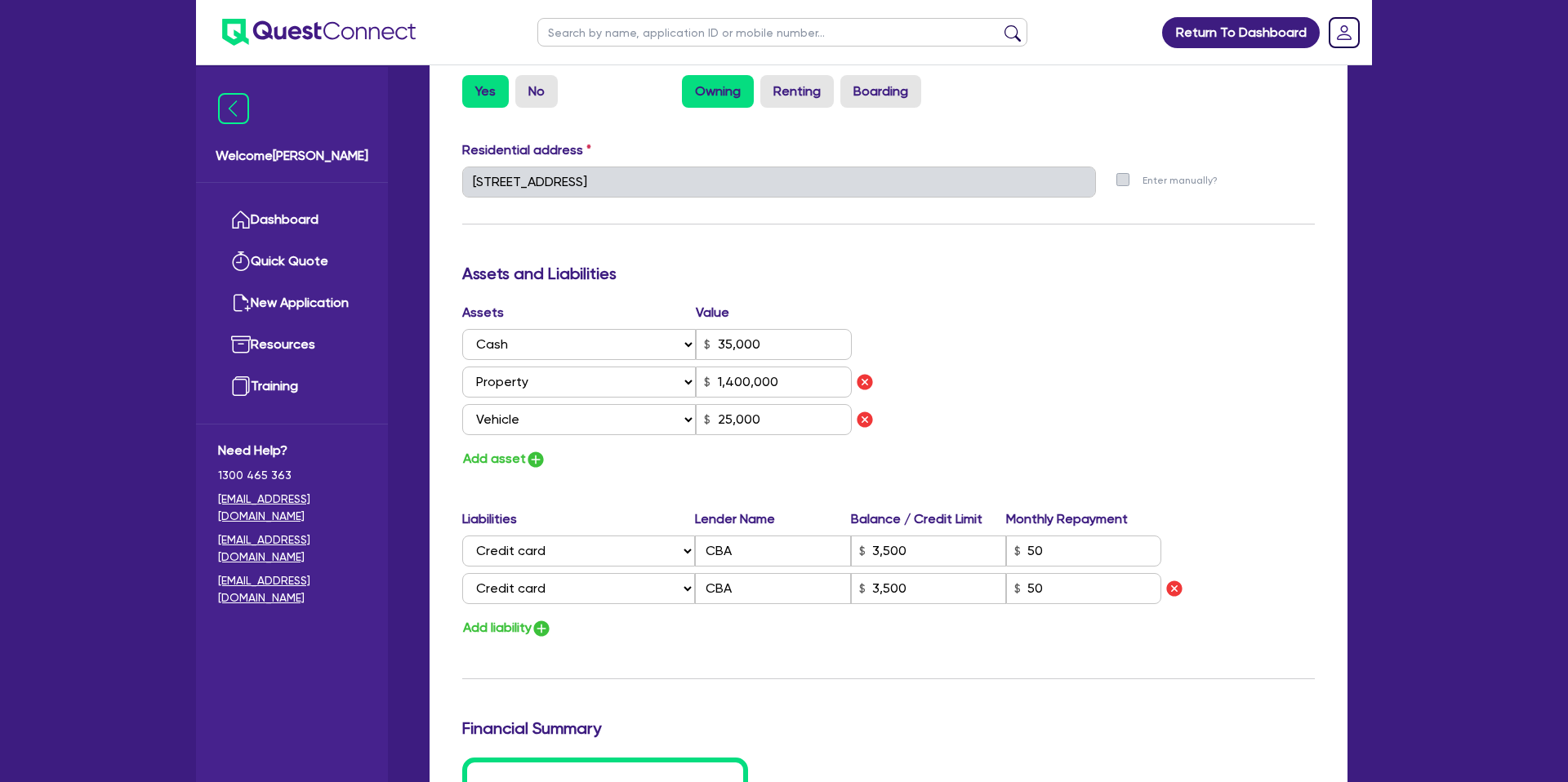
drag, startPoint x: 1109, startPoint y: 288, endPoint x: 974, endPoint y: 110, distance: 223.4
click at [1109, 285] on div "Assets and Liabilities" at bounding box center [888, 276] width 877 height 26
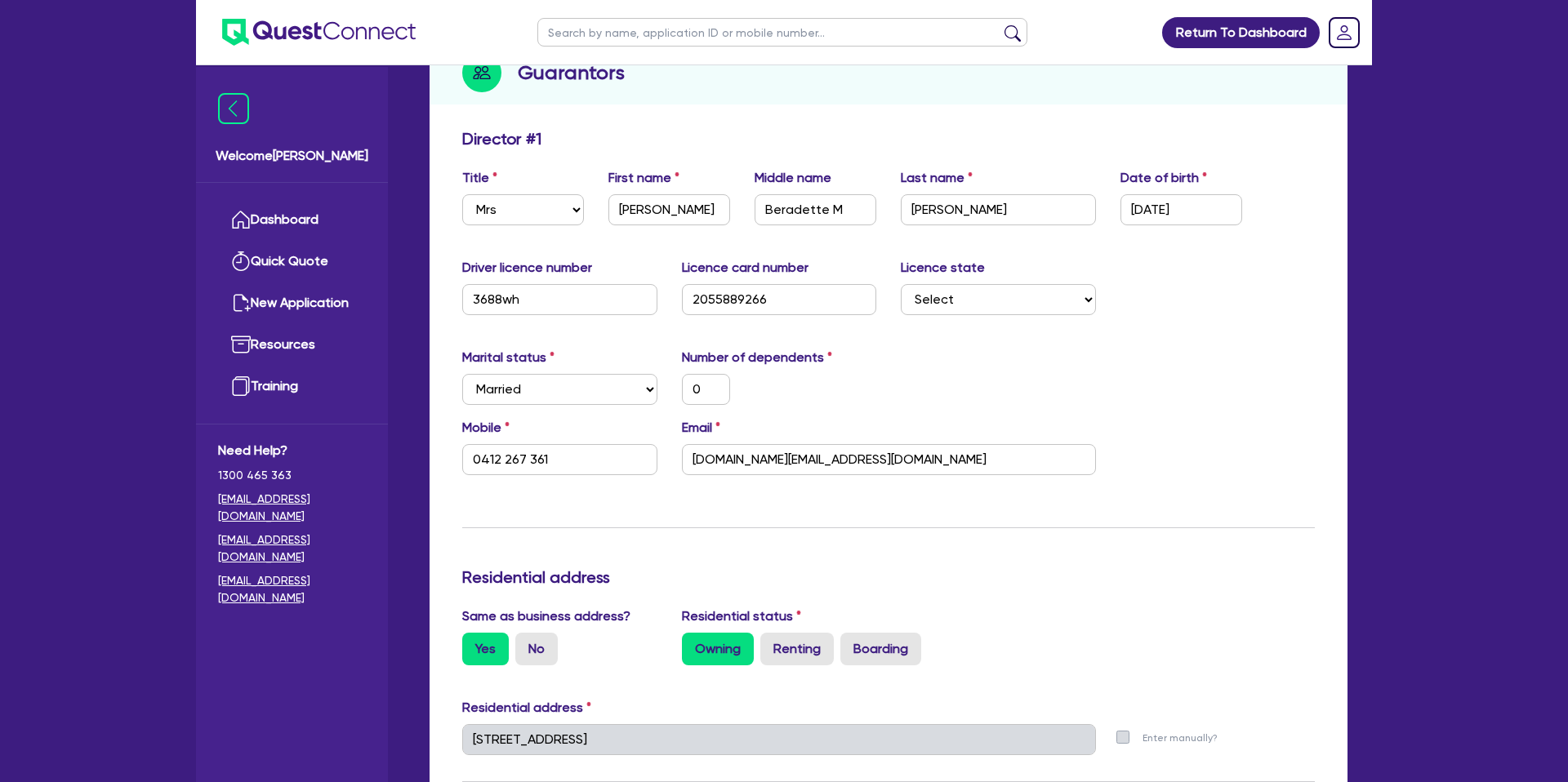
scroll to position [0, 0]
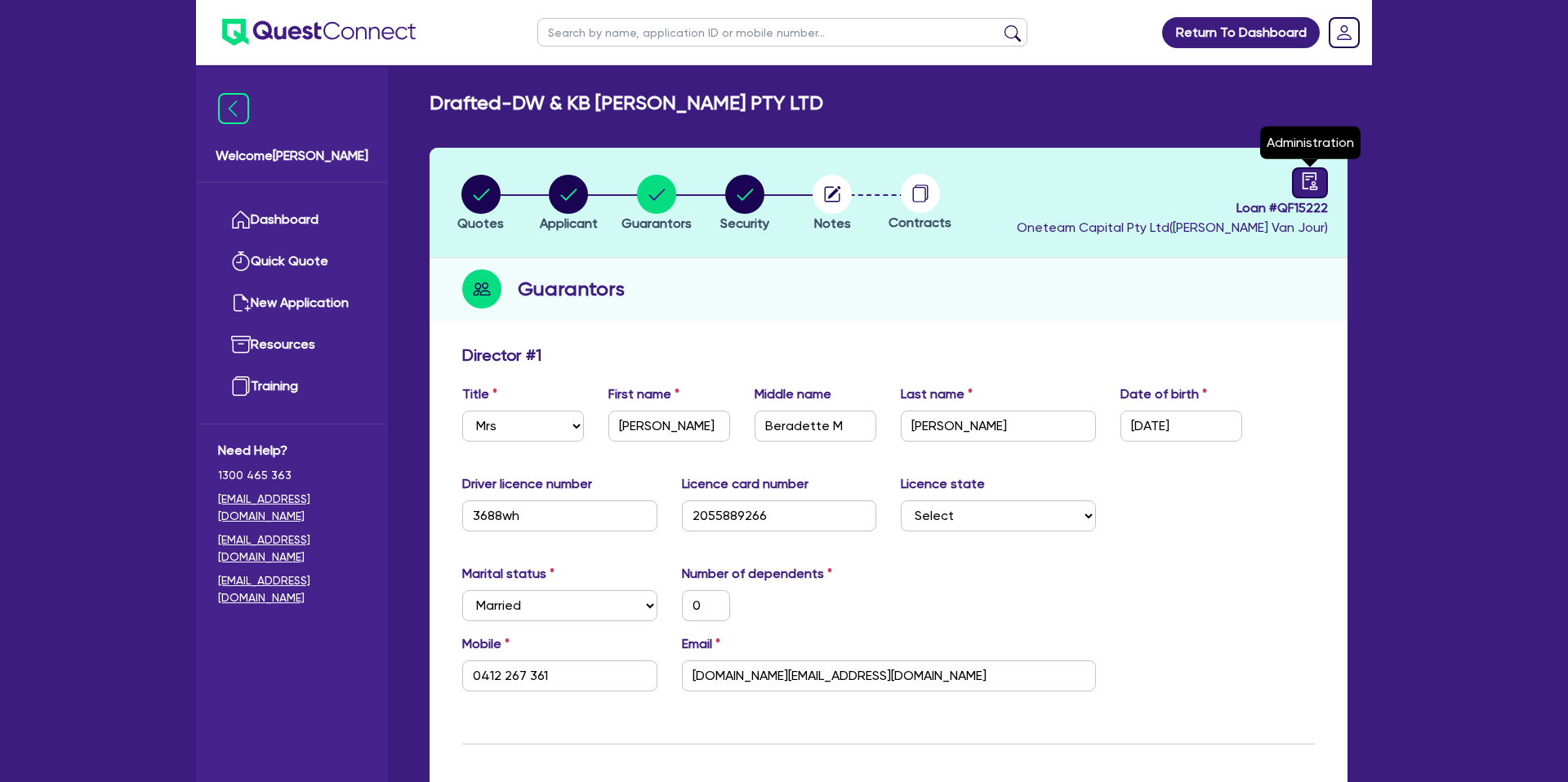
click at [1313, 171] on link at bounding box center [1309, 183] width 36 height 31
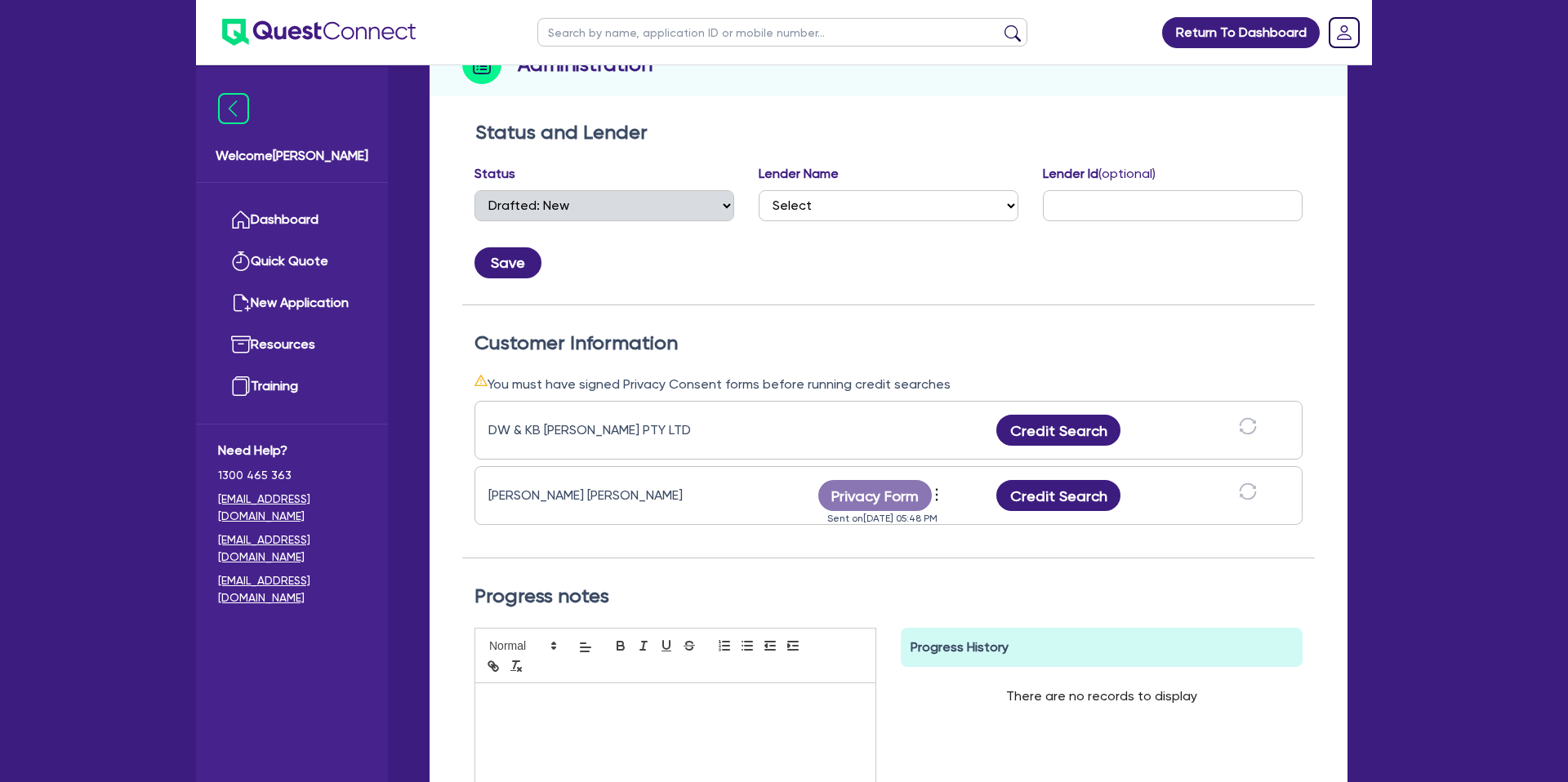
scroll to position [244, 0]
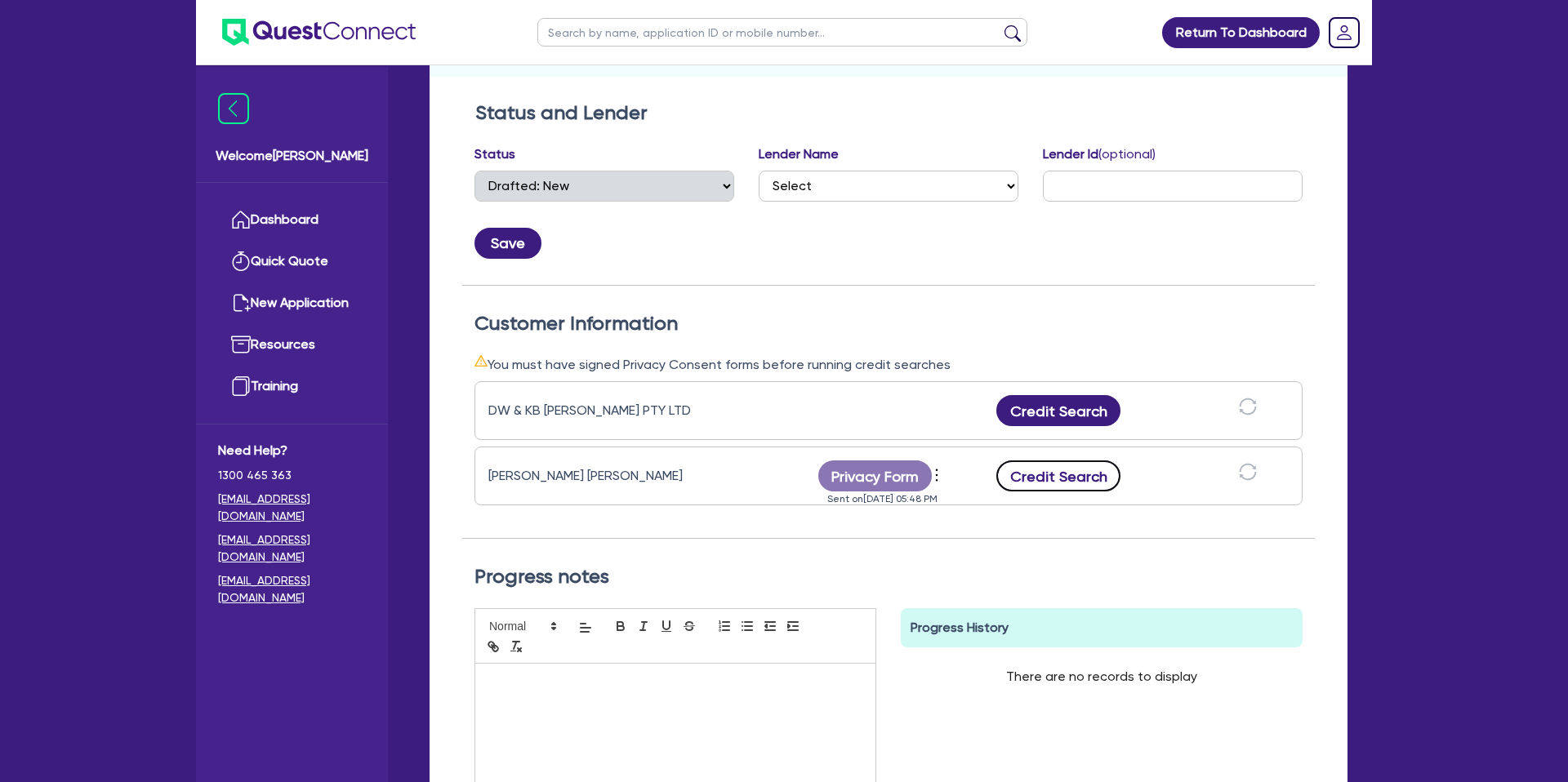
click at [1051, 470] on button "Credit Search" at bounding box center [1058, 476] width 124 height 31
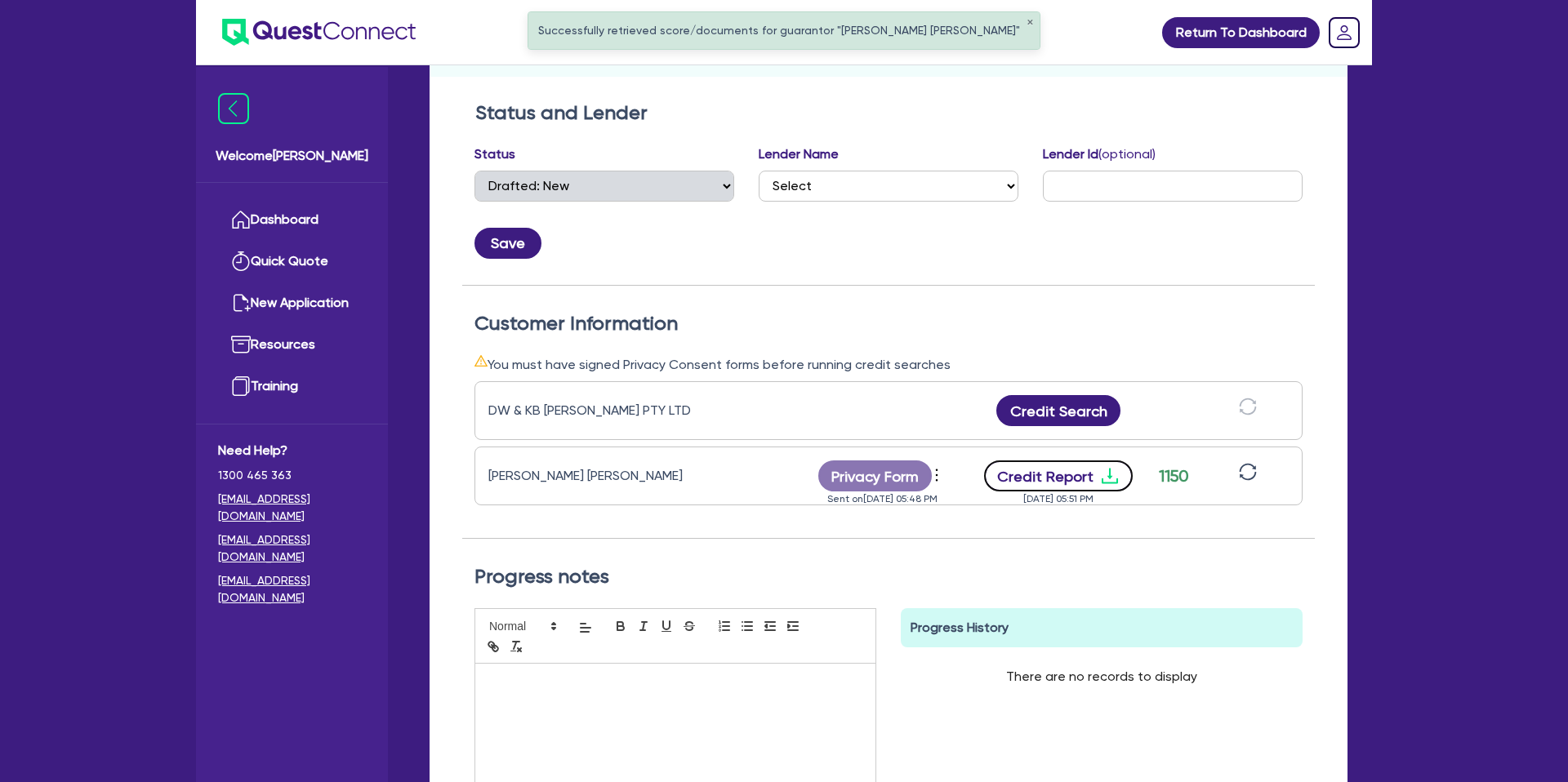
click at [1087, 475] on button "Credit Report" at bounding box center [1058, 476] width 149 height 31
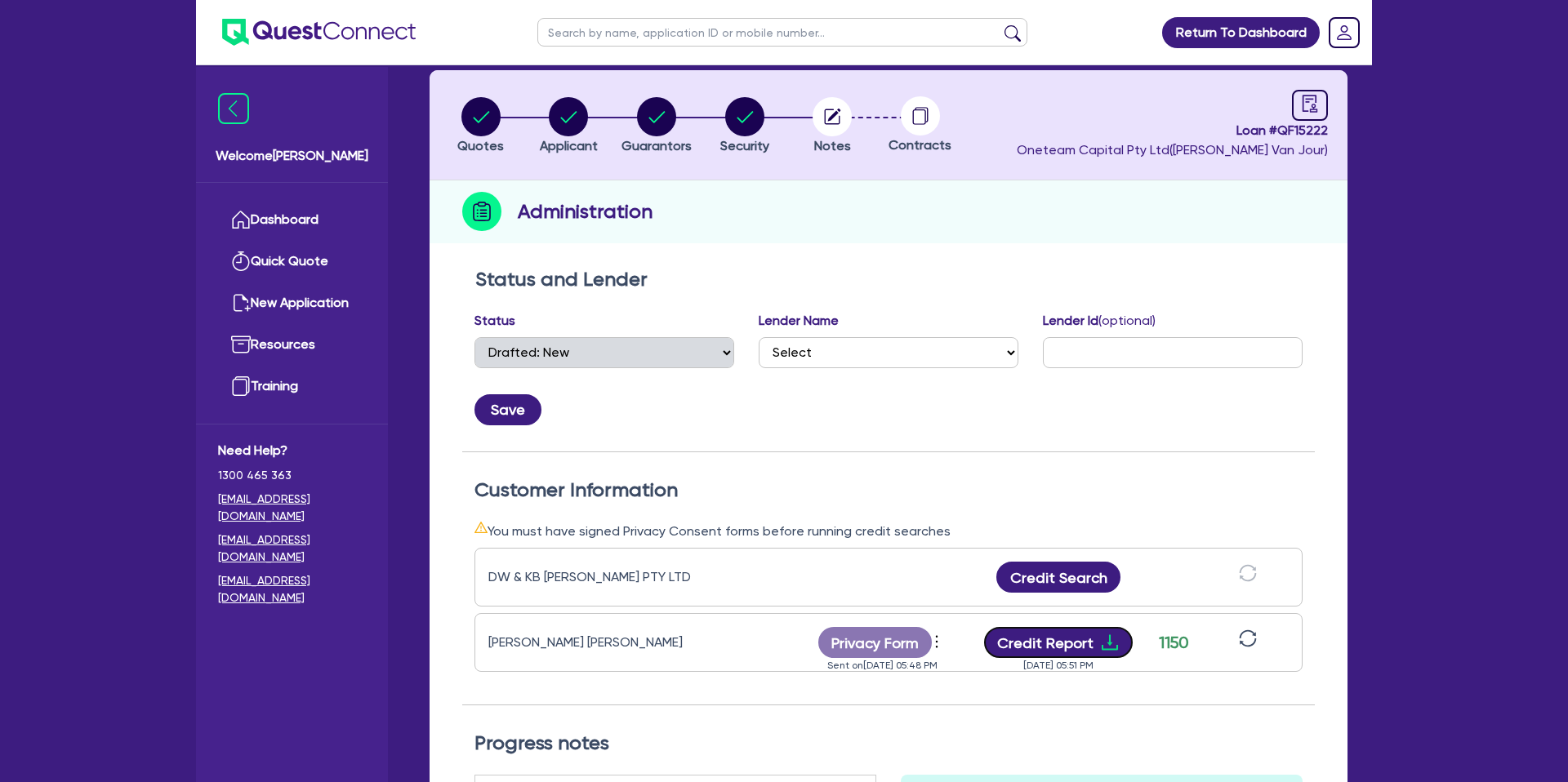
scroll to position [0, 0]
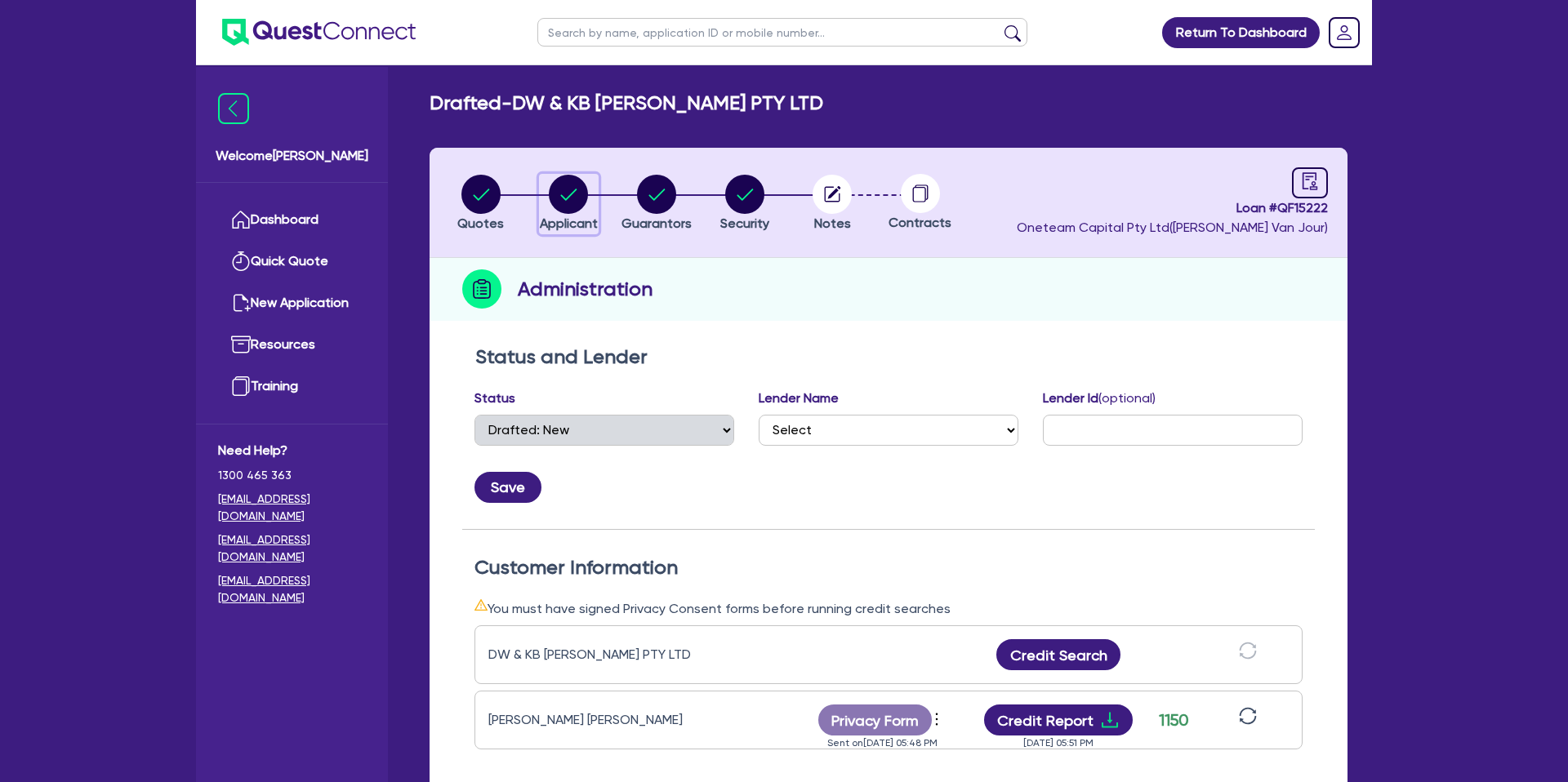
click at [589, 199] on div "button" at bounding box center [569, 194] width 58 height 39
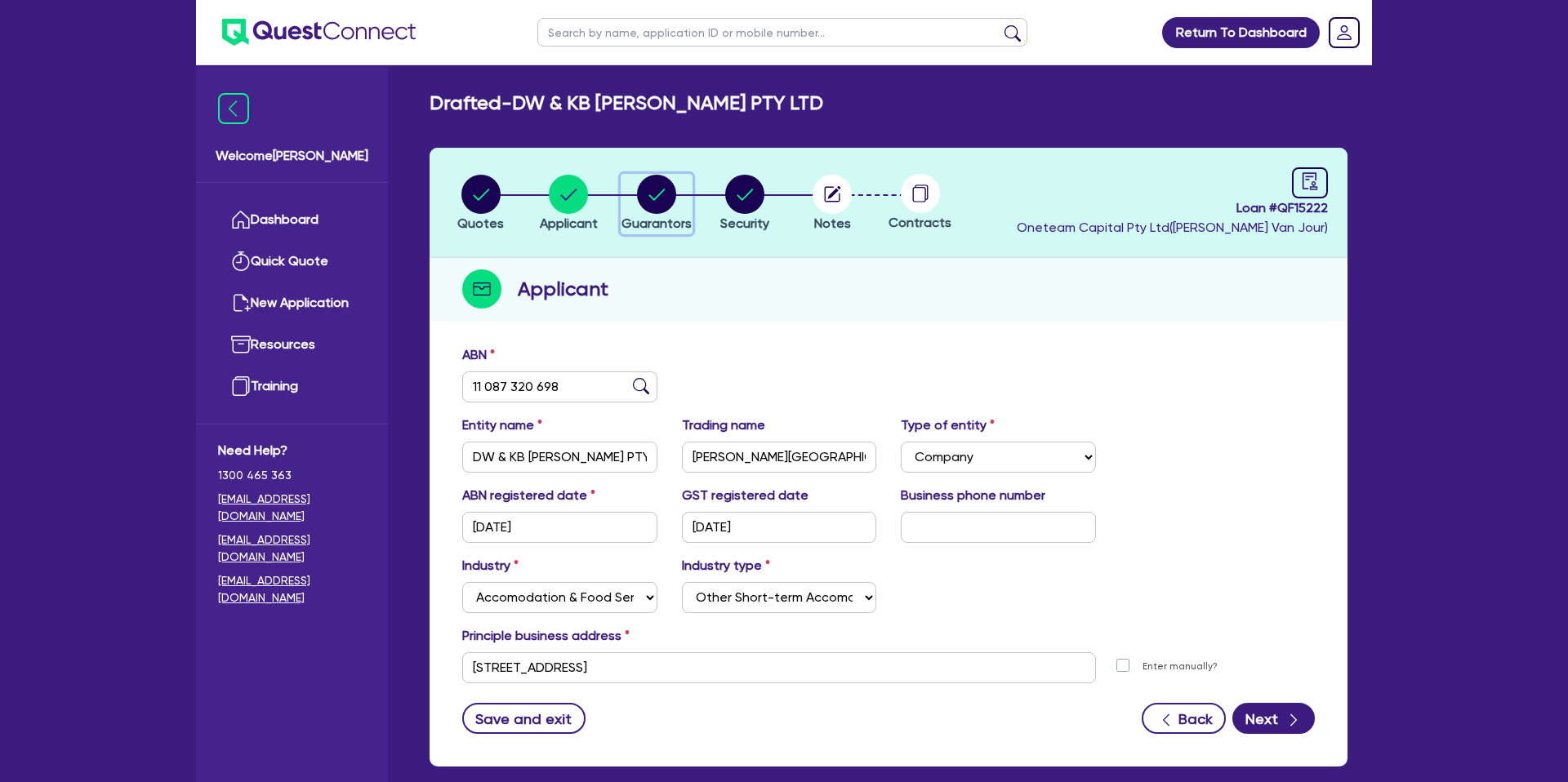
click at [636, 190] on div "button" at bounding box center [656, 194] width 70 height 39
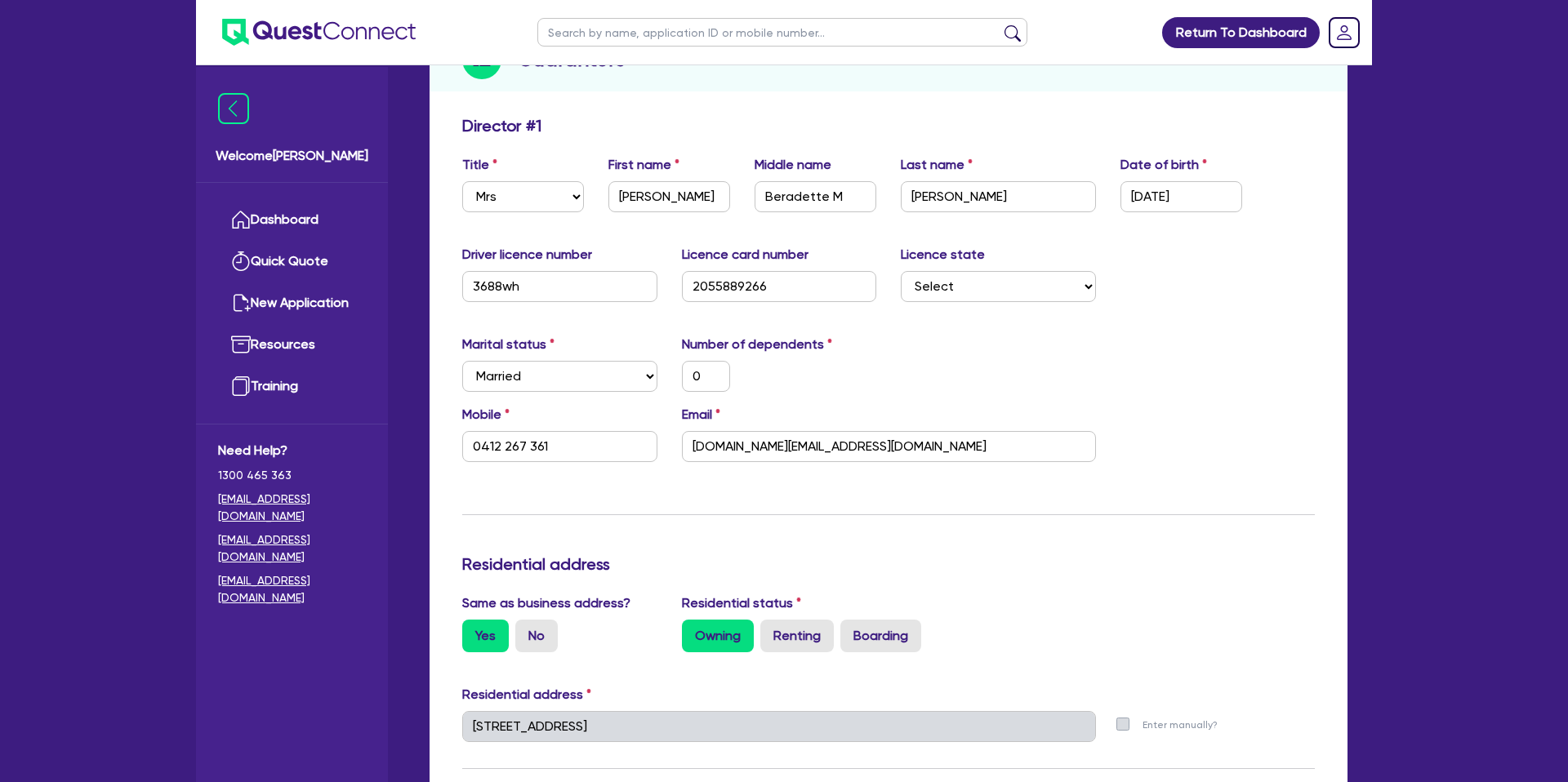
scroll to position [232, 0]
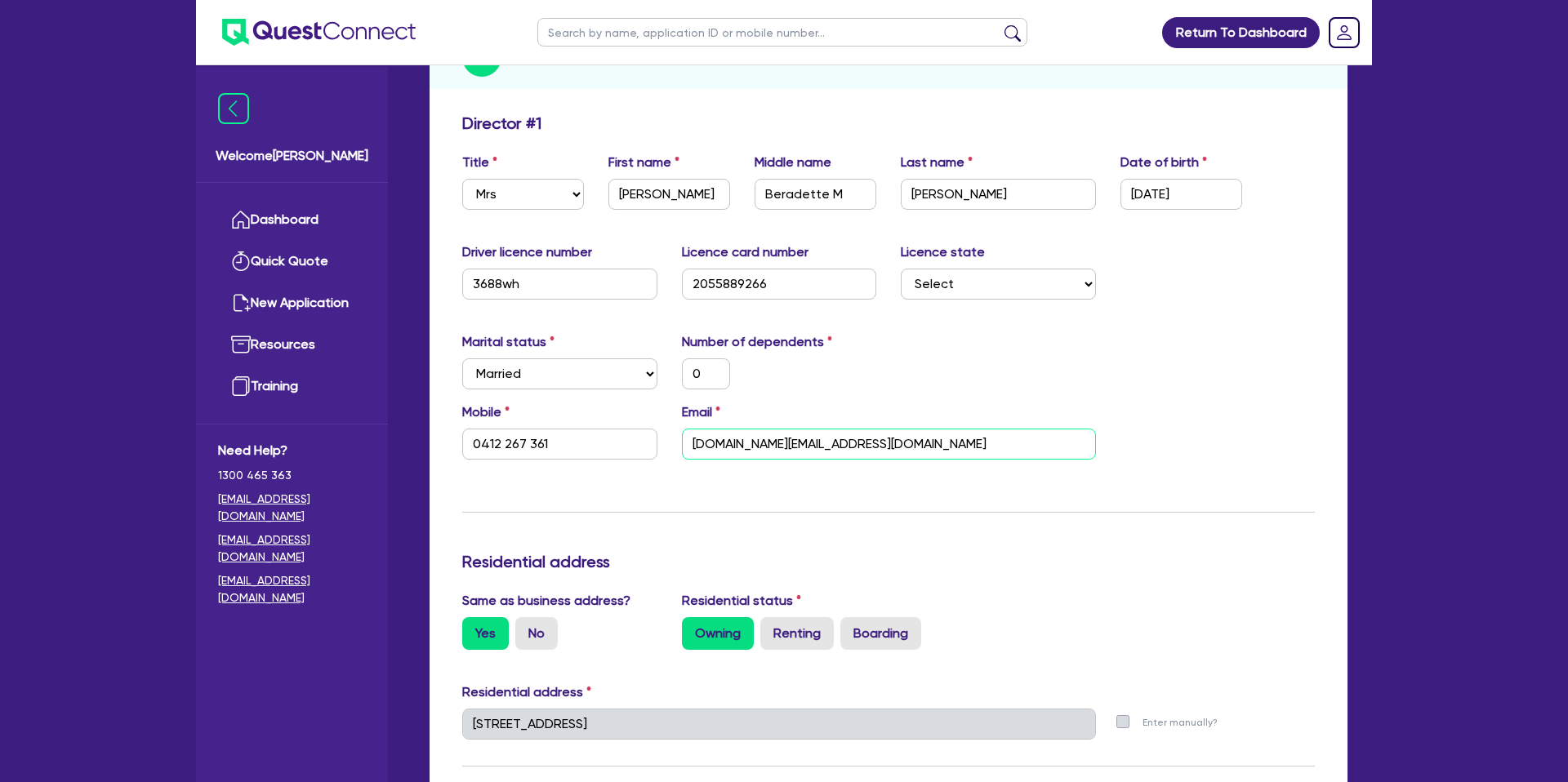
click at [768, 441] on input "[DOMAIN_NAME][EMAIL_ADDRESS][DOMAIN_NAME]" at bounding box center [889, 444] width 414 height 31
click at [770, 441] on input "[DOMAIN_NAME][EMAIL_ADDRESS][DOMAIN_NAME]" at bounding box center [889, 444] width 414 height 31
click at [770, 440] on input "[DOMAIN_NAME][EMAIL_ADDRESS][DOMAIN_NAME]" at bounding box center [889, 444] width 414 height 31
click at [770, 441] on input "[DOMAIN_NAME][EMAIL_ADDRESS][DOMAIN_NAME]" at bounding box center [889, 444] width 414 height 31
click at [770, 442] on input "[DOMAIN_NAME][EMAIL_ADDRESS][DOMAIN_NAME]" at bounding box center [889, 444] width 414 height 31
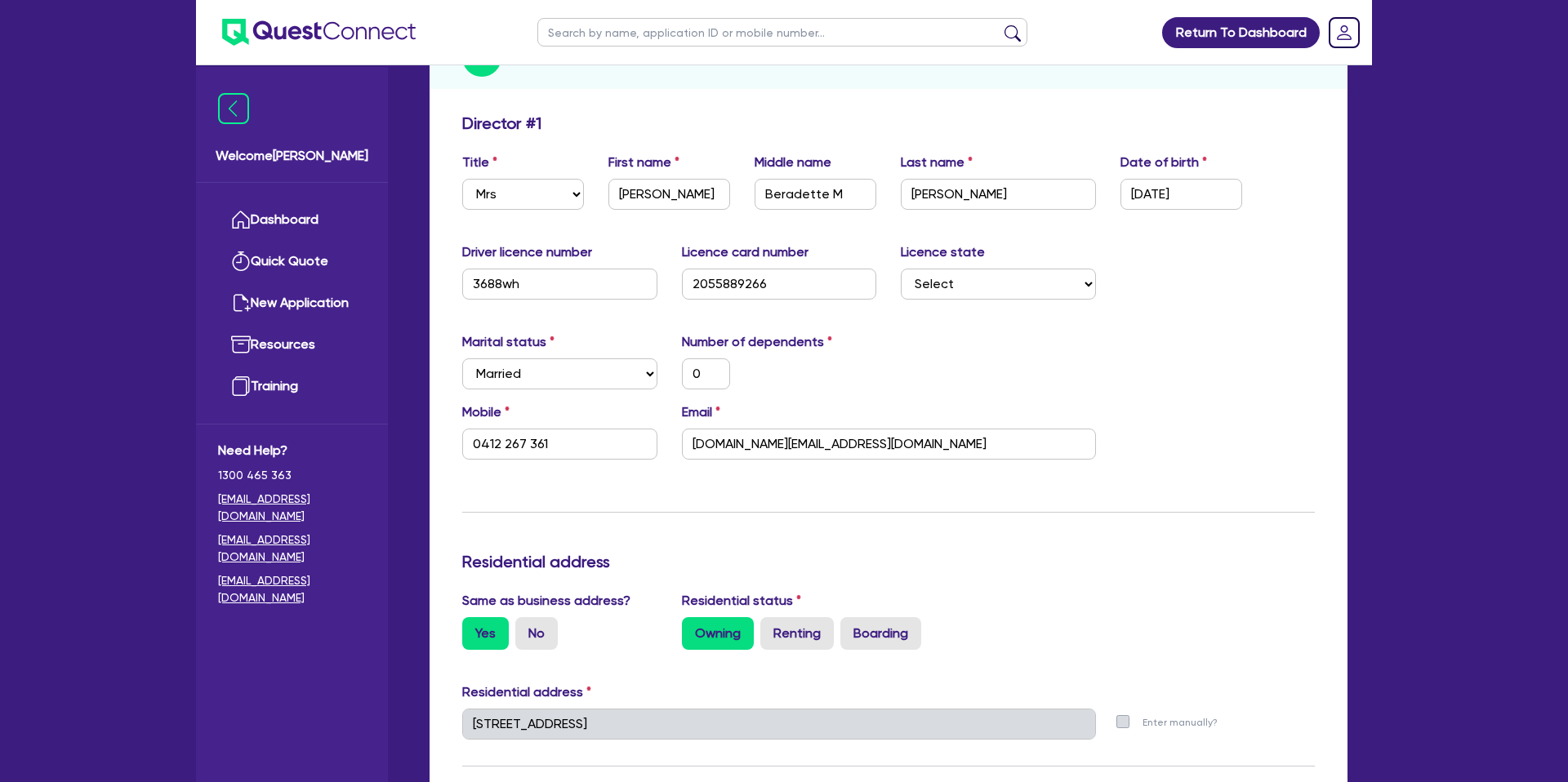
drag, startPoint x: 879, startPoint y: 133, endPoint x: 1047, endPoint y: 201, distance: 181.2
click at [884, 133] on div "Director # 1" at bounding box center [888, 126] width 877 height 26
click at [1174, 282] on div "Driver licence number 3688wh Licence card number [DRIVERS_LICENSE_NUMBER] Licen…" at bounding box center [888, 277] width 877 height 70
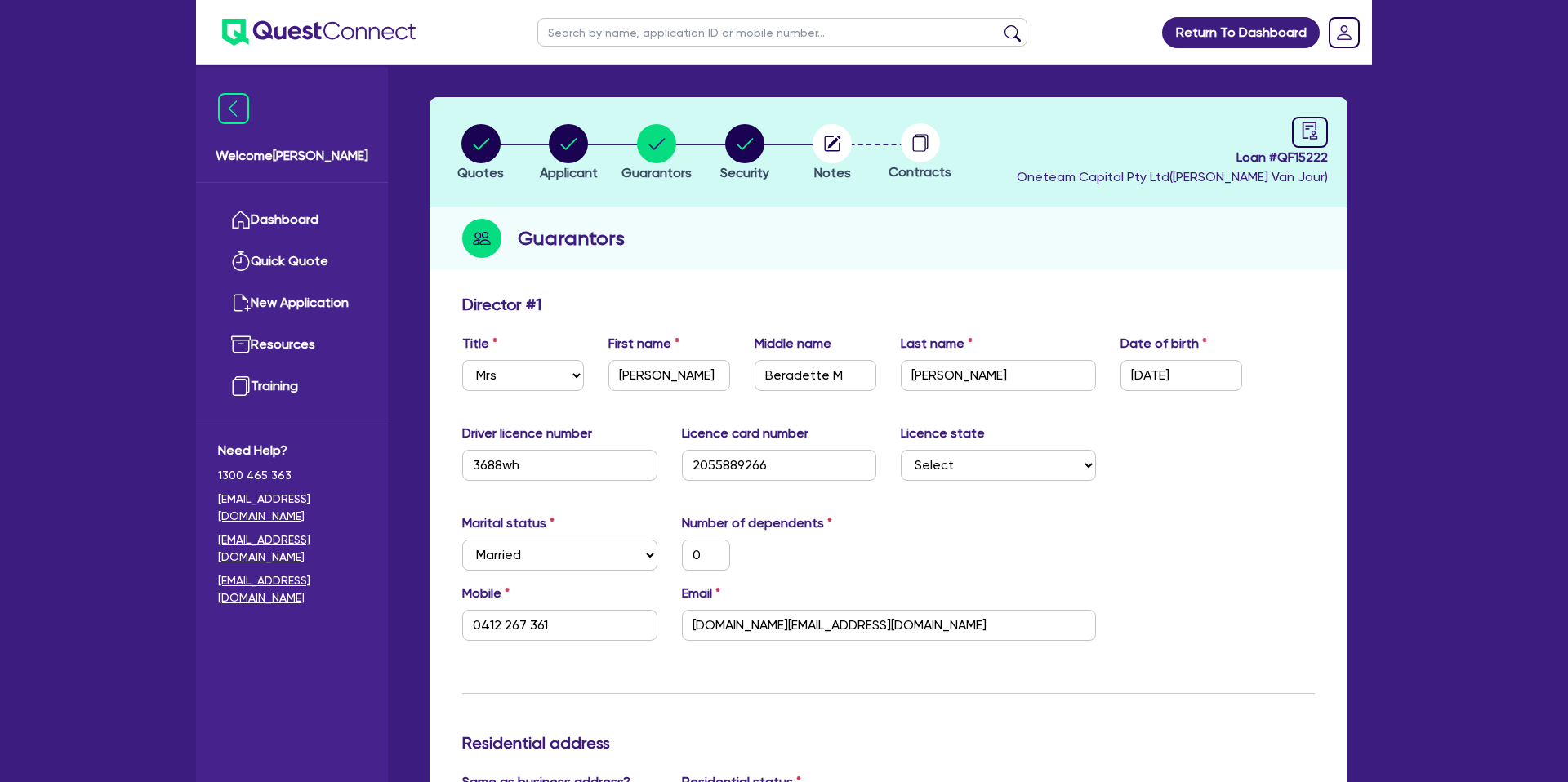
scroll to position [0, 0]
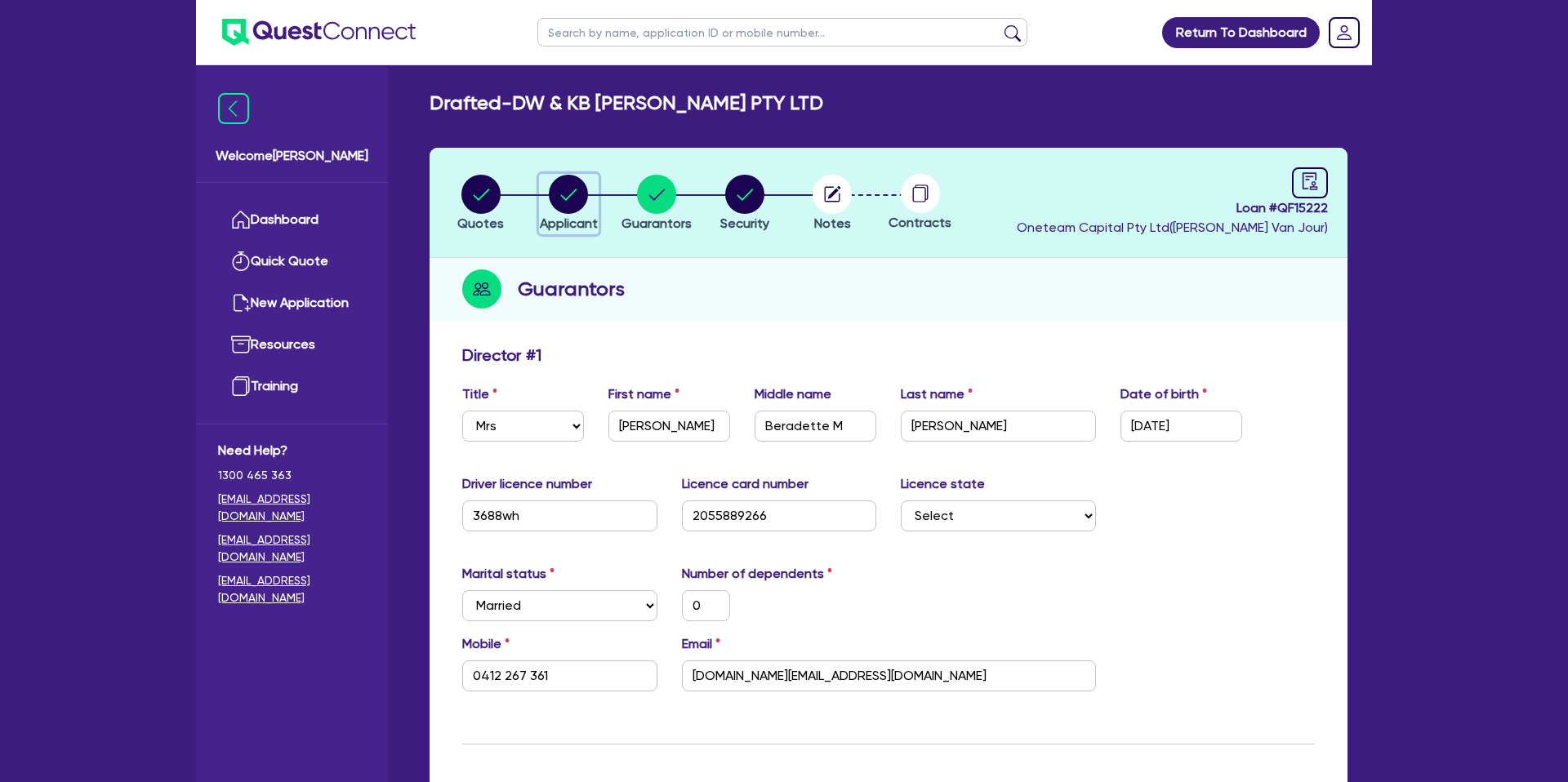
click at [570, 197] on circle "button" at bounding box center [568, 194] width 39 height 39
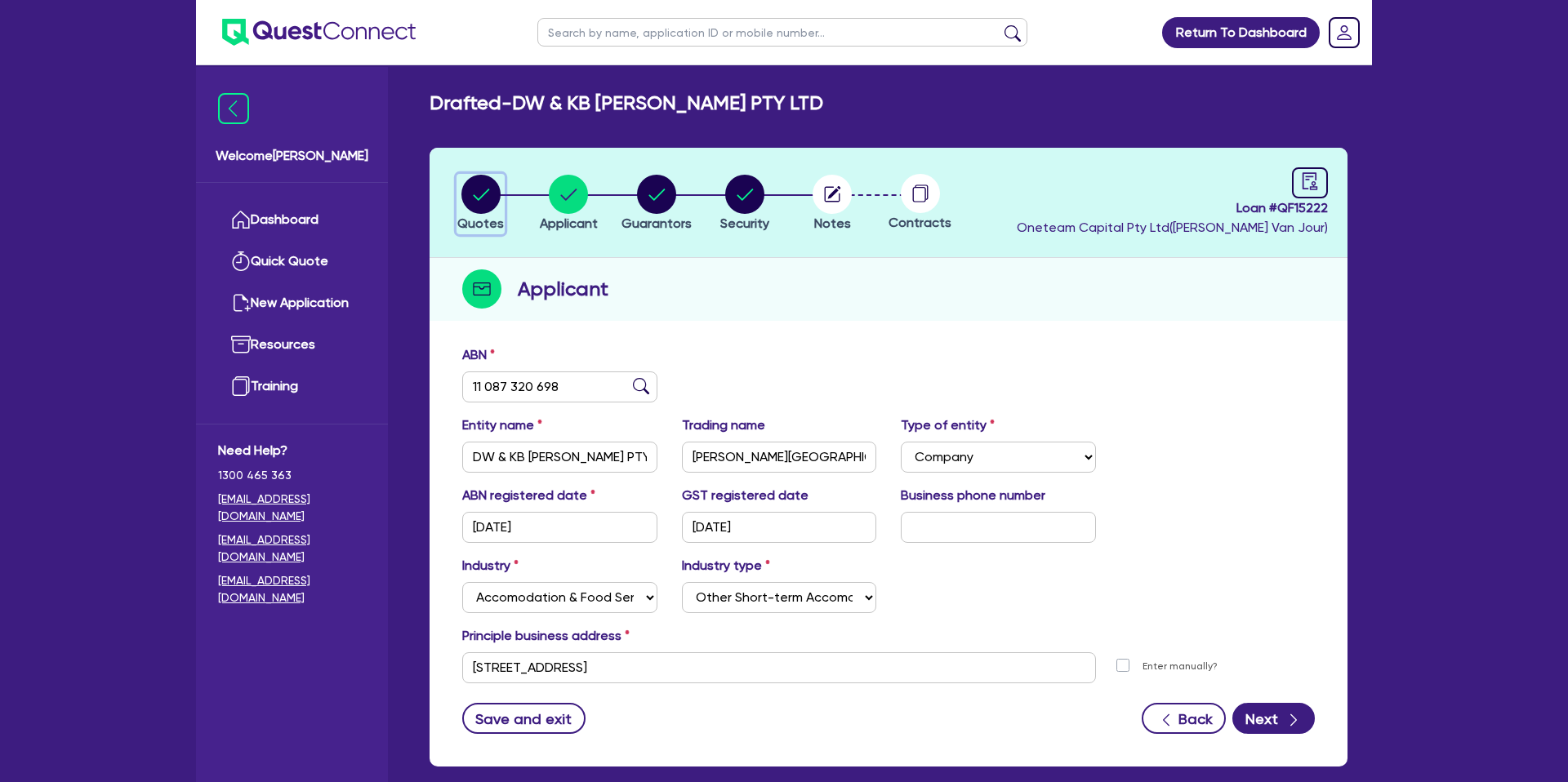
click at [490, 205] on circle "button" at bounding box center [481, 194] width 39 height 39
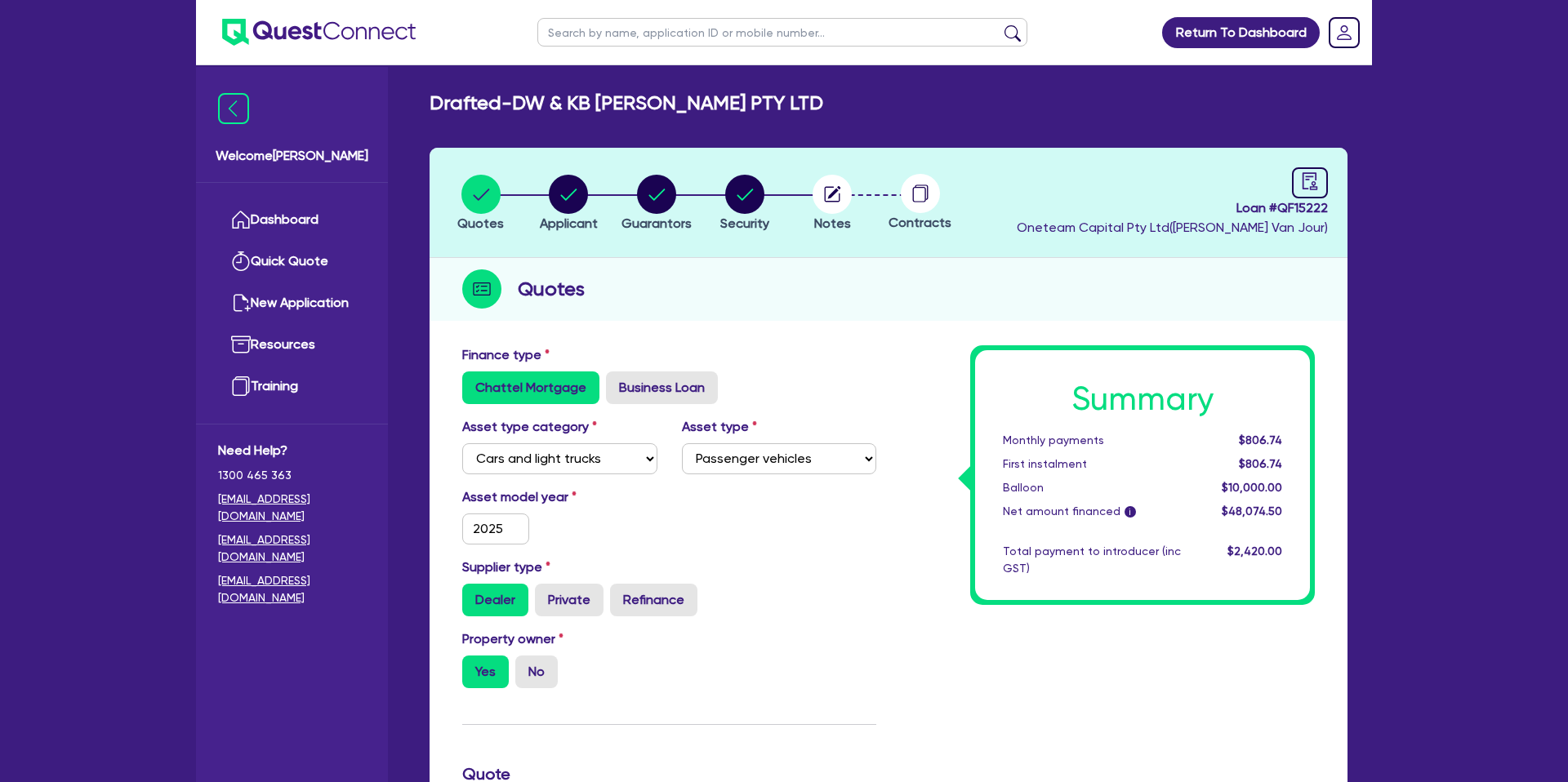
click at [589, 278] on div "Quotes" at bounding box center [888, 289] width 918 height 63
click at [564, 190] on circle "button" at bounding box center [568, 194] width 39 height 39
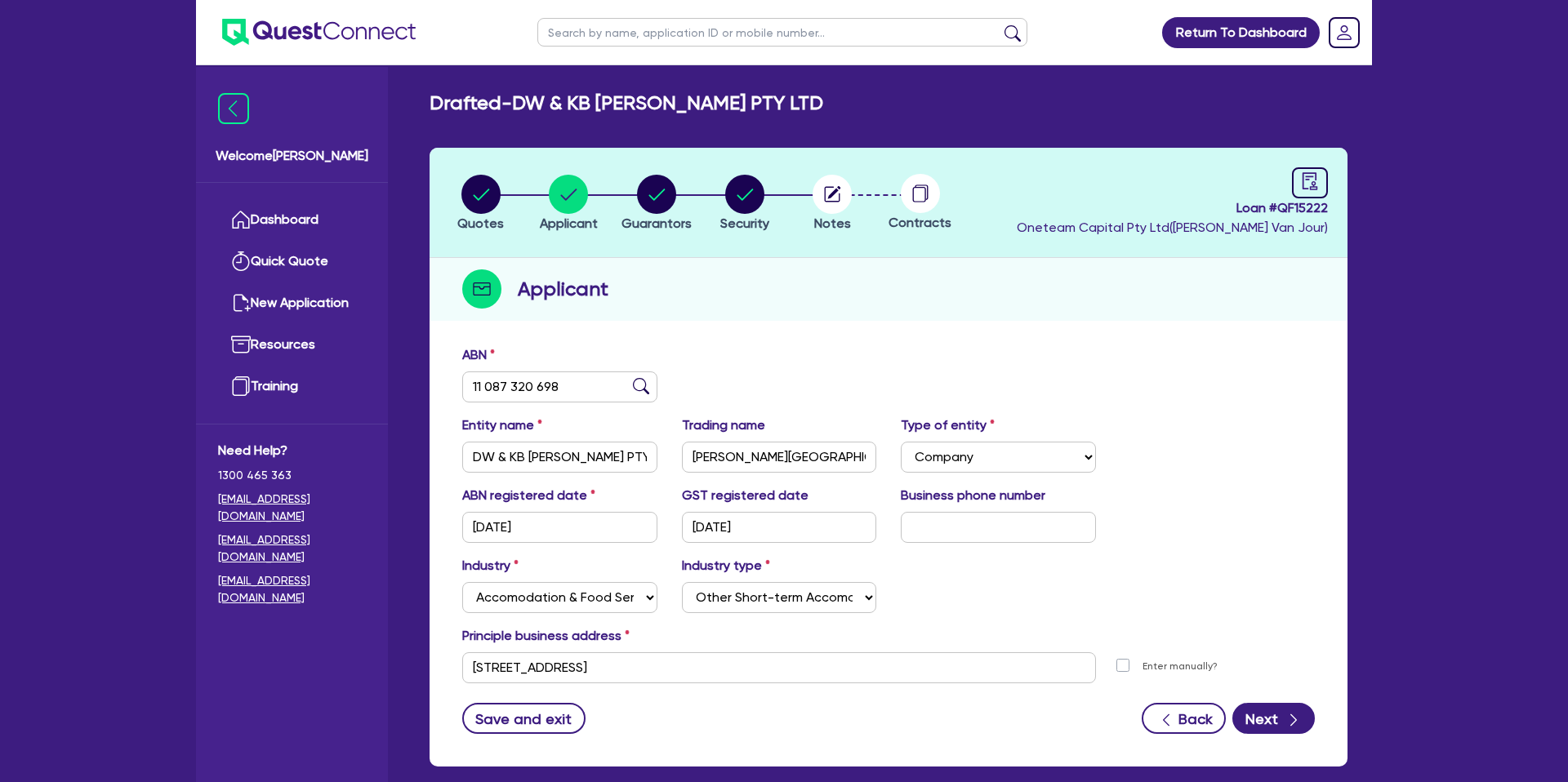
click at [665, 158] on header "Quotes Applicant [GEOGRAPHIC_DATA] Security Notes Contracts Loan # QF15222 Onet…" at bounding box center [888, 203] width 918 height 110
click at [667, 198] on circle "button" at bounding box center [656, 194] width 39 height 39
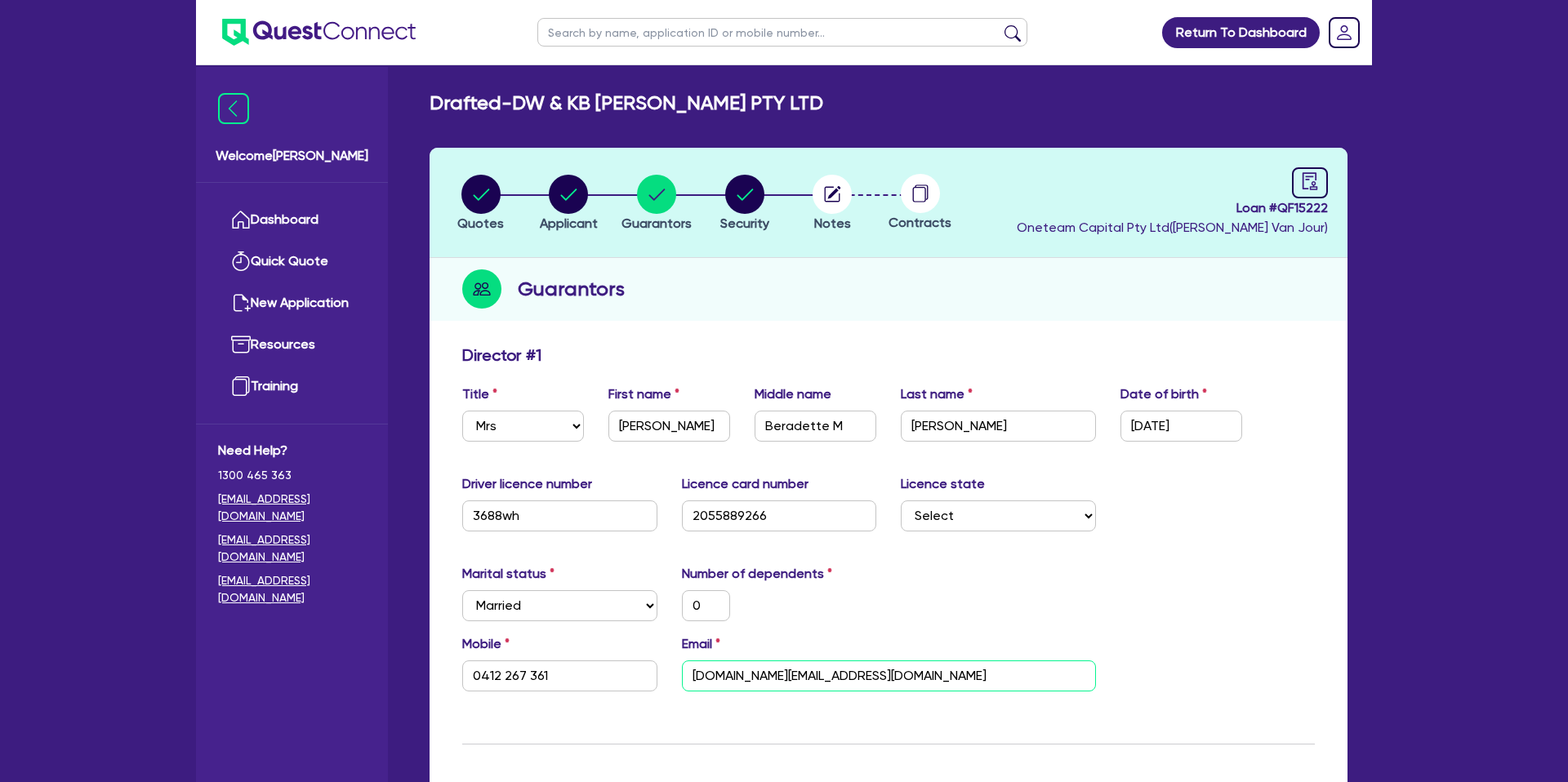
click at [829, 681] on input "[DOMAIN_NAME][EMAIL_ADDRESS][DOMAIN_NAME]" at bounding box center [889, 676] width 414 height 31
